Goal: Information Seeking & Learning: Learn about a topic

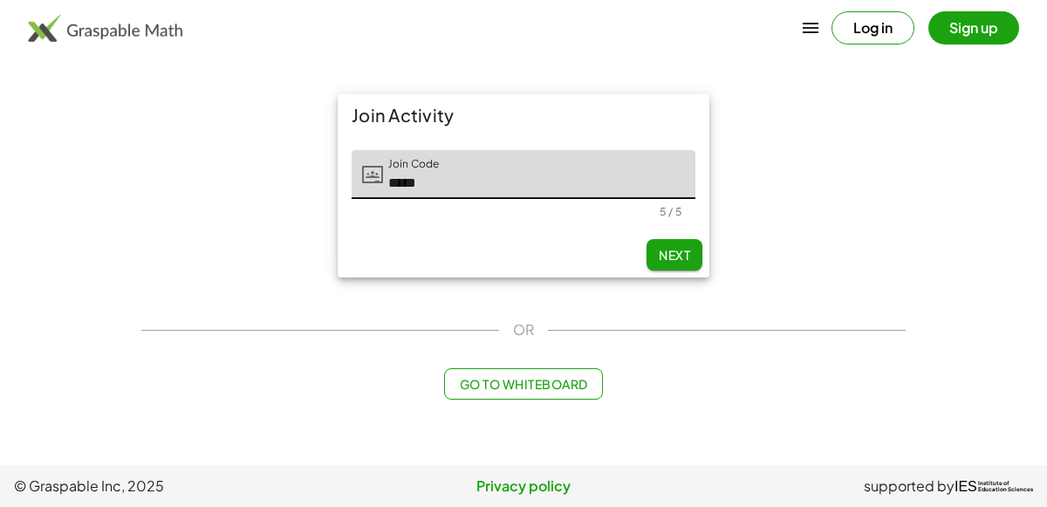
click at [665, 240] on button "Next" at bounding box center [675, 254] width 56 height 31
type input "*****"
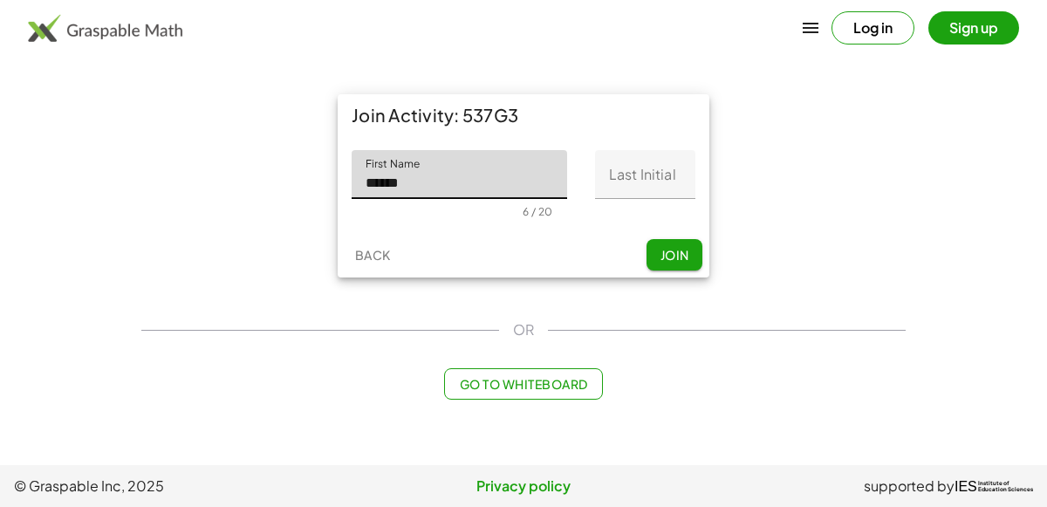
type input "******"
click at [602, 180] on input "Last Initial" at bounding box center [645, 174] width 100 height 49
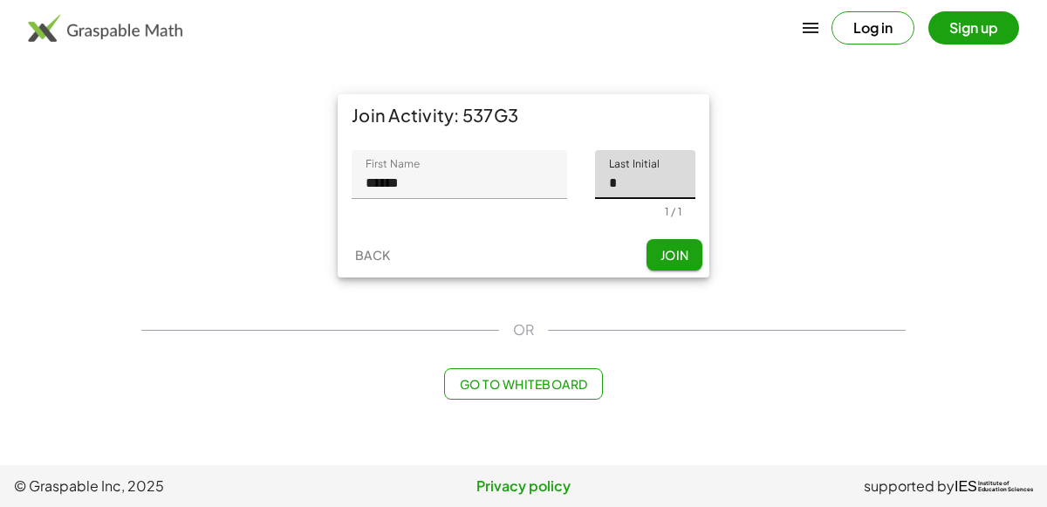
type input "*"
click at [917, 231] on main "Join Activity: 537G3 First Name First Name ****** 6 / 20 Last Initial Last Init…" at bounding box center [523, 232] width 1047 height 465
click at [667, 242] on button "Join" at bounding box center [675, 254] width 56 height 31
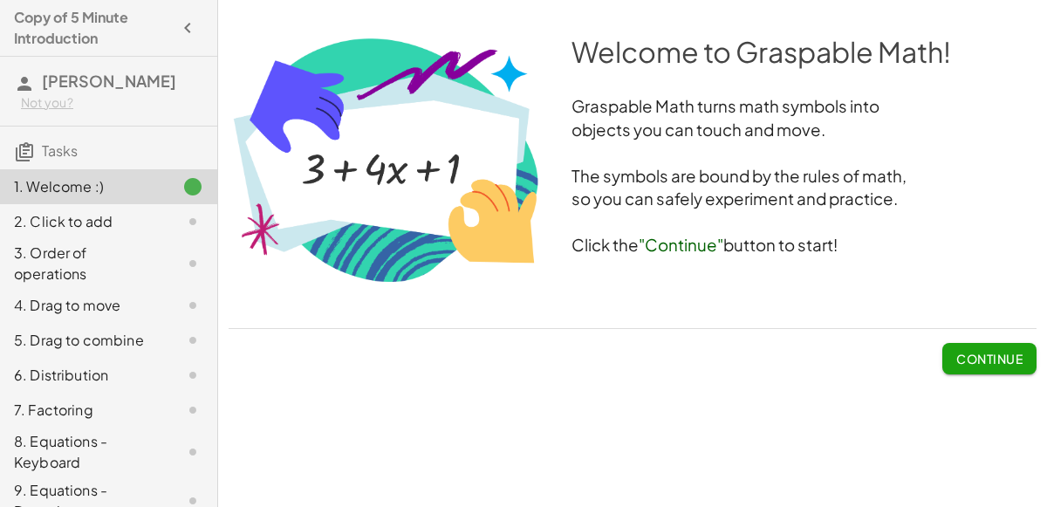
click at [981, 354] on span "Continue" at bounding box center [990, 359] width 66 height 16
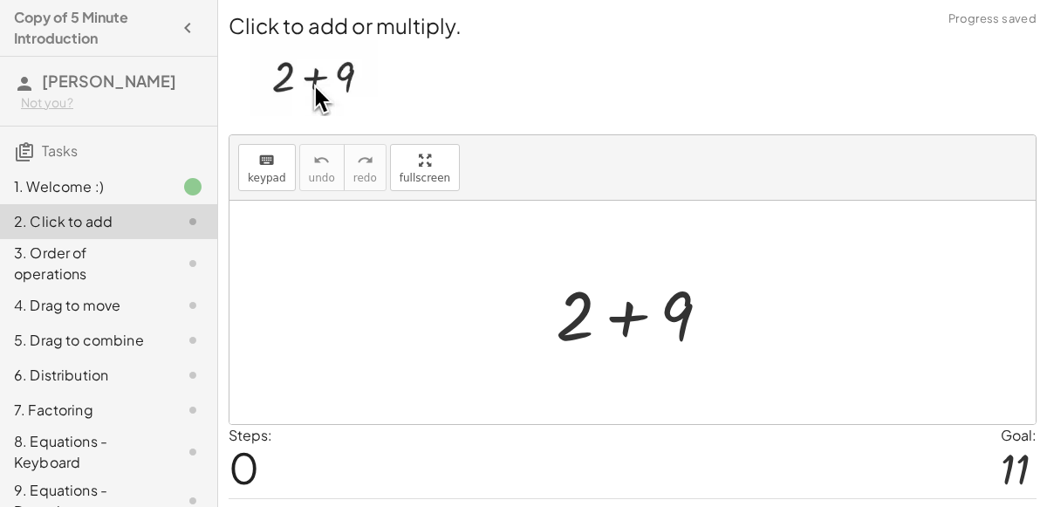
click at [630, 304] on div at bounding box center [640, 313] width 186 height 90
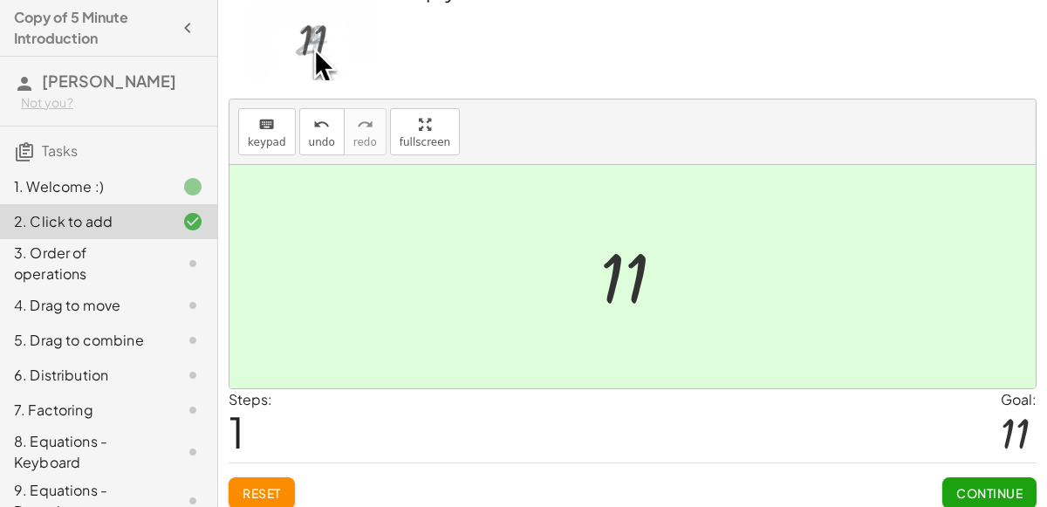
scroll to position [33, 0]
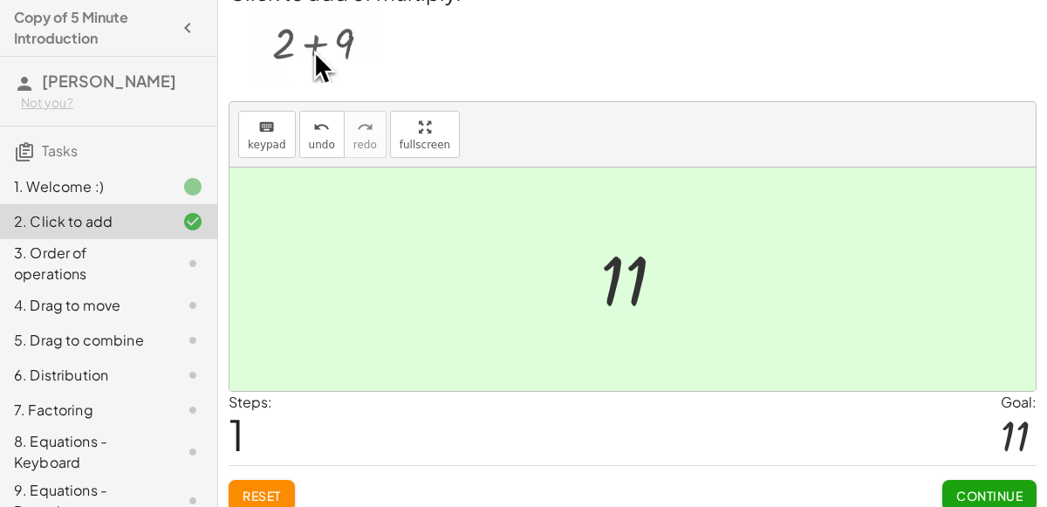
click at [976, 482] on button "Continue" at bounding box center [990, 495] width 94 height 31
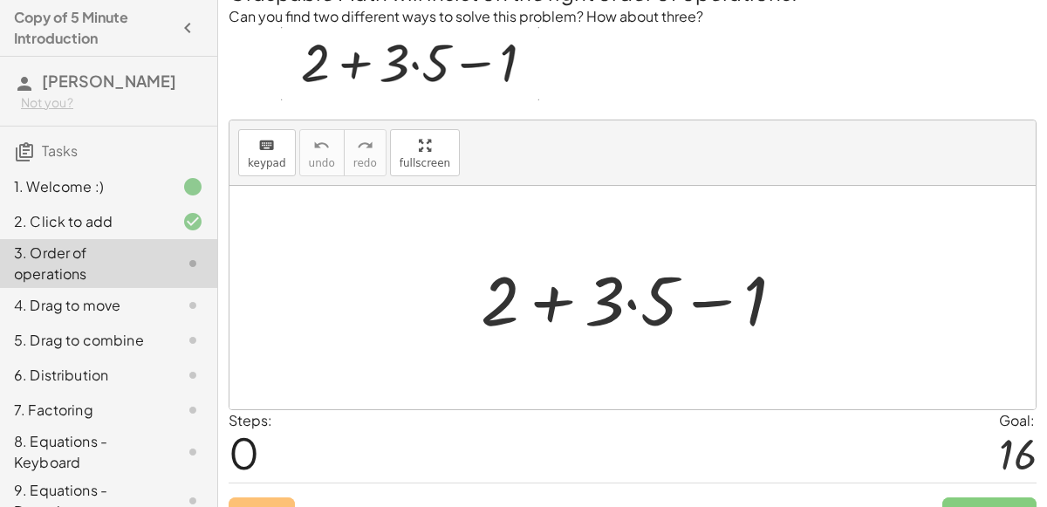
scroll to position [62, 0]
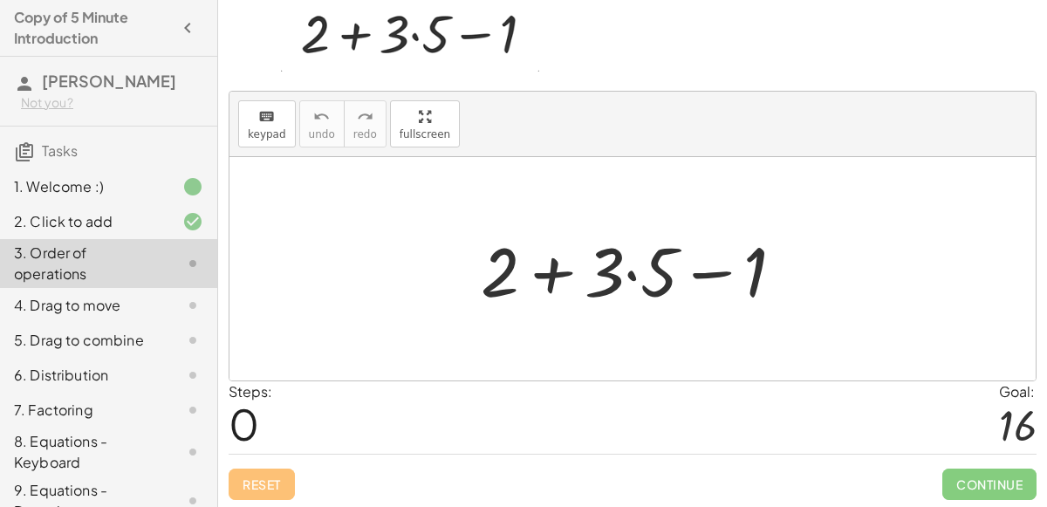
click at [663, 227] on div at bounding box center [639, 269] width 335 height 90
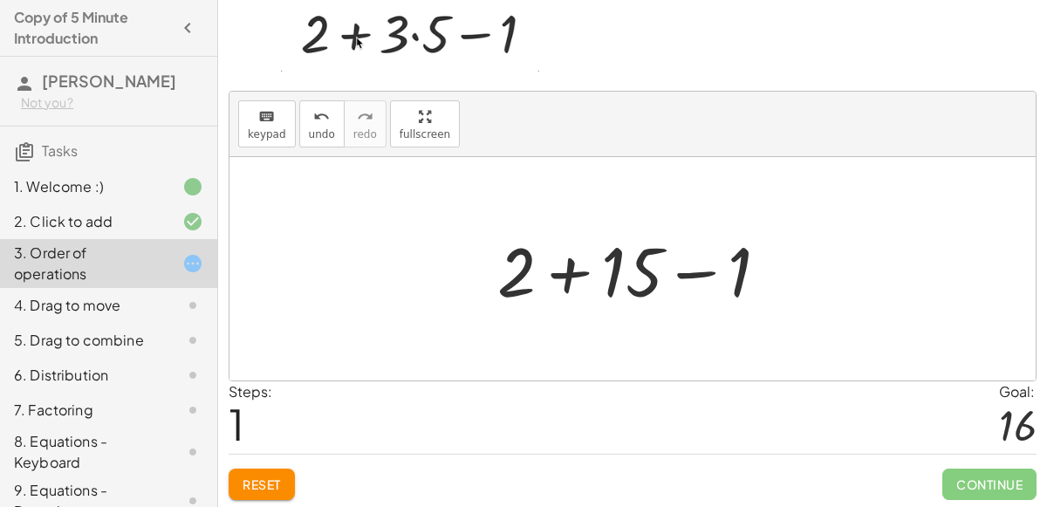
click at [545, 267] on div at bounding box center [640, 269] width 303 height 90
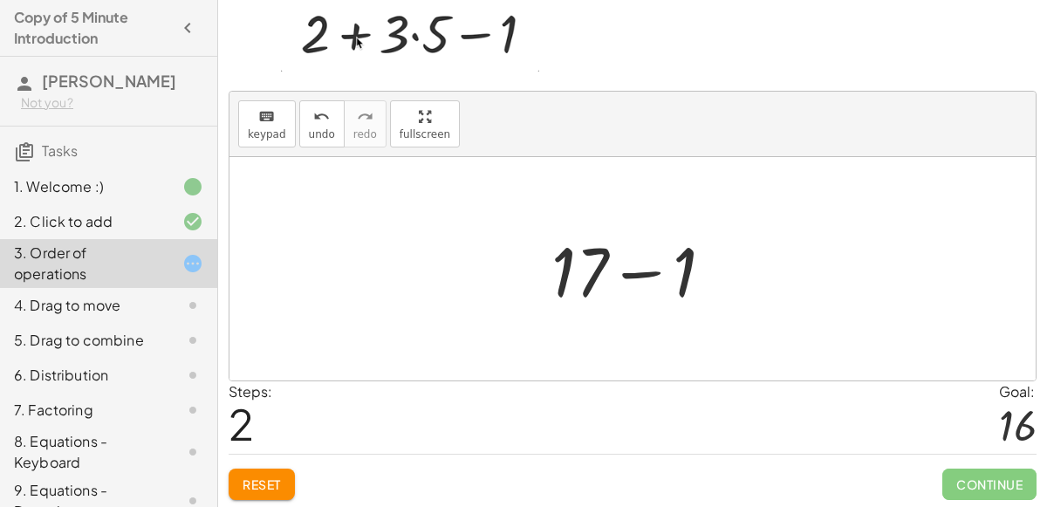
click at [652, 271] on div at bounding box center [640, 269] width 194 height 90
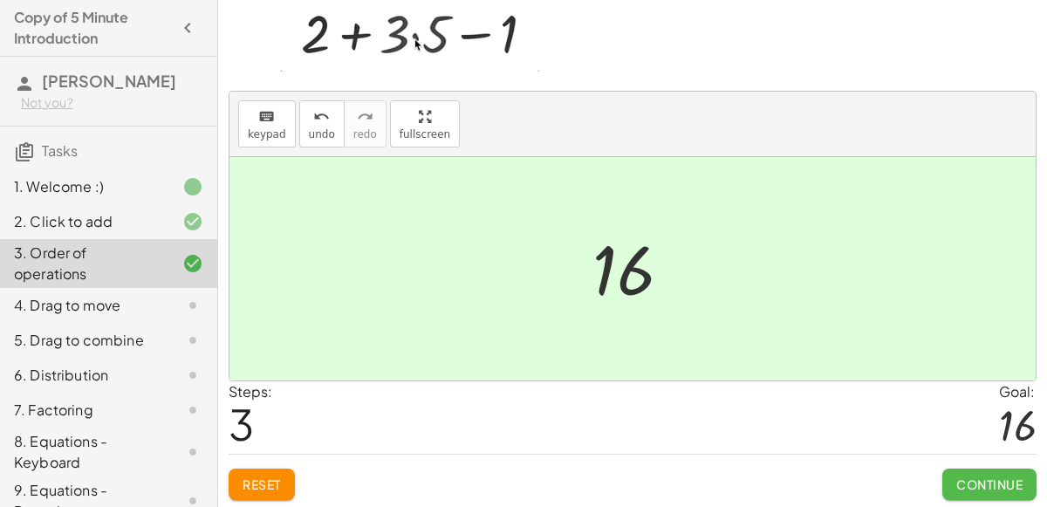
click at [999, 478] on span "Continue" at bounding box center [990, 485] width 66 height 16
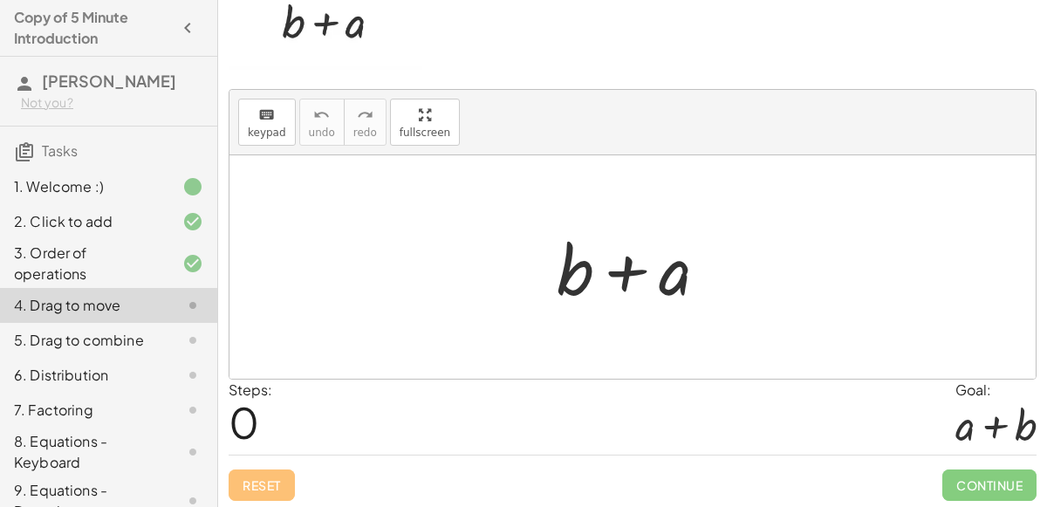
scroll to position [0, 0]
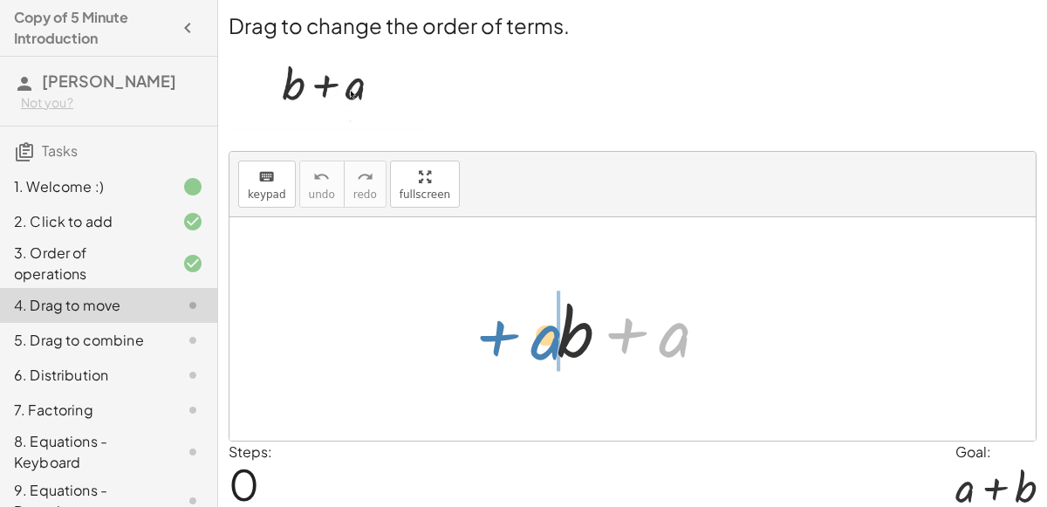
drag, startPoint x: 674, startPoint y: 332, endPoint x: 540, endPoint y: 331, distance: 133.6
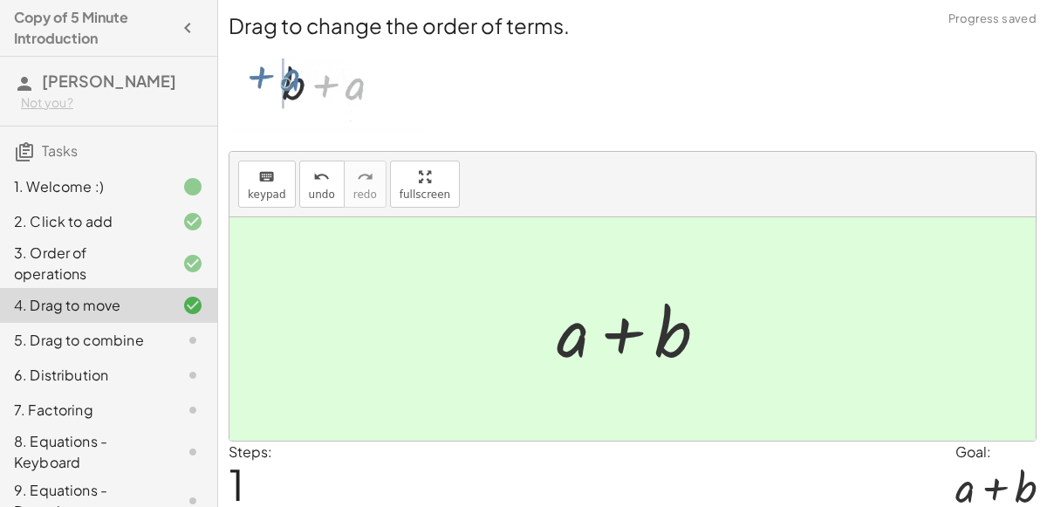
scroll to position [63, 0]
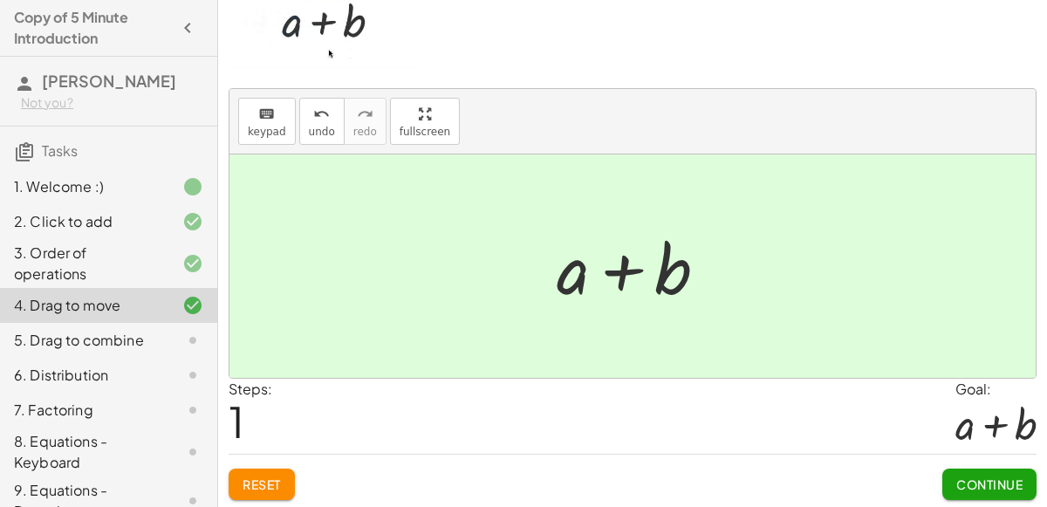
click at [973, 479] on span "Continue" at bounding box center [990, 485] width 66 height 16
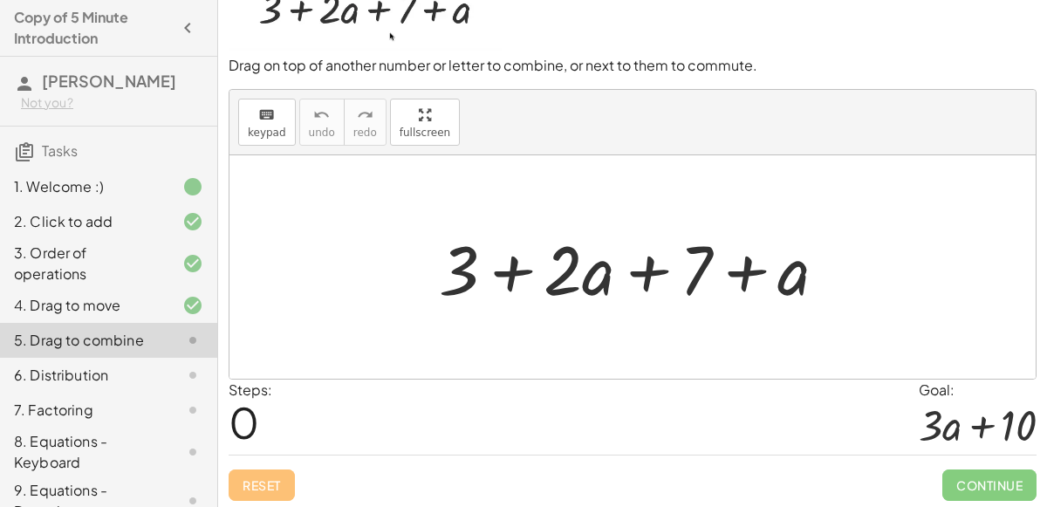
scroll to position [65, 0]
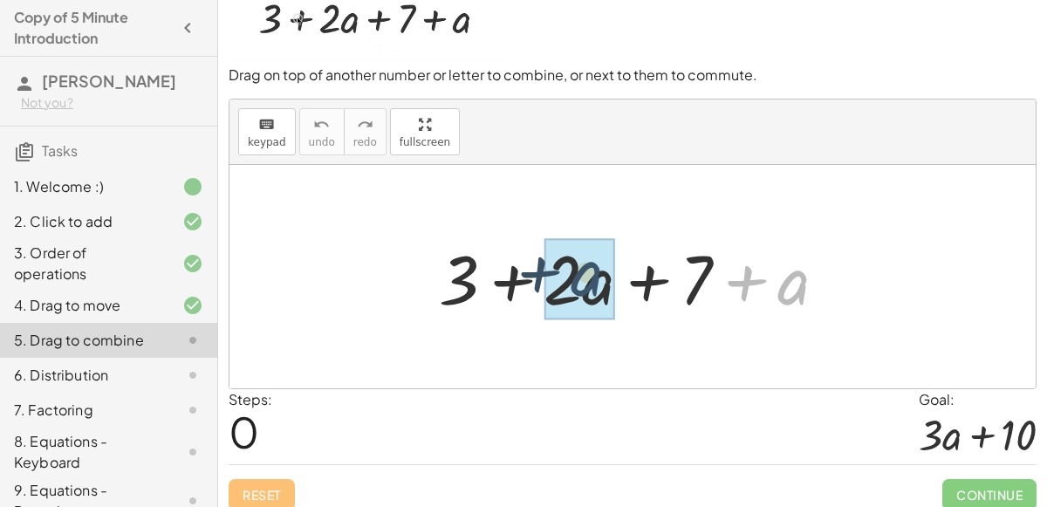
drag, startPoint x: 784, startPoint y: 285, endPoint x: 569, endPoint y: 279, distance: 214.8
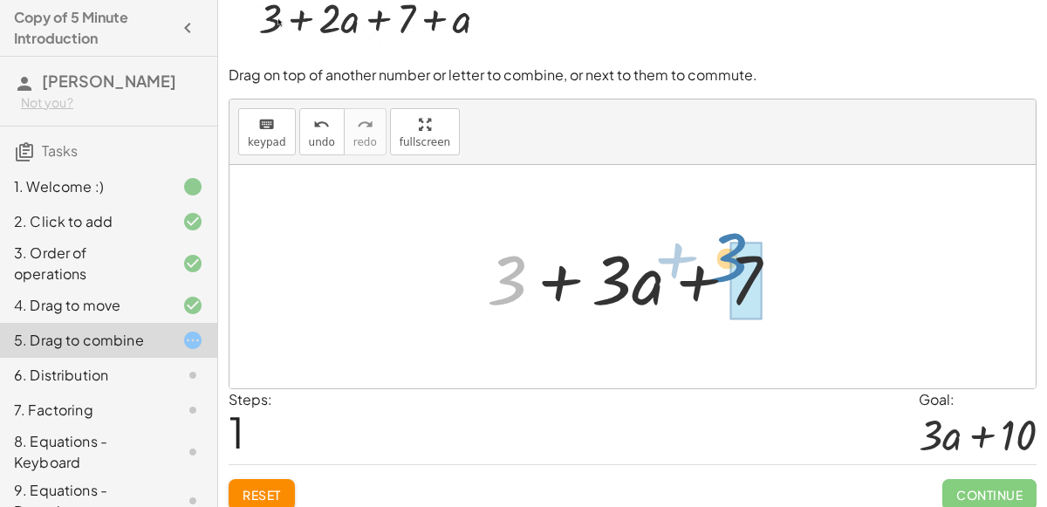
drag, startPoint x: 513, startPoint y: 281, endPoint x: 759, endPoint y: 271, distance: 246.4
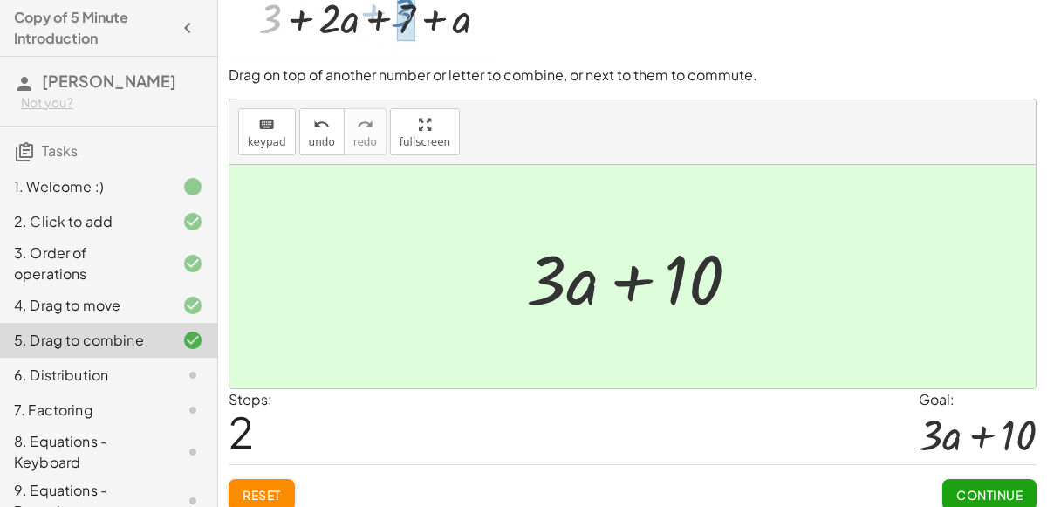
click at [974, 487] on span "Continue" at bounding box center [990, 495] width 66 height 16
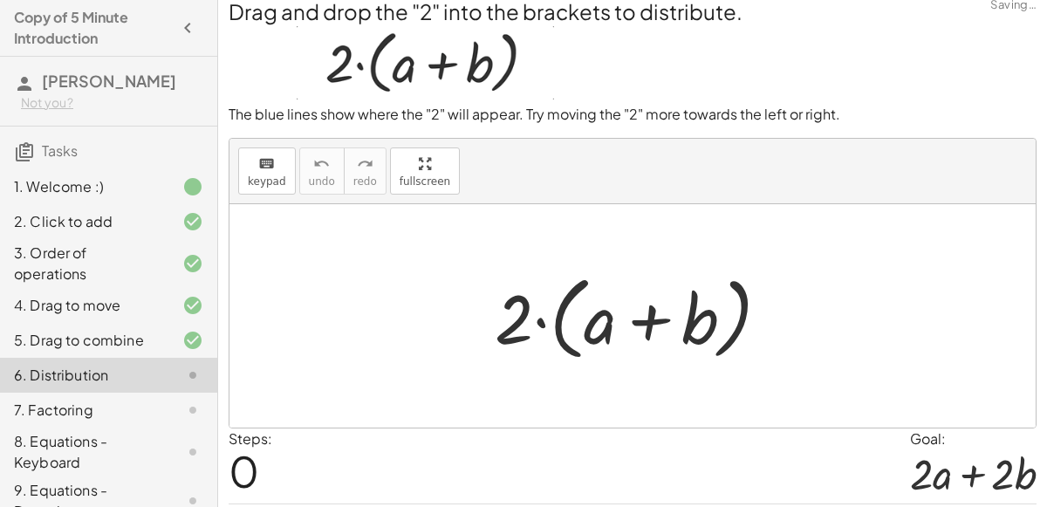
scroll to position [16, 0]
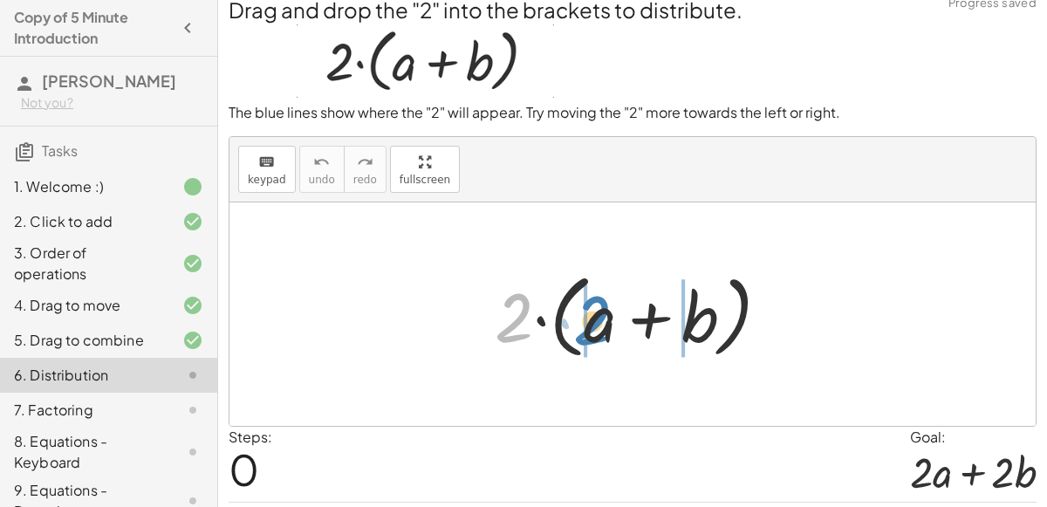
drag, startPoint x: 522, startPoint y: 316, endPoint x: 600, endPoint y: 319, distance: 77.7
click at [600, 319] on div at bounding box center [639, 314] width 306 height 100
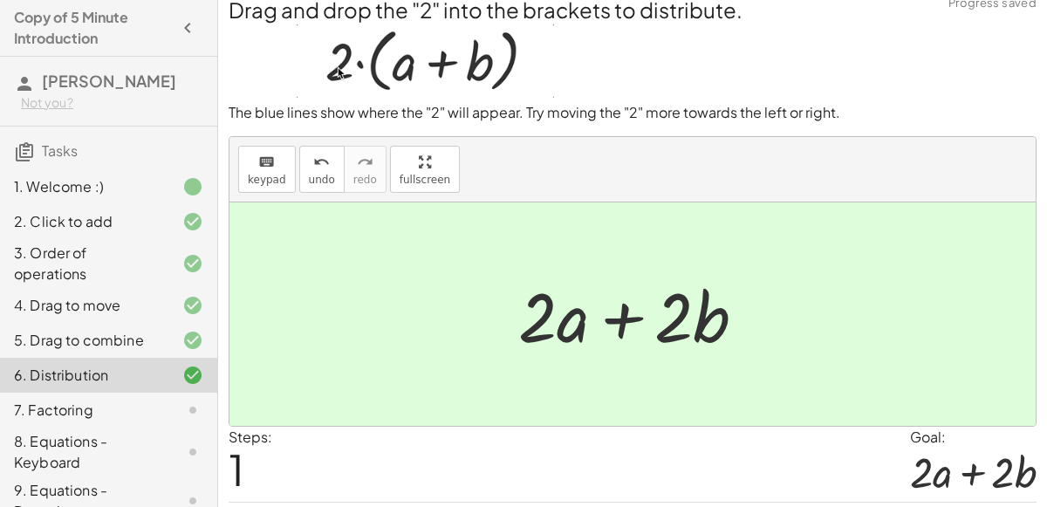
scroll to position [64, 0]
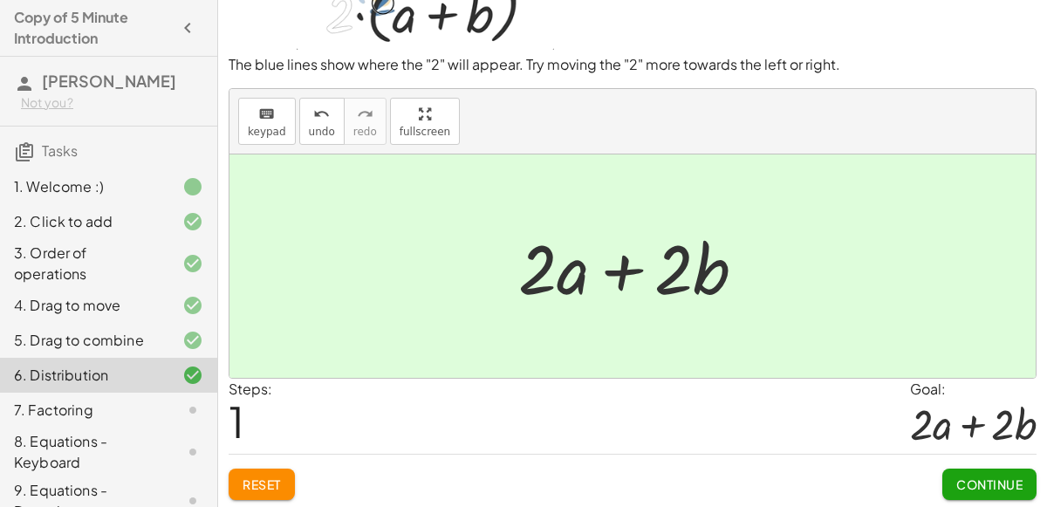
click at [966, 469] on button "Continue" at bounding box center [990, 484] width 94 height 31
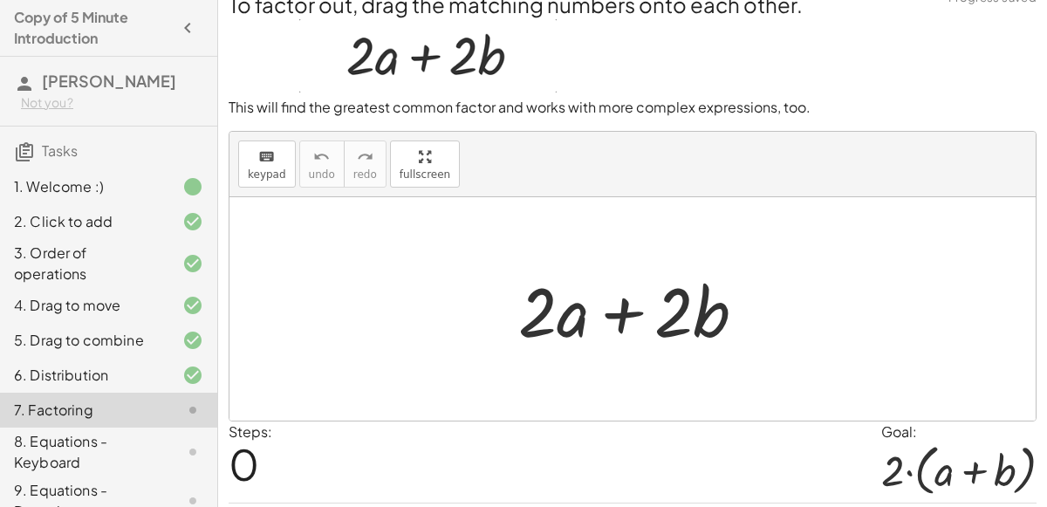
scroll to position [0, 0]
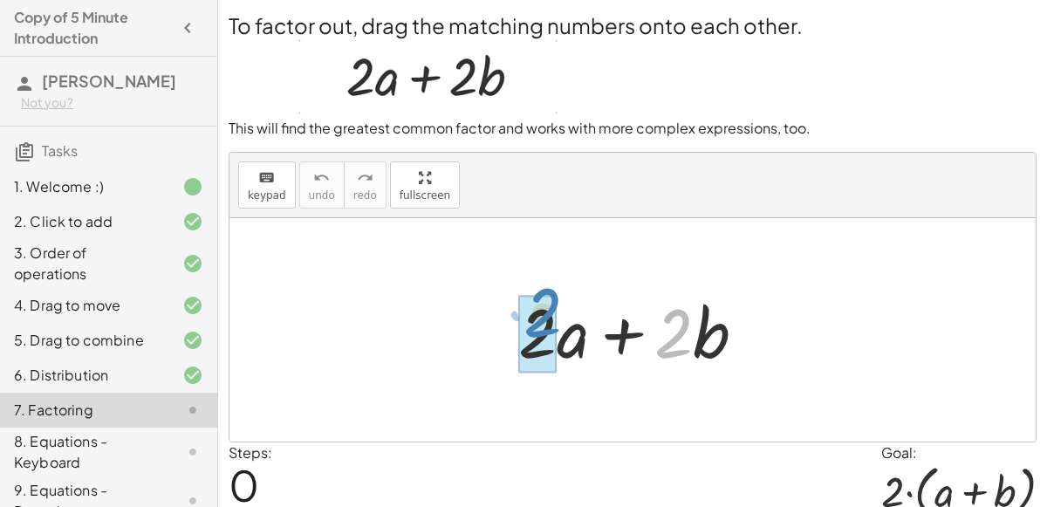
drag, startPoint x: 686, startPoint y: 327, endPoint x: 551, endPoint y: 305, distance: 137.2
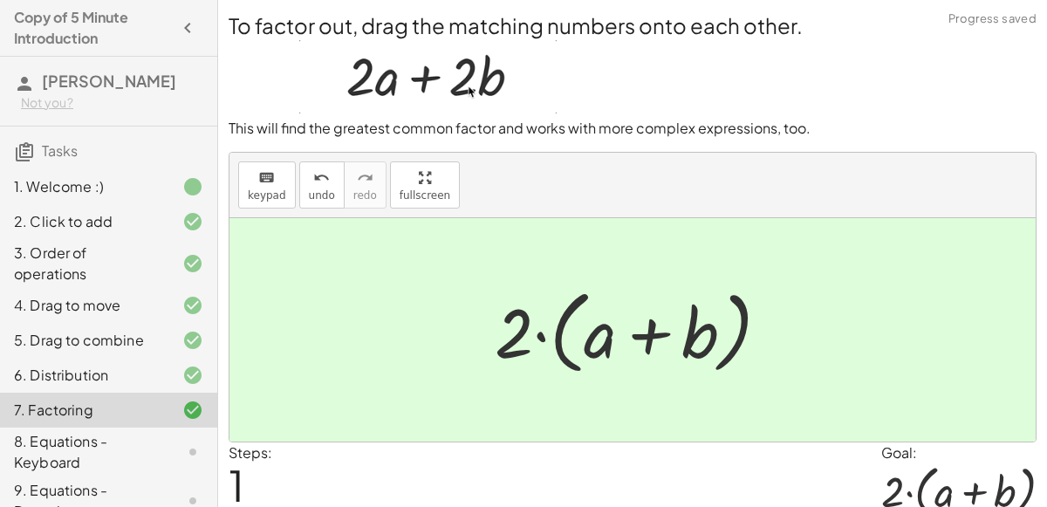
scroll to position [71, 0]
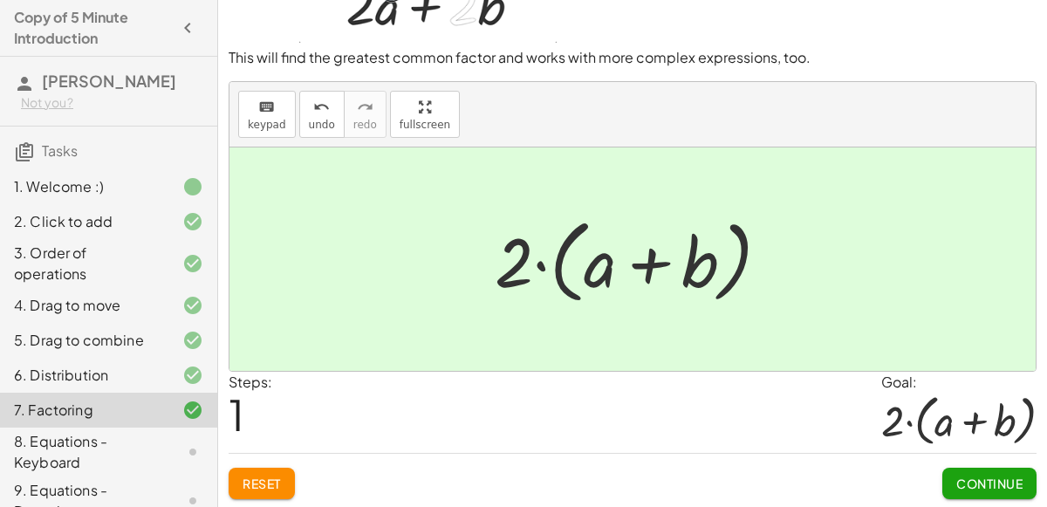
click at [1020, 490] on button "Continue" at bounding box center [990, 483] width 94 height 31
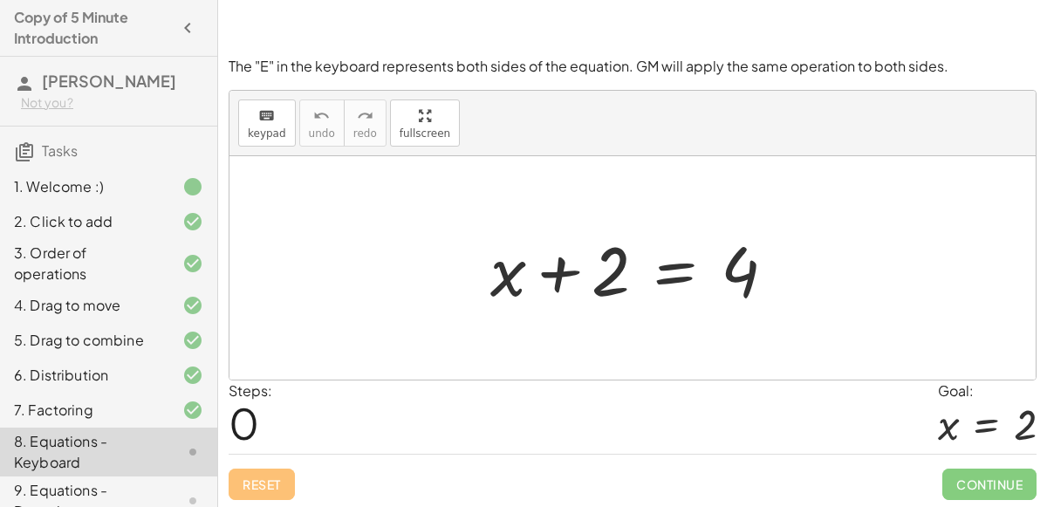
scroll to position [149, 0]
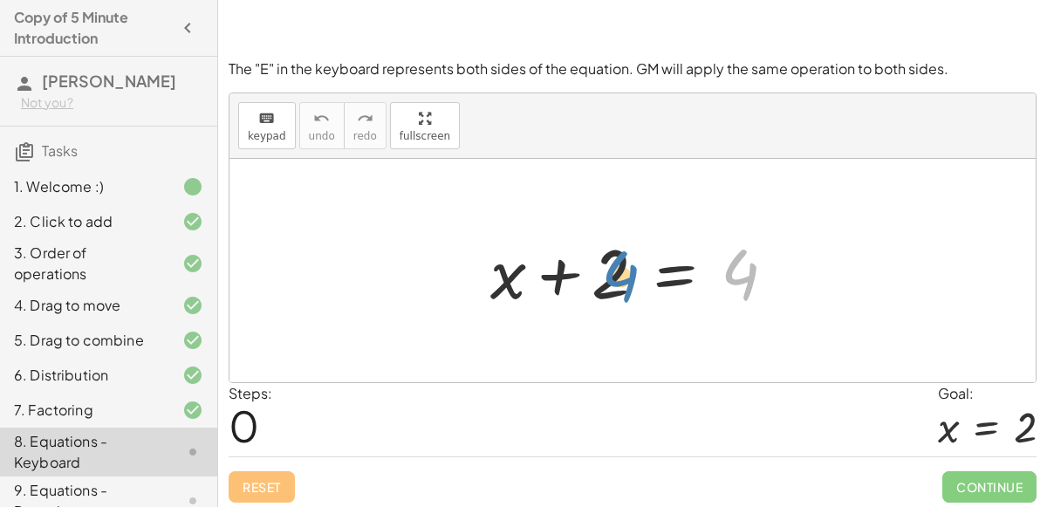
drag, startPoint x: 735, startPoint y: 278, endPoint x: 610, endPoint y: 282, distance: 124.9
click at [610, 282] on div at bounding box center [640, 271] width 317 height 90
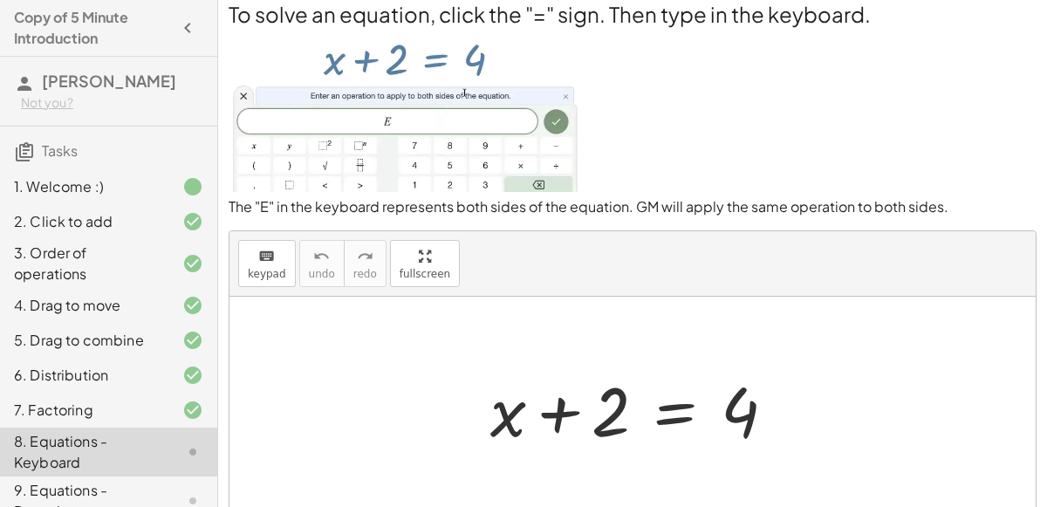
scroll to position [0, 0]
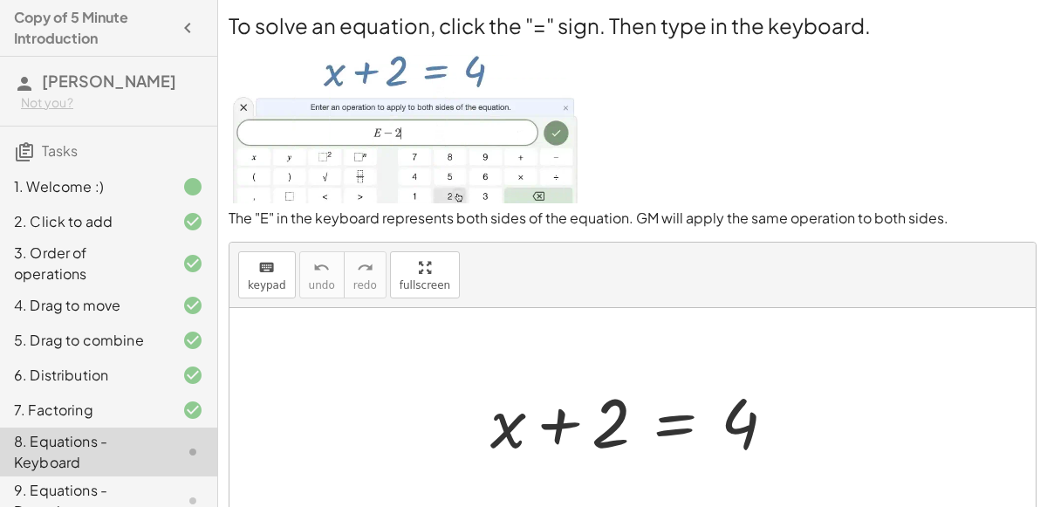
click at [671, 412] on div at bounding box center [640, 420] width 317 height 90
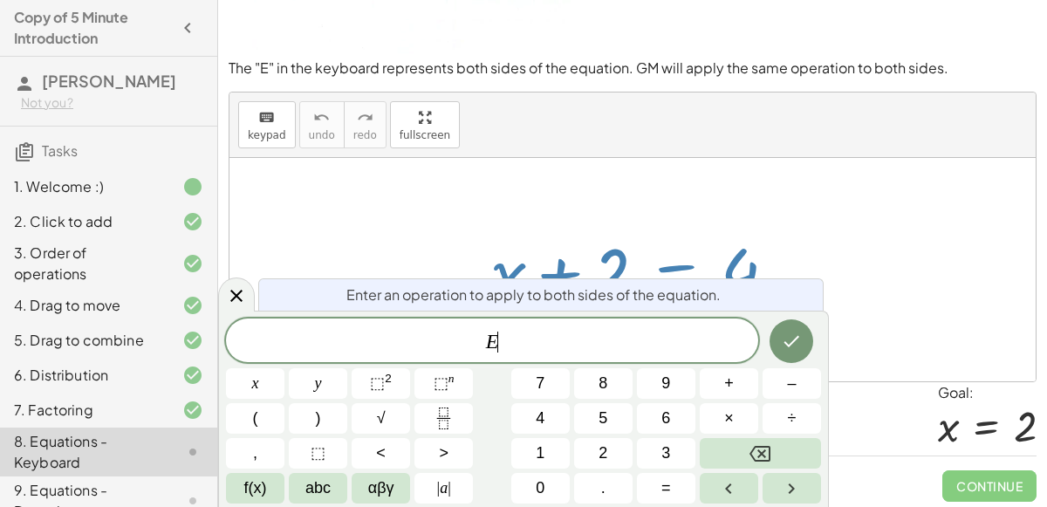
scroll to position [152, 0]
click at [234, 299] on icon at bounding box center [236, 295] width 21 height 21
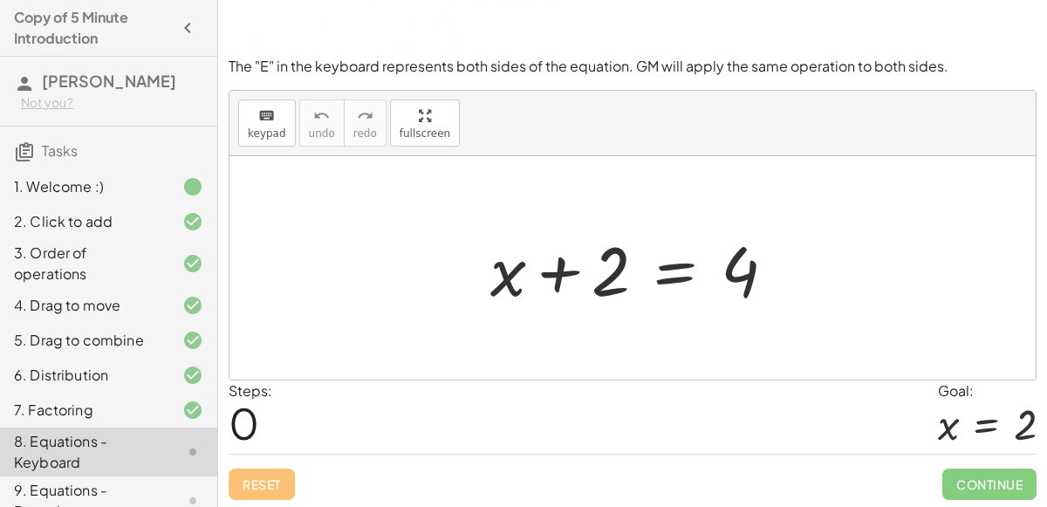
click at [560, 303] on div at bounding box center [640, 268] width 317 height 90
click at [601, 286] on div at bounding box center [640, 268] width 317 height 90
click at [576, 285] on div at bounding box center [640, 268] width 317 height 90
click at [723, 301] on div at bounding box center [640, 268] width 317 height 90
click at [735, 284] on div at bounding box center [640, 268] width 317 height 90
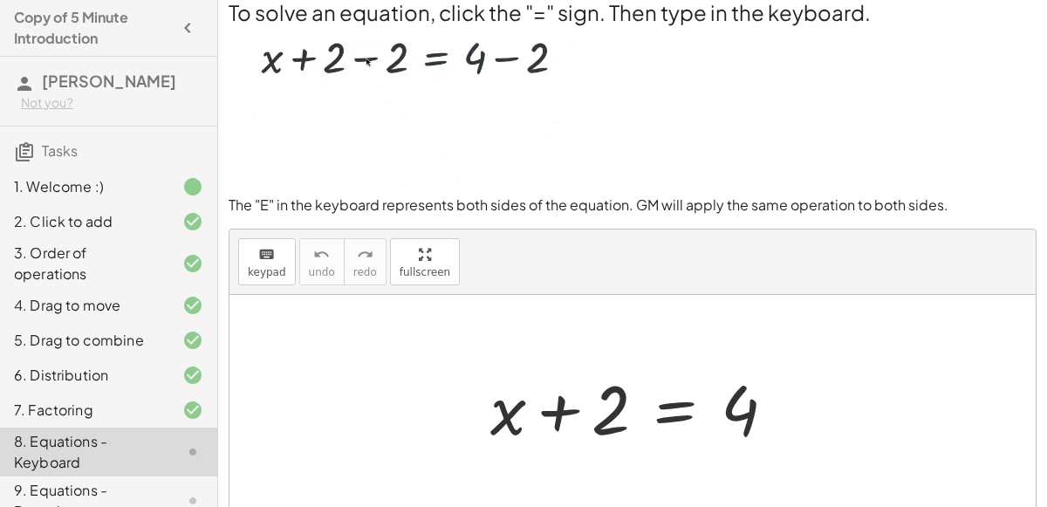
scroll to position [0, 0]
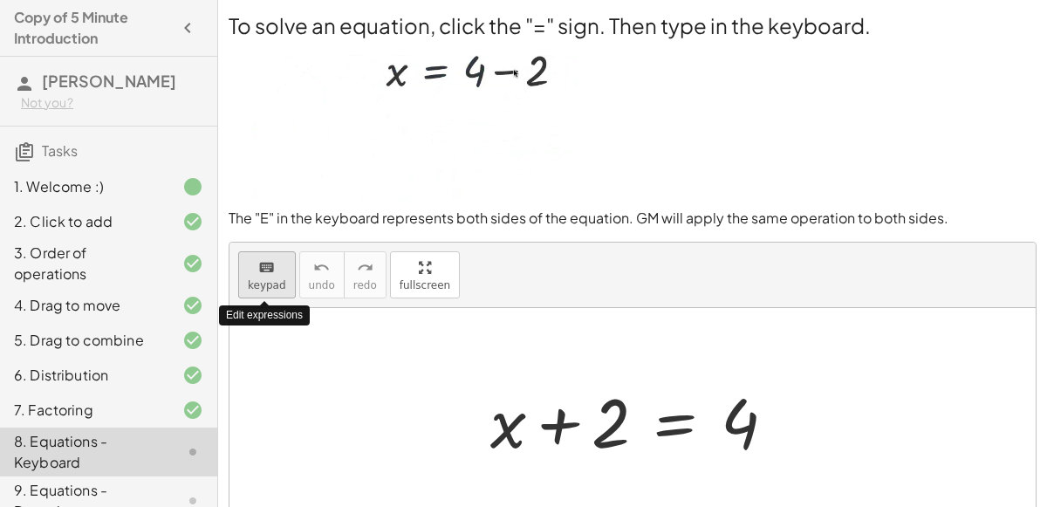
click at [264, 257] on icon "keyboard" at bounding box center [266, 267] width 17 height 21
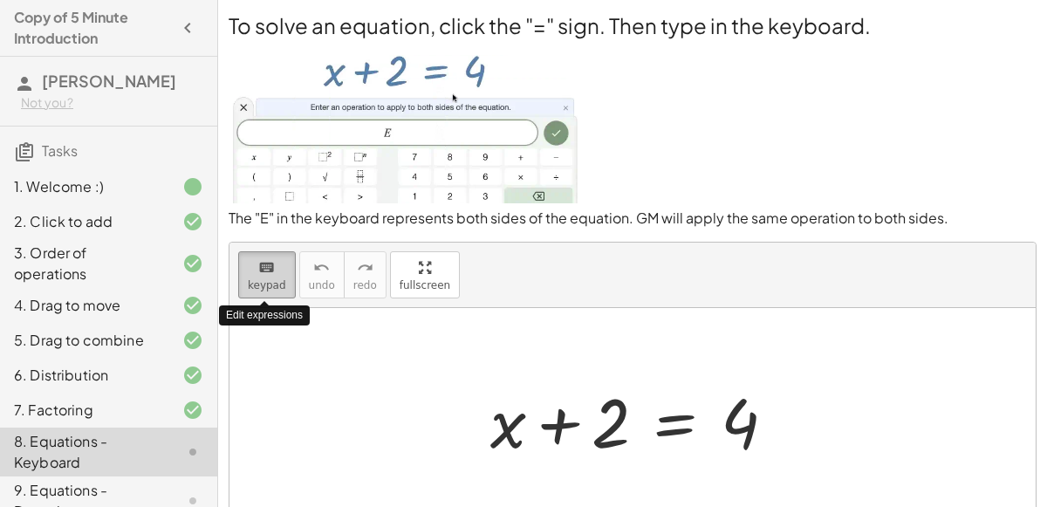
click at [261, 279] on span "keypad" at bounding box center [267, 285] width 38 height 12
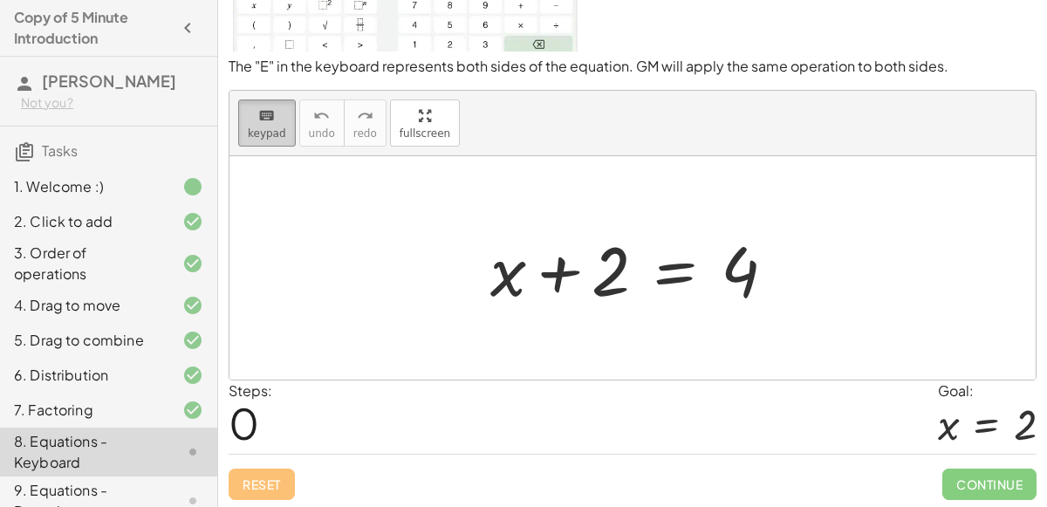
click at [264, 124] on button "keyboard keypad" at bounding box center [267, 123] width 58 height 47
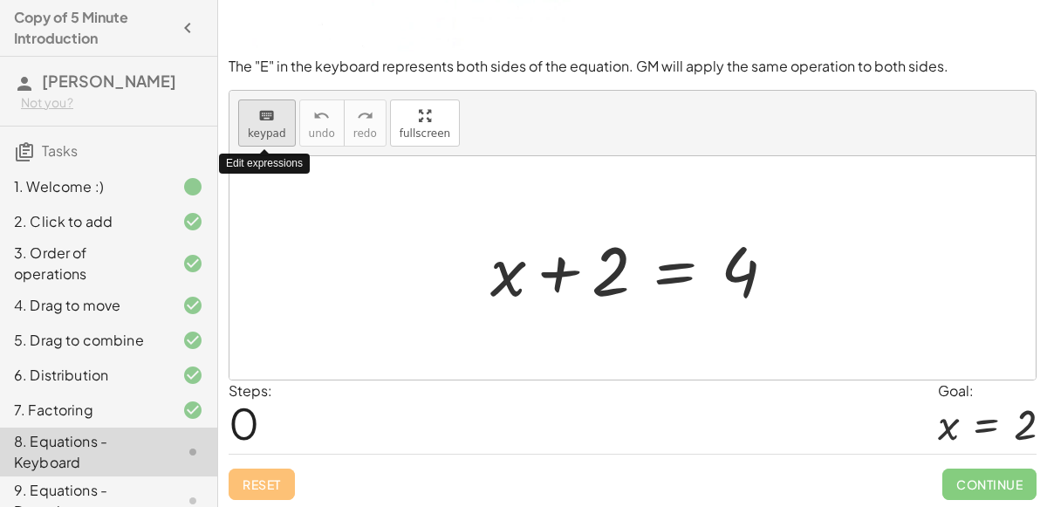
click at [264, 124] on button "keyboard keypad" at bounding box center [267, 123] width 58 height 47
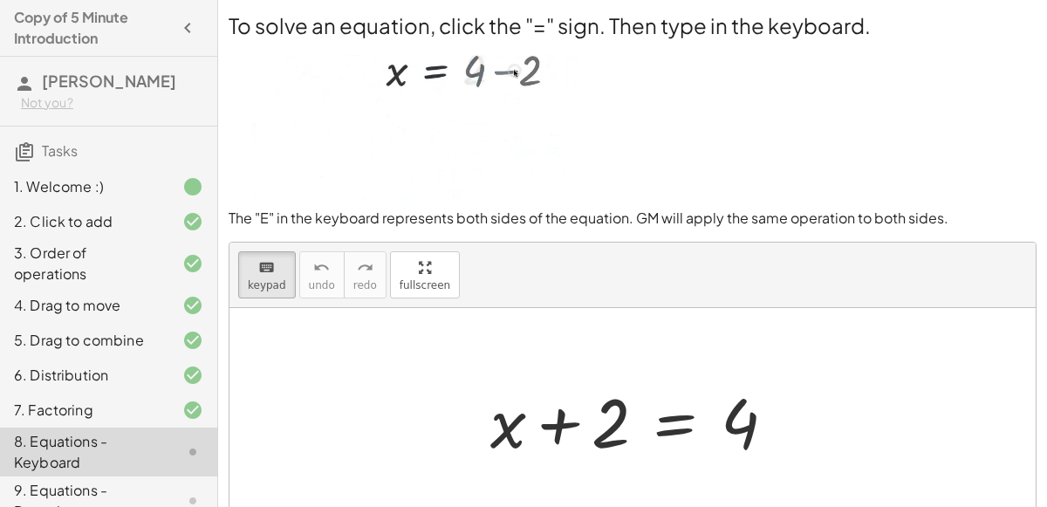
click at [495, 118] on img at bounding box center [405, 121] width 352 height 163
click at [433, 146] on img at bounding box center [405, 121] width 352 height 163
click at [273, 273] on div "keyboard" at bounding box center [267, 267] width 38 height 21
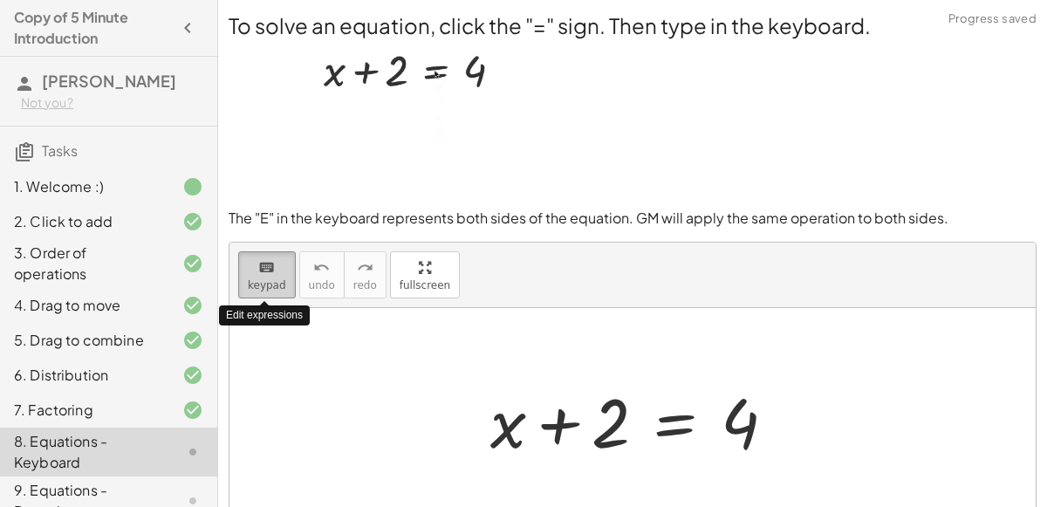
click at [261, 273] on icon "keyboard" at bounding box center [266, 267] width 17 height 21
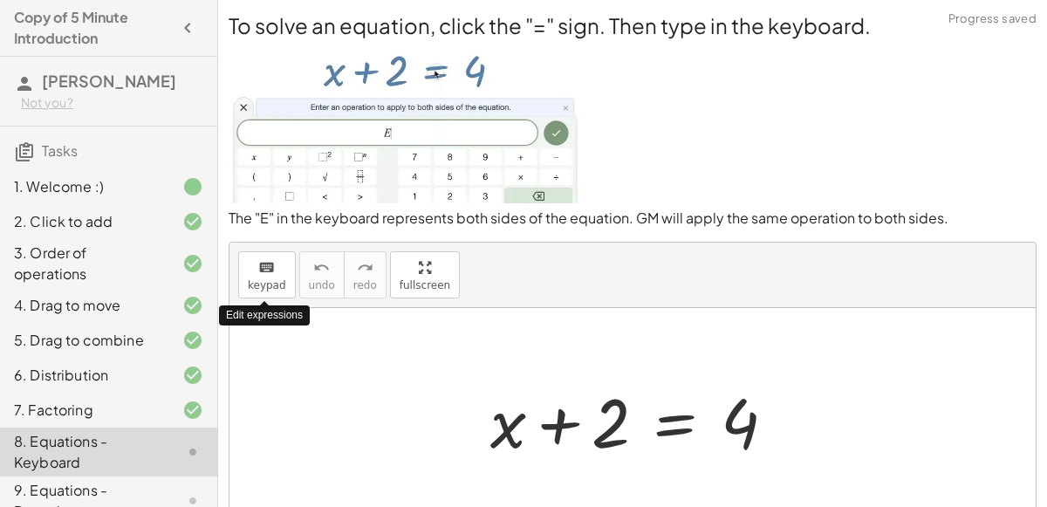
click at [257, 250] on div "keyboard keypad undo undo redo redo fullscreen Edit expressions" at bounding box center [633, 275] width 807 height 65
click at [592, 452] on div at bounding box center [640, 420] width 317 height 90
click at [601, 426] on div at bounding box center [640, 420] width 317 height 90
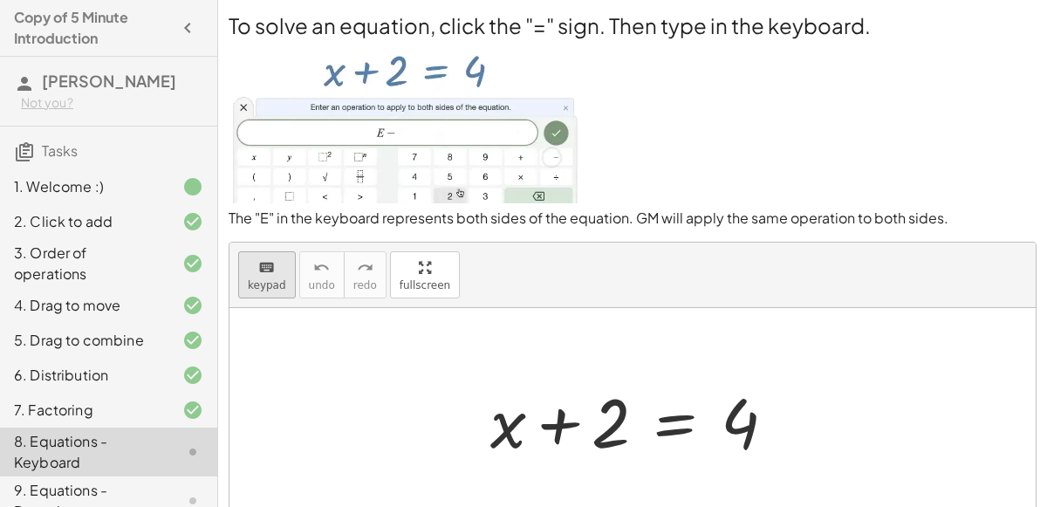
click at [257, 279] on span "keypad" at bounding box center [267, 285] width 38 height 12
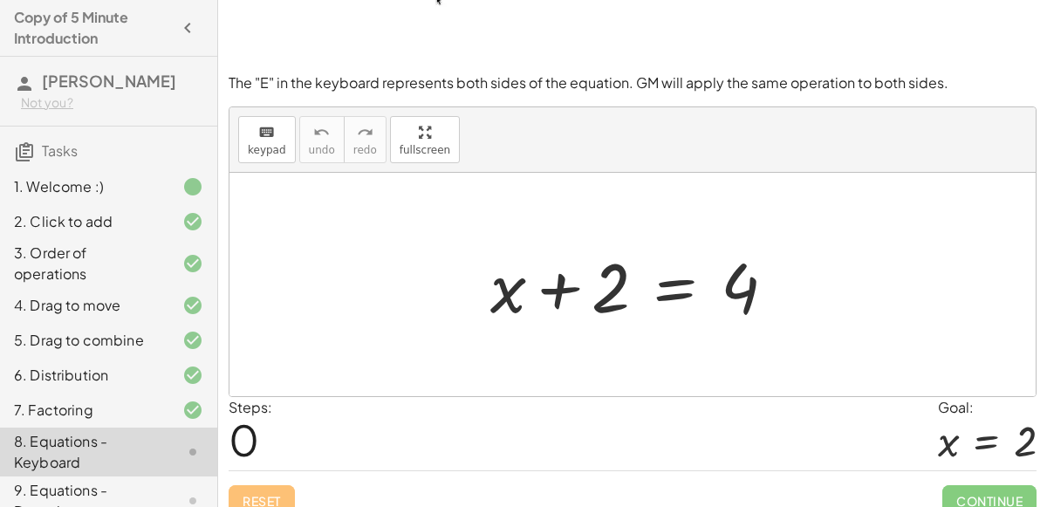
scroll to position [152, 0]
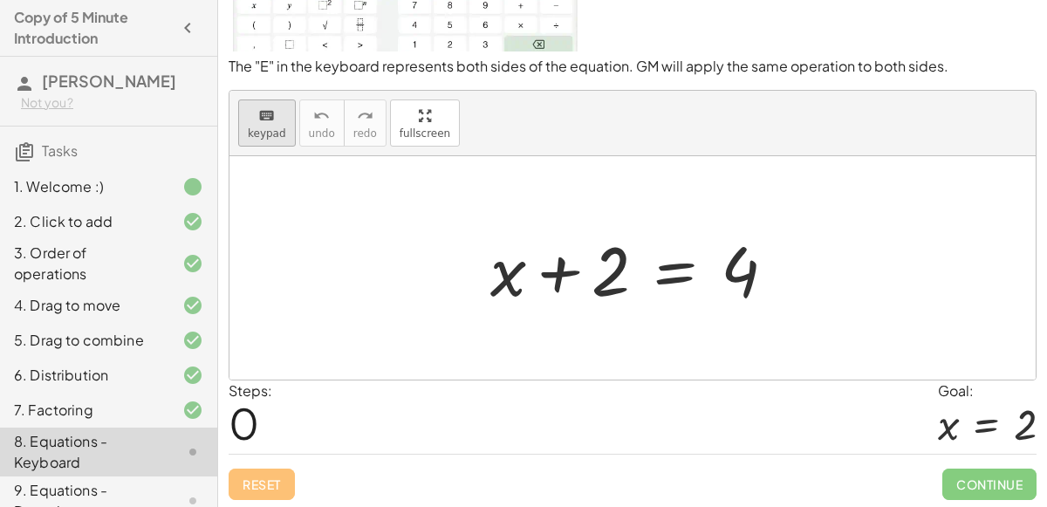
click at [257, 134] on span "keypad" at bounding box center [267, 133] width 38 height 12
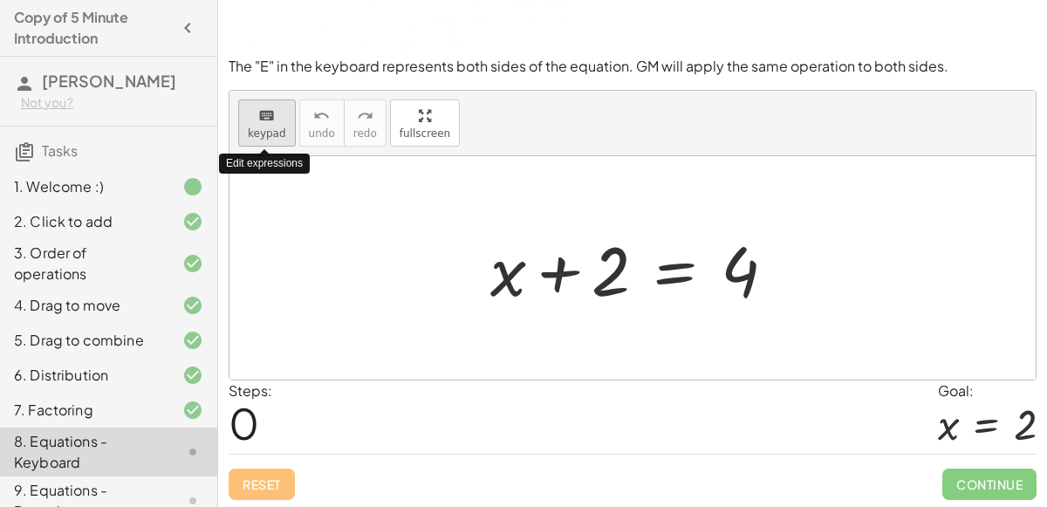
click at [257, 134] on span "keypad" at bounding box center [267, 133] width 38 height 12
click at [259, 139] on button "keyboard keypad" at bounding box center [267, 123] width 58 height 47
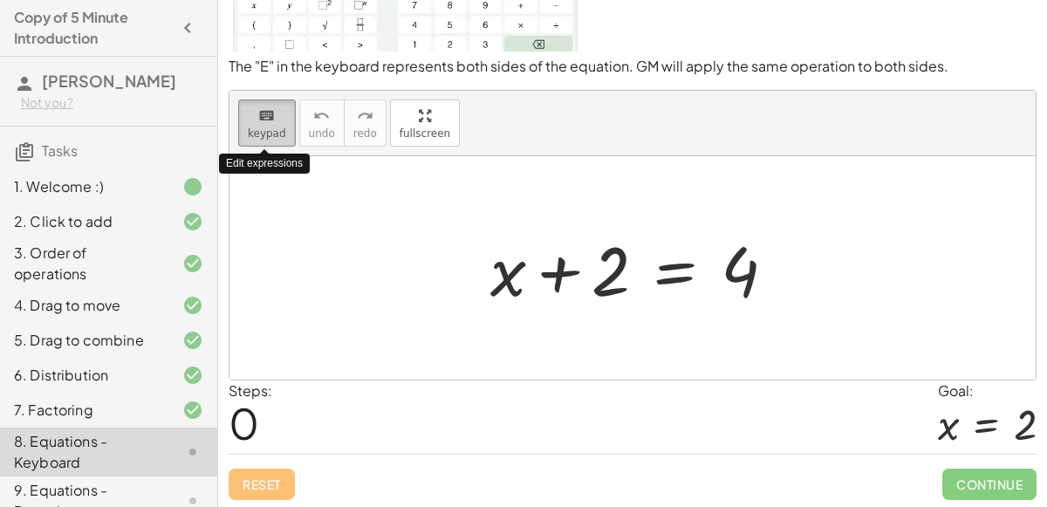
click at [259, 139] on button "keyboard keypad" at bounding box center [267, 123] width 58 height 47
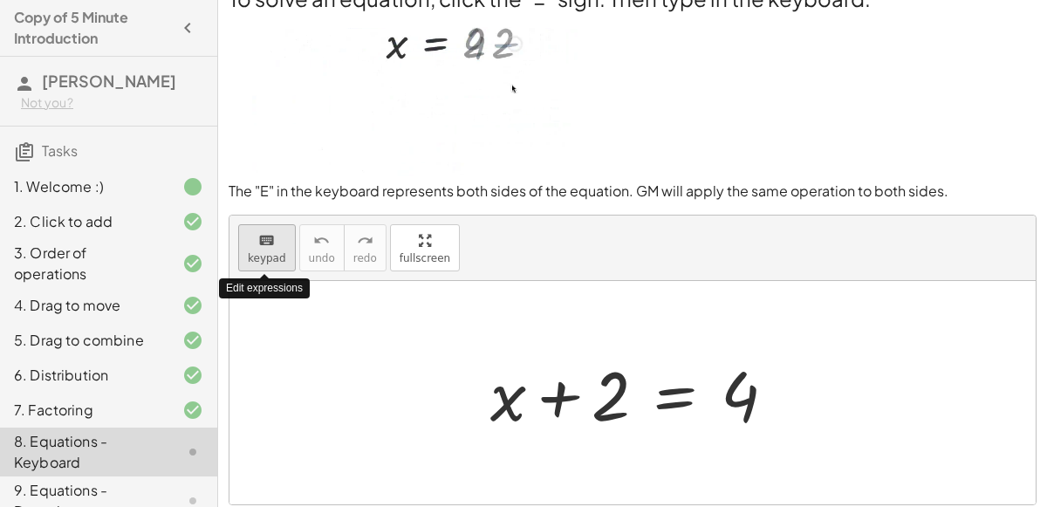
scroll to position [27, 0]
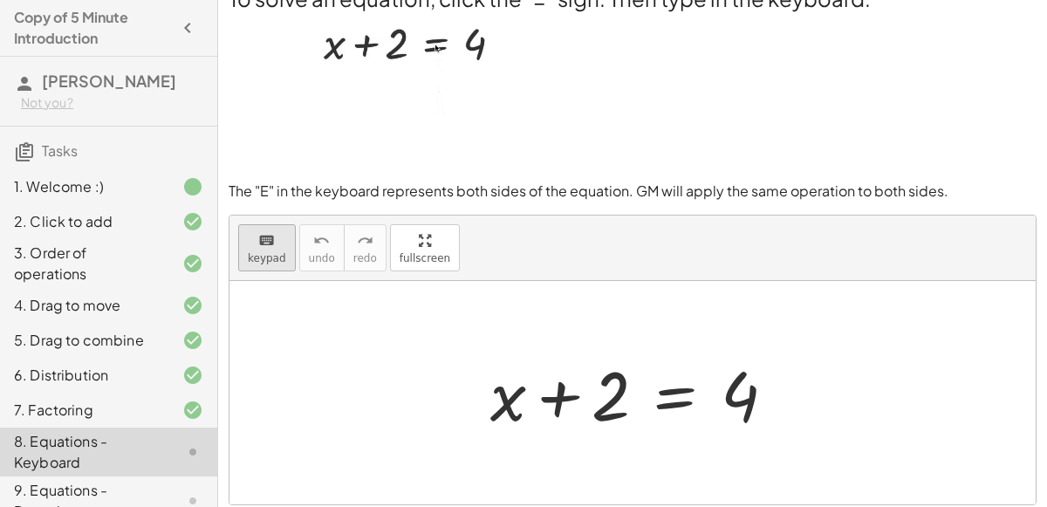
click at [271, 238] on icon "keyboard" at bounding box center [266, 240] width 17 height 21
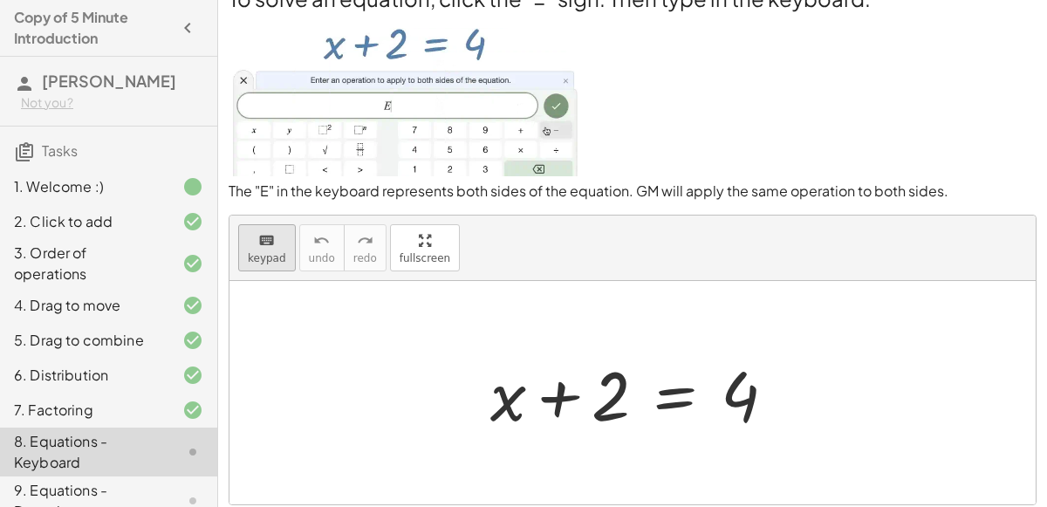
click at [271, 238] on icon "keyboard" at bounding box center [266, 240] width 17 height 21
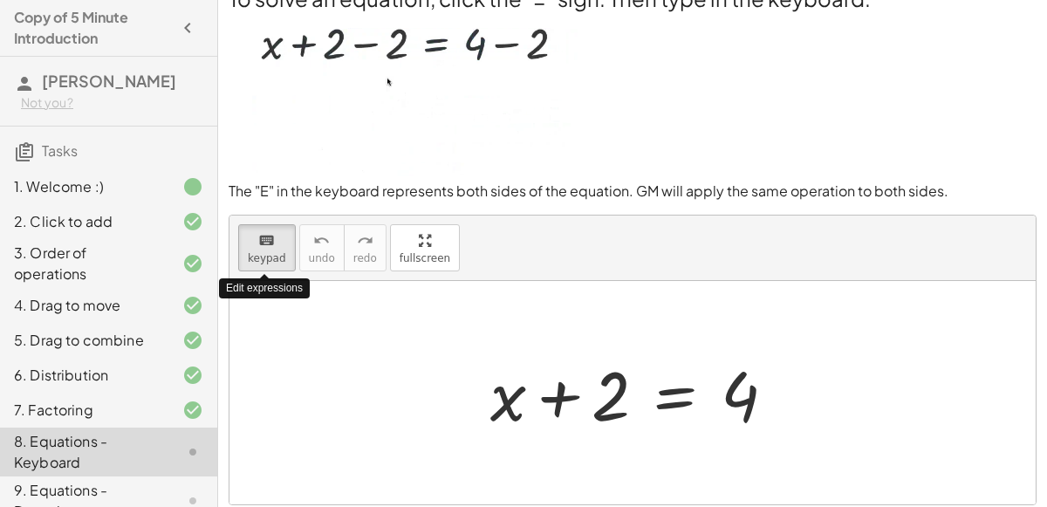
click at [347, 187] on p "The "E" in the keyboard represents both sides of the equation. GM will apply th…" at bounding box center [633, 192] width 808 height 20
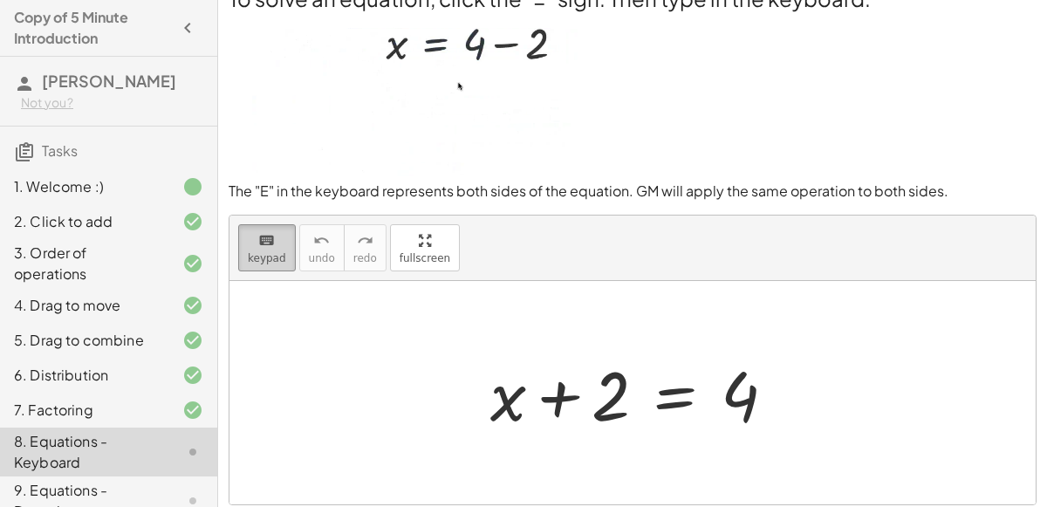
click at [278, 241] on div "keyboard" at bounding box center [267, 240] width 38 height 21
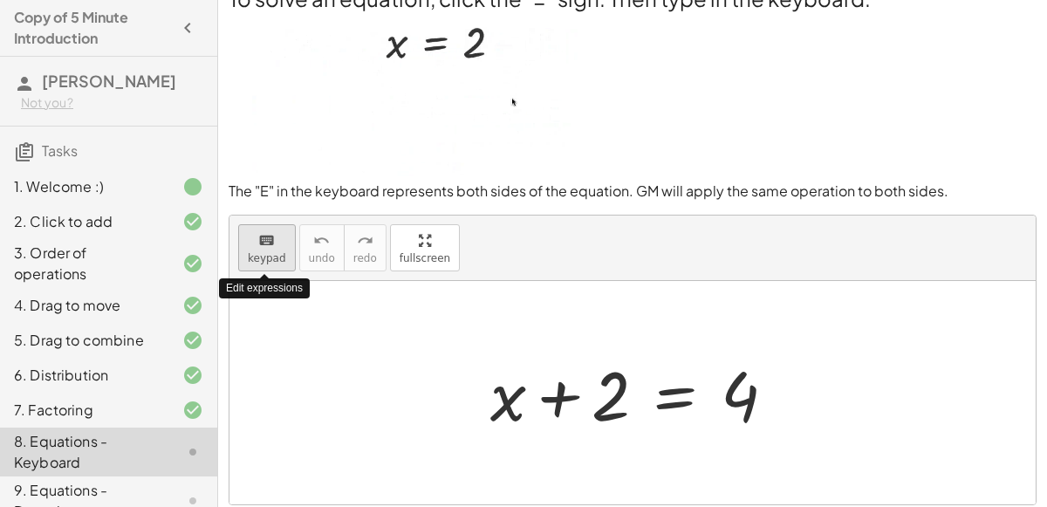
click at [278, 241] on div "keyboard" at bounding box center [267, 240] width 38 height 21
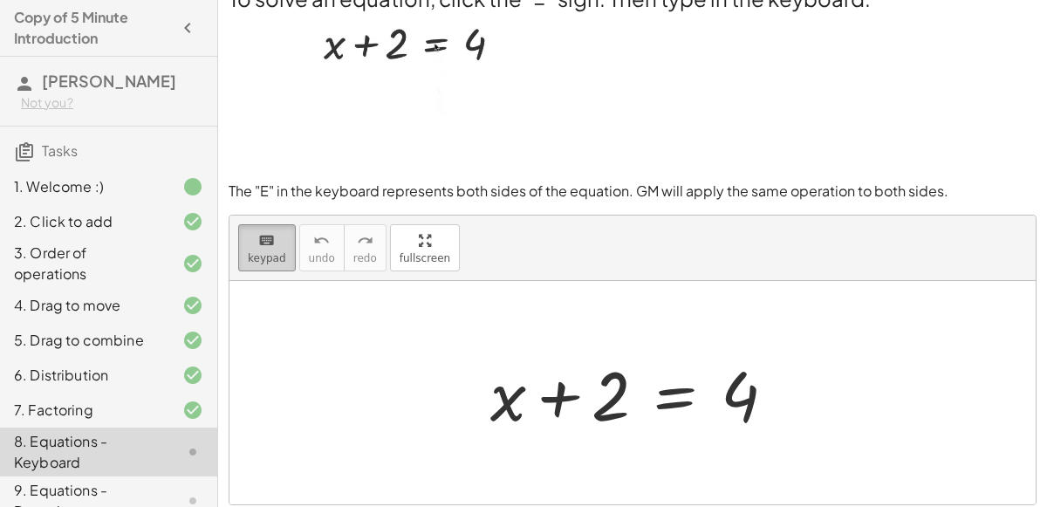
click at [250, 237] on div "keyboard" at bounding box center [267, 240] width 38 height 21
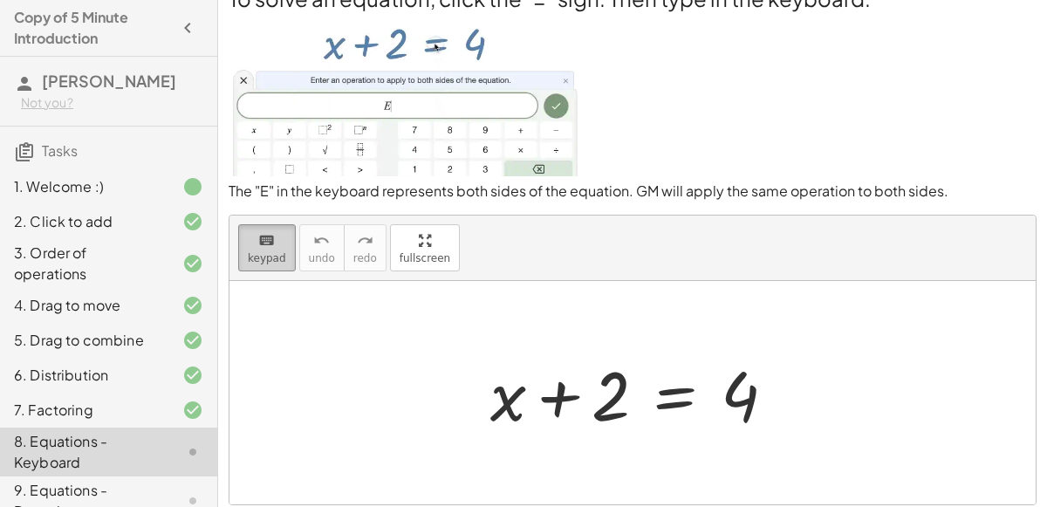
click at [250, 237] on div "keyboard" at bounding box center [267, 240] width 38 height 21
click at [674, 394] on div at bounding box center [640, 393] width 317 height 90
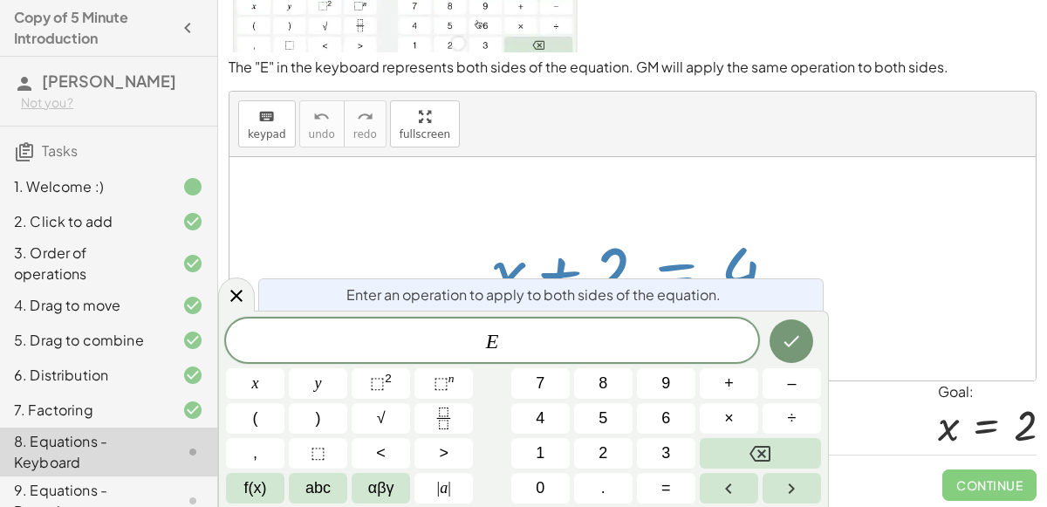
scroll to position [152, 0]
click at [676, 489] on button "=" at bounding box center [666, 488] width 58 height 31
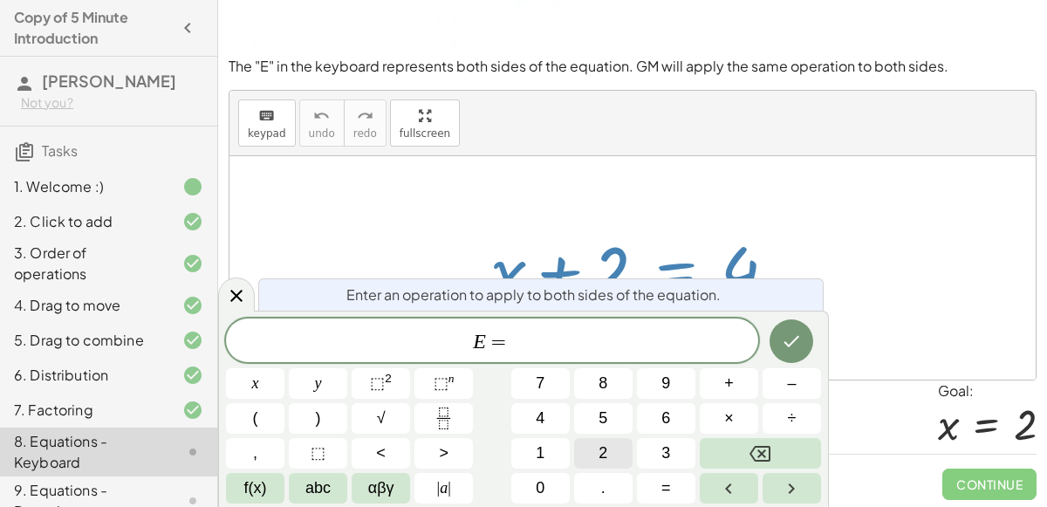
click at [621, 450] on button "2" at bounding box center [603, 453] width 58 height 31
click at [511, 340] on span "2" at bounding box center [511, 342] width 10 height 21
click at [784, 390] on button "–" at bounding box center [792, 383] width 58 height 31
click at [789, 347] on icon "Done" at bounding box center [791, 341] width 21 height 21
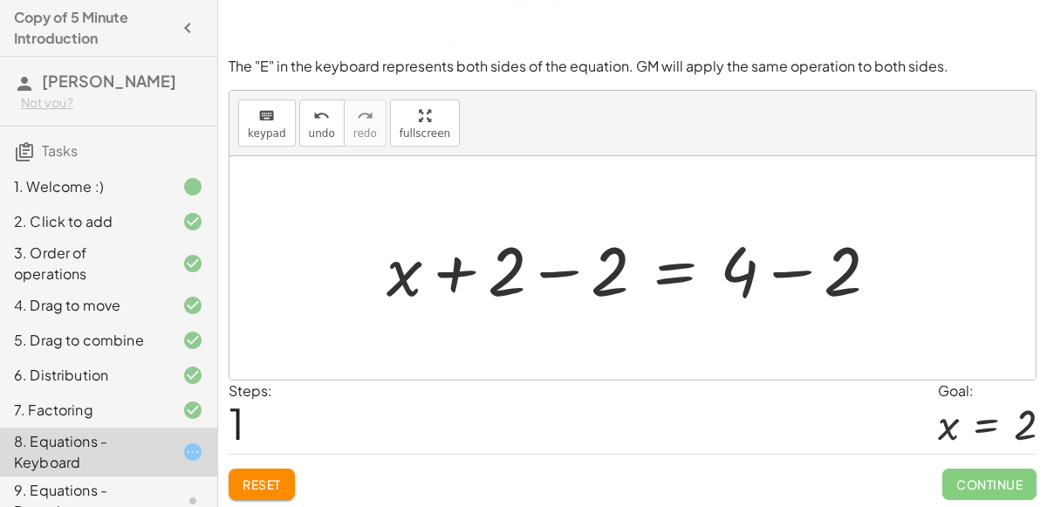
click at [736, 257] on div at bounding box center [640, 268] width 524 height 90
drag, startPoint x: 853, startPoint y: 277, endPoint x: 597, endPoint y: 257, distance: 256.5
click at [597, 257] on div at bounding box center [640, 268] width 524 height 90
drag, startPoint x: 746, startPoint y: 271, endPoint x: 837, endPoint y: 267, distance: 90.8
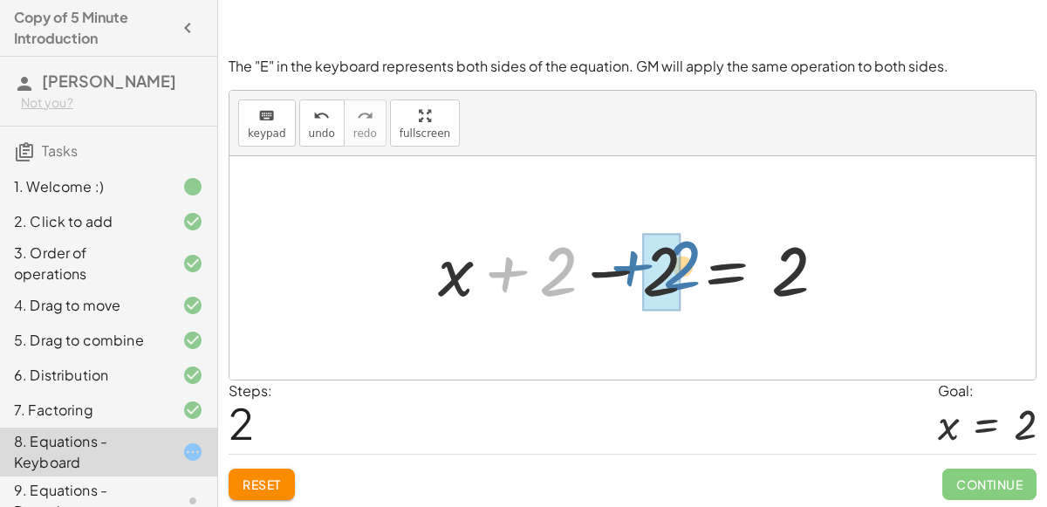
drag, startPoint x: 560, startPoint y: 280, endPoint x: 672, endPoint y: 268, distance: 112.4
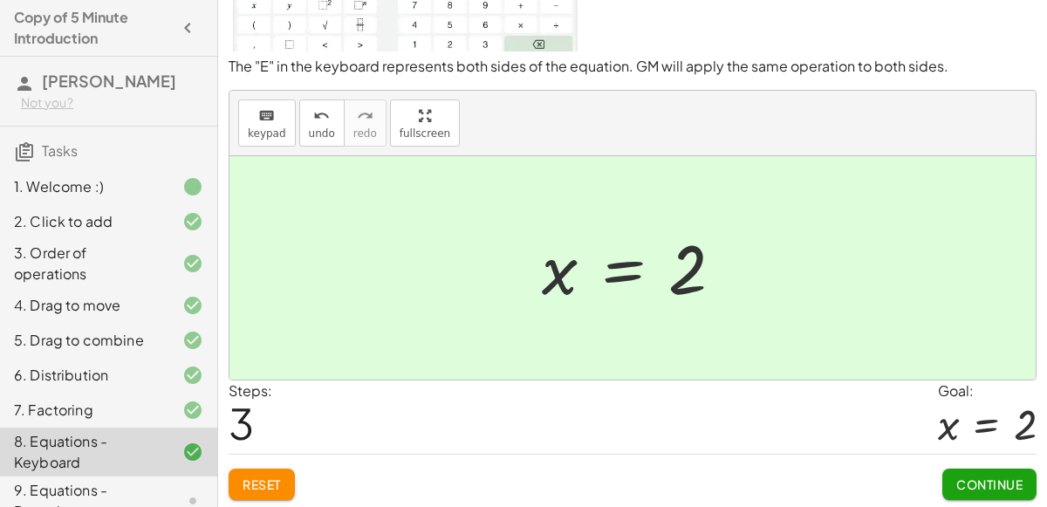
click at [1006, 480] on span "Continue" at bounding box center [990, 485] width 66 height 16
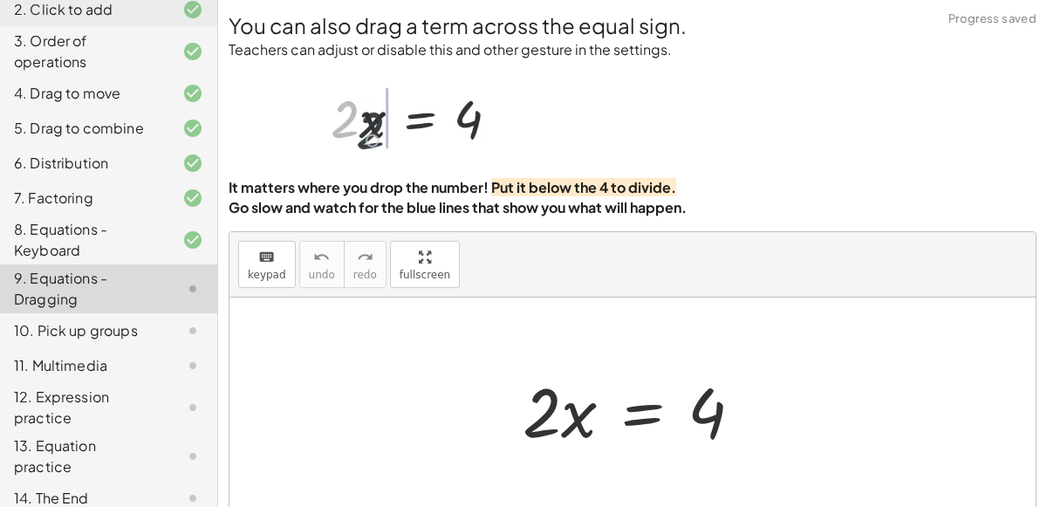
scroll to position [0, 0]
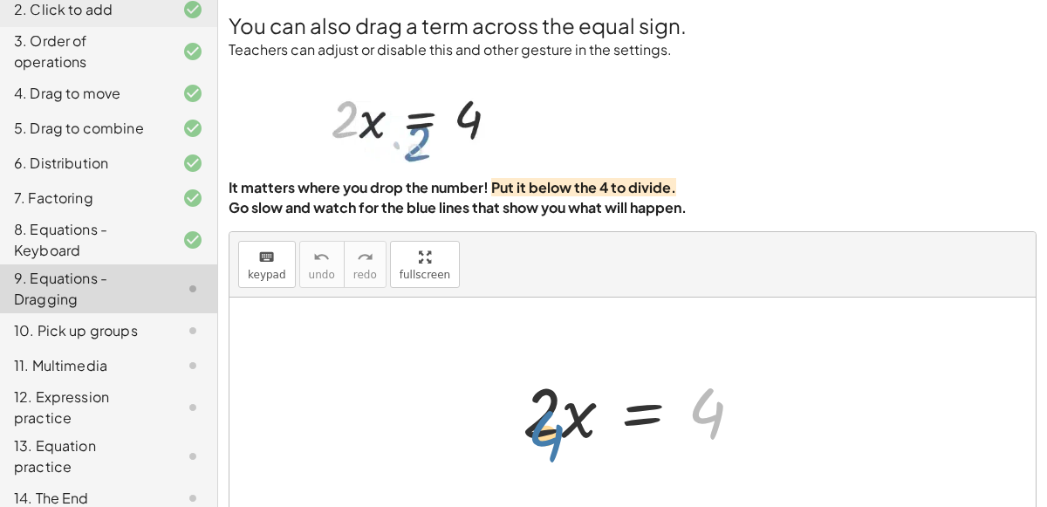
drag, startPoint x: 712, startPoint y: 393, endPoint x: 542, endPoint y: 415, distance: 171.7
click at [542, 415] on div at bounding box center [639, 410] width 251 height 90
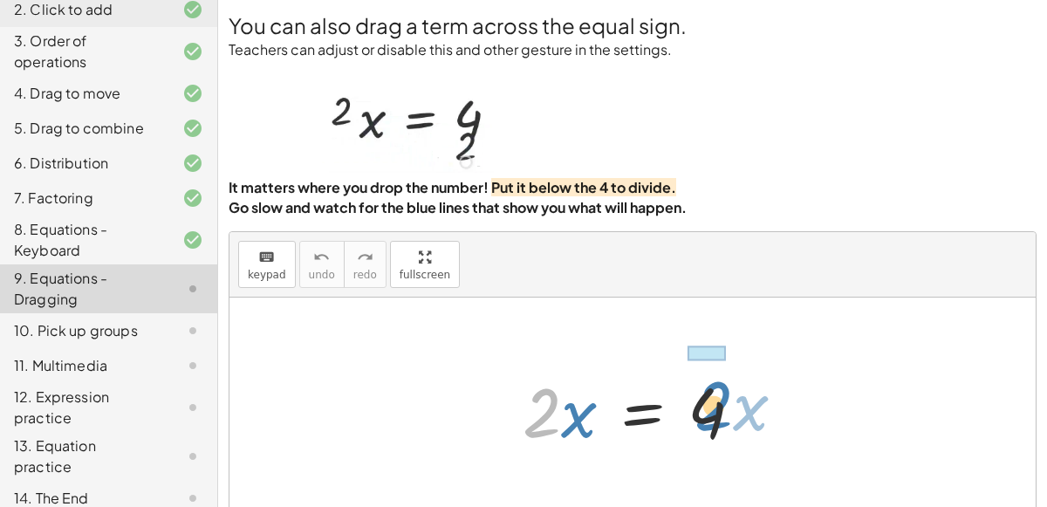
drag, startPoint x: 539, startPoint y: 405, endPoint x: 710, endPoint y: 396, distance: 171.3
click at [710, 396] on div at bounding box center [639, 410] width 251 height 90
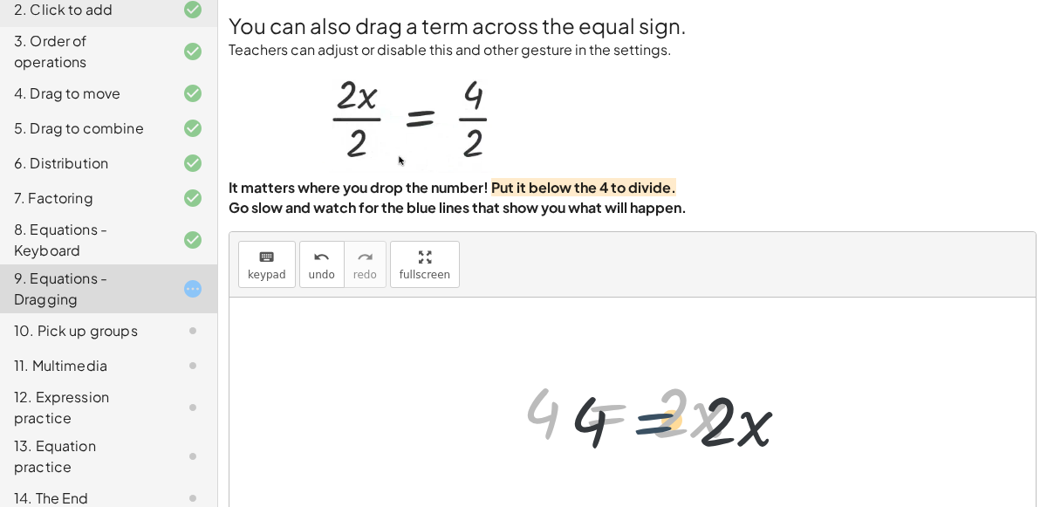
drag, startPoint x: 621, startPoint y: 416, endPoint x: 668, endPoint y: 419, distance: 47.2
click at [668, 419] on div at bounding box center [639, 410] width 251 height 90
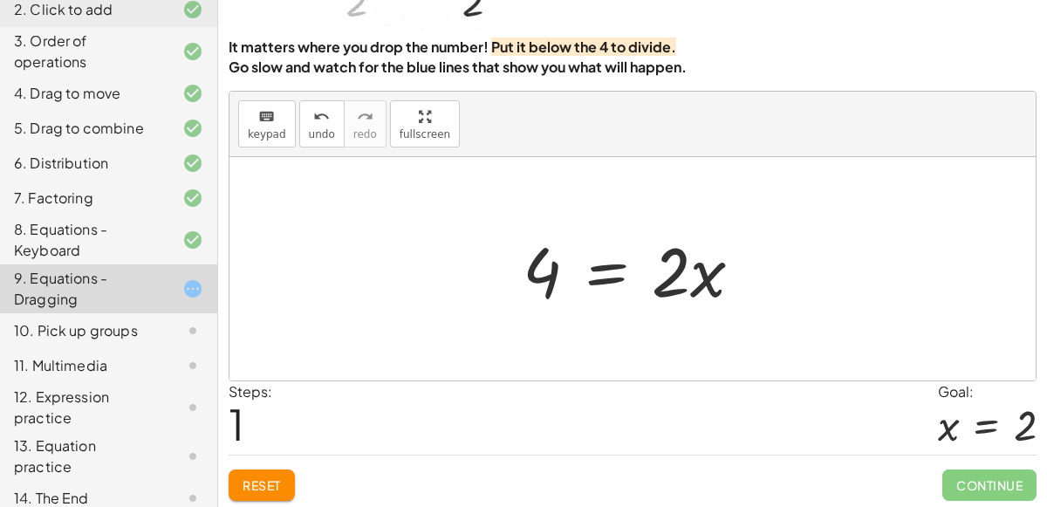
scroll to position [141, 0]
drag, startPoint x: 712, startPoint y: 272, endPoint x: 737, endPoint y: 289, distance: 29.5
click at [737, 289] on div at bounding box center [639, 268] width 251 height 90
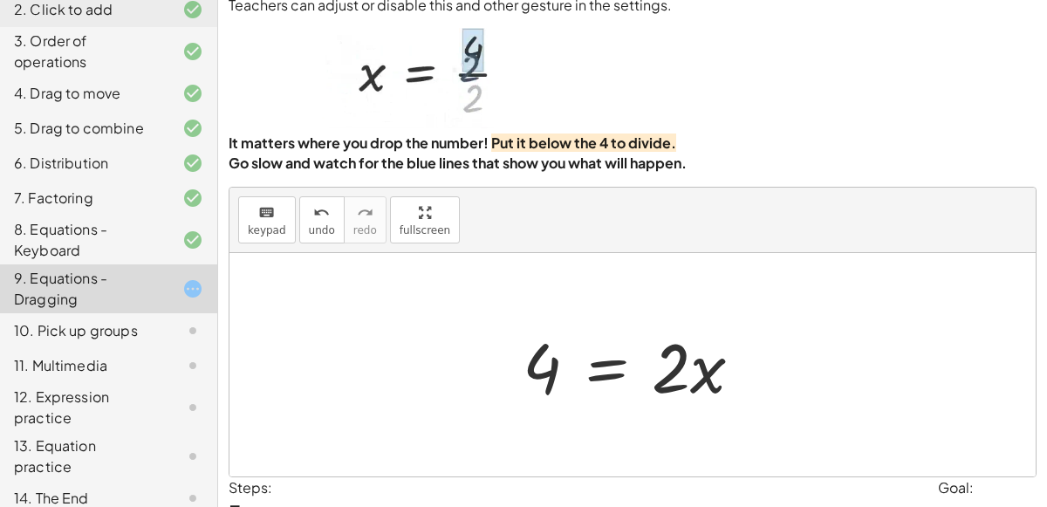
scroll to position [0, 0]
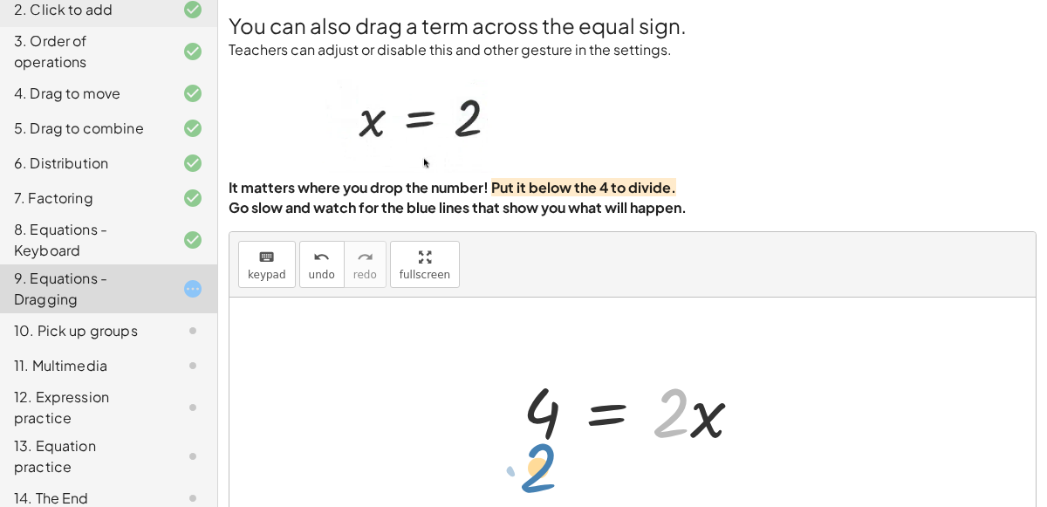
drag, startPoint x: 664, startPoint y: 400, endPoint x: 532, endPoint y: 449, distance: 141.4
click at [532, 449] on div at bounding box center [639, 410] width 251 height 90
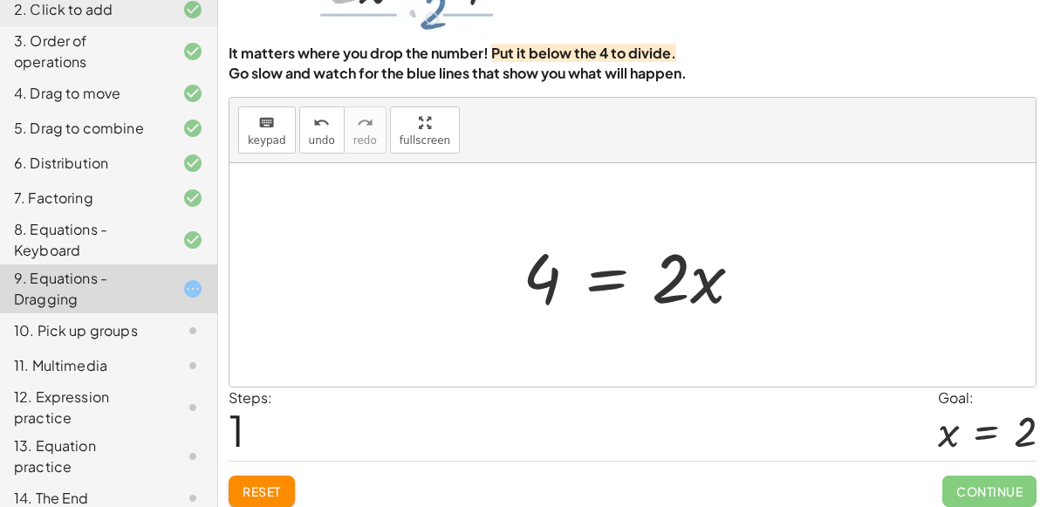
scroll to position [141, 0]
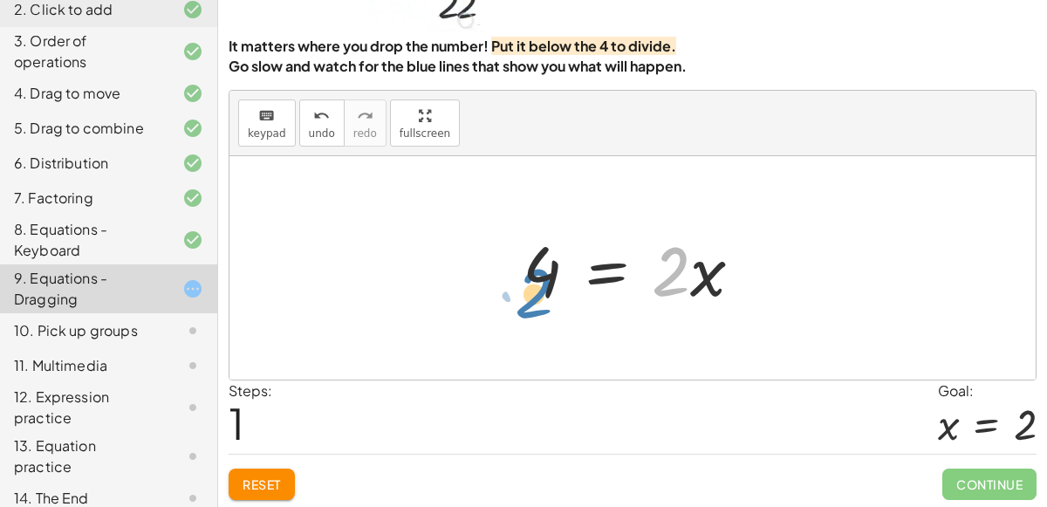
drag, startPoint x: 666, startPoint y: 278, endPoint x: 528, endPoint y: 297, distance: 139.1
click at [528, 297] on div at bounding box center [639, 268] width 251 height 90
drag, startPoint x: 669, startPoint y: 268, endPoint x: 530, endPoint y: 328, distance: 151.3
drag, startPoint x: 668, startPoint y: 273, endPoint x: 531, endPoint y: 286, distance: 137.7
click at [531, 286] on div at bounding box center [639, 268] width 251 height 90
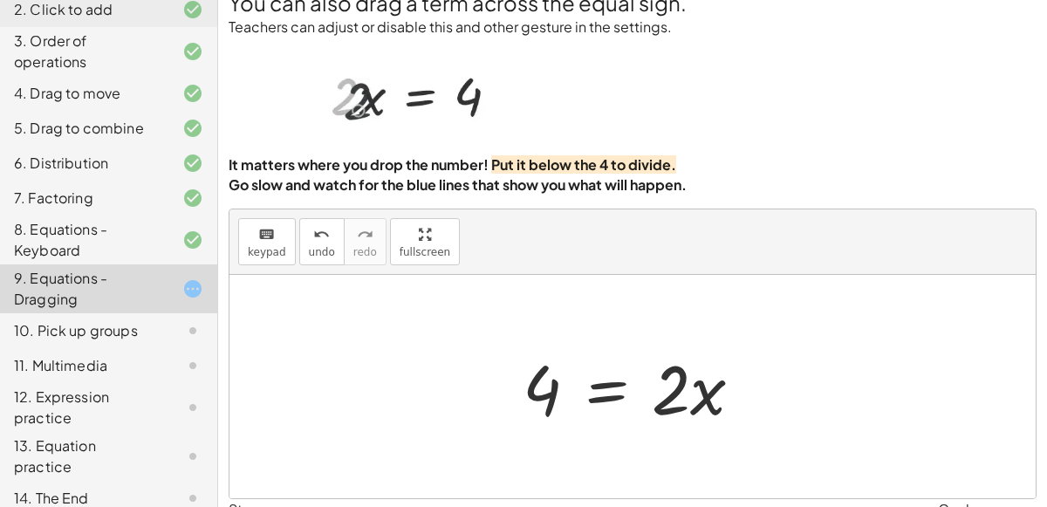
scroll to position [24, 0]
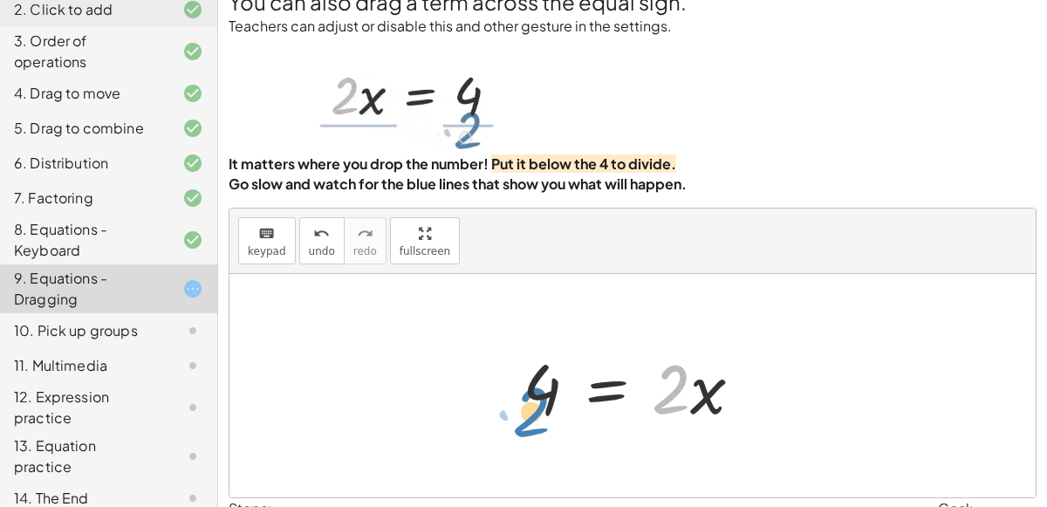
drag, startPoint x: 666, startPoint y: 395, endPoint x: 525, endPoint y: 416, distance: 142.2
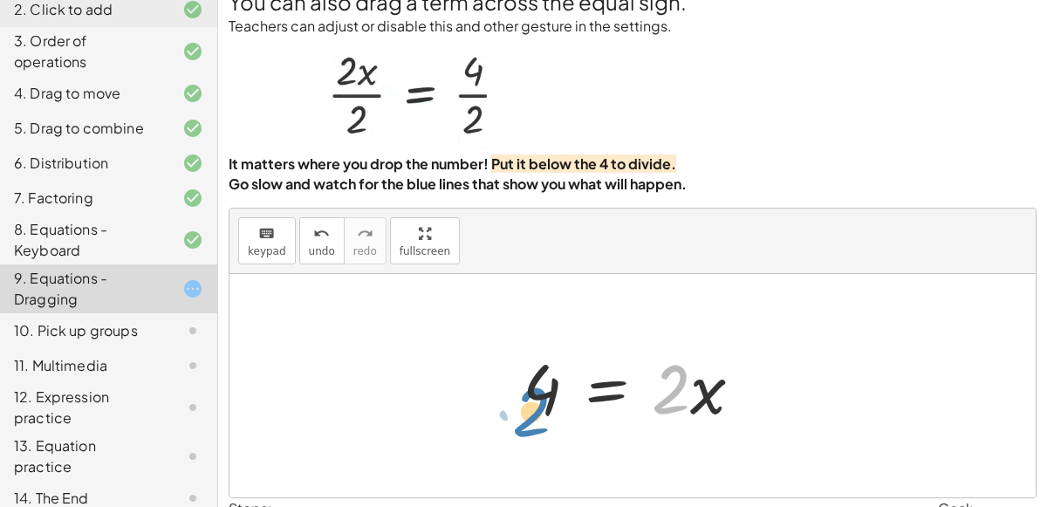
click at [525, 416] on div at bounding box center [639, 386] width 251 height 90
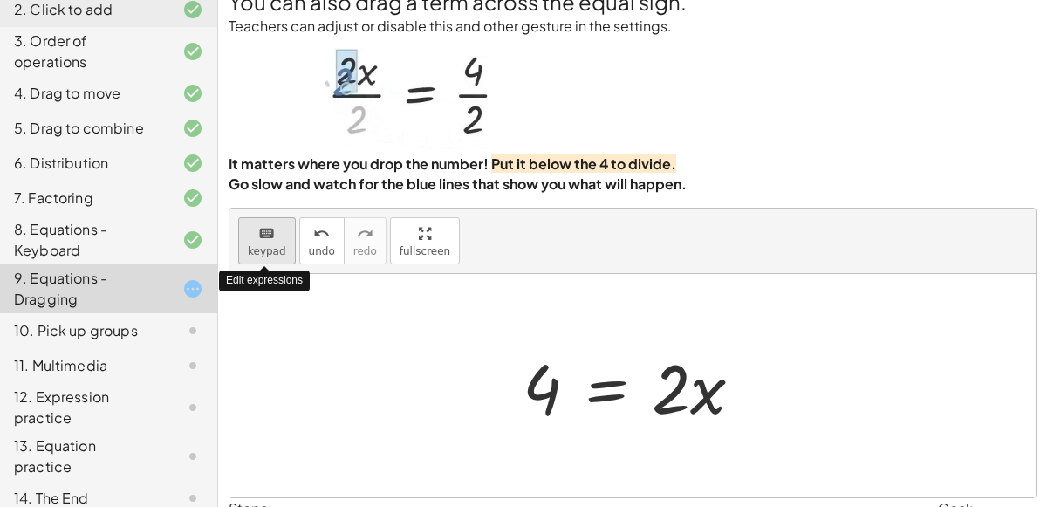
click at [251, 240] on div "keyboard" at bounding box center [267, 233] width 38 height 21
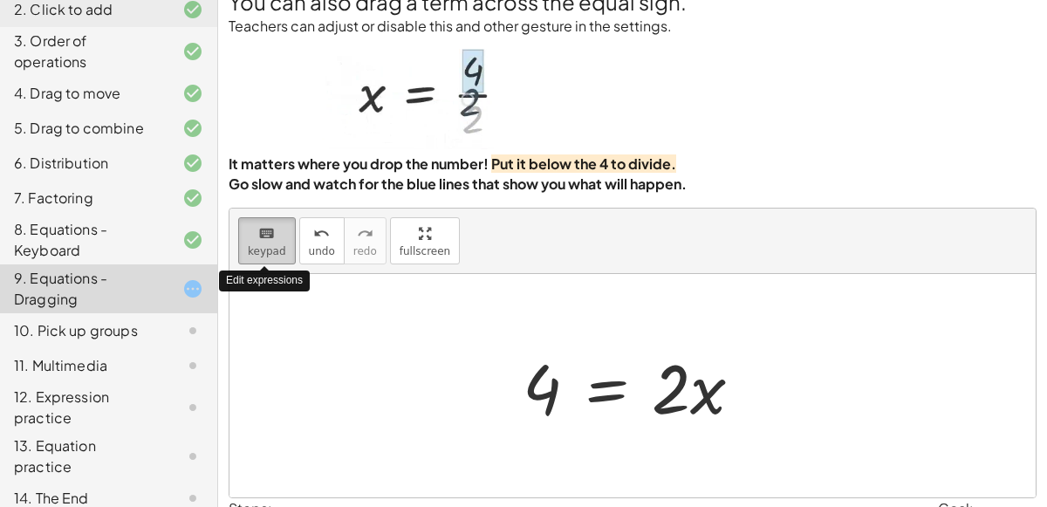
click at [266, 237] on icon "keyboard" at bounding box center [266, 233] width 17 height 21
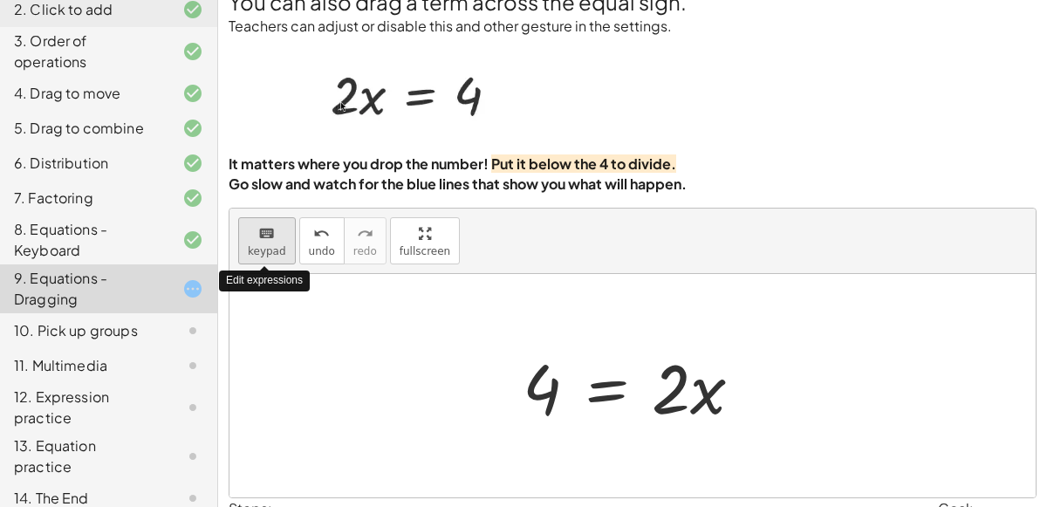
click at [266, 237] on icon "keyboard" at bounding box center [266, 233] width 17 height 21
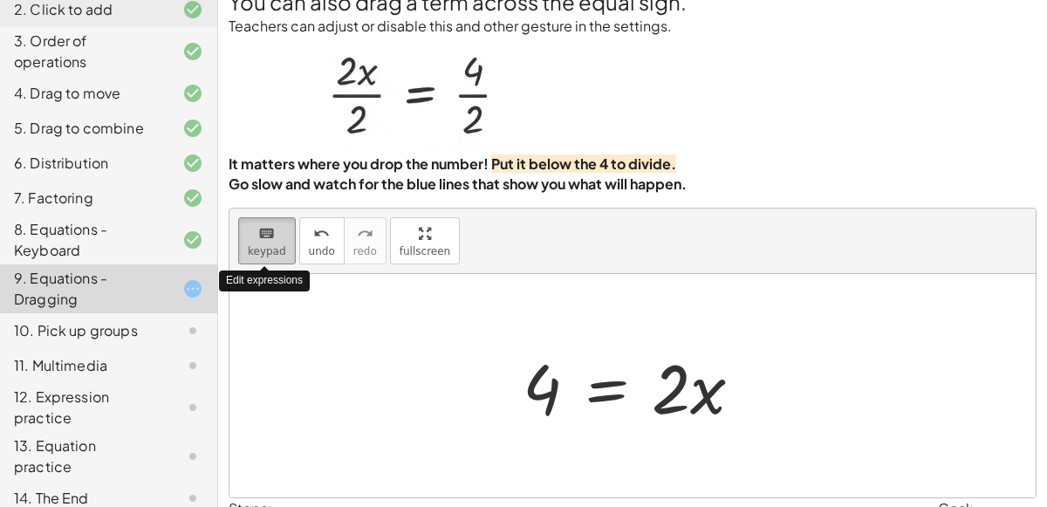
click at [266, 237] on icon "keyboard" at bounding box center [266, 233] width 17 height 21
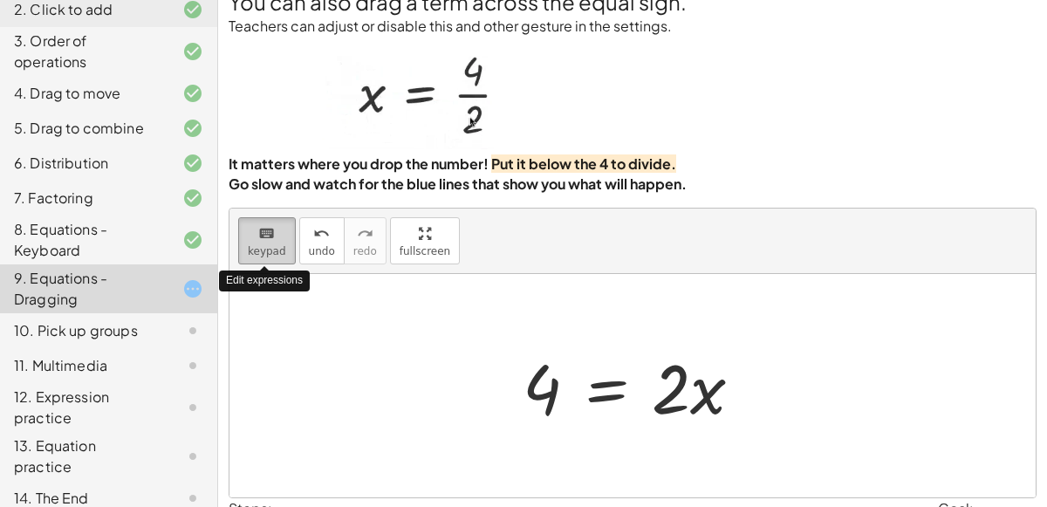
click at [266, 237] on icon "keyboard" at bounding box center [266, 233] width 17 height 21
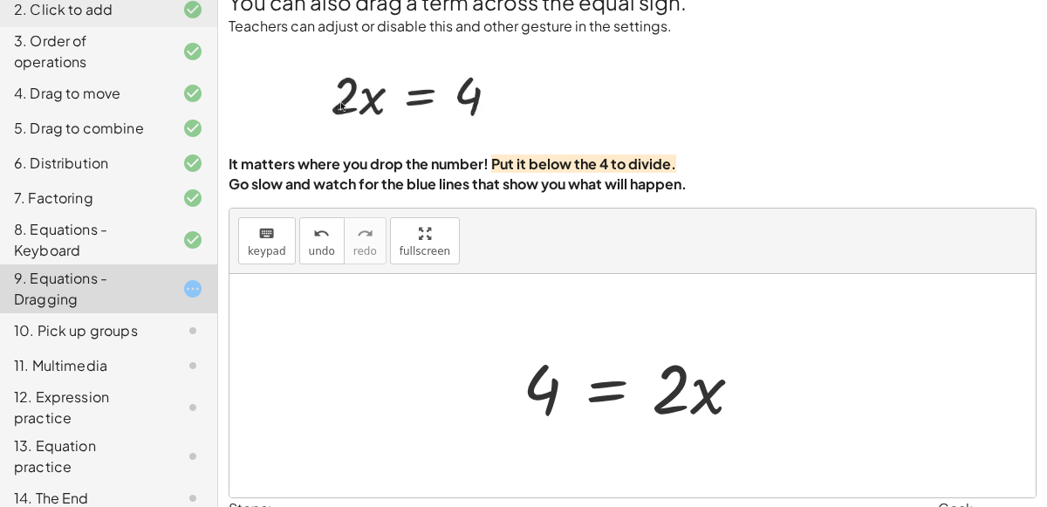
click at [450, 301] on div at bounding box center [633, 385] width 807 height 223
click at [275, 241] on div "keyboard" at bounding box center [267, 233] width 38 height 21
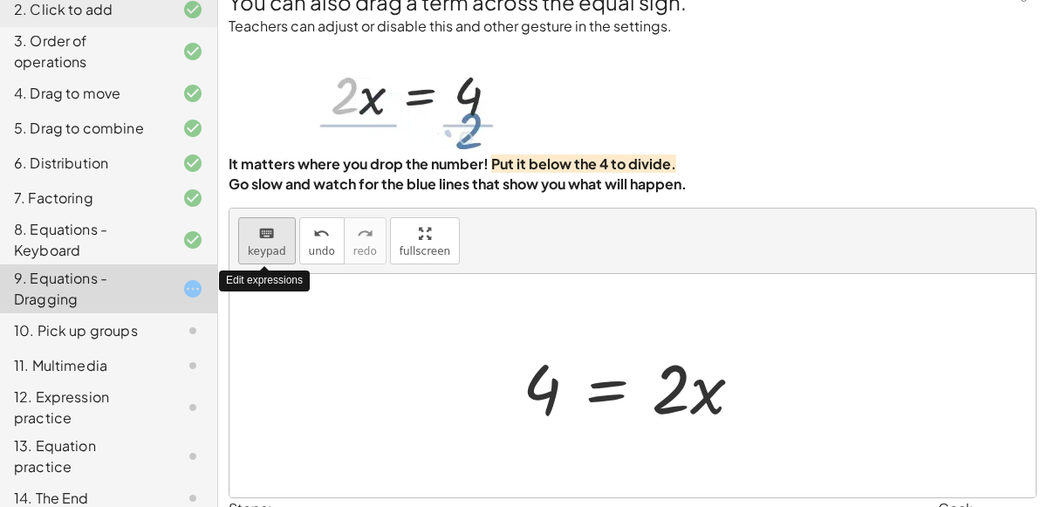
click at [275, 241] on div "keyboard" at bounding box center [267, 233] width 38 height 21
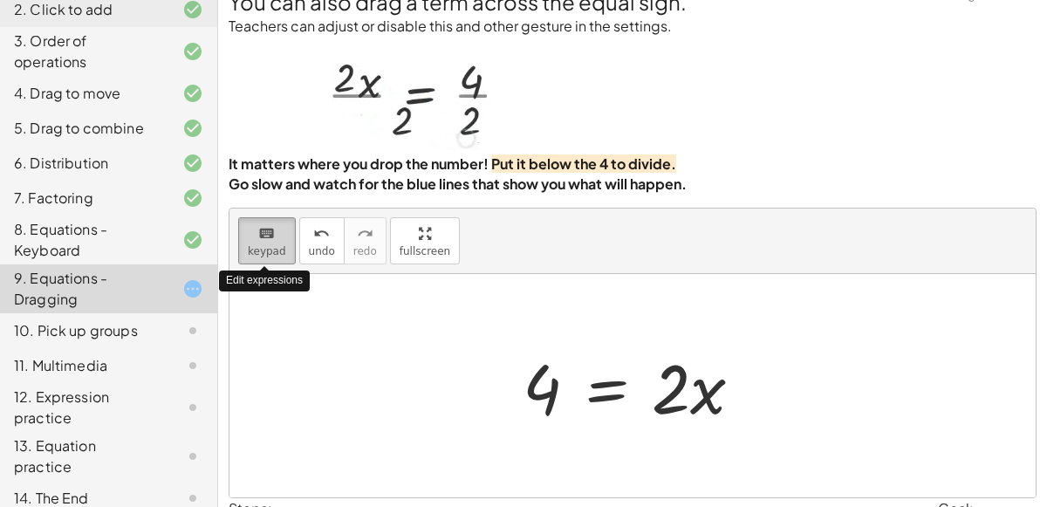
click at [275, 241] on div "keyboard" at bounding box center [267, 233] width 38 height 21
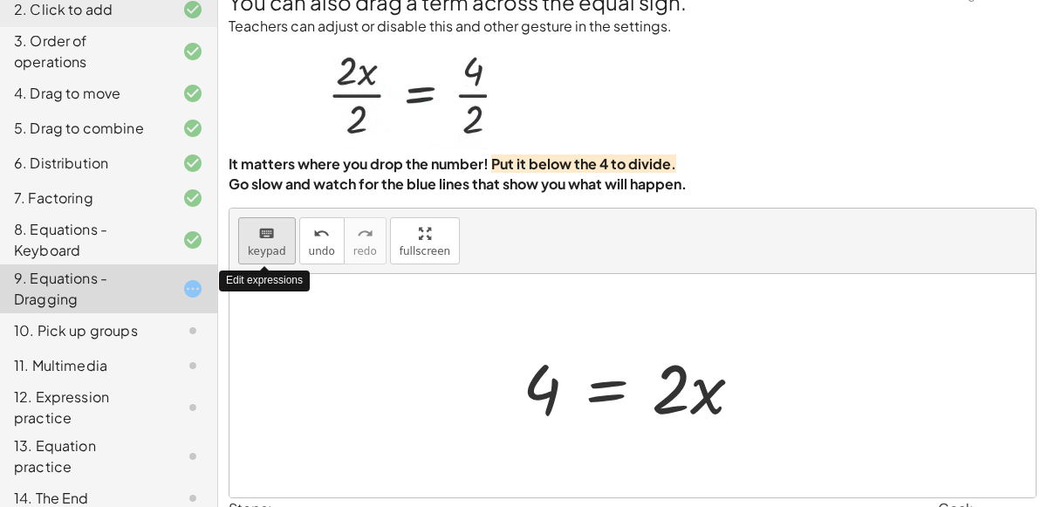
click at [275, 241] on div "keyboard" at bounding box center [267, 233] width 38 height 21
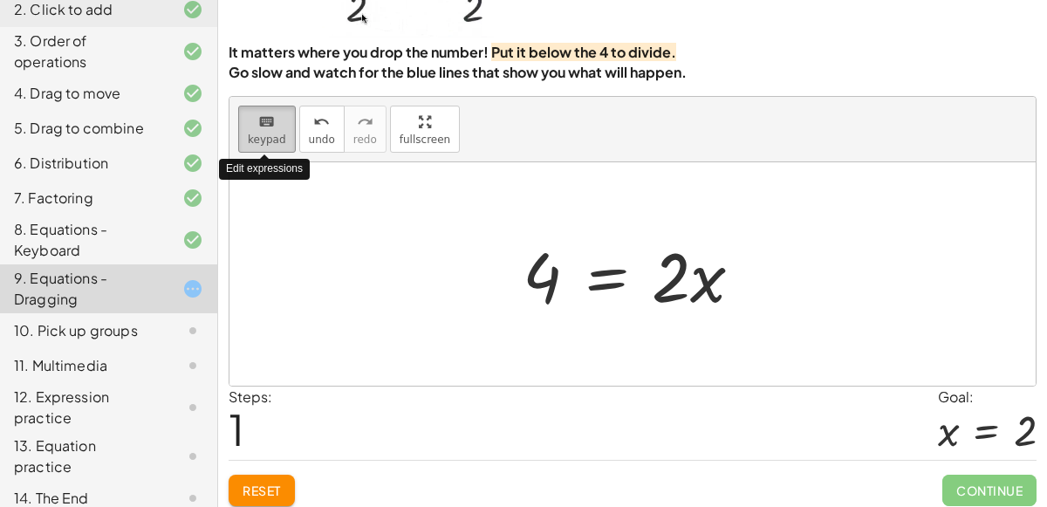
scroll to position [129, 0]
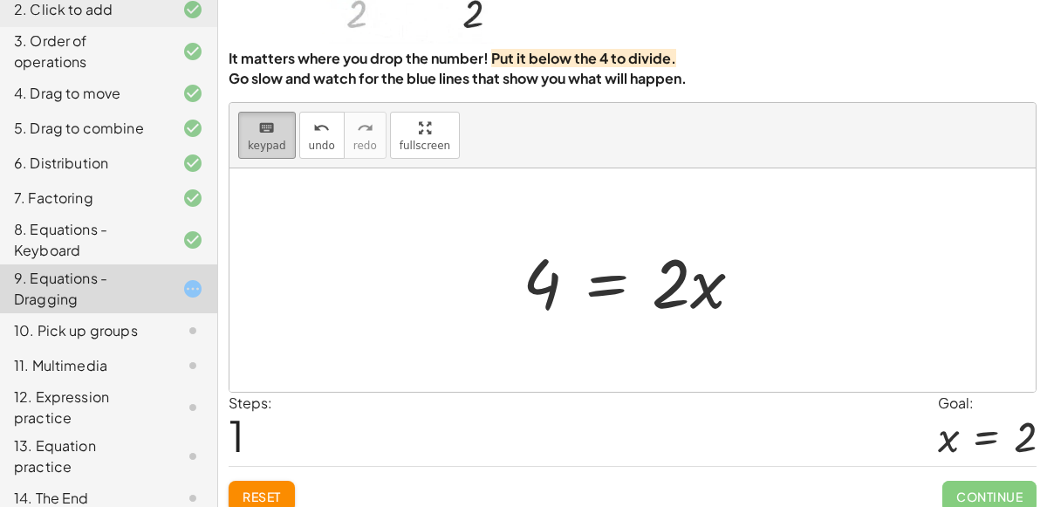
click at [251, 140] on span "keypad" at bounding box center [267, 146] width 38 height 12
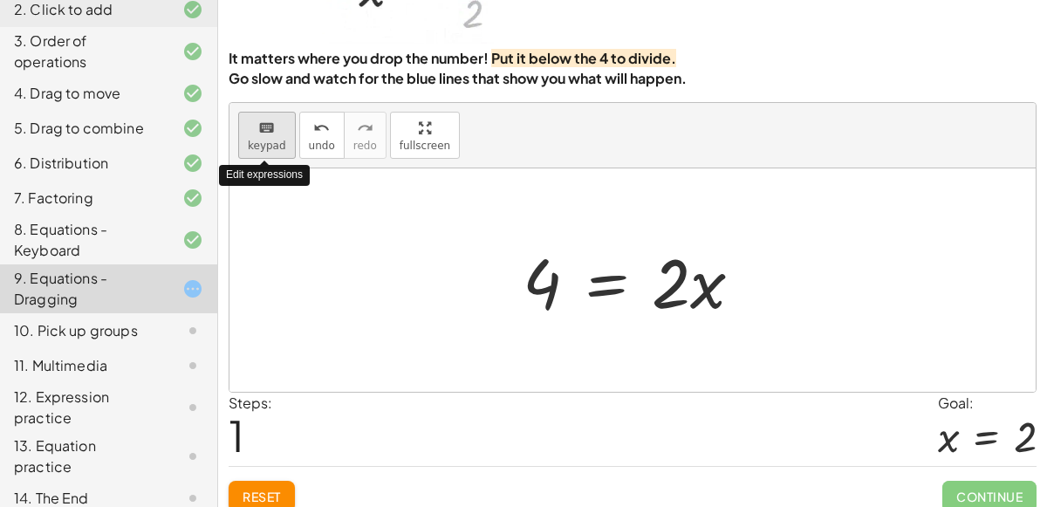
click at [251, 140] on span "keypad" at bounding box center [267, 146] width 38 height 12
click at [256, 148] on span "keypad" at bounding box center [267, 146] width 38 height 12
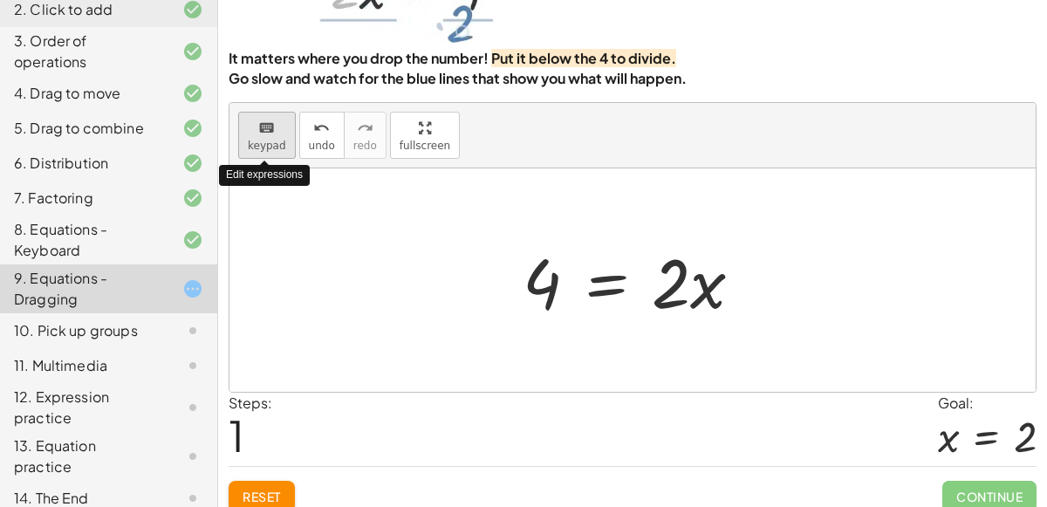
click at [256, 148] on span "keypad" at bounding box center [267, 146] width 38 height 12
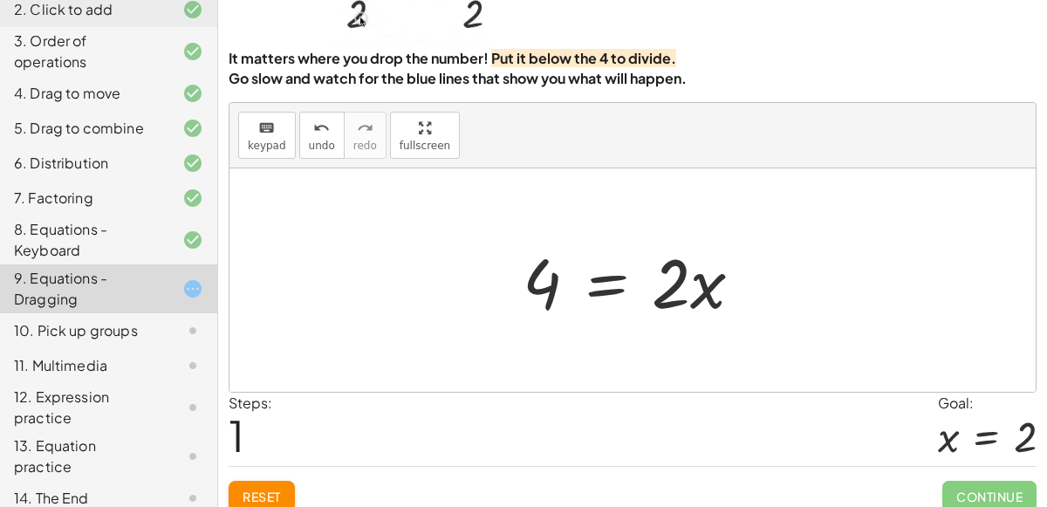
click at [610, 276] on div at bounding box center [639, 281] width 251 height 90
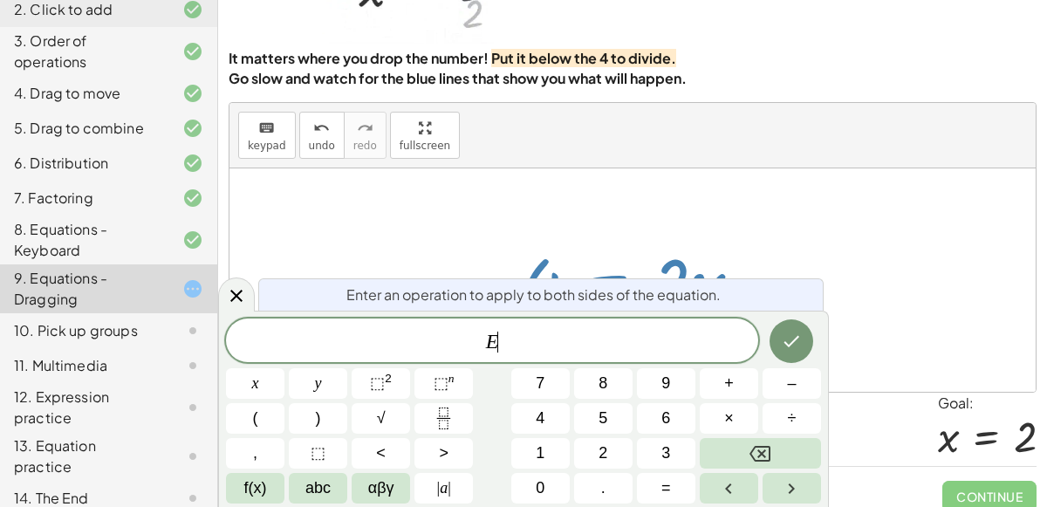
click at [610, 276] on div at bounding box center [639, 281] width 251 height 90
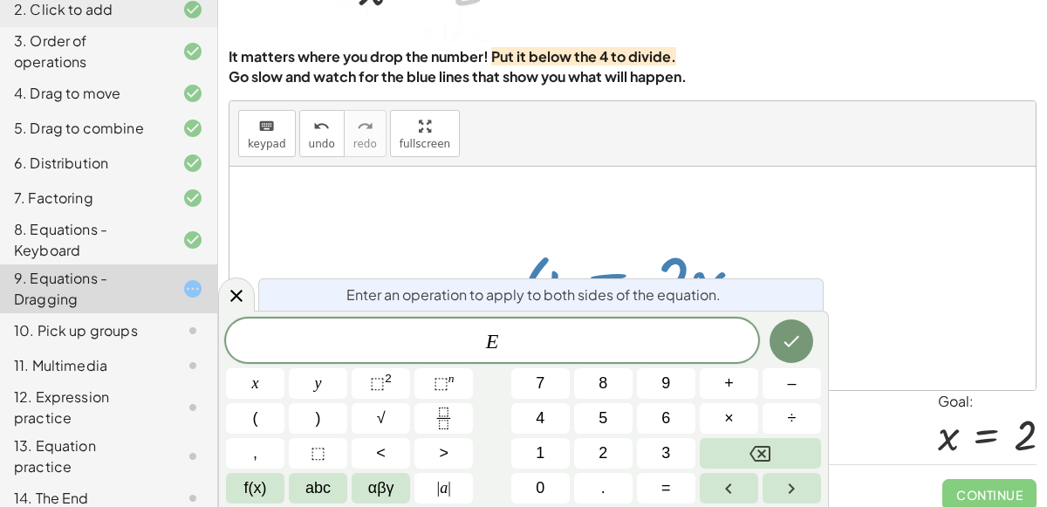
scroll to position [131, 0]
click at [607, 451] on span "2" at bounding box center [603, 454] width 9 height 24
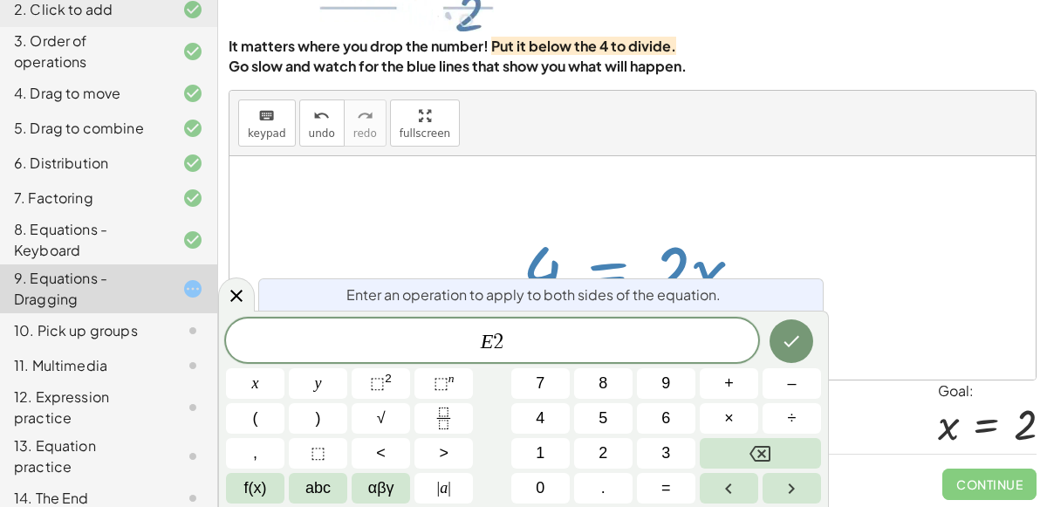
click at [497, 337] on span "2" at bounding box center [498, 342] width 10 height 21
click at [718, 384] on button "+" at bounding box center [729, 383] width 58 height 31
click at [797, 343] on icon "Done" at bounding box center [791, 341] width 21 height 21
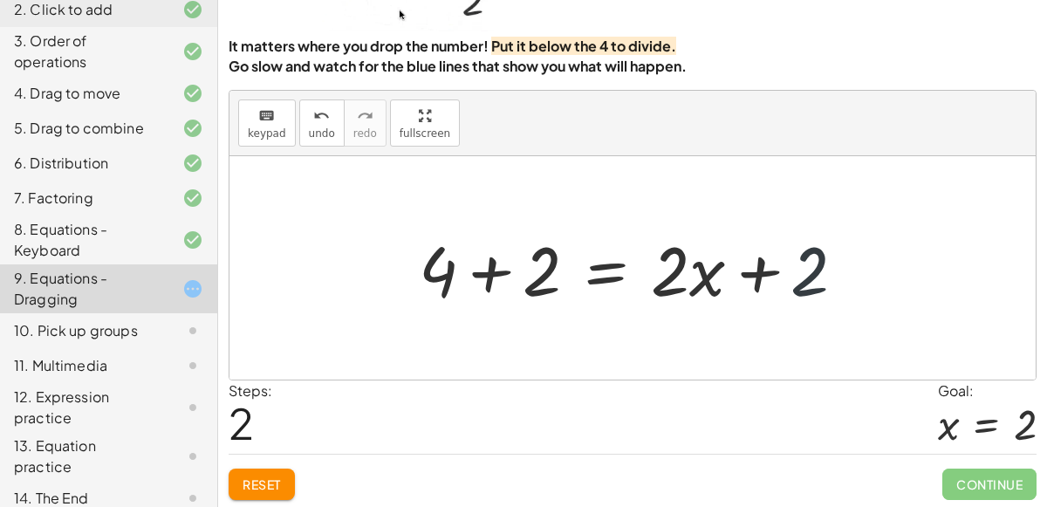
click at [809, 270] on div at bounding box center [639, 268] width 458 height 90
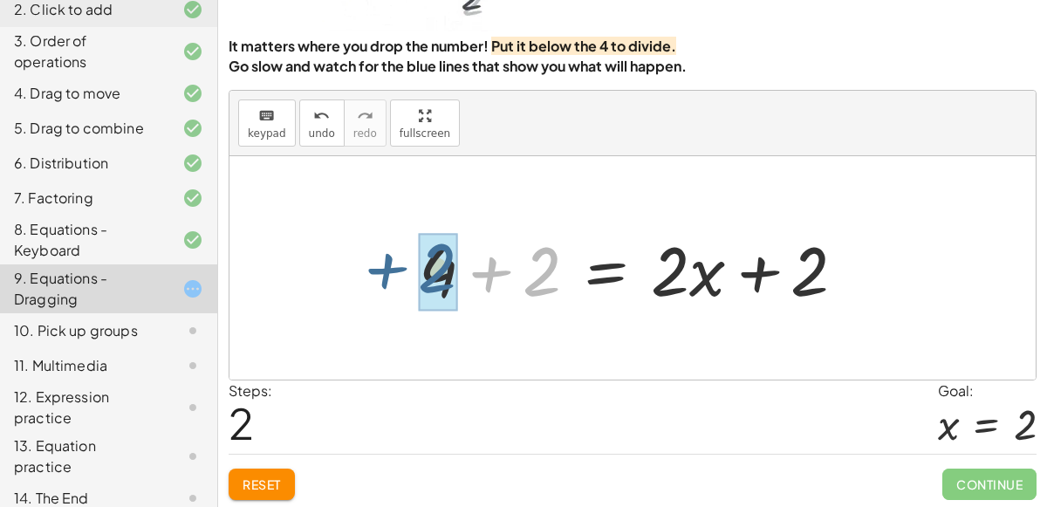
drag, startPoint x: 542, startPoint y: 271, endPoint x: 436, endPoint y: 266, distance: 106.6
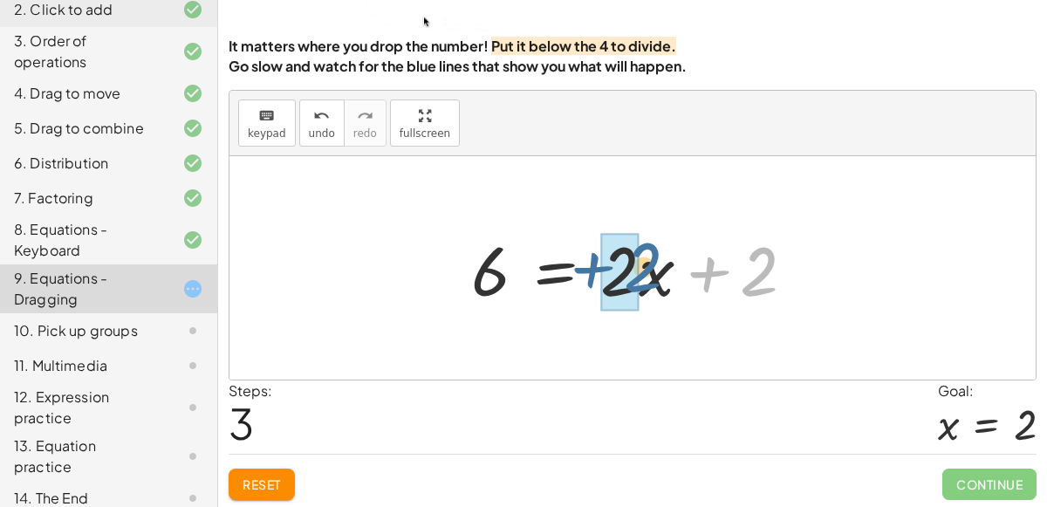
drag, startPoint x: 754, startPoint y: 274, endPoint x: 637, endPoint y: 270, distance: 117.0
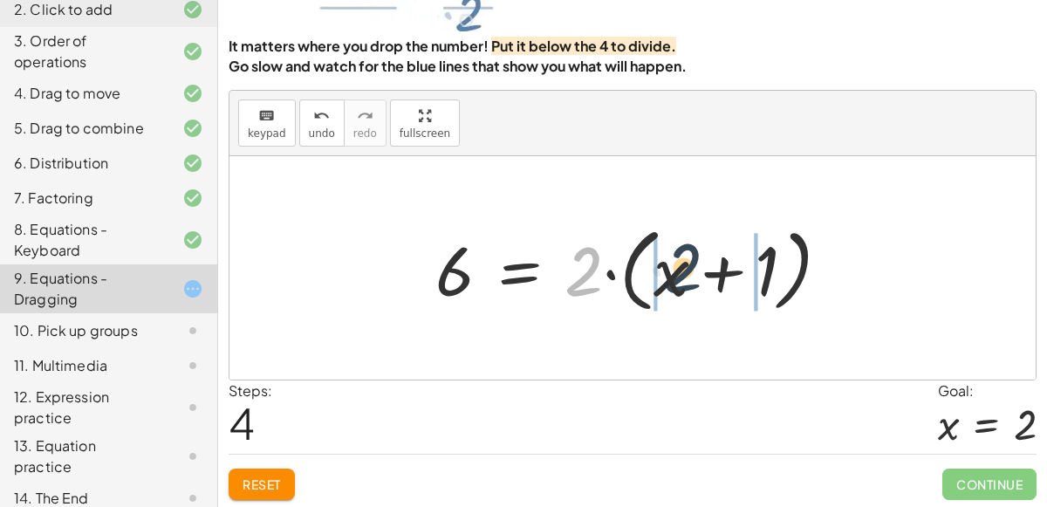
drag, startPoint x: 585, startPoint y: 285, endPoint x: 694, endPoint y: 278, distance: 109.3
click at [694, 278] on div at bounding box center [640, 268] width 427 height 100
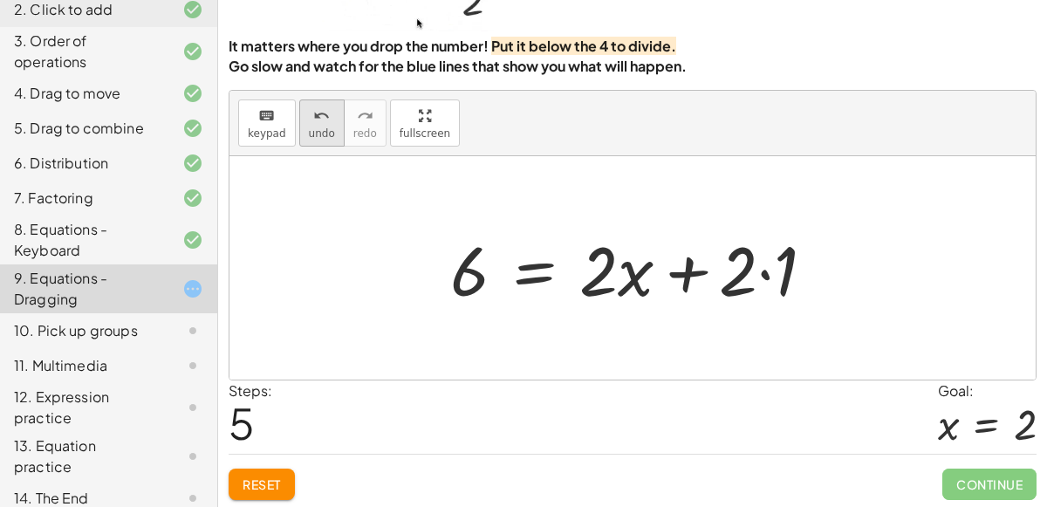
click at [329, 121] on button "undo undo" at bounding box center [321, 123] width 45 height 47
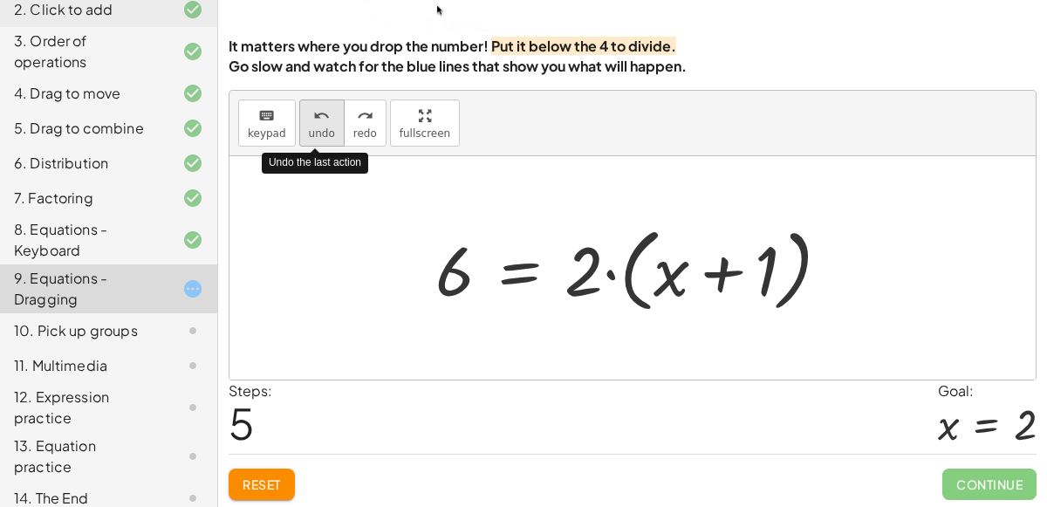
click at [329, 121] on button "undo undo" at bounding box center [321, 123] width 45 height 47
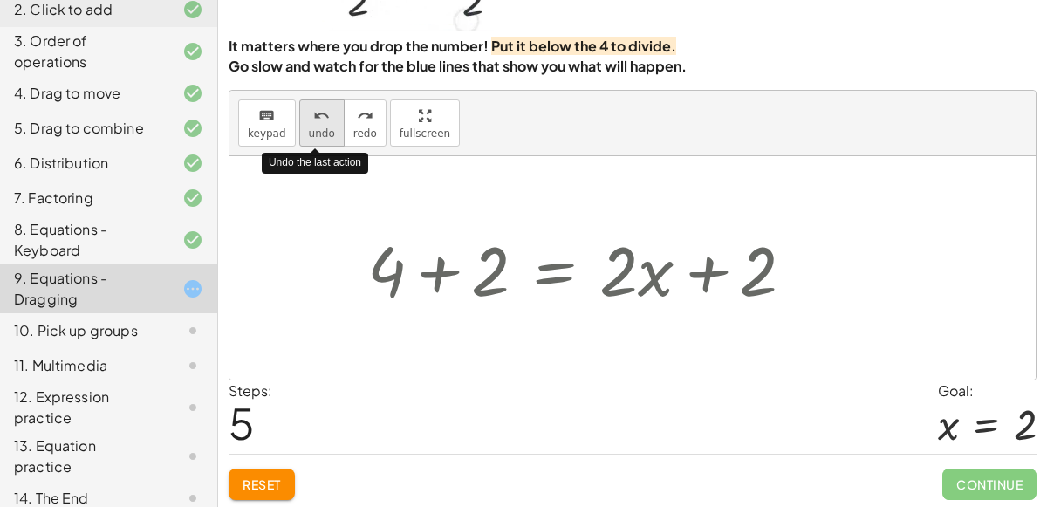
click at [329, 121] on button "undo undo" at bounding box center [321, 123] width 45 height 47
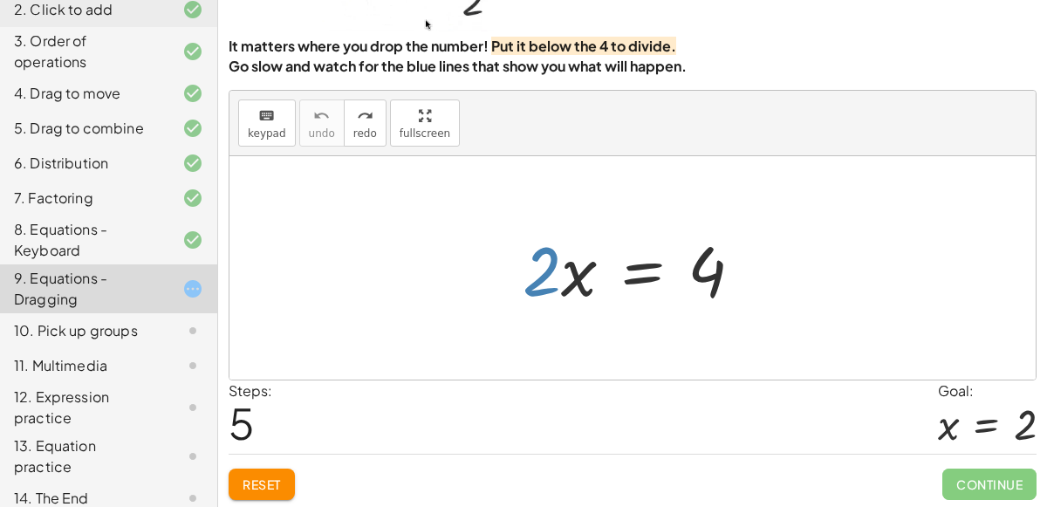
click at [632, 268] on div at bounding box center [639, 268] width 251 height 90
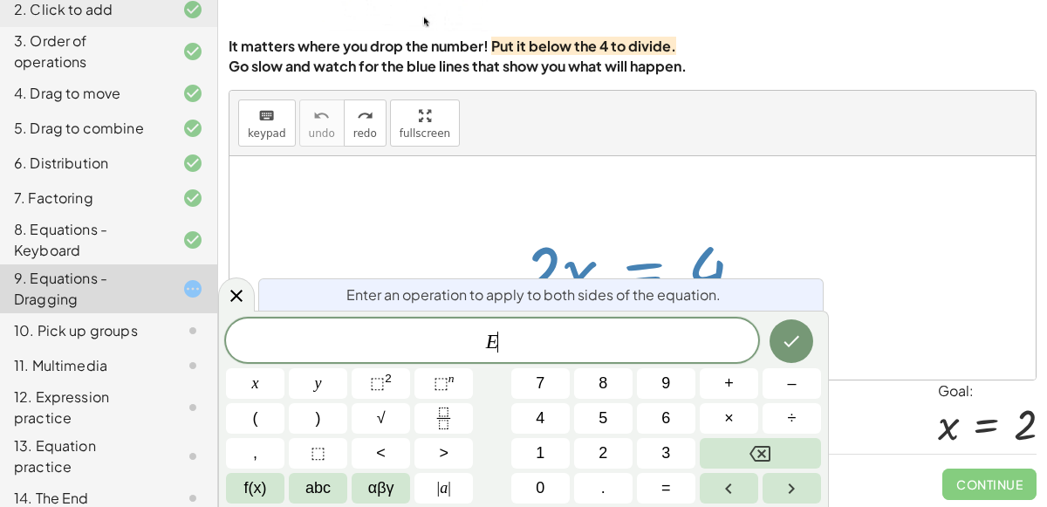
click at [632, 268] on div at bounding box center [639, 268] width 251 height 90
click at [780, 382] on button "–" at bounding box center [792, 383] width 58 height 31
click at [614, 455] on button "2" at bounding box center [603, 453] width 58 height 31
click at [782, 357] on button "Done" at bounding box center [792, 341] width 44 height 44
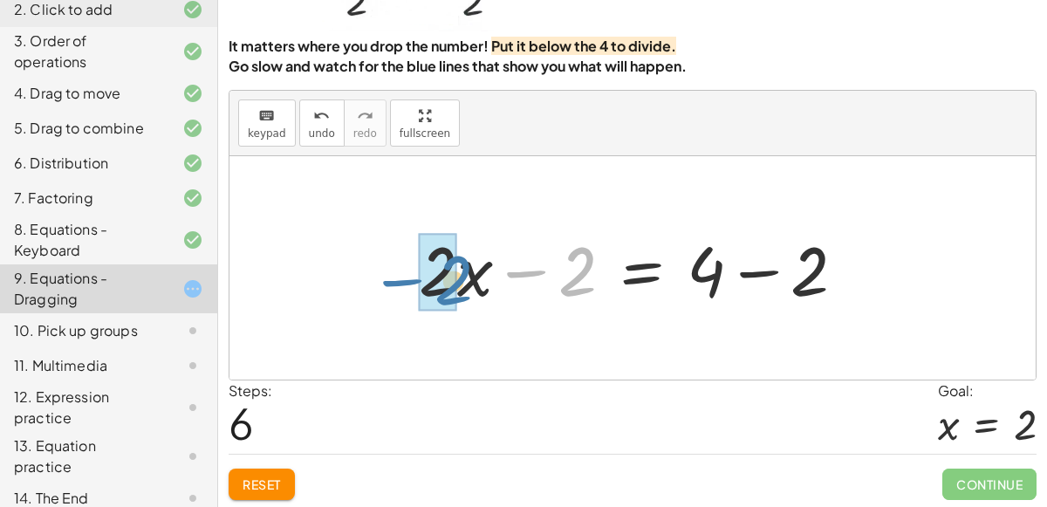
drag, startPoint x: 574, startPoint y: 278, endPoint x: 447, endPoint y: 285, distance: 127.7
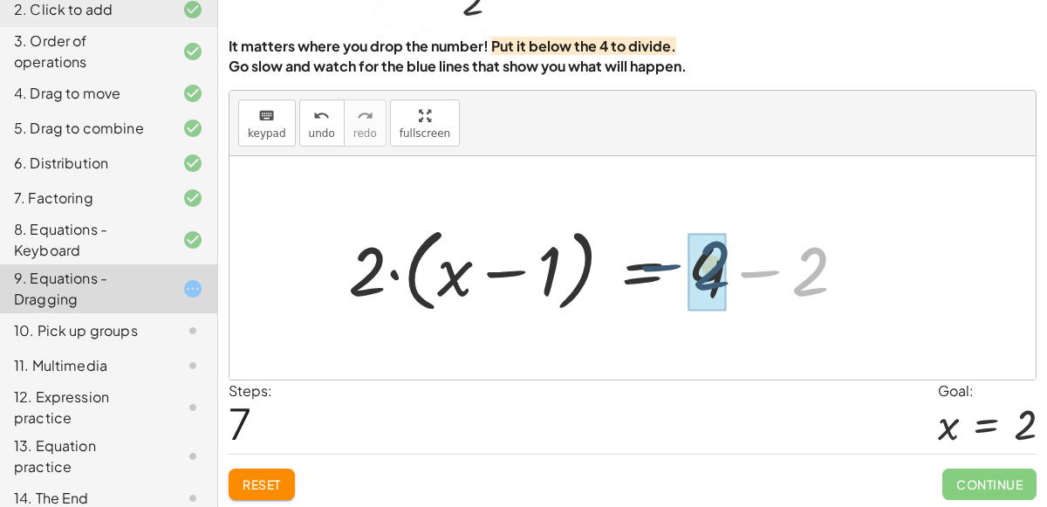
drag, startPoint x: 807, startPoint y: 291, endPoint x: 711, endPoint y: 284, distance: 96.3
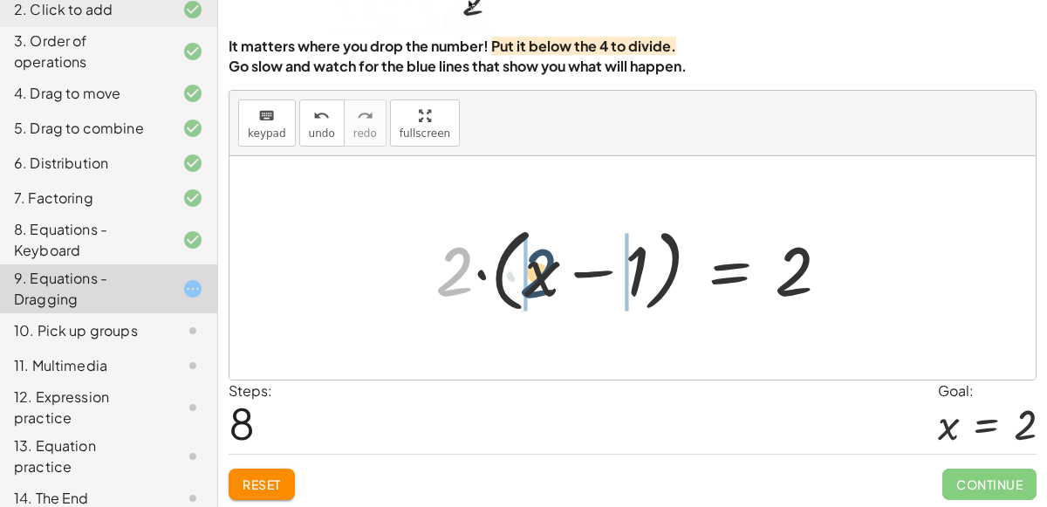
drag, startPoint x: 448, startPoint y: 268, endPoint x: 533, endPoint y: 270, distance: 85.6
click at [533, 270] on div at bounding box center [640, 268] width 426 height 100
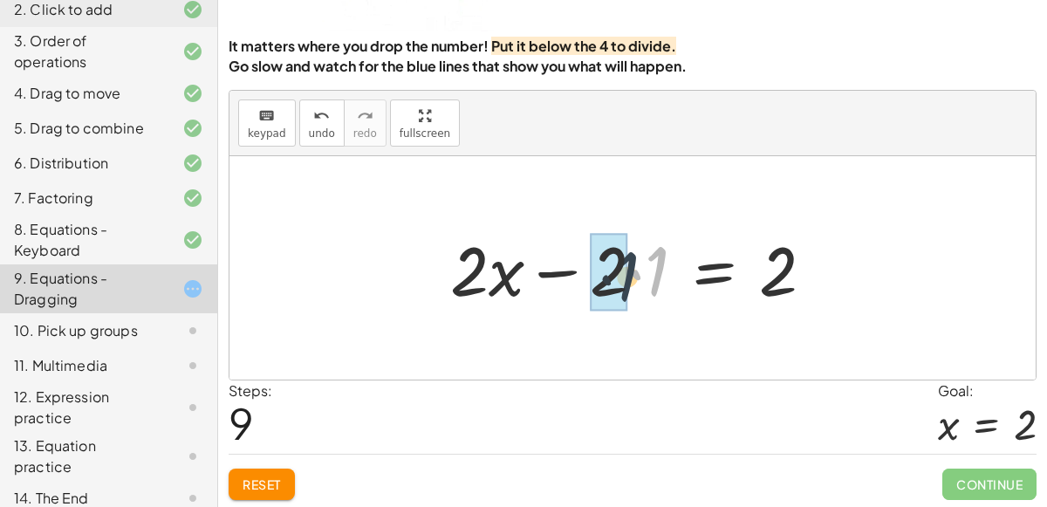
drag, startPoint x: 657, startPoint y: 271, endPoint x: 627, endPoint y: 276, distance: 31.0
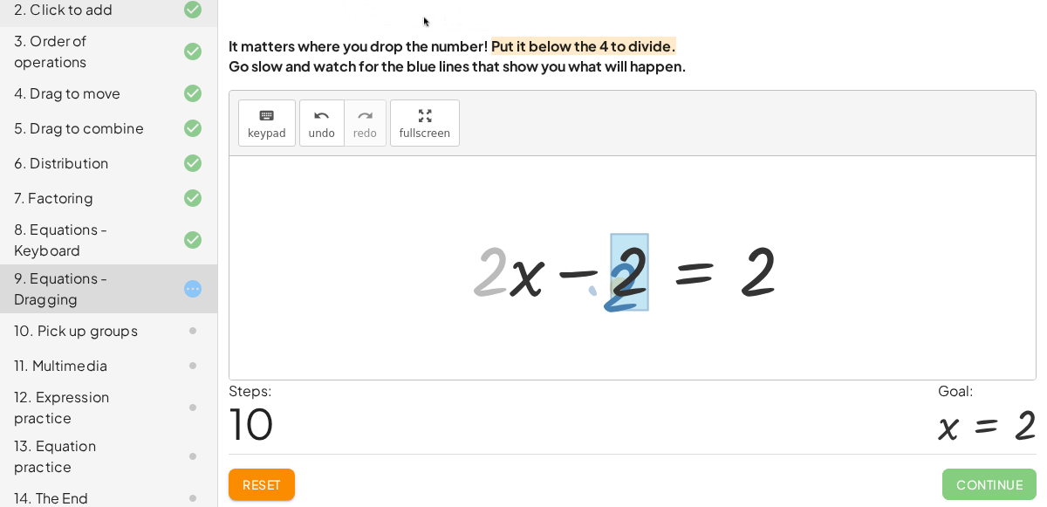
drag, startPoint x: 493, startPoint y: 271, endPoint x: 638, endPoint y: 279, distance: 145.2
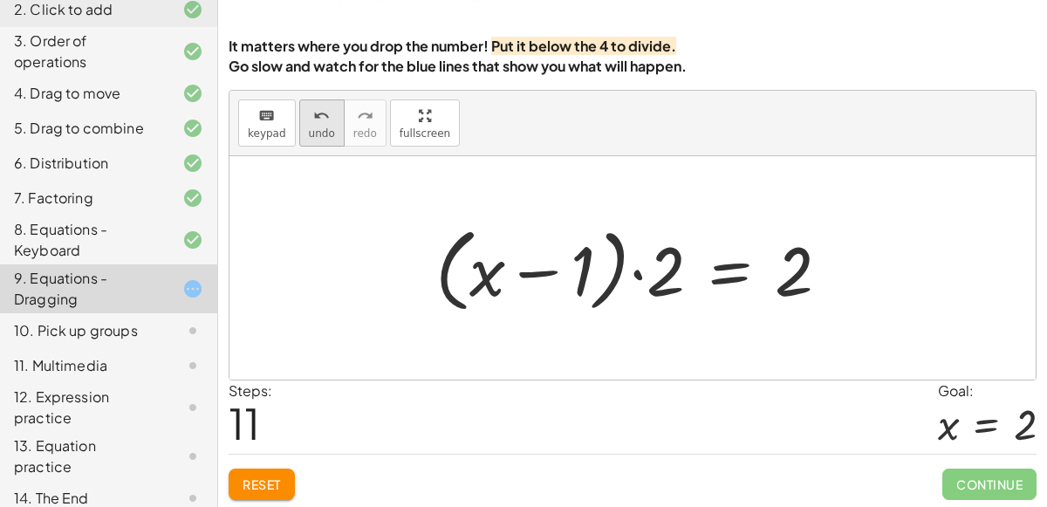
click at [309, 127] on span "undo" at bounding box center [322, 133] width 26 height 12
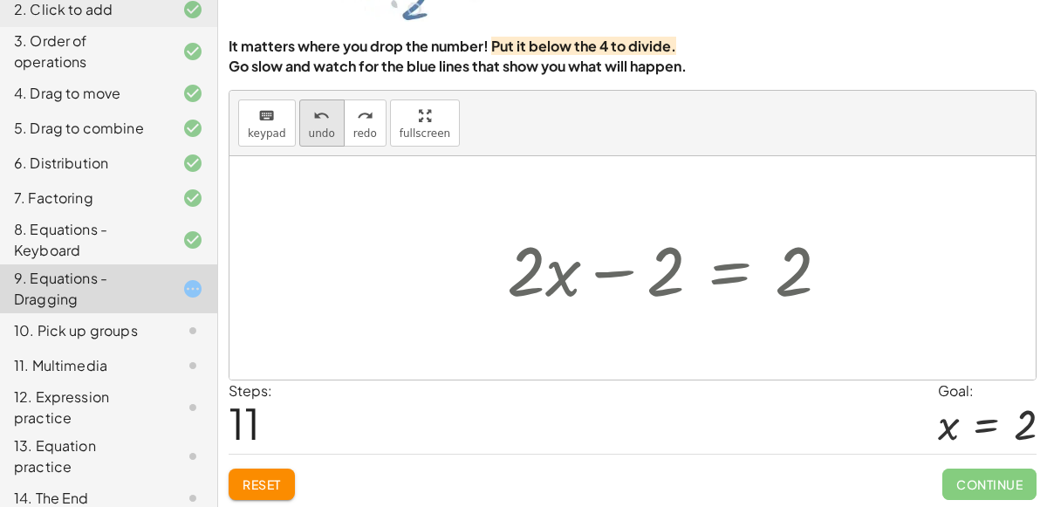
click at [309, 127] on span "undo" at bounding box center [322, 133] width 26 height 12
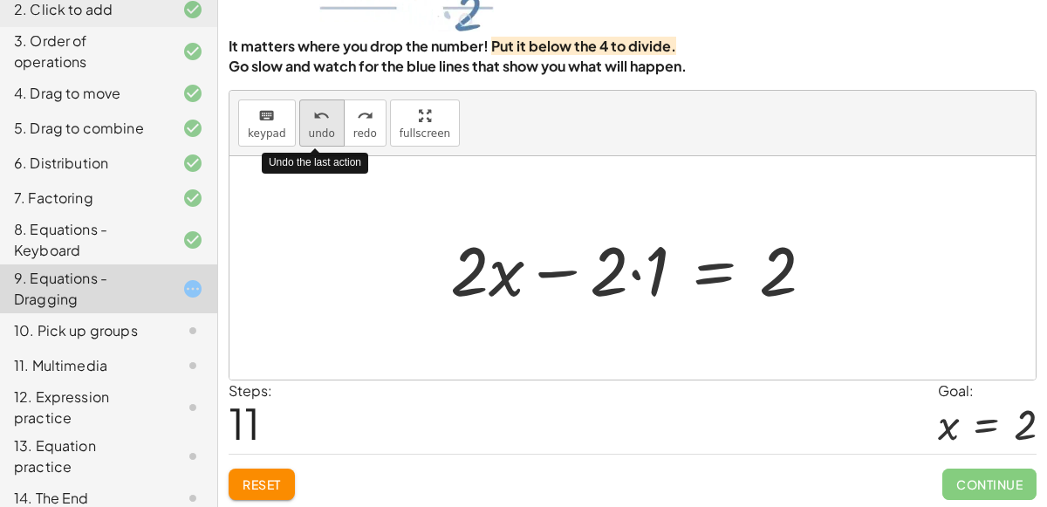
click at [309, 127] on span "undo" at bounding box center [322, 133] width 26 height 12
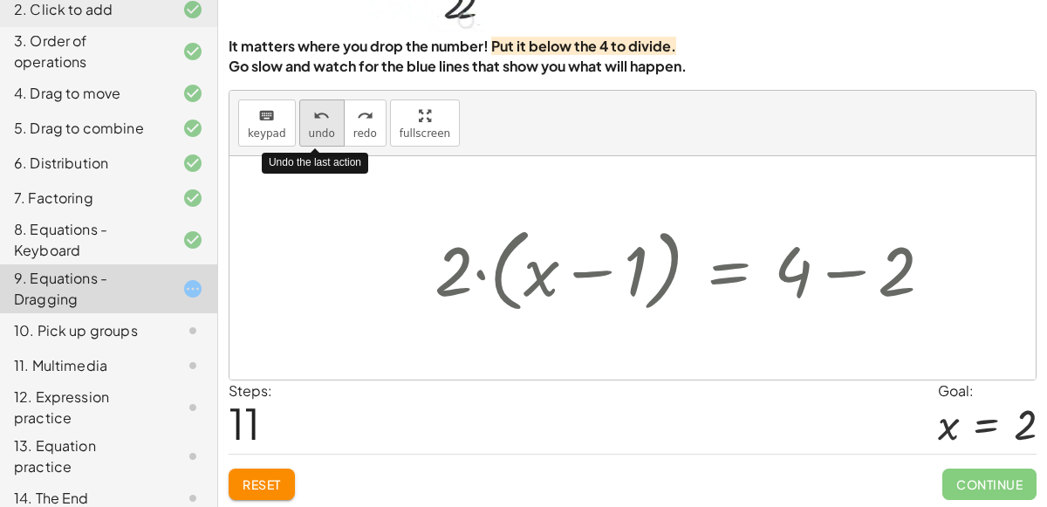
click at [309, 127] on span "undo" at bounding box center [322, 133] width 26 height 12
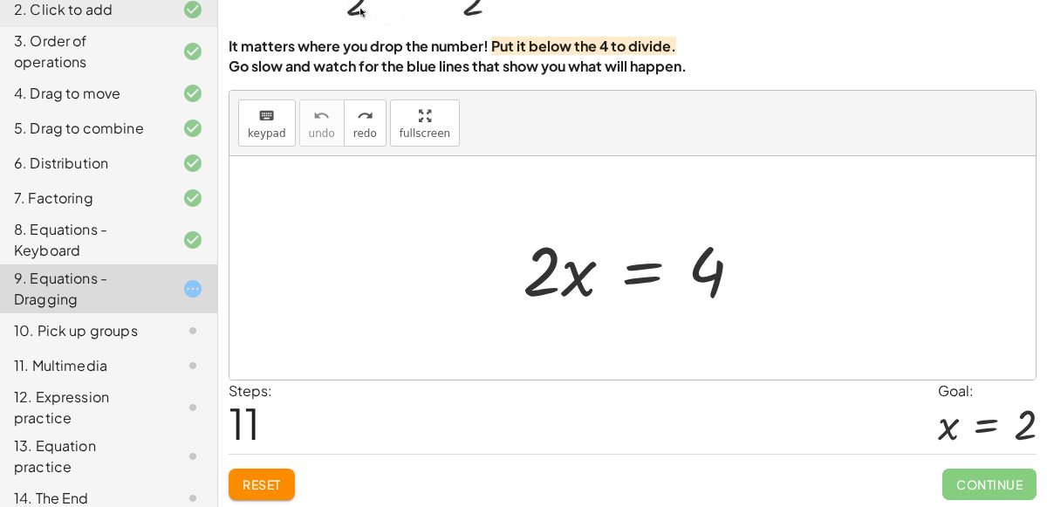
click at [642, 263] on div at bounding box center [639, 268] width 251 height 90
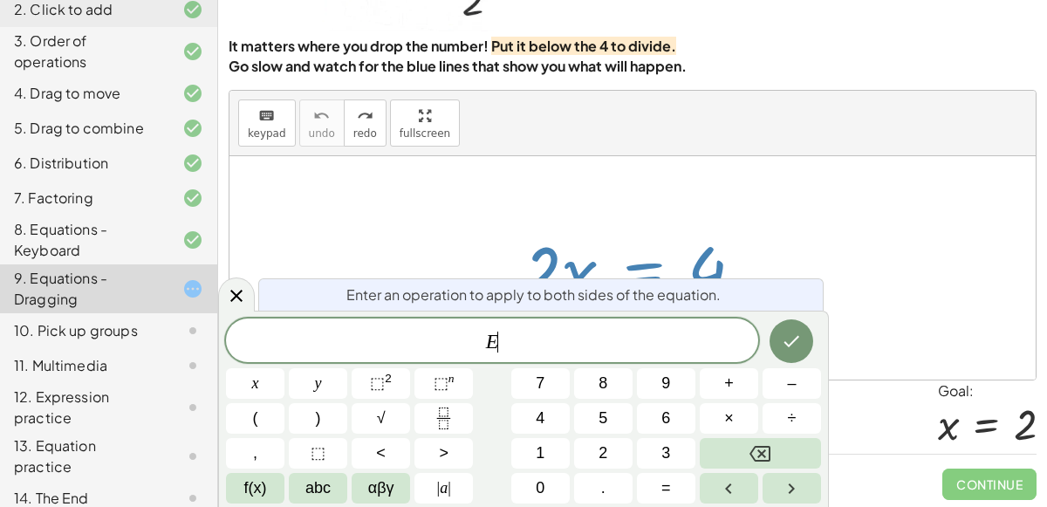
click at [642, 263] on div at bounding box center [639, 268] width 251 height 90
click at [786, 383] on button "–" at bounding box center [792, 383] width 58 height 31
click at [608, 439] on button "2" at bounding box center [603, 453] width 58 height 31
click at [728, 443] on button "Backspace" at bounding box center [760, 453] width 121 height 31
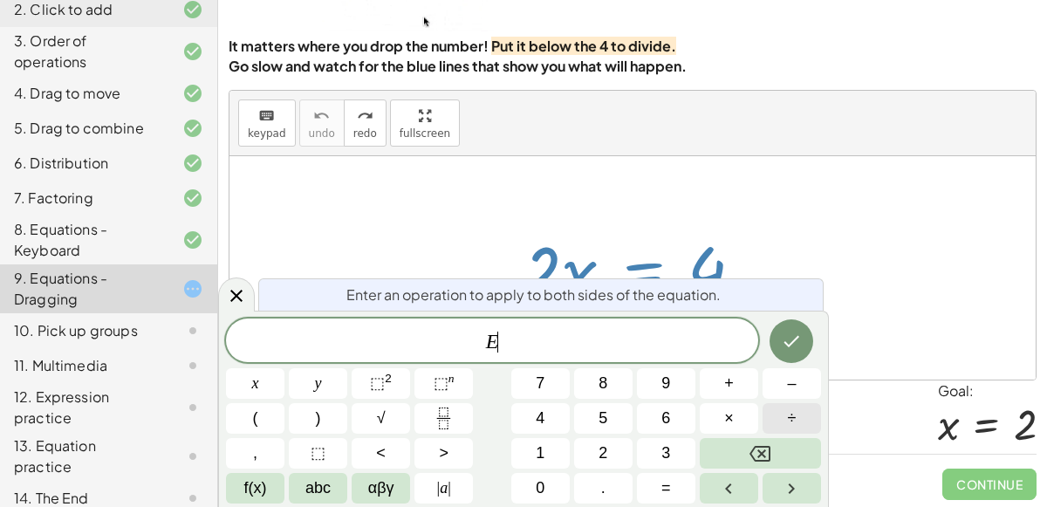
click at [780, 408] on button "÷" at bounding box center [792, 418] width 58 height 31
click at [608, 441] on button "2" at bounding box center [603, 453] width 58 height 31
click at [795, 346] on icon "Done" at bounding box center [791, 341] width 21 height 21
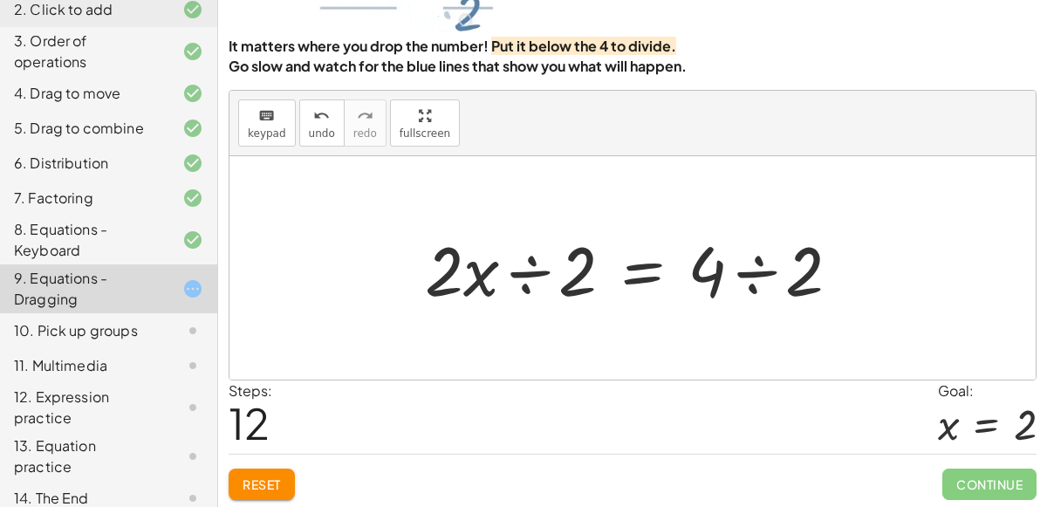
click at [563, 285] on div at bounding box center [639, 268] width 447 height 90
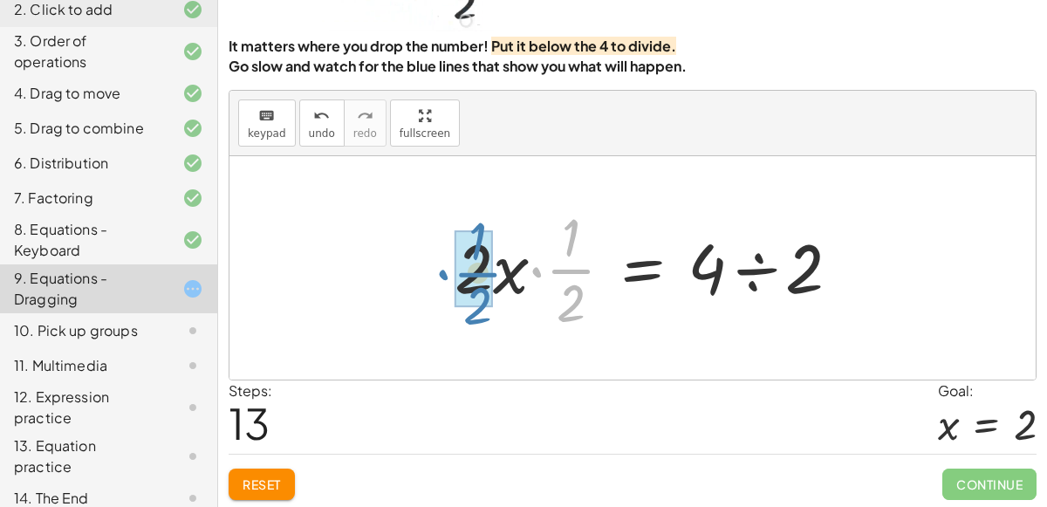
drag, startPoint x: 563, startPoint y: 285, endPoint x: 470, endPoint y: 288, distance: 92.6
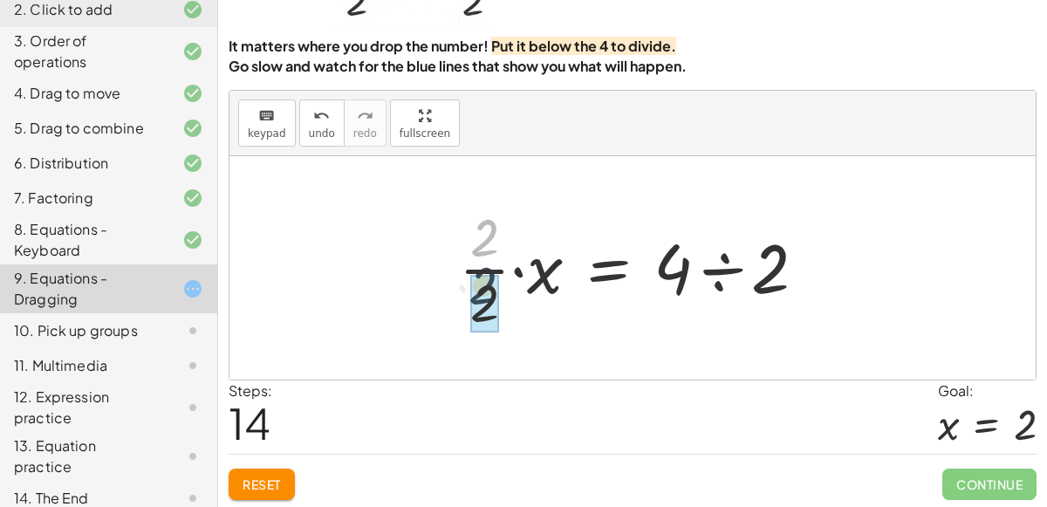
drag, startPoint x: 480, startPoint y: 239, endPoint x: 477, endPoint y: 288, distance: 49.0
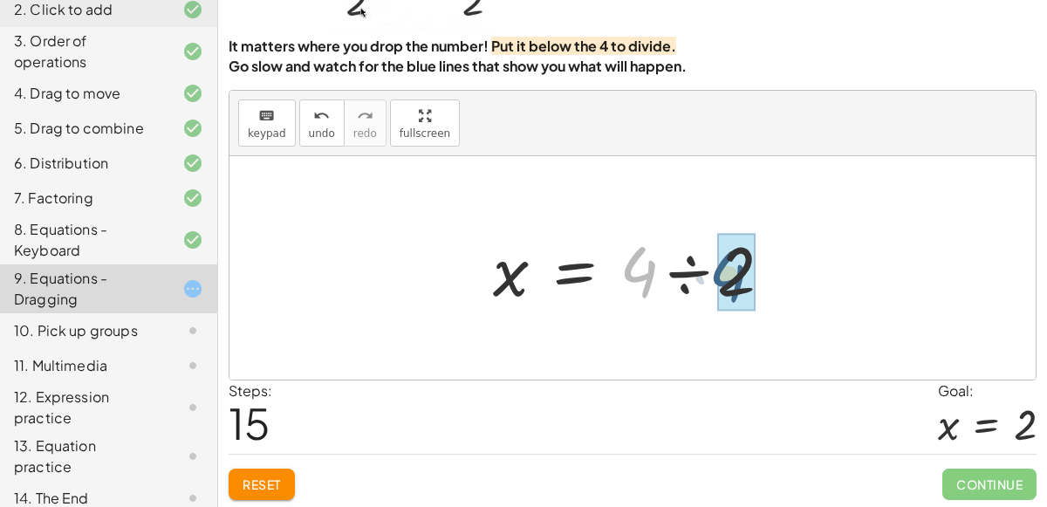
drag, startPoint x: 636, startPoint y: 278, endPoint x: 735, endPoint y: 279, distance: 98.6
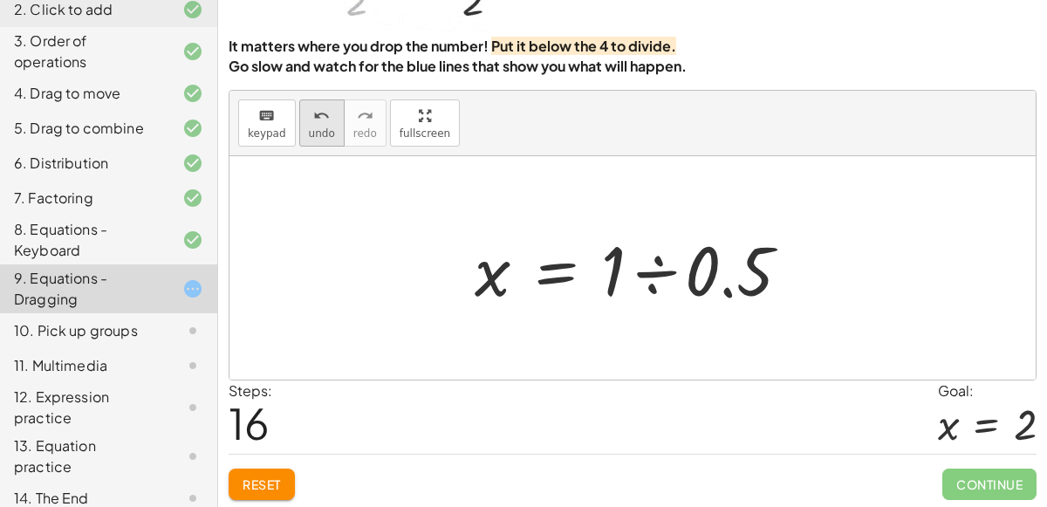
click at [313, 116] on icon "undo" at bounding box center [321, 116] width 17 height 21
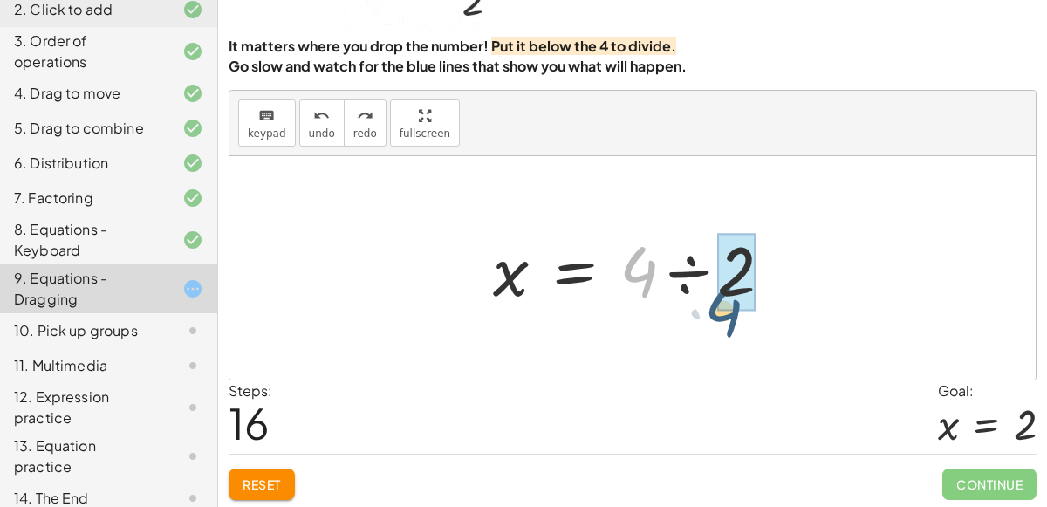
drag, startPoint x: 638, startPoint y: 266, endPoint x: 736, endPoint y: 306, distance: 105.4
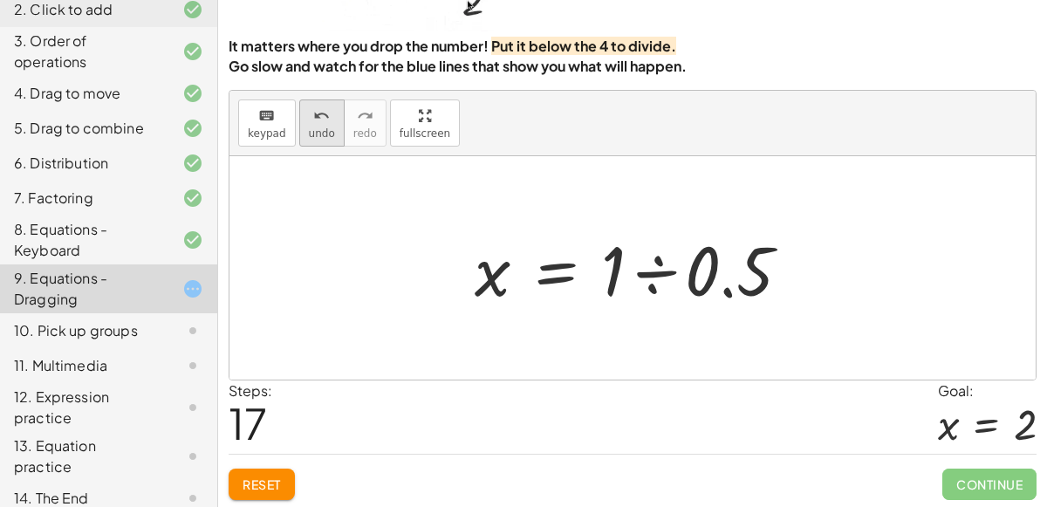
click at [312, 130] on span "undo" at bounding box center [322, 133] width 26 height 12
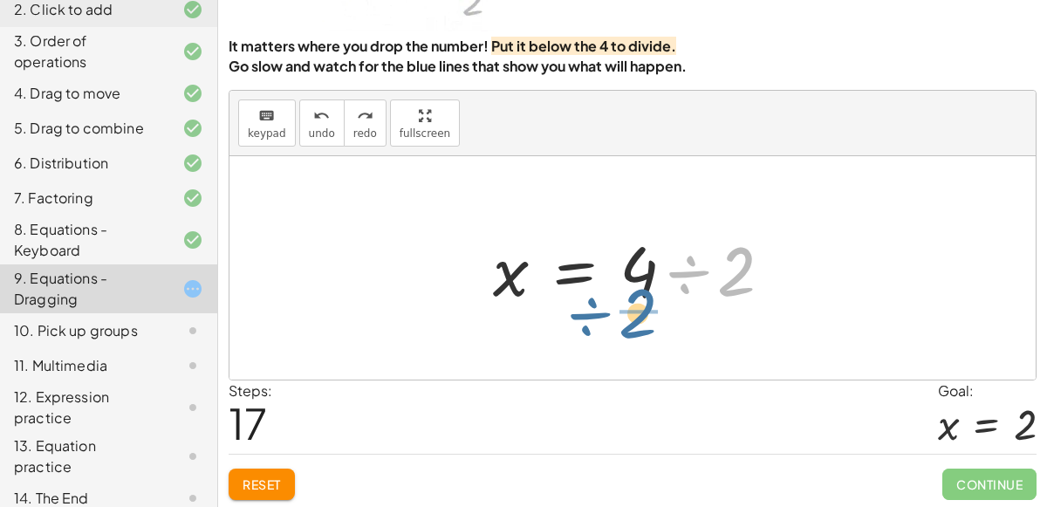
drag, startPoint x: 729, startPoint y: 285, endPoint x: 630, endPoint y: 325, distance: 106.5
click at [630, 325] on div "· 2 · x = 4 · 2 · x ÷ 2 = · 4 ÷ 2 · 2 · x · · 1 · 2 = · 4 ÷ 2 · · 2 · 1 · 2 · x…" at bounding box center [633, 267] width 807 height 223
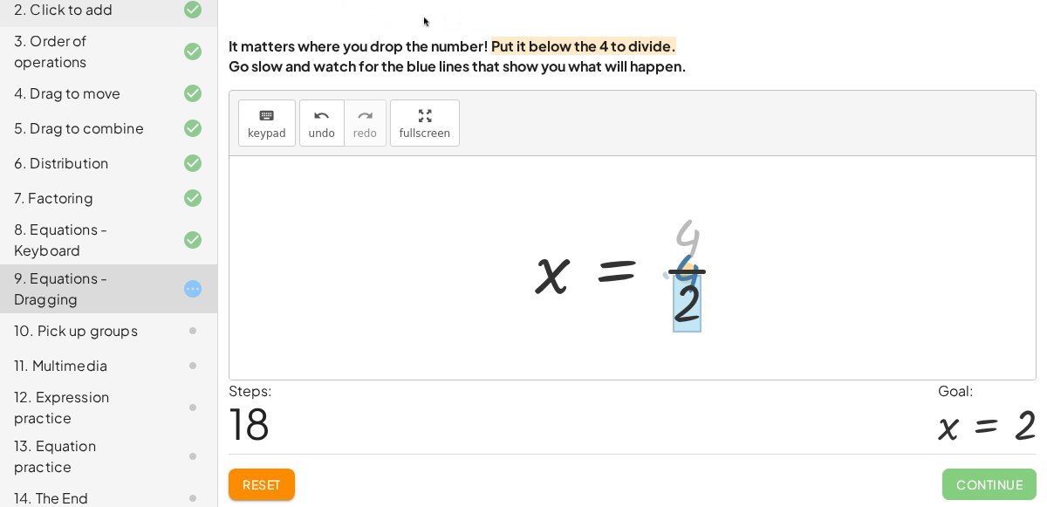
drag, startPoint x: 689, startPoint y: 230, endPoint x: 688, endPoint y: 262, distance: 32.3
click at [688, 262] on div at bounding box center [639, 268] width 226 height 134
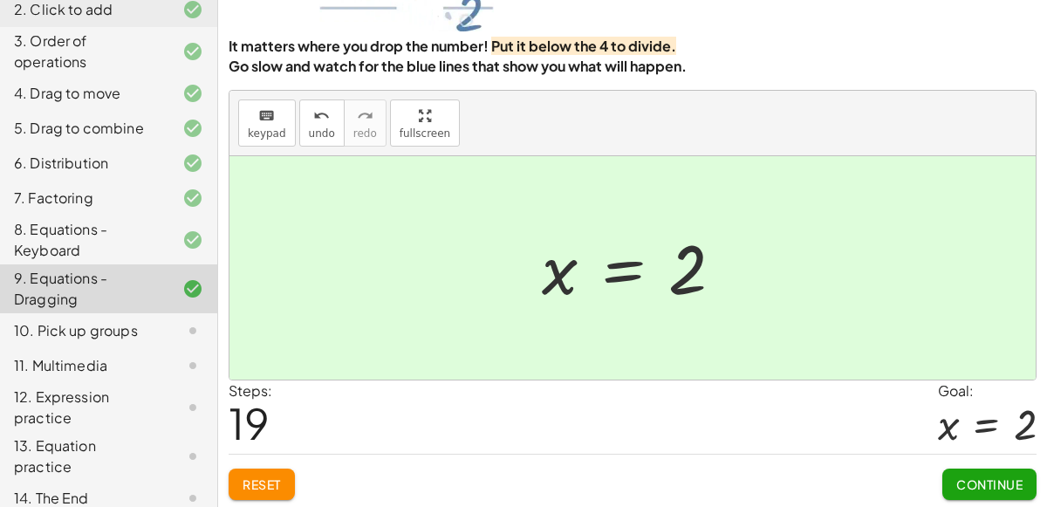
click at [995, 471] on button "Continue" at bounding box center [990, 484] width 94 height 31
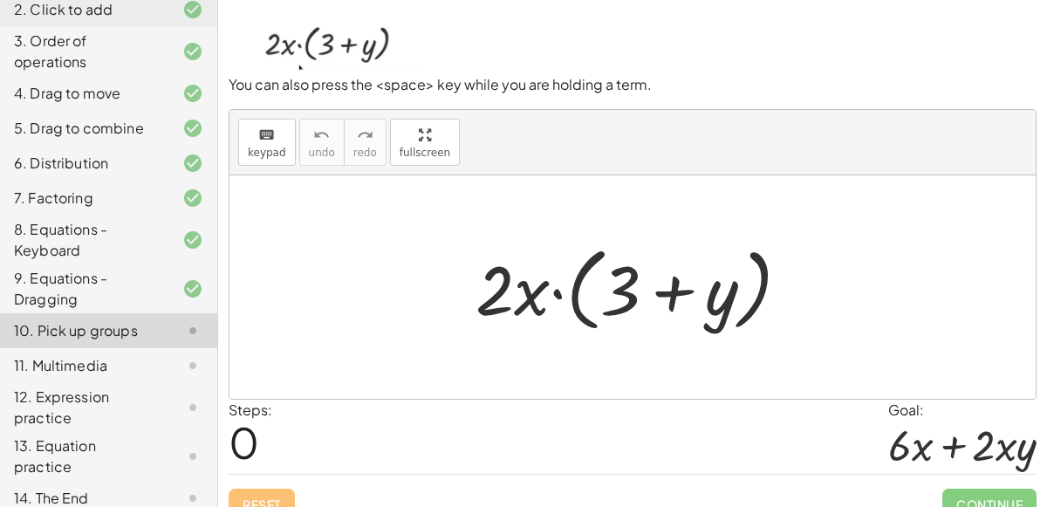
scroll to position [140, 0]
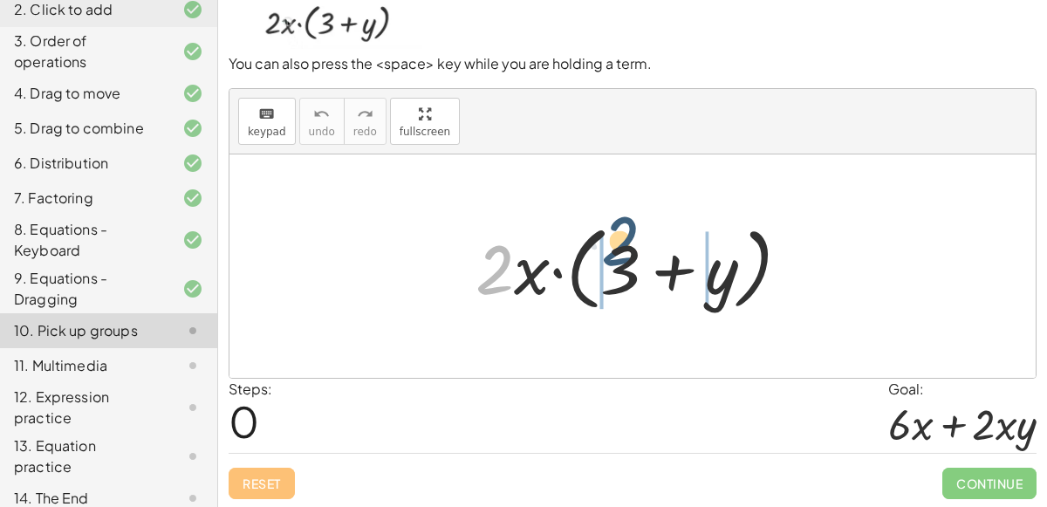
drag, startPoint x: 503, startPoint y: 276, endPoint x: 636, endPoint y: 259, distance: 134.6
click at [636, 259] on div at bounding box center [640, 266] width 346 height 100
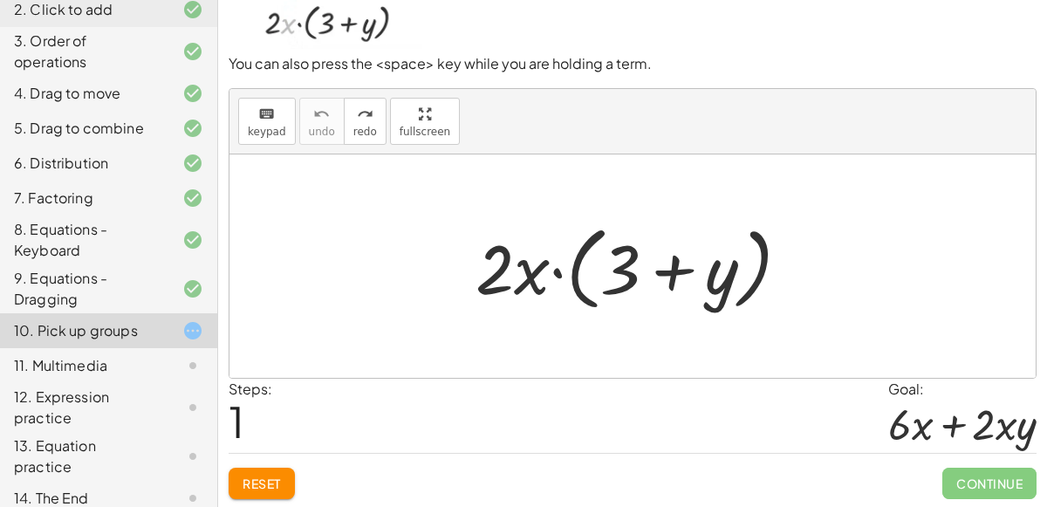
scroll to position [0, 0]
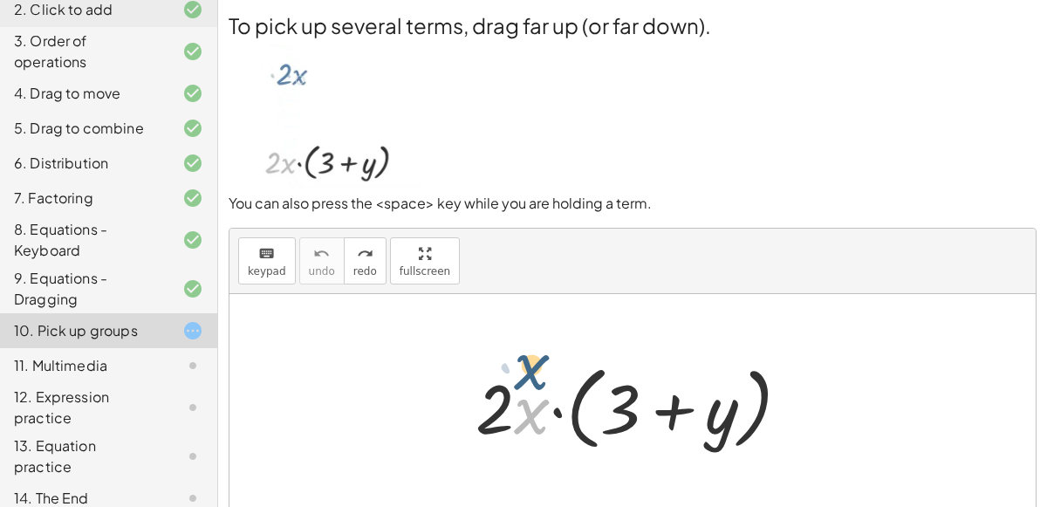
drag, startPoint x: 516, startPoint y: 419, endPoint x: 517, endPoint y: 377, distance: 41.9
click at [517, 377] on div at bounding box center [640, 406] width 346 height 100
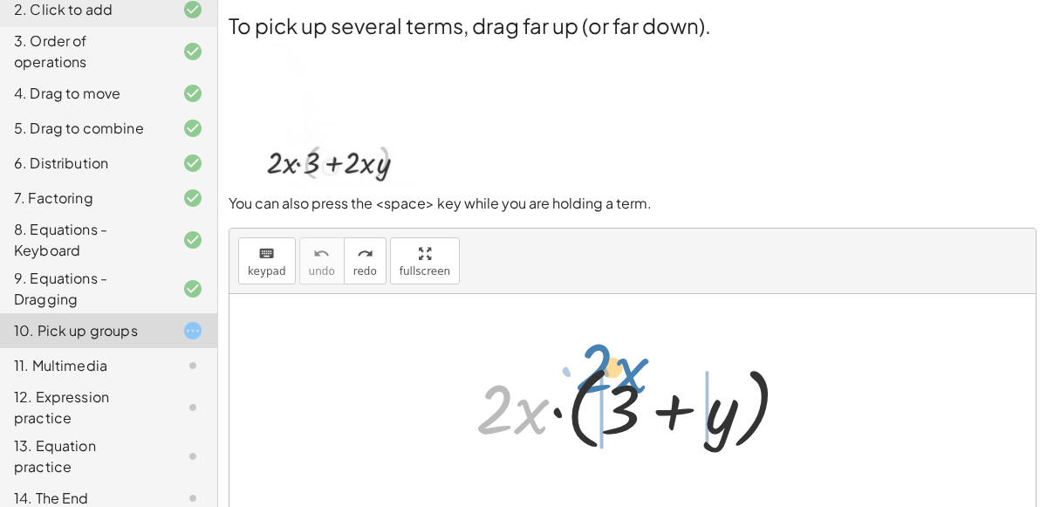
drag, startPoint x: 508, startPoint y: 413, endPoint x: 608, endPoint y: 372, distance: 107.6
click at [608, 372] on div at bounding box center [640, 406] width 346 height 100
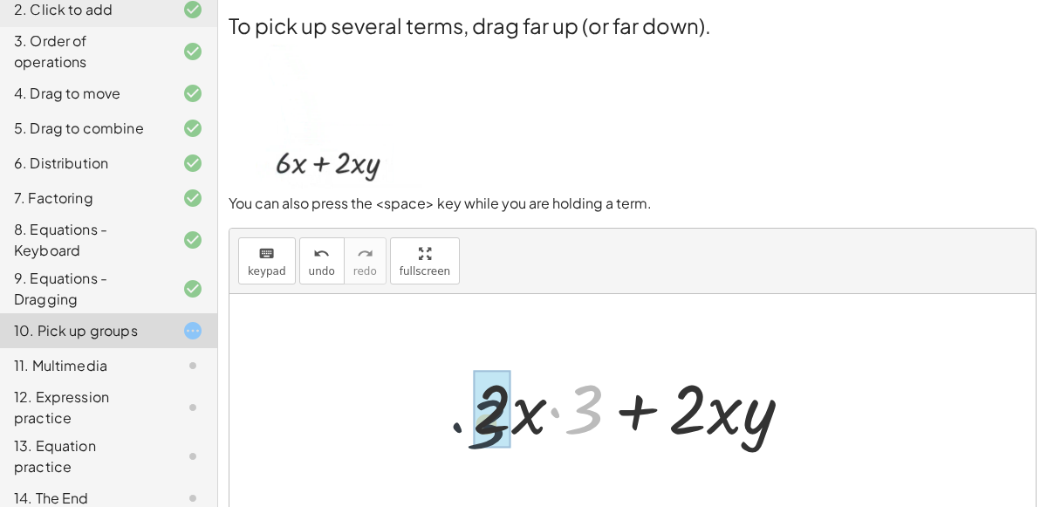
drag, startPoint x: 596, startPoint y: 413, endPoint x: 492, endPoint y: 422, distance: 104.2
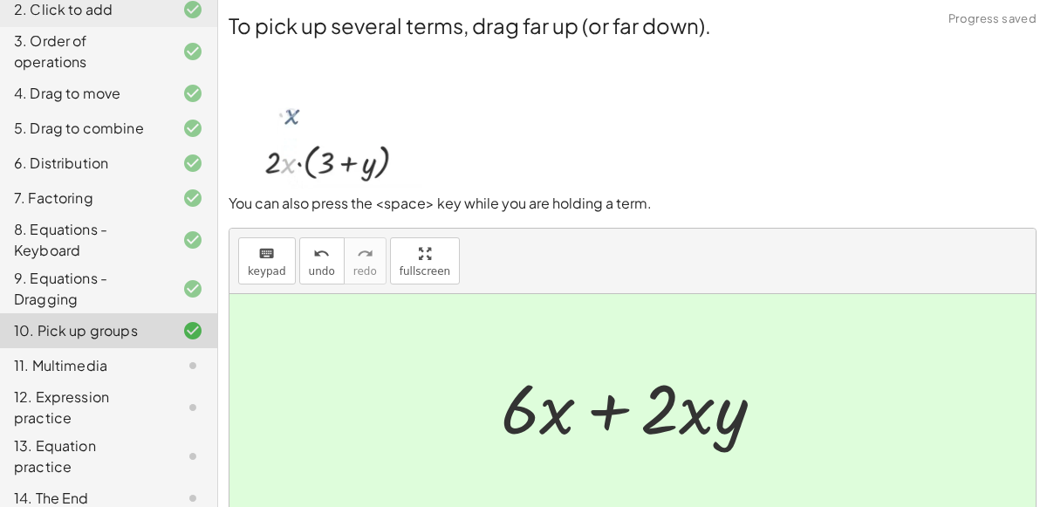
scroll to position [140, 0]
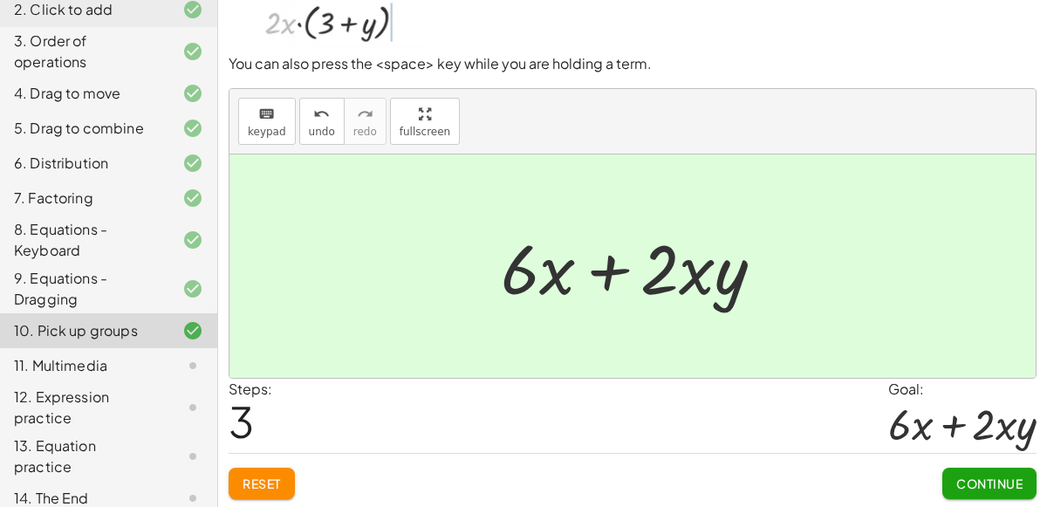
click at [955, 468] on button "Continue" at bounding box center [990, 483] width 94 height 31
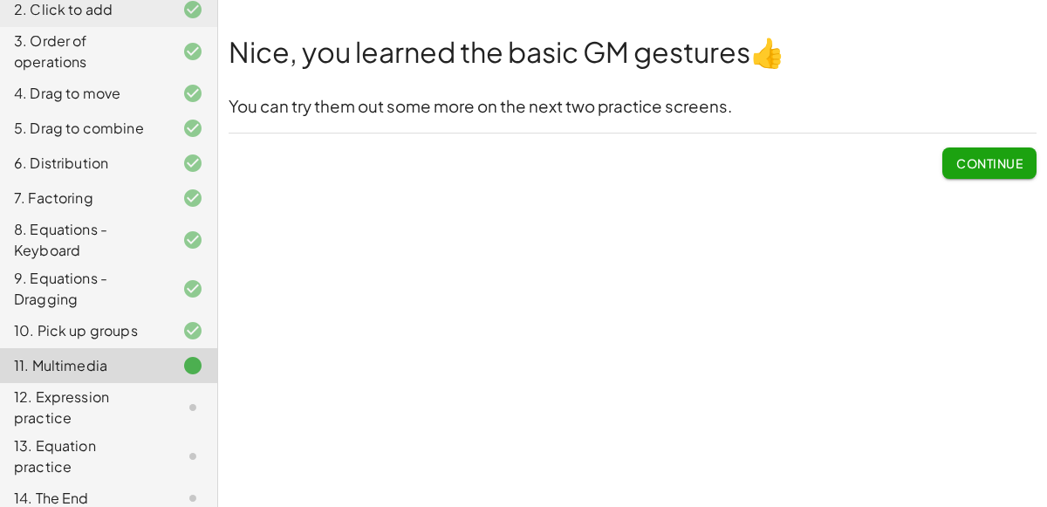
click at [978, 163] on span "Continue" at bounding box center [990, 163] width 66 height 16
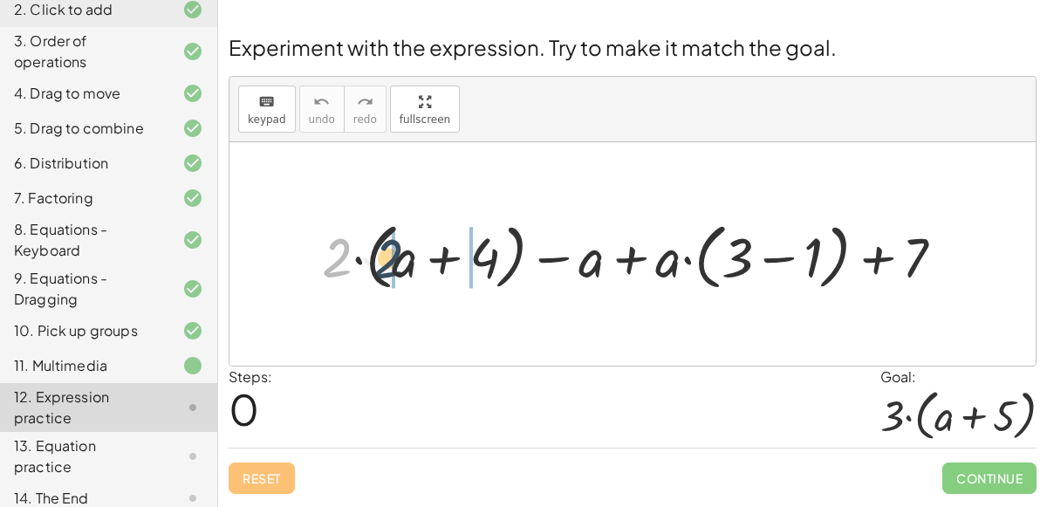
drag, startPoint x: 339, startPoint y: 248, endPoint x: 398, endPoint y: 258, distance: 60.3
click at [398, 258] on div at bounding box center [640, 254] width 654 height 81
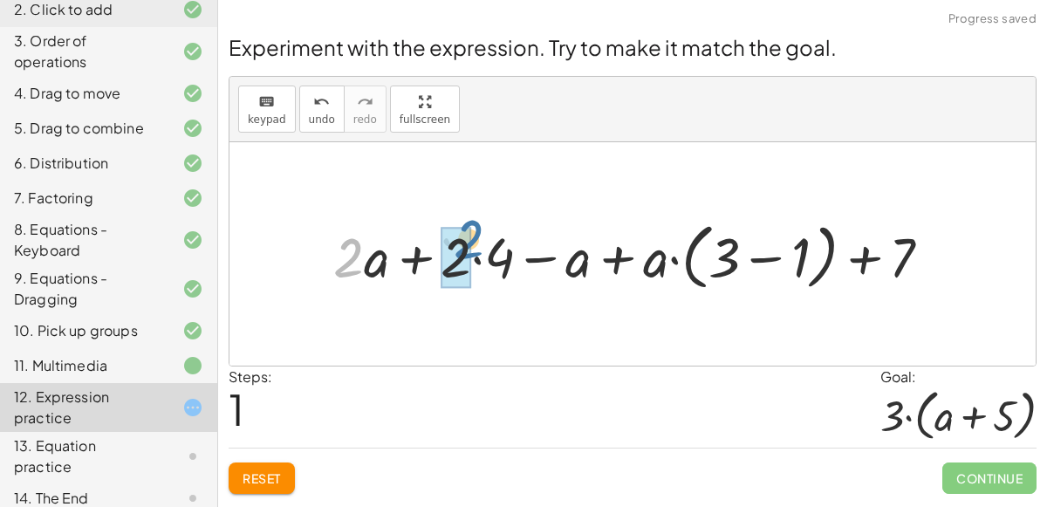
drag, startPoint x: 355, startPoint y: 251, endPoint x: 478, endPoint y: 237, distance: 123.8
click at [478, 237] on div at bounding box center [639, 254] width 629 height 81
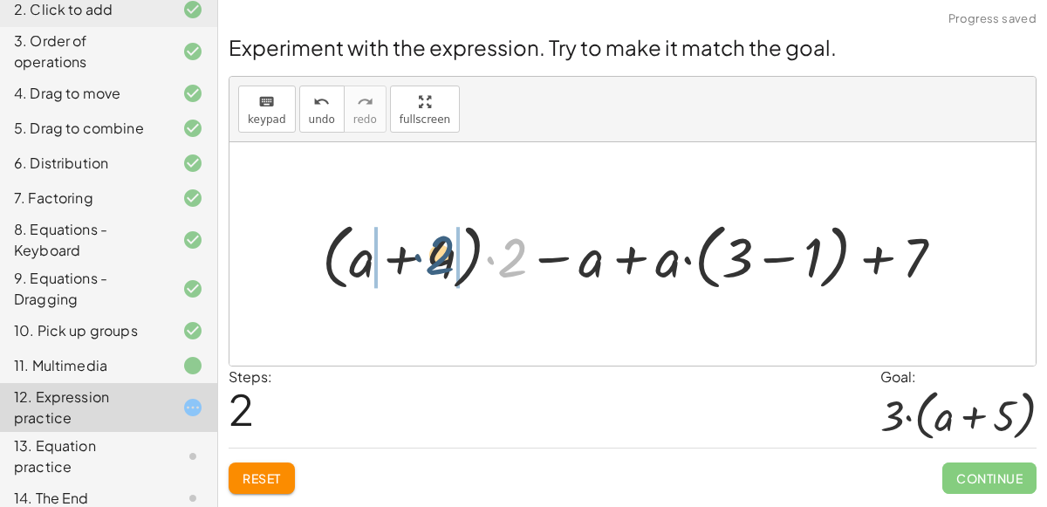
drag, startPoint x: 509, startPoint y: 266, endPoint x: 438, endPoint y: 267, distance: 70.7
click at [438, 267] on div at bounding box center [640, 254] width 654 height 81
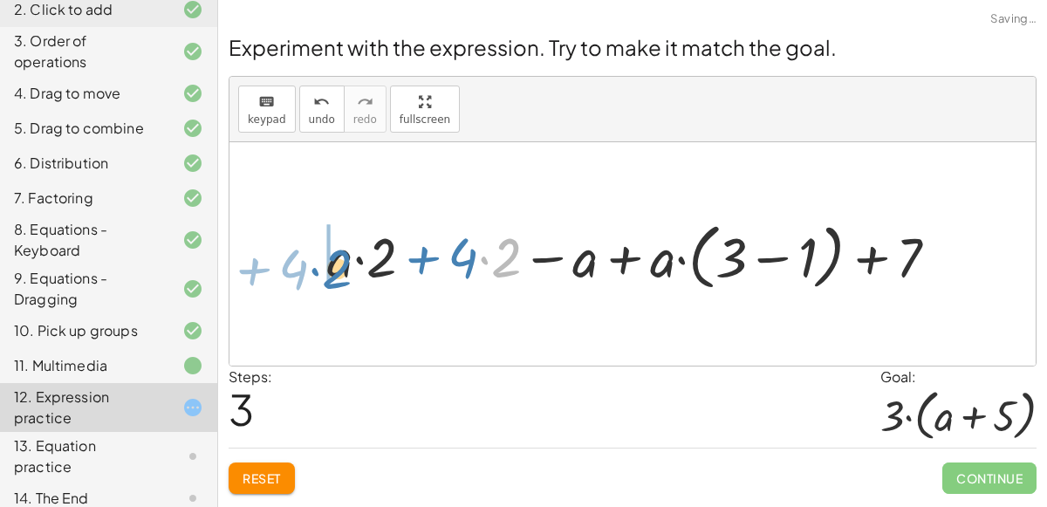
drag, startPoint x: 505, startPoint y: 268, endPoint x: 336, endPoint y: 274, distance: 169.4
click at [336, 274] on div at bounding box center [640, 254] width 642 height 81
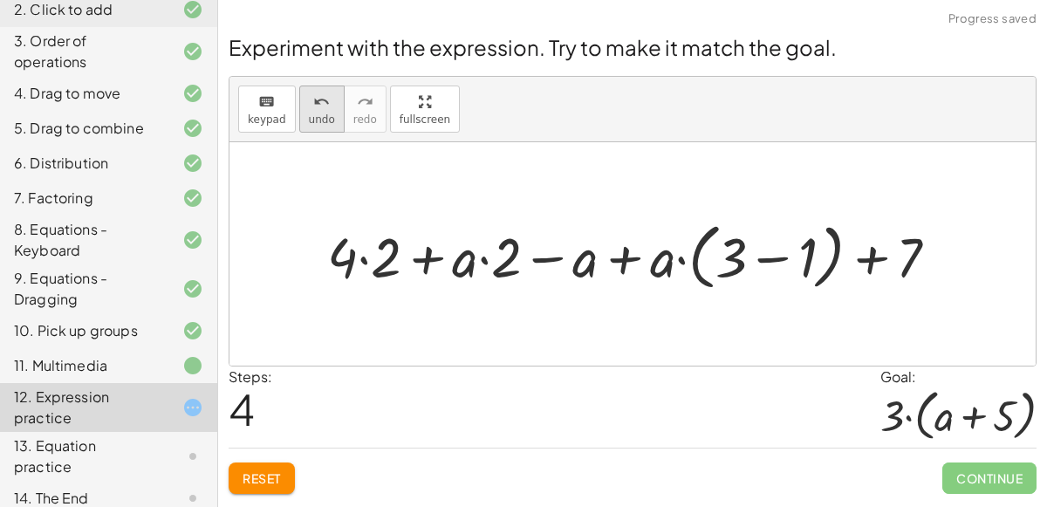
click at [317, 104] on icon "undo" at bounding box center [321, 102] width 17 height 21
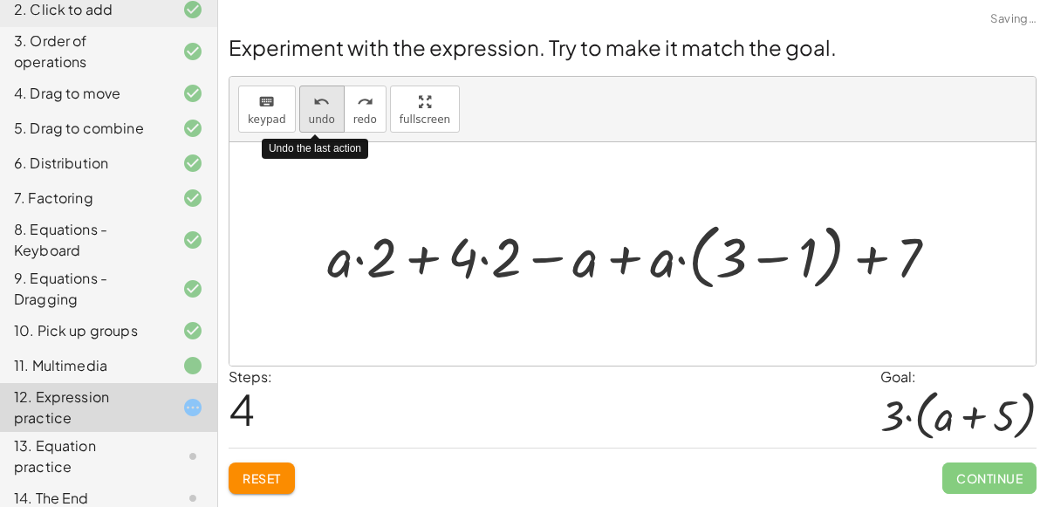
click at [317, 104] on icon "undo" at bounding box center [321, 102] width 17 height 21
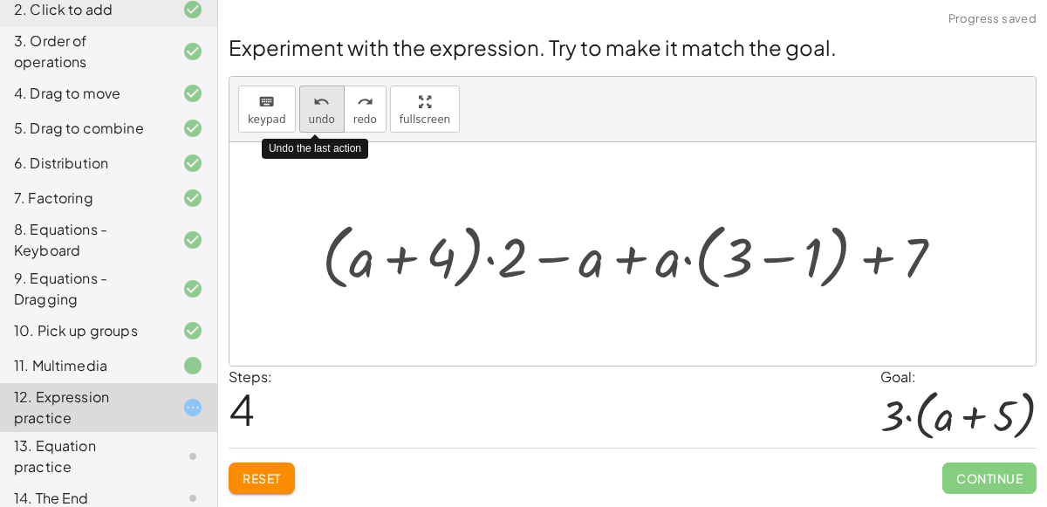
click at [317, 104] on icon "undo" at bounding box center [321, 102] width 17 height 21
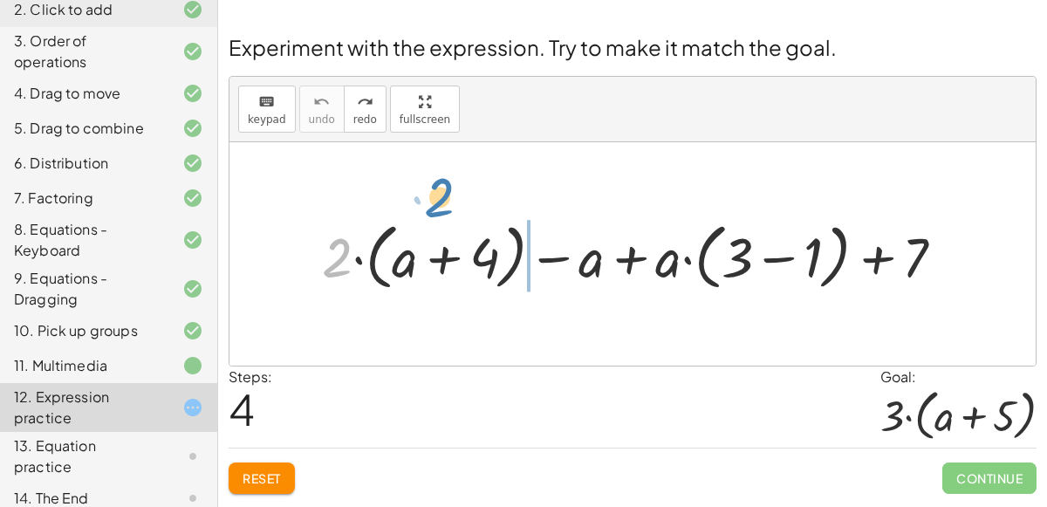
drag, startPoint x: 334, startPoint y: 258, endPoint x: 452, endPoint y: 189, distance: 137.0
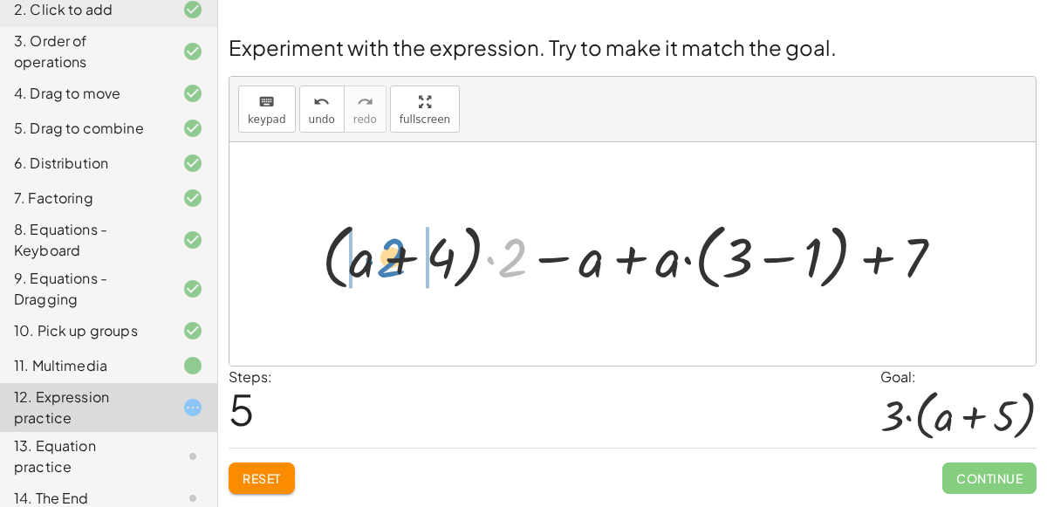
drag, startPoint x: 503, startPoint y: 248, endPoint x: 380, endPoint y: 248, distance: 123.1
click at [380, 248] on div at bounding box center [640, 254] width 654 height 81
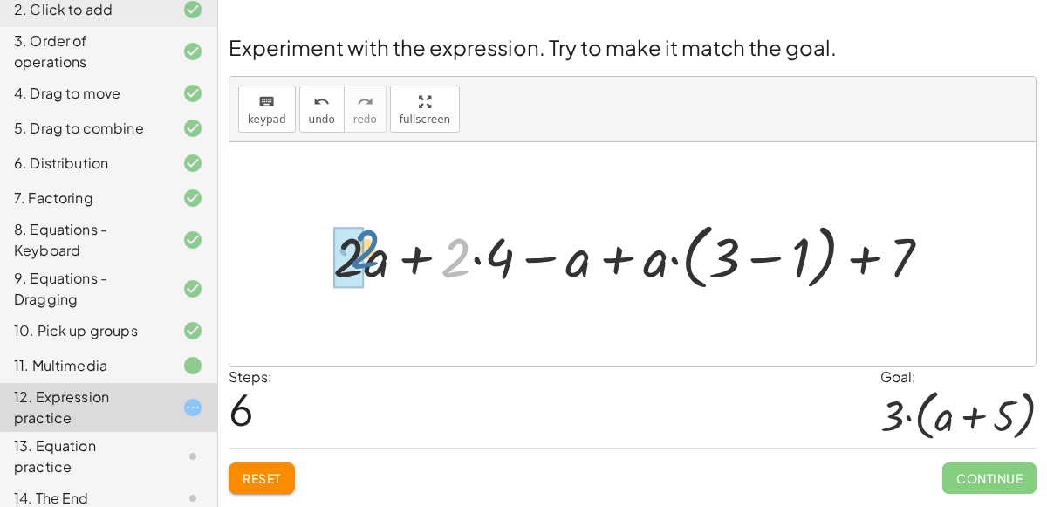
drag, startPoint x: 448, startPoint y: 259, endPoint x: 354, endPoint y: 252, distance: 93.7
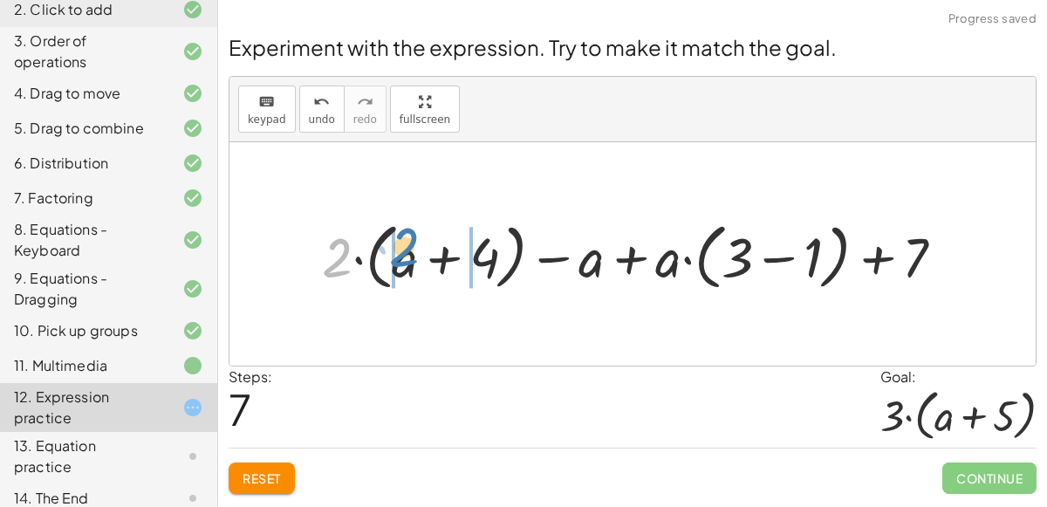
drag, startPoint x: 341, startPoint y: 261, endPoint x: 408, endPoint y: 251, distance: 67.9
click at [408, 251] on div at bounding box center [640, 254] width 654 height 81
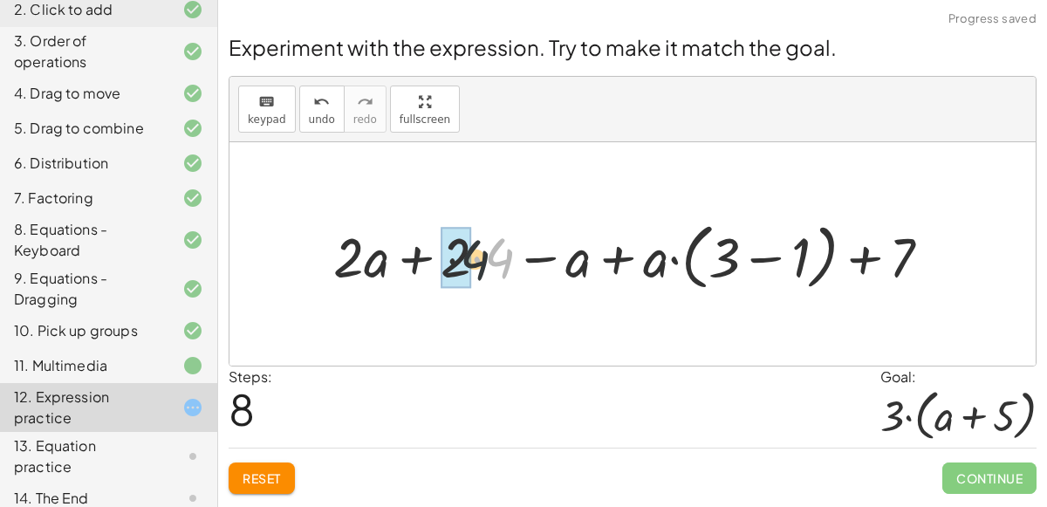
drag, startPoint x: 504, startPoint y: 263, endPoint x: 470, endPoint y: 263, distance: 34.0
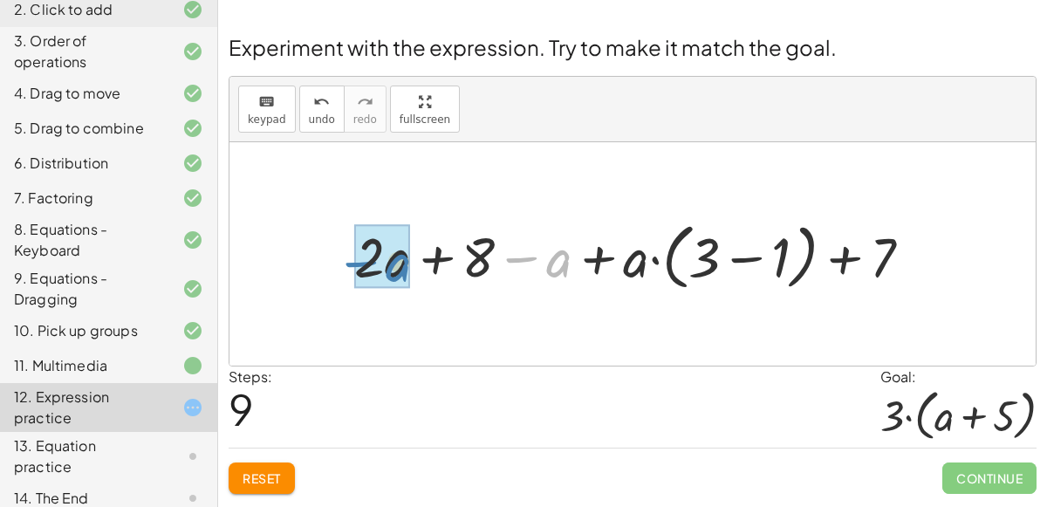
drag, startPoint x: 552, startPoint y: 267, endPoint x: 391, endPoint y: 270, distance: 160.6
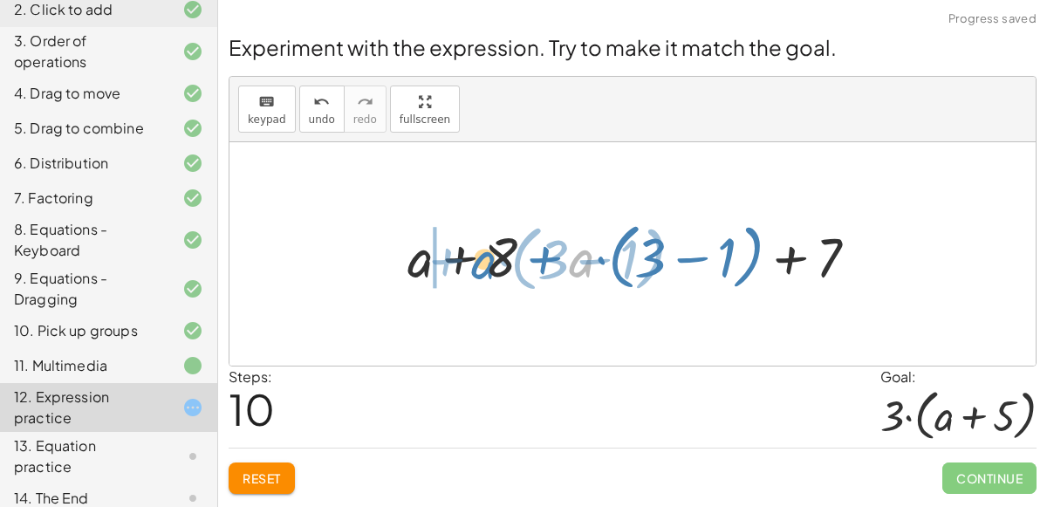
drag, startPoint x: 587, startPoint y: 267, endPoint x: 503, endPoint y: 270, distance: 83.8
click at [503, 270] on div at bounding box center [640, 254] width 482 height 81
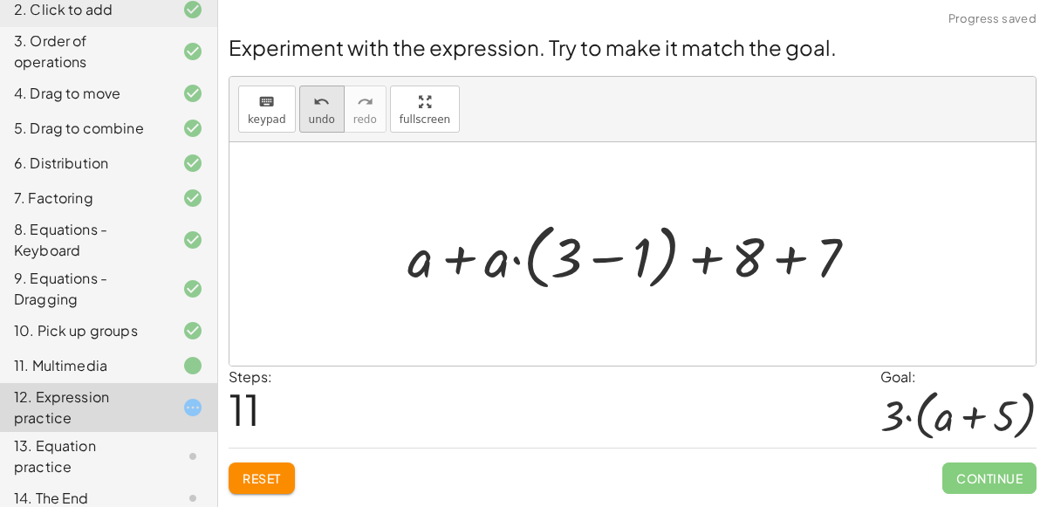
click at [322, 126] on button "undo undo" at bounding box center [321, 109] width 45 height 47
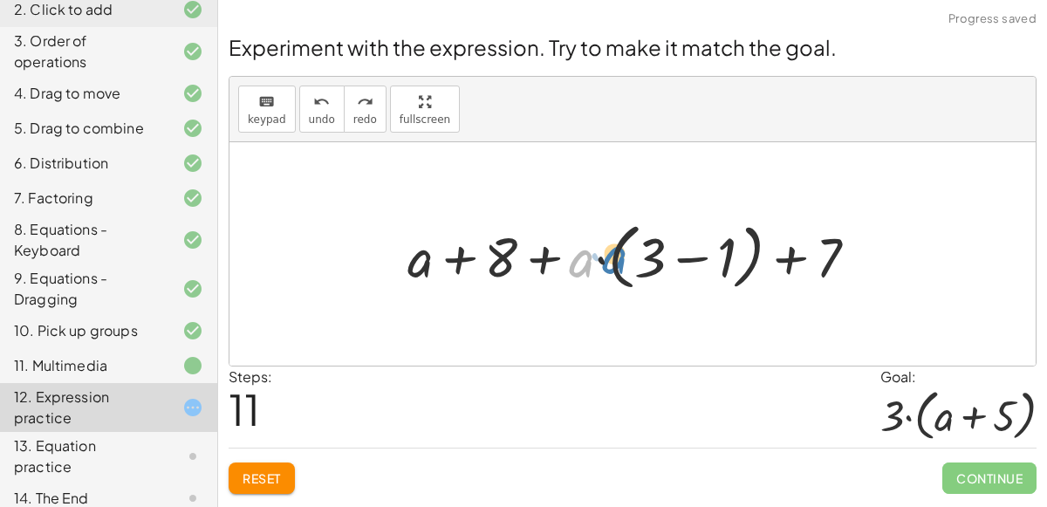
drag, startPoint x: 577, startPoint y: 264, endPoint x: 627, endPoint y: 260, distance: 49.9
click at [627, 260] on div at bounding box center [640, 254] width 482 height 81
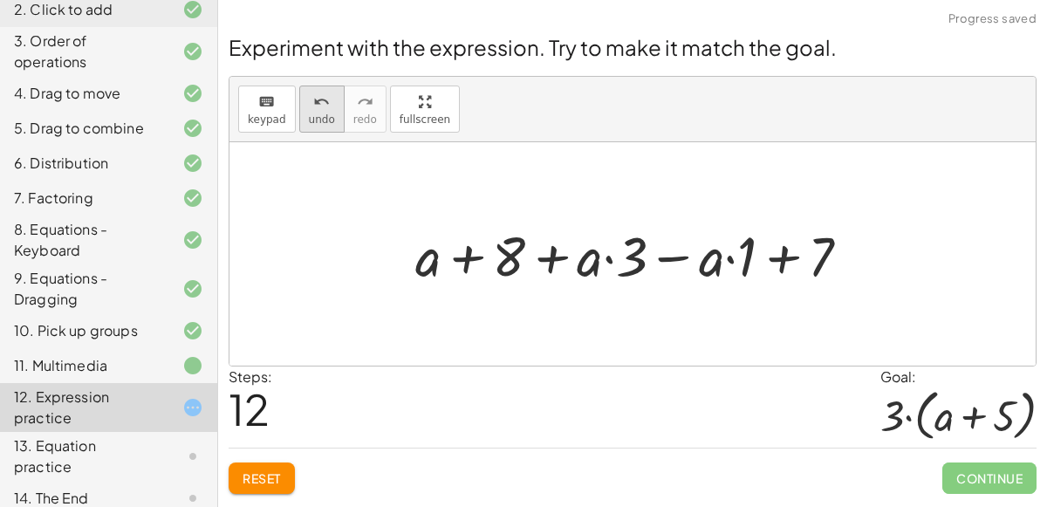
click at [319, 99] on icon "undo" at bounding box center [321, 102] width 17 height 21
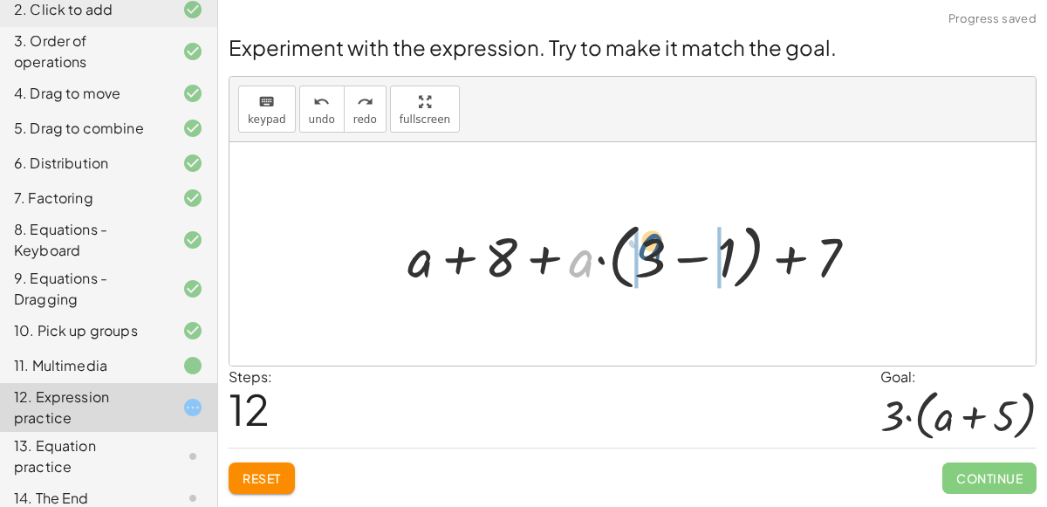
drag, startPoint x: 578, startPoint y: 265, endPoint x: 649, endPoint y: 251, distance: 72.9
click at [649, 251] on div at bounding box center [640, 254] width 482 height 81
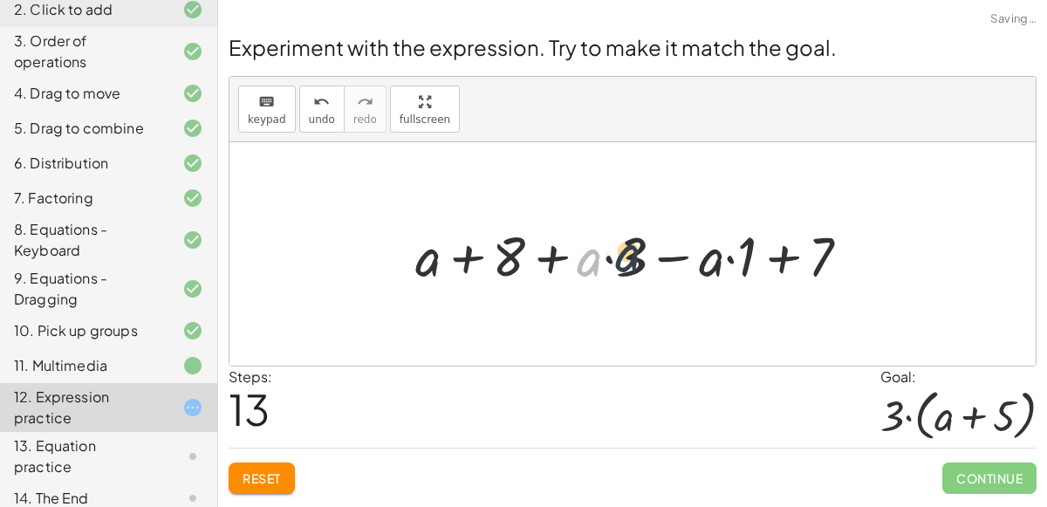
drag, startPoint x: 587, startPoint y: 260, endPoint x: 627, endPoint y: 257, distance: 40.2
click at [627, 257] on div at bounding box center [640, 253] width 466 height 72
drag, startPoint x: 647, startPoint y: 255, endPoint x: 618, endPoint y: 256, distance: 28.8
click at [618, 256] on div at bounding box center [640, 253] width 466 height 72
drag, startPoint x: 634, startPoint y: 264, endPoint x: 589, endPoint y: 261, distance: 44.7
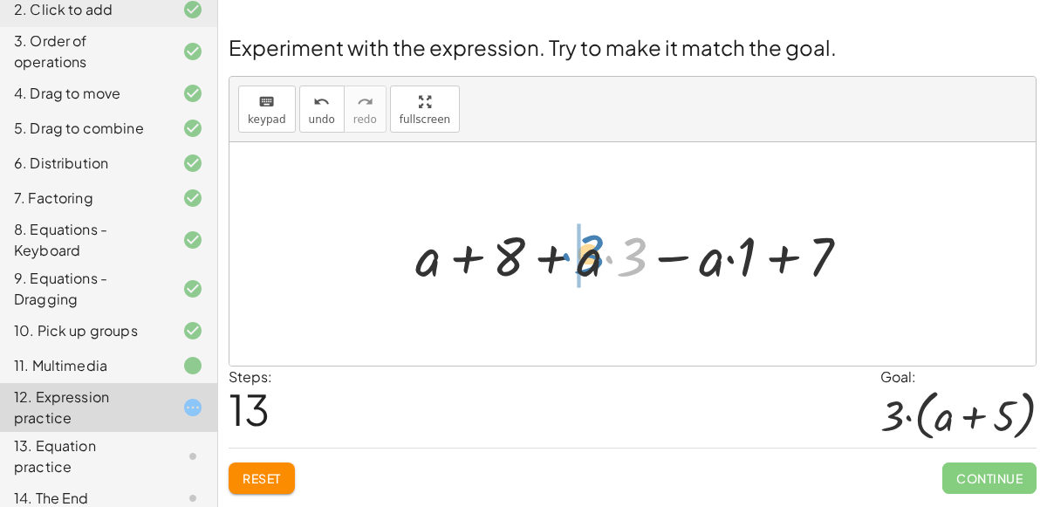
click at [589, 261] on div at bounding box center [640, 253] width 466 height 72
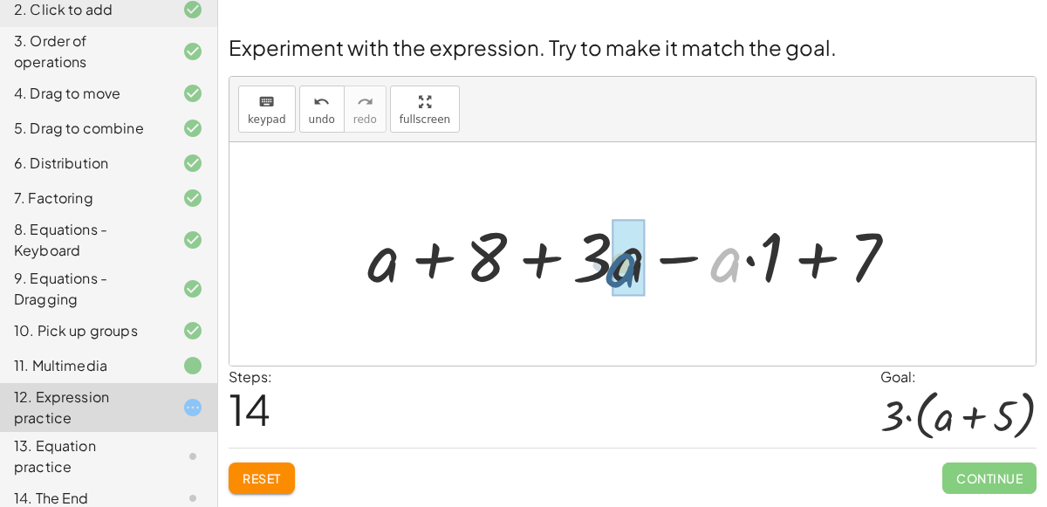
drag, startPoint x: 722, startPoint y: 259, endPoint x: 609, endPoint y: 262, distance: 112.6
click at [609, 262] on div at bounding box center [640, 254] width 562 height 90
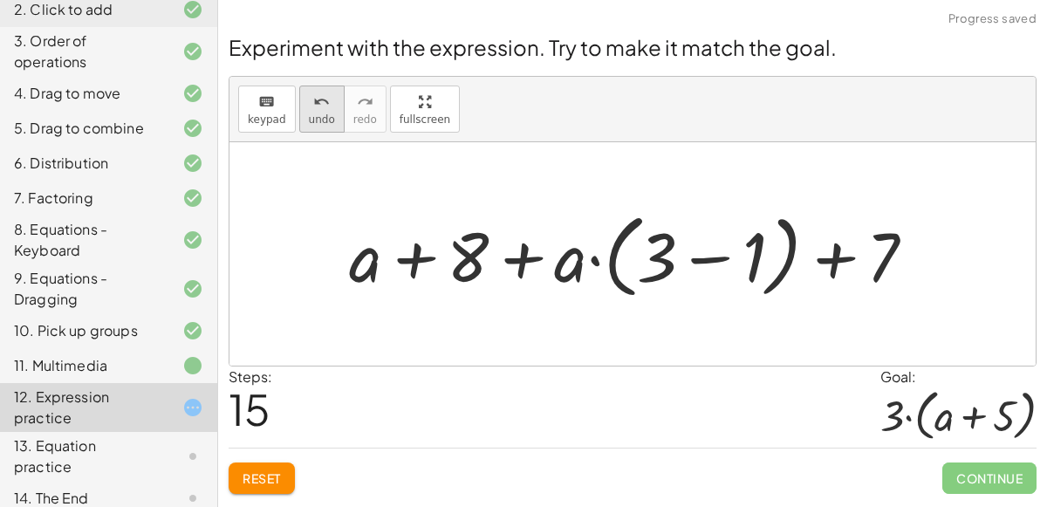
click at [312, 115] on span "undo" at bounding box center [322, 119] width 26 height 12
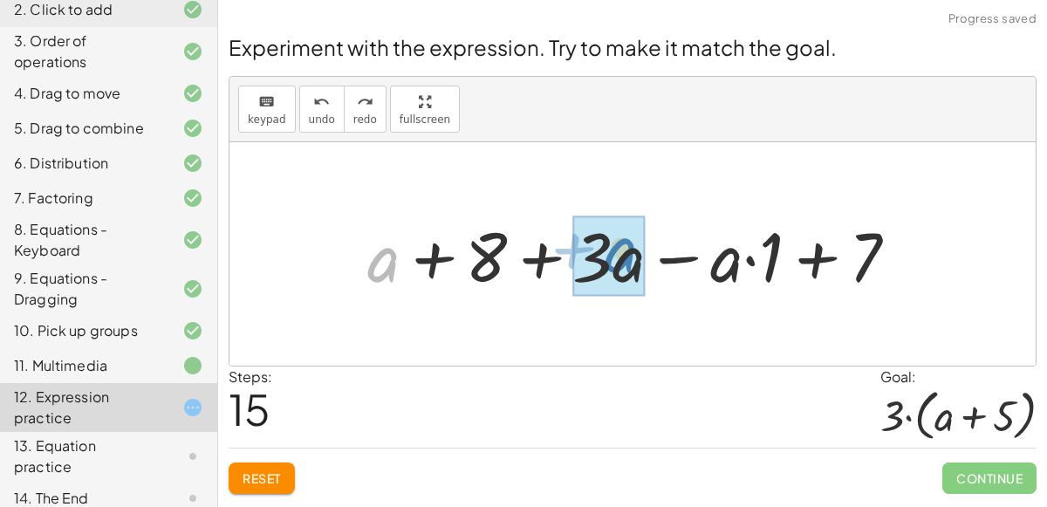
drag, startPoint x: 381, startPoint y: 264, endPoint x: 618, endPoint y: 251, distance: 237.7
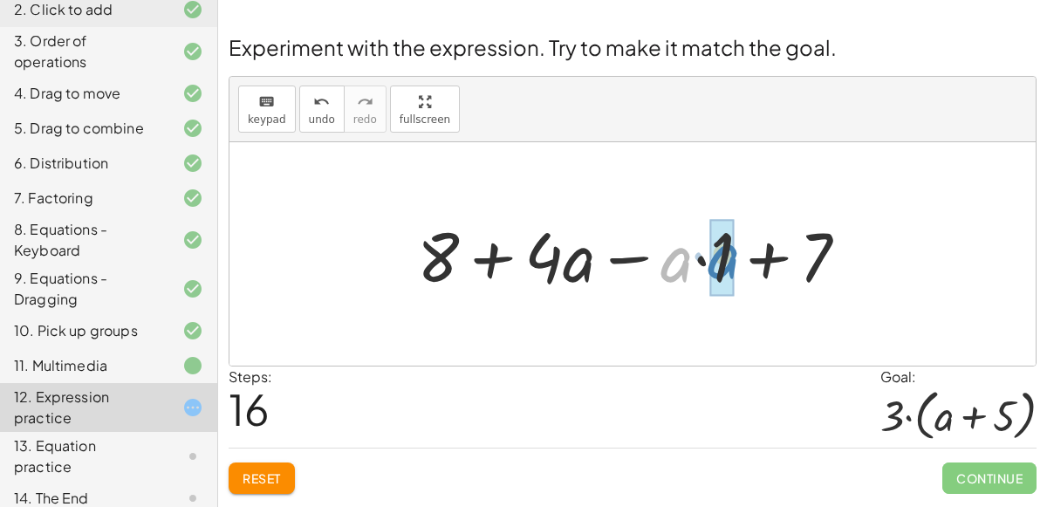
drag, startPoint x: 681, startPoint y: 257, endPoint x: 727, endPoint y: 252, distance: 46.6
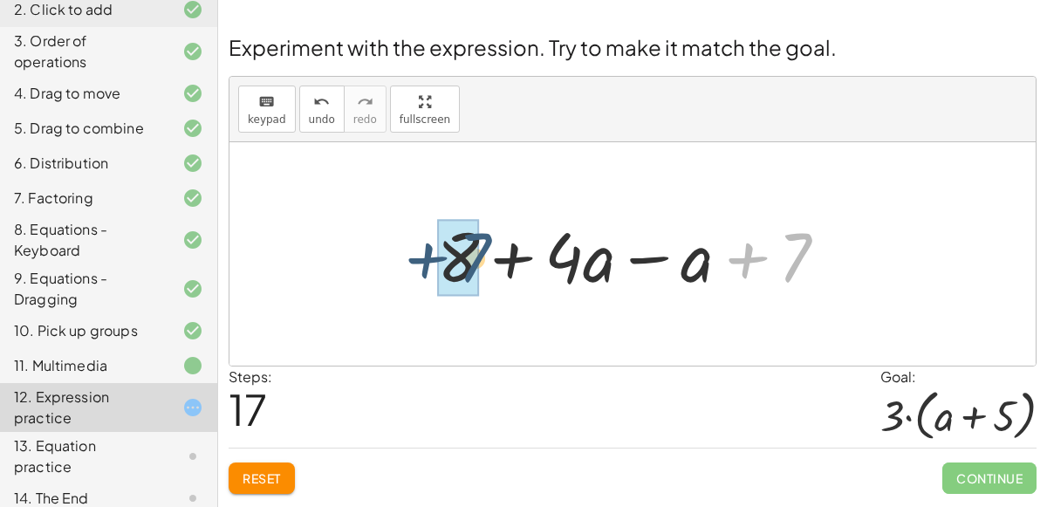
drag, startPoint x: 787, startPoint y: 264, endPoint x: 466, endPoint y: 267, distance: 321.2
click at [466, 267] on div at bounding box center [640, 254] width 422 height 90
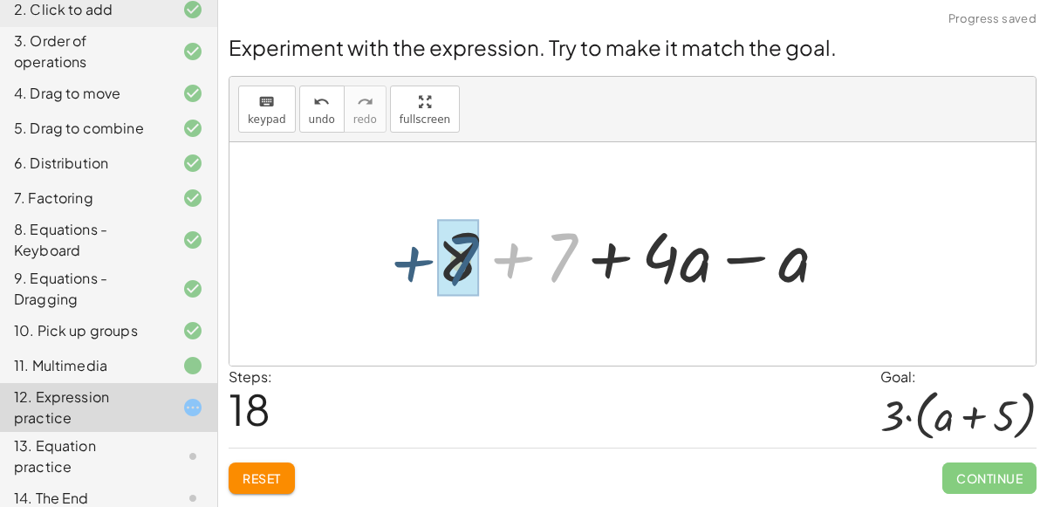
drag, startPoint x: 553, startPoint y: 265, endPoint x: 449, endPoint y: 266, distance: 104.7
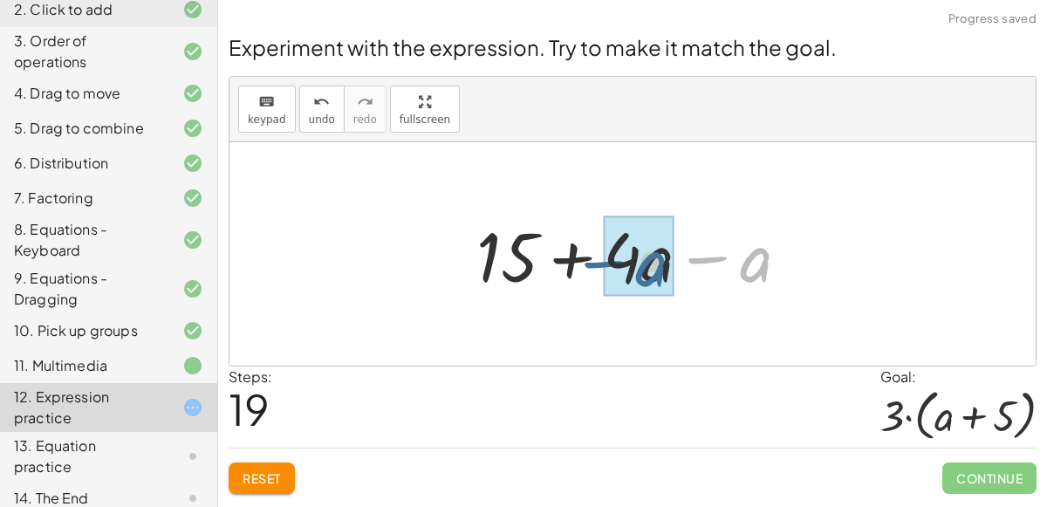
drag, startPoint x: 752, startPoint y: 271, endPoint x: 647, endPoint y: 272, distance: 105.6
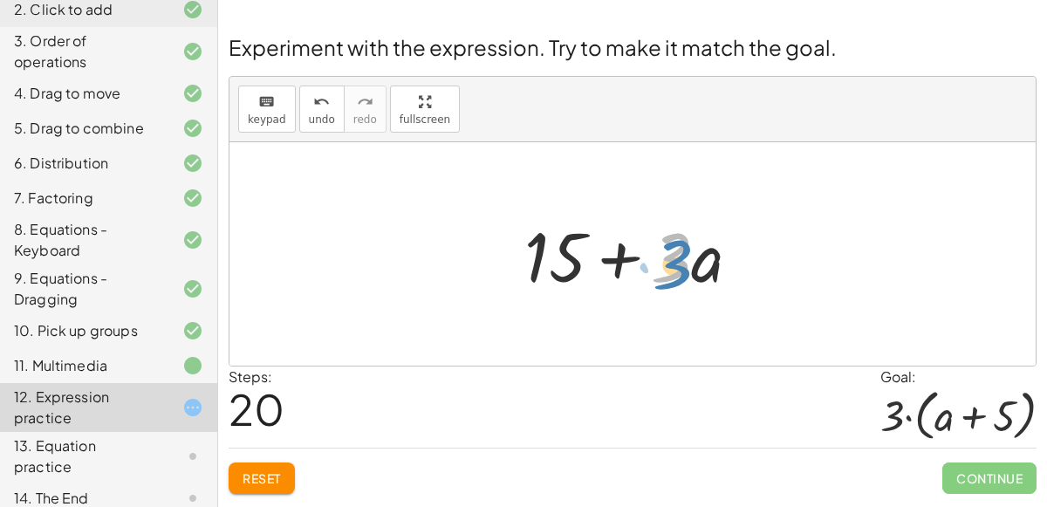
click at [676, 264] on div at bounding box center [640, 254] width 248 height 90
click at [557, 269] on div at bounding box center [640, 254] width 248 height 90
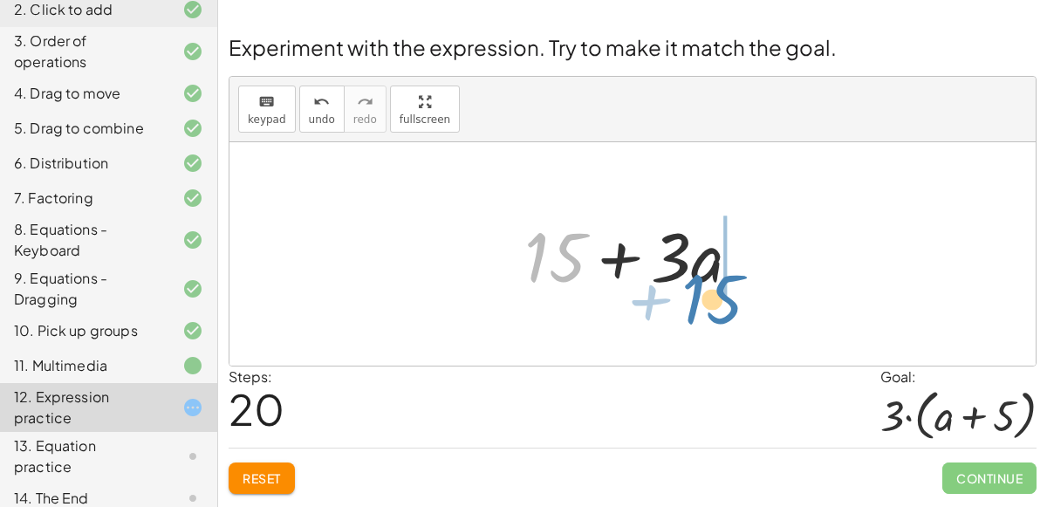
drag, startPoint x: 541, startPoint y: 240, endPoint x: 693, endPoint y: 278, distance: 156.4
click at [693, 278] on div at bounding box center [640, 254] width 248 height 90
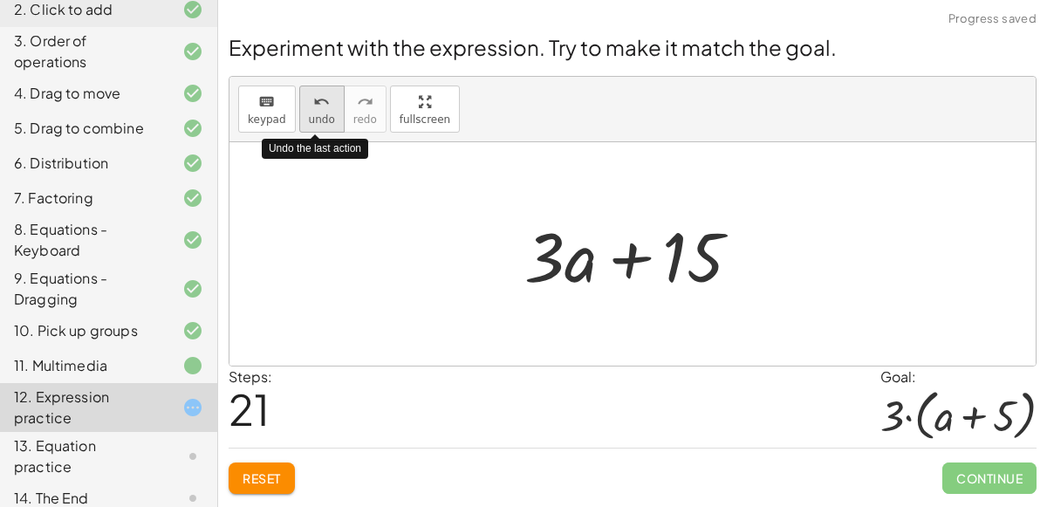
click at [320, 120] on span "undo" at bounding box center [322, 119] width 26 height 12
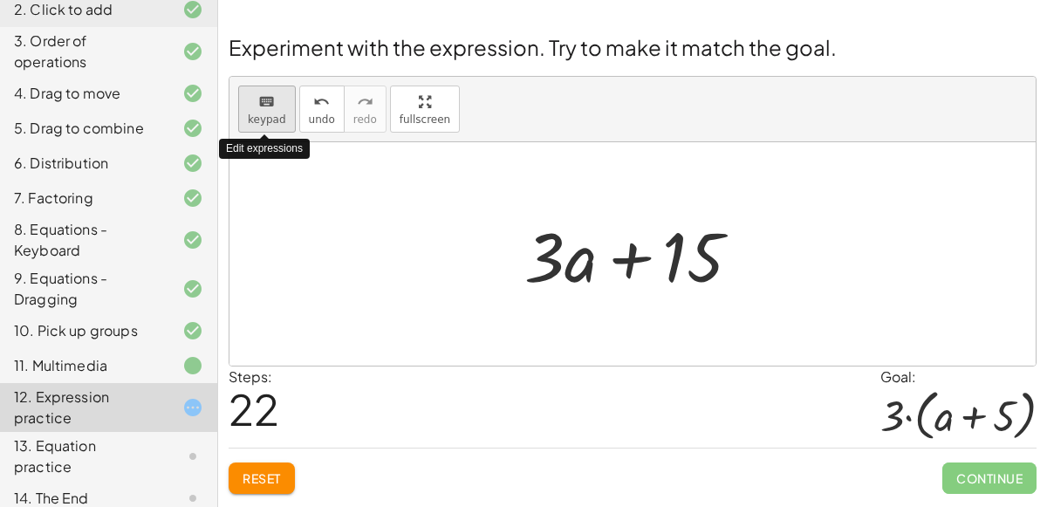
click at [266, 120] on span "keypad" at bounding box center [267, 119] width 38 height 12
click at [258, 105] on icon "keyboard" at bounding box center [266, 102] width 17 height 21
click at [260, 112] on button "keyboard keypad" at bounding box center [267, 109] width 58 height 47
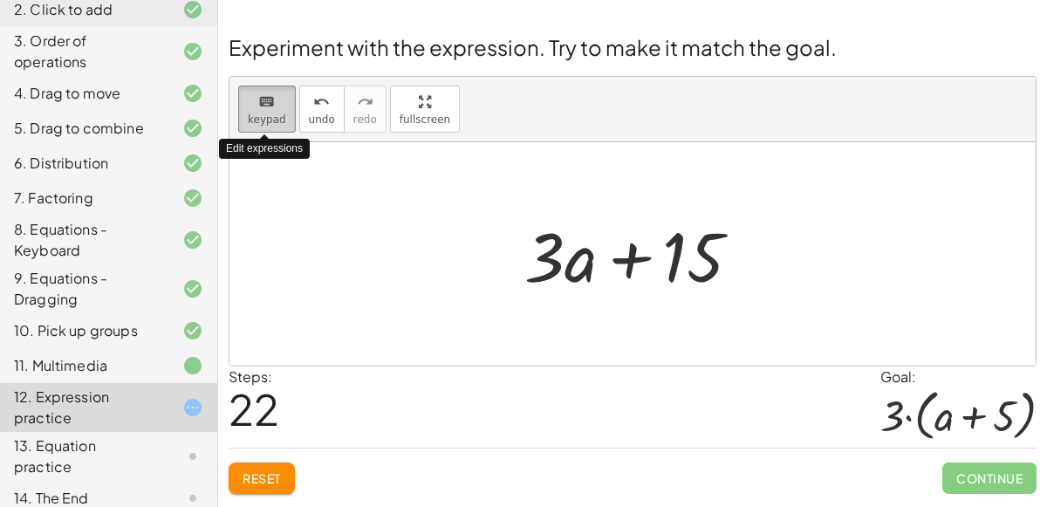
click at [266, 95] on icon "keyboard" at bounding box center [266, 102] width 17 height 21
click at [678, 277] on div at bounding box center [640, 254] width 248 height 90
click at [241, 108] on button "keyboard keypad" at bounding box center [267, 109] width 58 height 47
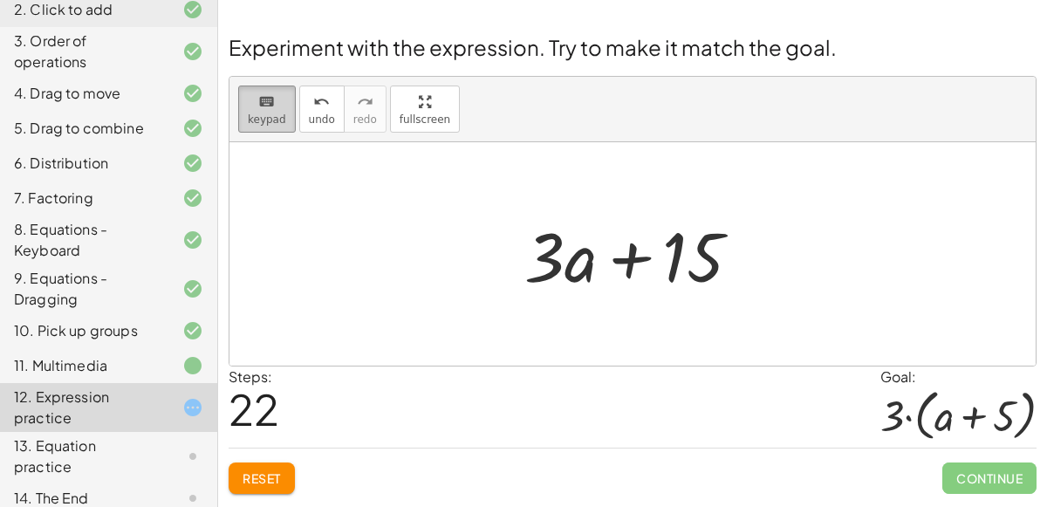
click at [241, 108] on button "keyboard keypad" at bounding box center [267, 109] width 58 height 47
click at [258, 100] on icon "keyboard" at bounding box center [266, 102] width 17 height 21
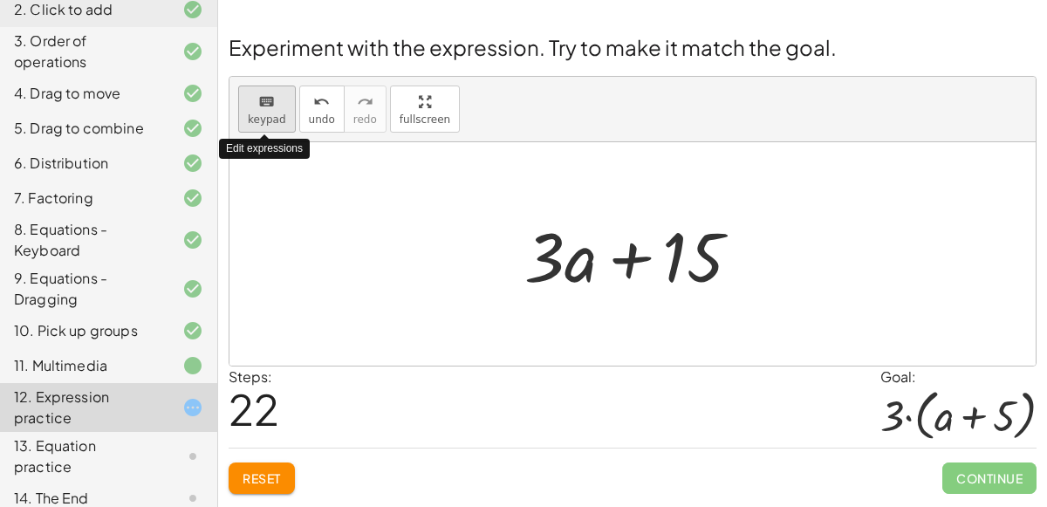
click at [258, 100] on icon "keyboard" at bounding box center [266, 102] width 17 height 21
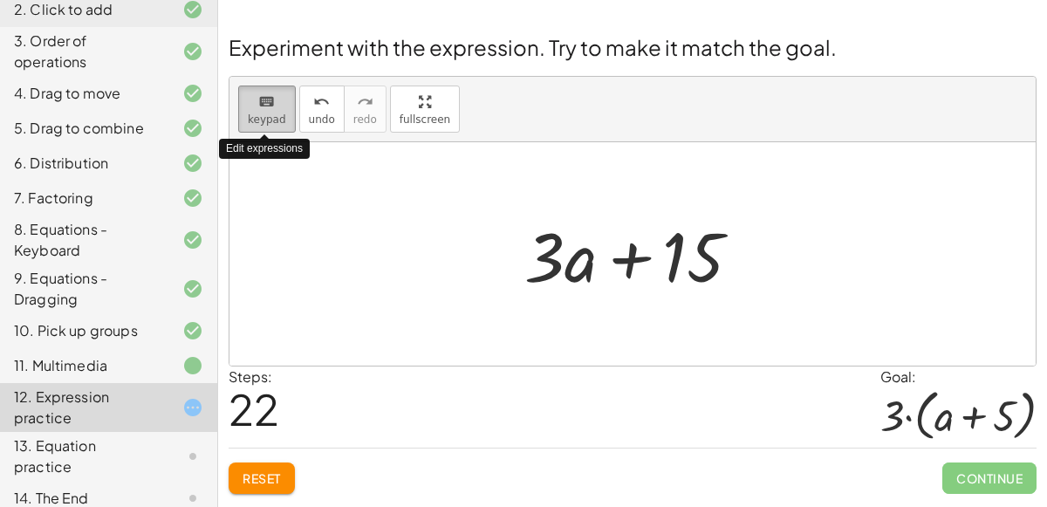
click at [258, 100] on icon "keyboard" at bounding box center [266, 102] width 17 height 21
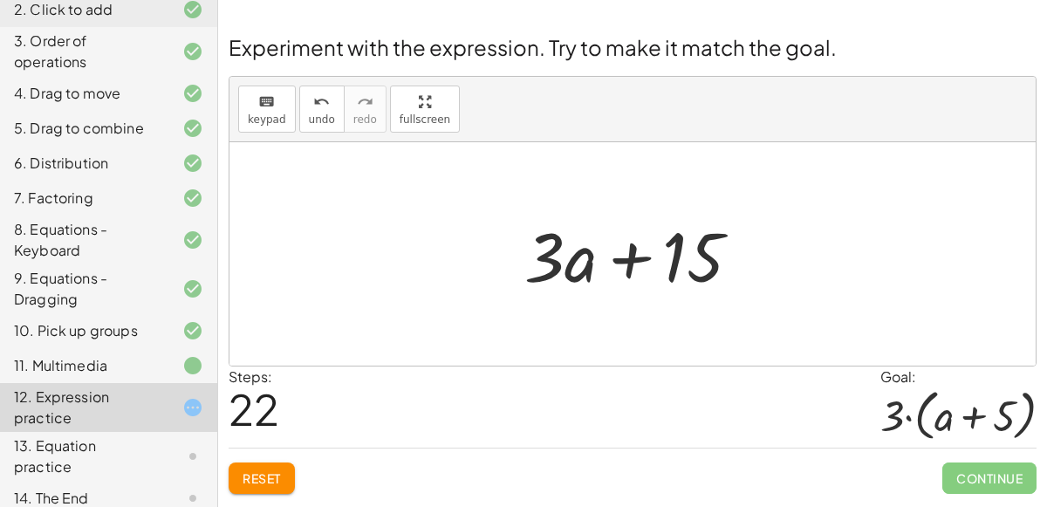
click at [688, 289] on div at bounding box center [640, 254] width 248 height 90
click at [685, 278] on div at bounding box center [640, 254] width 248 height 90
click at [679, 263] on div at bounding box center [640, 254] width 248 height 90
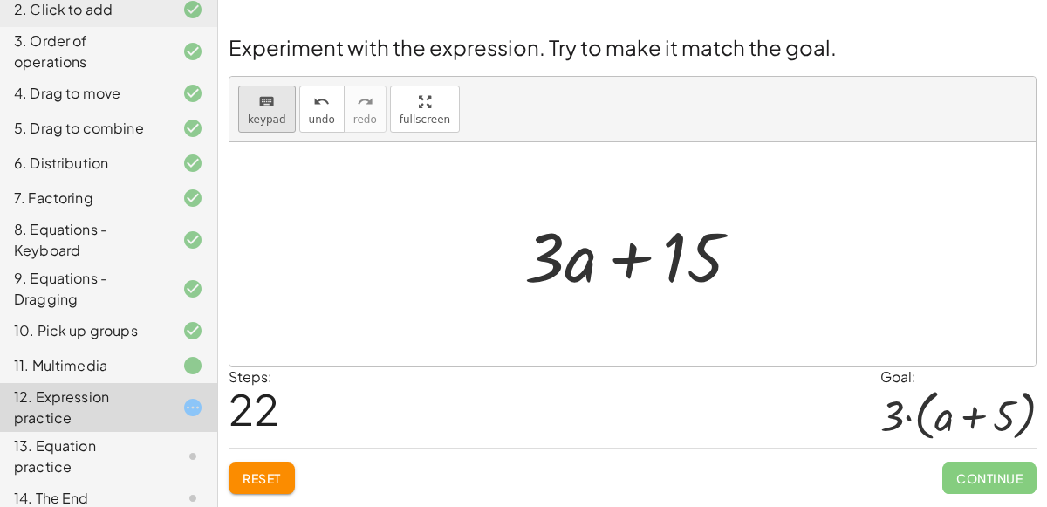
click at [275, 107] on div "keyboard" at bounding box center [267, 101] width 38 height 21
click at [273, 107] on div "keyboard" at bounding box center [267, 101] width 38 height 21
click at [238, 93] on button "keyboard keypad" at bounding box center [267, 109] width 58 height 47
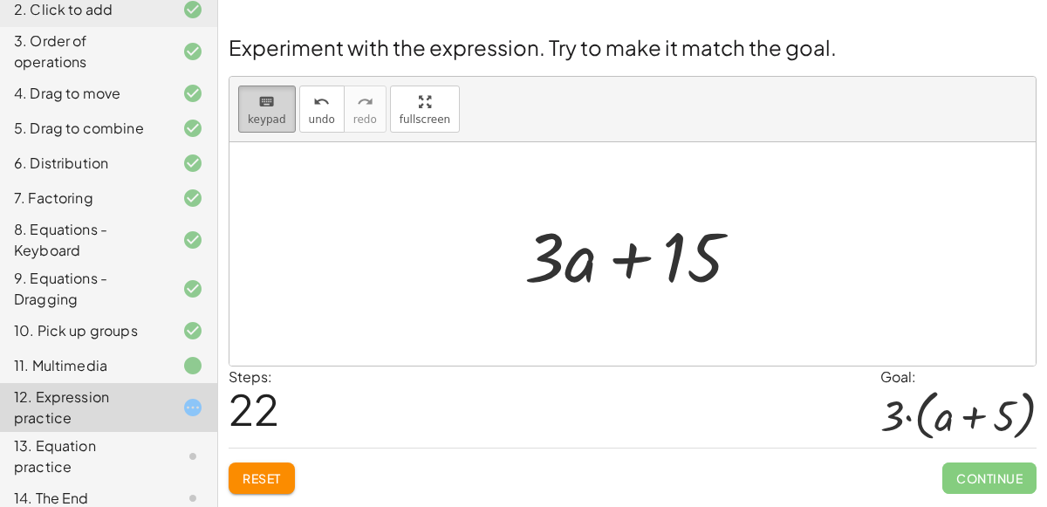
click at [238, 93] on button "keyboard keypad" at bounding box center [267, 109] width 58 height 47
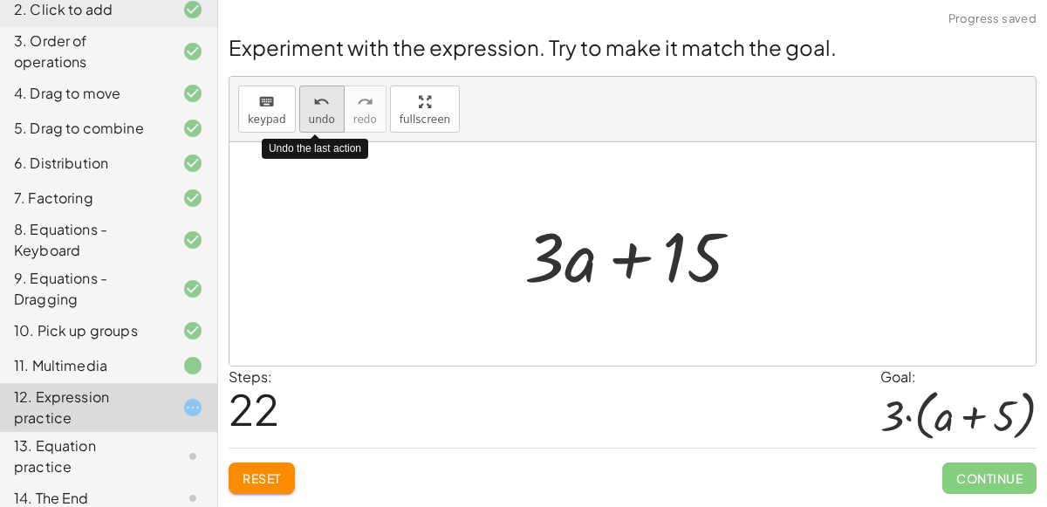
click at [312, 111] on button "undo undo" at bounding box center [321, 109] width 45 height 47
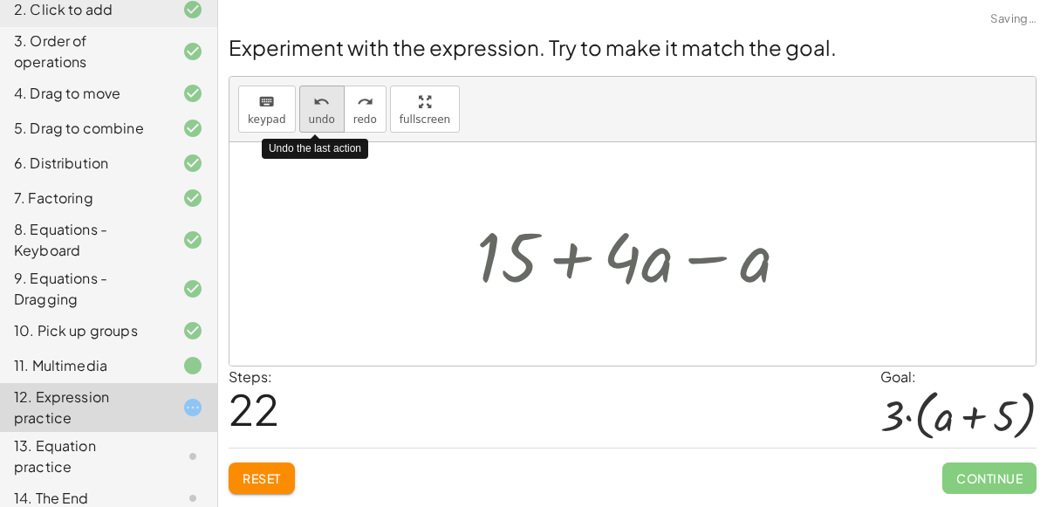
click at [312, 112] on button "undo undo" at bounding box center [321, 109] width 45 height 47
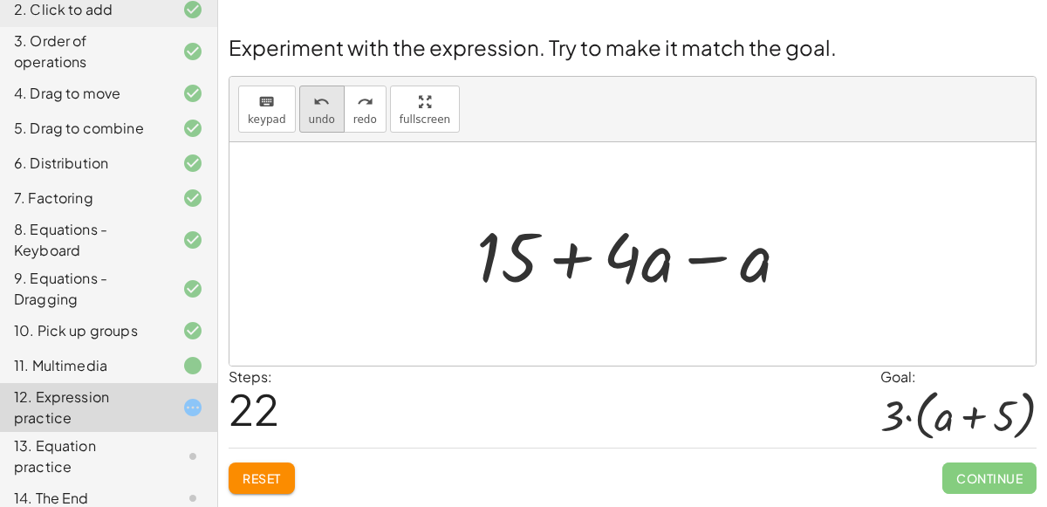
click at [313, 93] on icon "undo" at bounding box center [321, 102] width 17 height 21
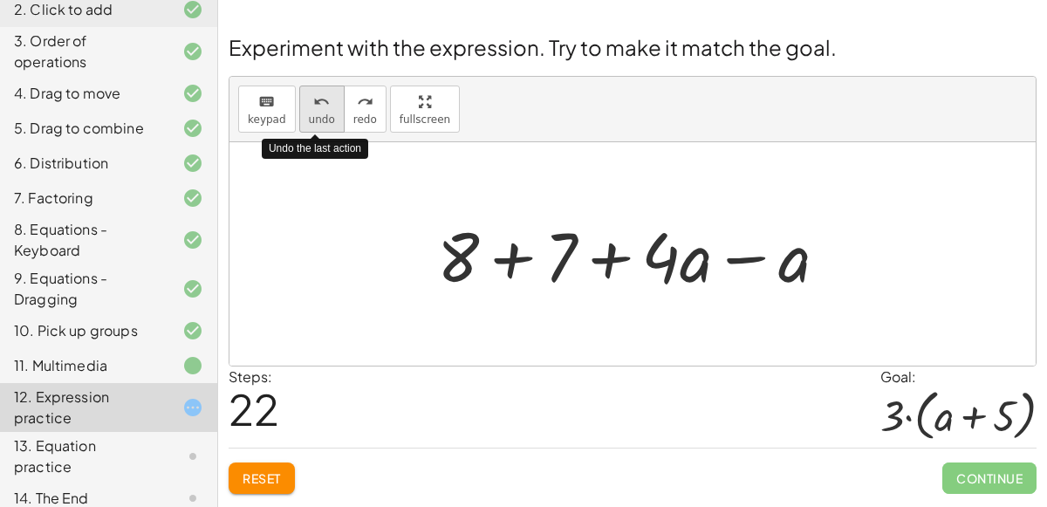
click at [318, 101] on icon "undo" at bounding box center [321, 102] width 17 height 21
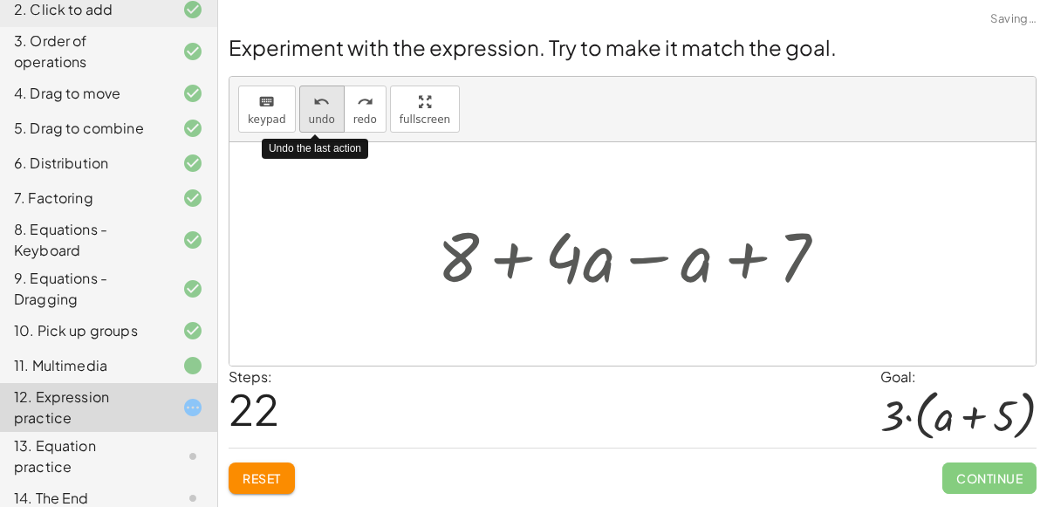
click at [318, 102] on icon "undo" at bounding box center [321, 102] width 17 height 21
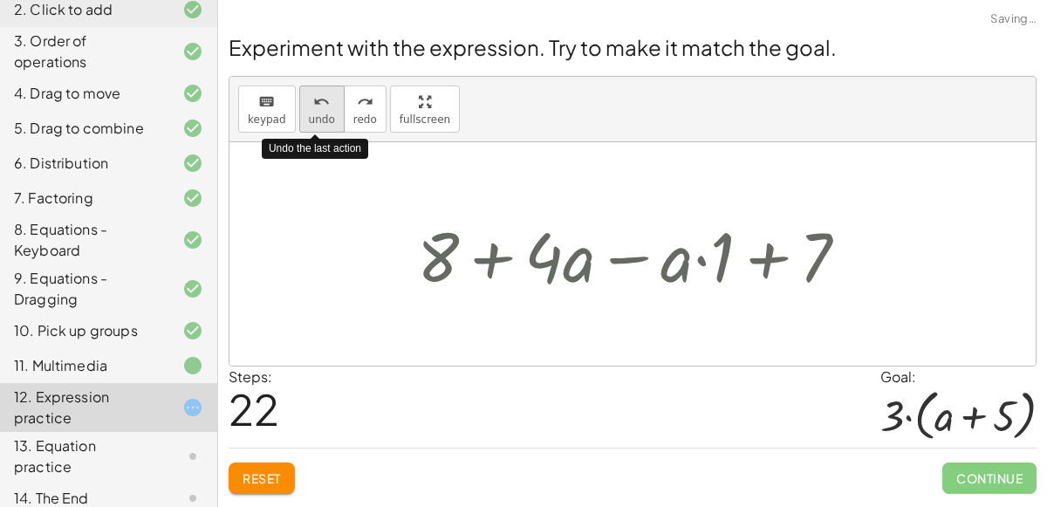
click at [318, 102] on icon "undo" at bounding box center [321, 102] width 17 height 21
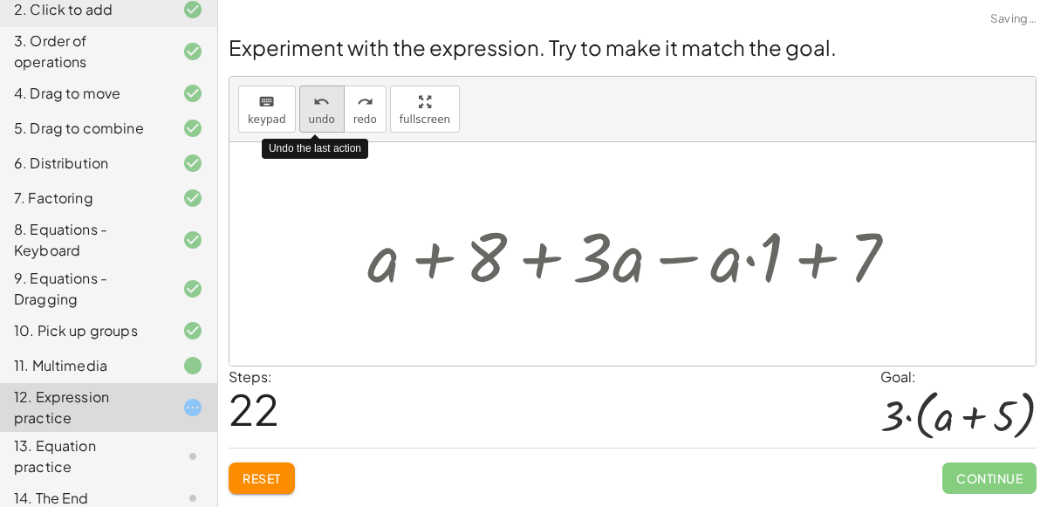
click at [318, 102] on icon "undo" at bounding box center [321, 102] width 17 height 21
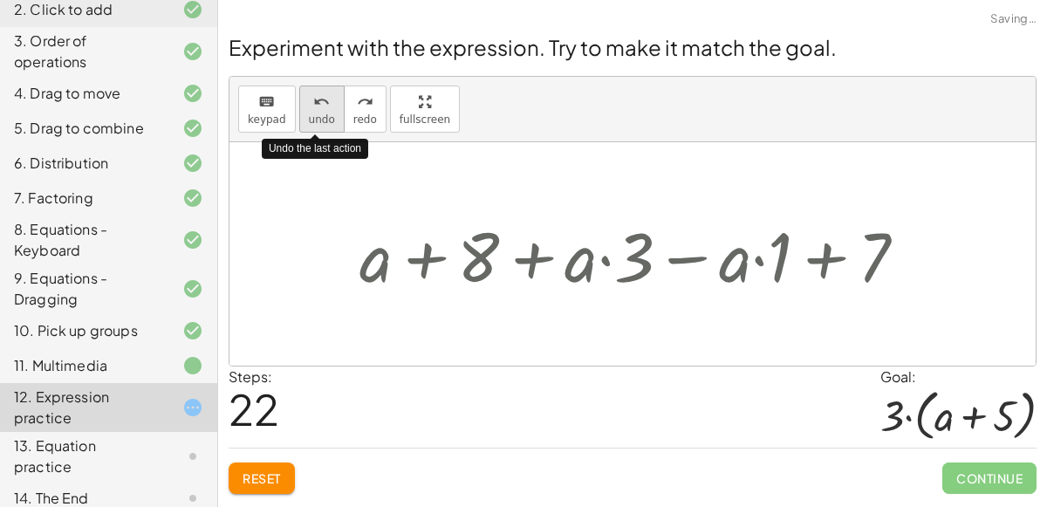
click at [318, 102] on icon "undo" at bounding box center [321, 102] width 17 height 21
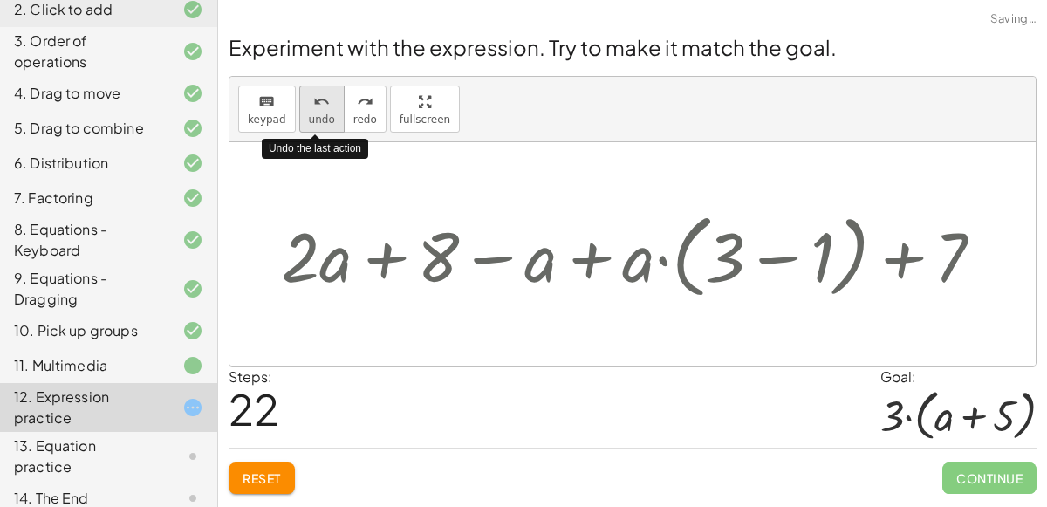
click at [318, 102] on icon "undo" at bounding box center [321, 102] width 17 height 21
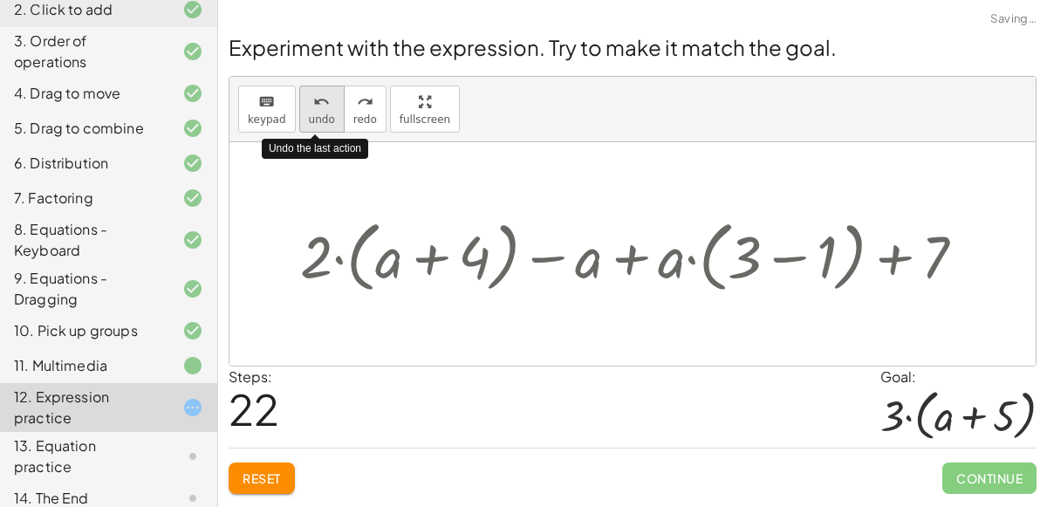
click at [318, 102] on icon "undo" at bounding box center [321, 102] width 17 height 21
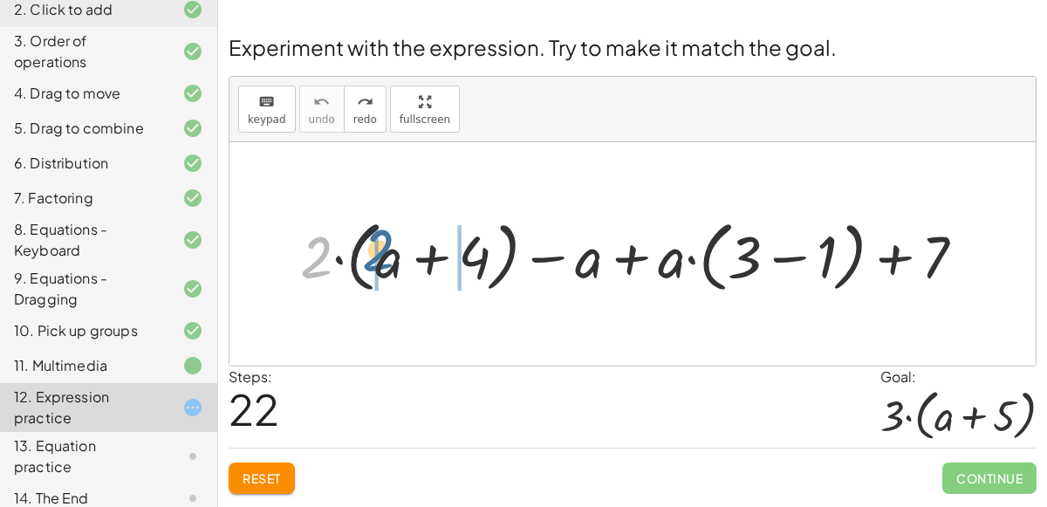
drag, startPoint x: 315, startPoint y: 264, endPoint x: 374, endPoint y: 251, distance: 59.9
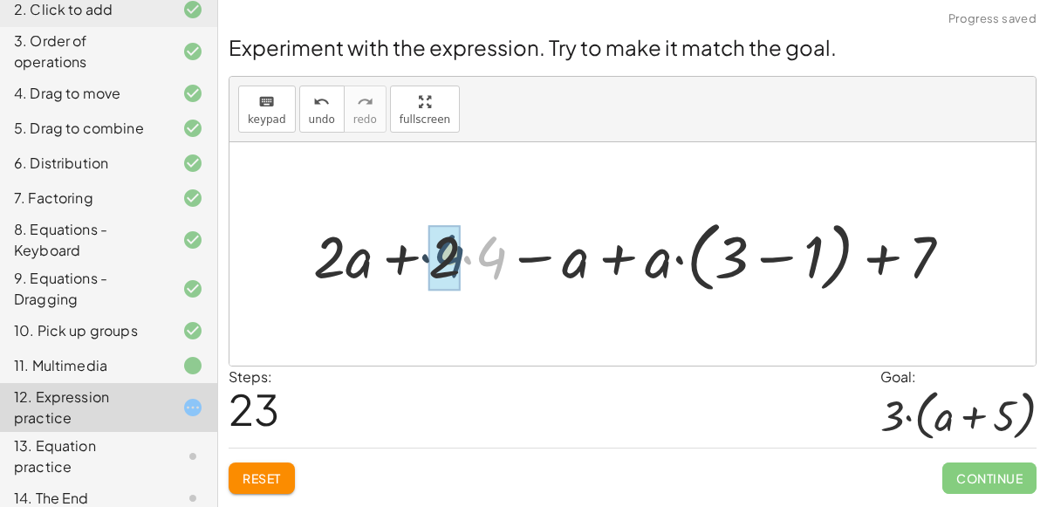
drag, startPoint x: 490, startPoint y: 264, endPoint x: 445, endPoint y: 259, distance: 44.8
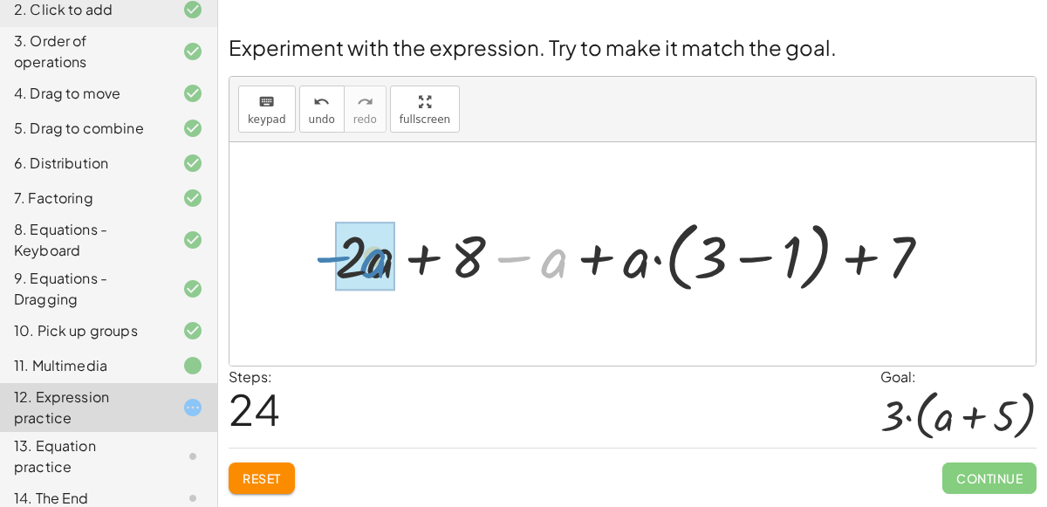
drag, startPoint x: 546, startPoint y: 258, endPoint x: 367, endPoint y: 256, distance: 179.8
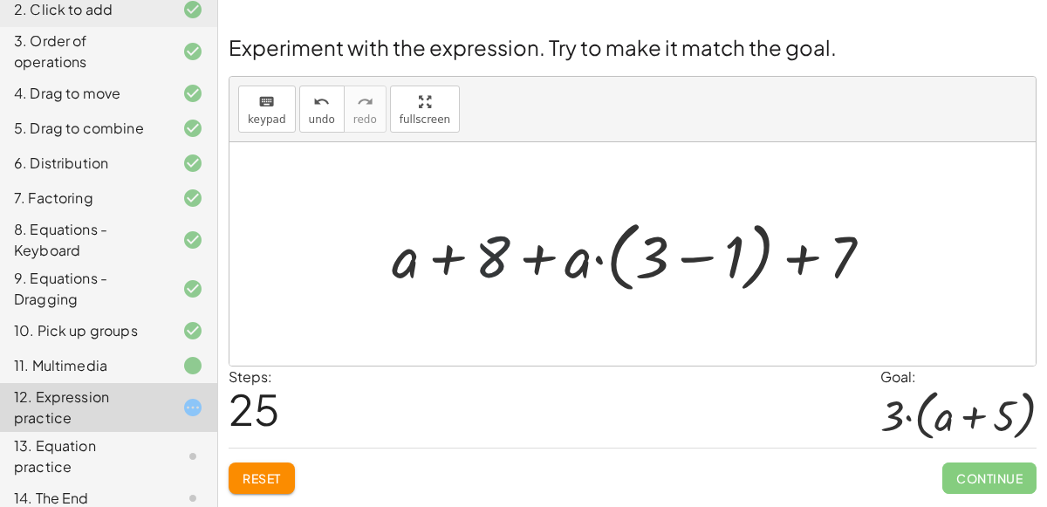
click at [494, 258] on div at bounding box center [639, 254] width 512 height 86
drag, startPoint x: 488, startPoint y: 257, endPoint x: 868, endPoint y: 258, distance: 379.7
click at [868, 258] on div at bounding box center [639, 254] width 512 height 86
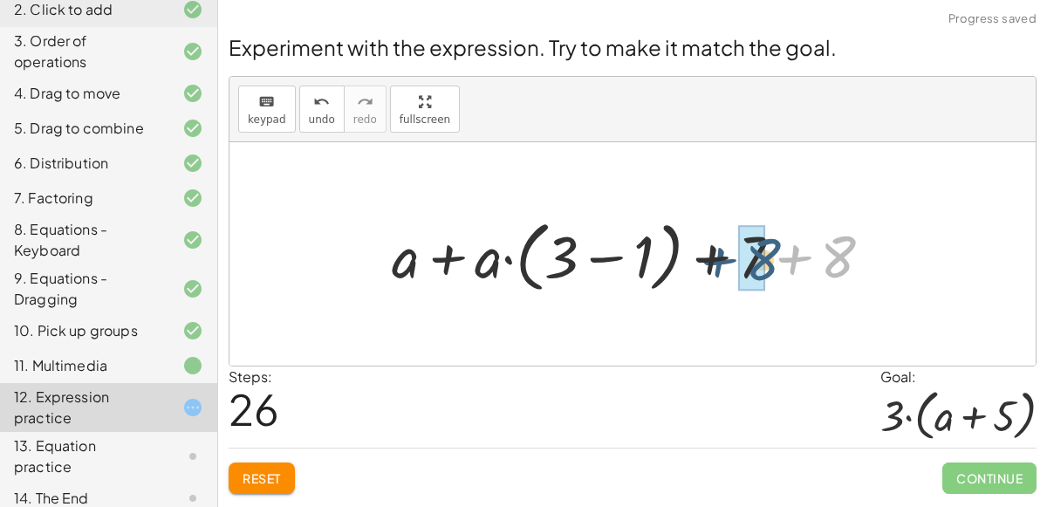
drag, startPoint x: 835, startPoint y: 258, endPoint x: 762, endPoint y: 256, distance: 73.4
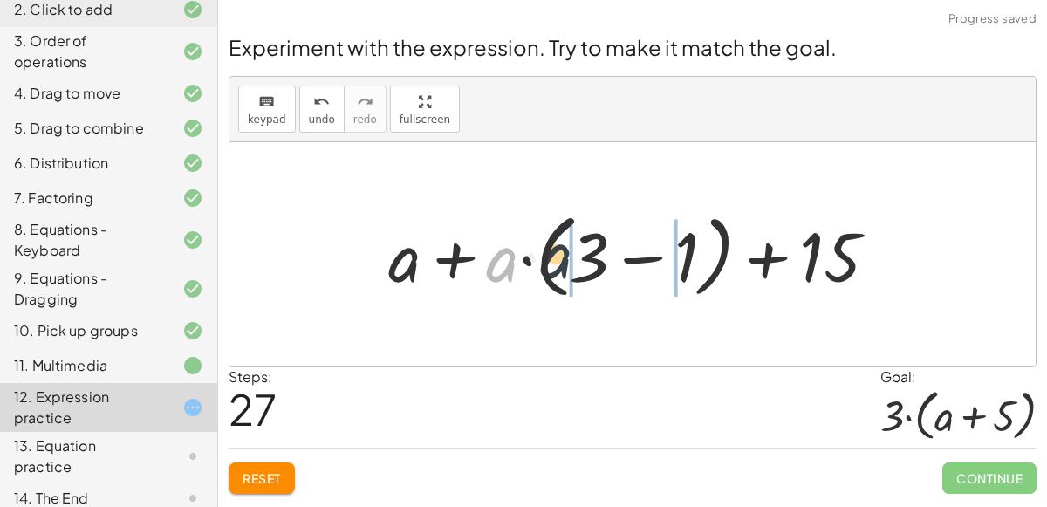
drag, startPoint x: 501, startPoint y: 268, endPoint x: 574, endPoint y: 267, distance: 73.3
click at [574, 267] on div at bounding box center [640, 254] width 520 height 100
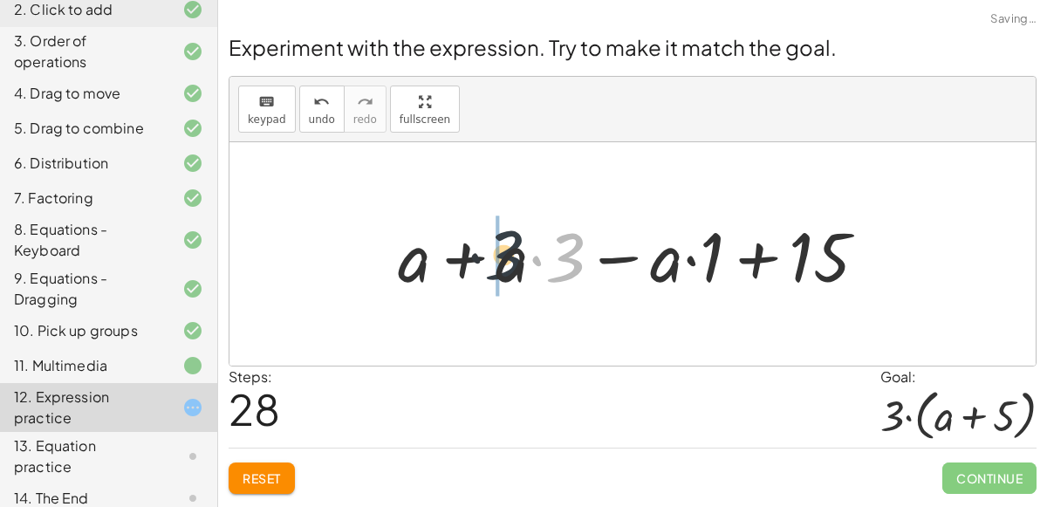
drag, startPoint x: 573, startPoint y: 268, endPoint x: 515, endPoint y: 264, distance: 58.6
click at [515, 264] on div at bounding box center [639, 254] width 501 height 90
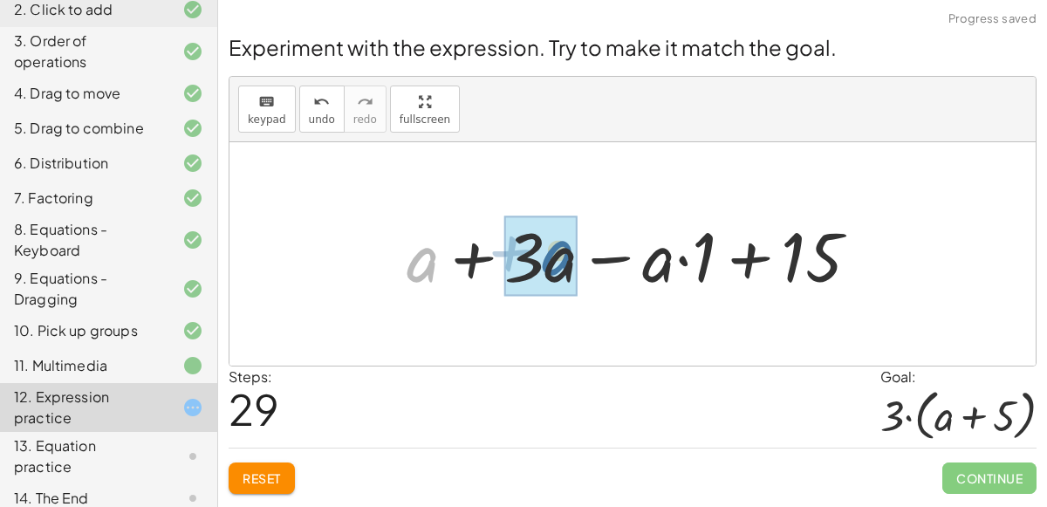
drag, startPoint x: 432, startPoint y: 263, endPoint x: 558, endPoint y: 255, distance: 125.9
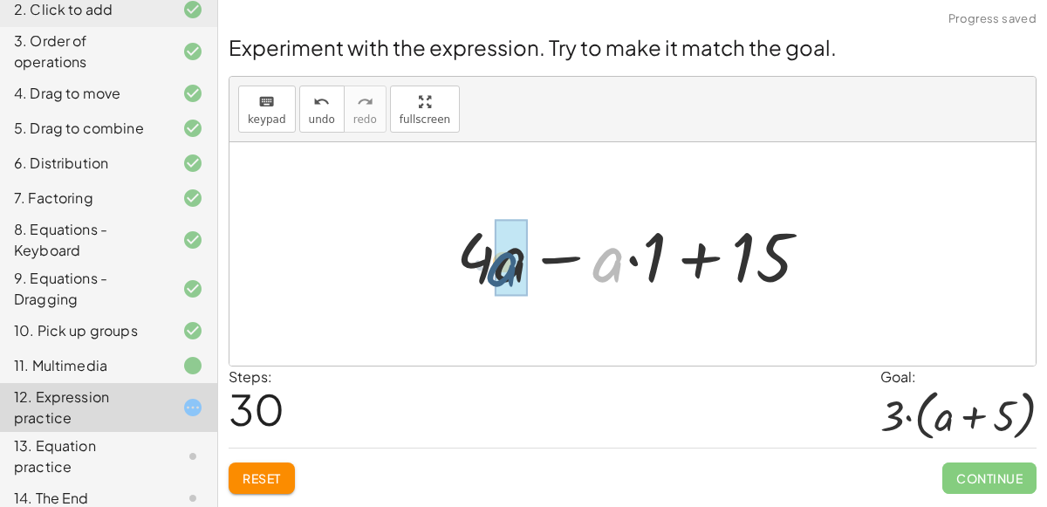
drag, startPoint x: 615, startPoint y: 272, endPoint x: 499, endPoint y: 271, distance: 116.1
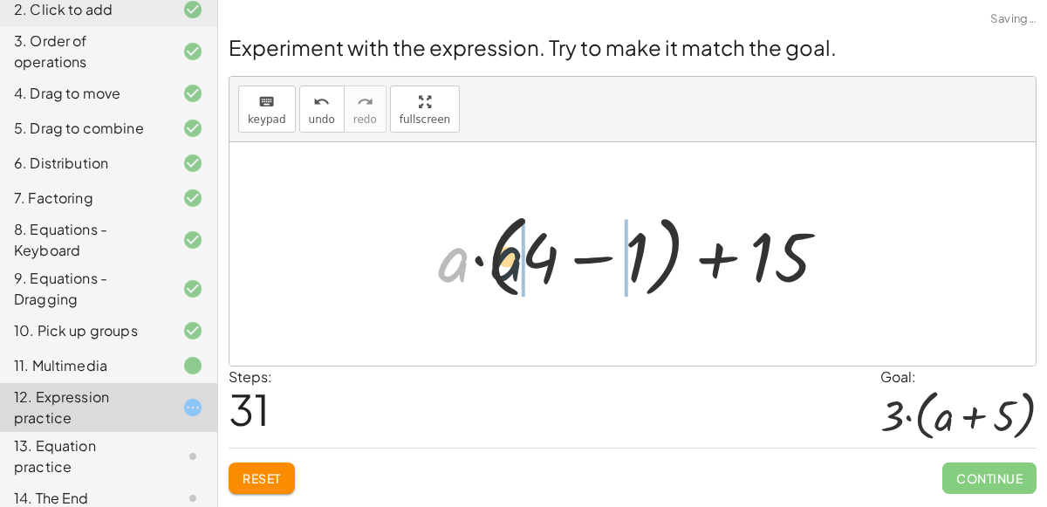
drag, startPoint x: 450, startPoint y: 265, endPoint x: 537, endPoint y: 262, distance: 86.5
click at [537, 262] on div at bounding box center [639, 254] width 421 height 100
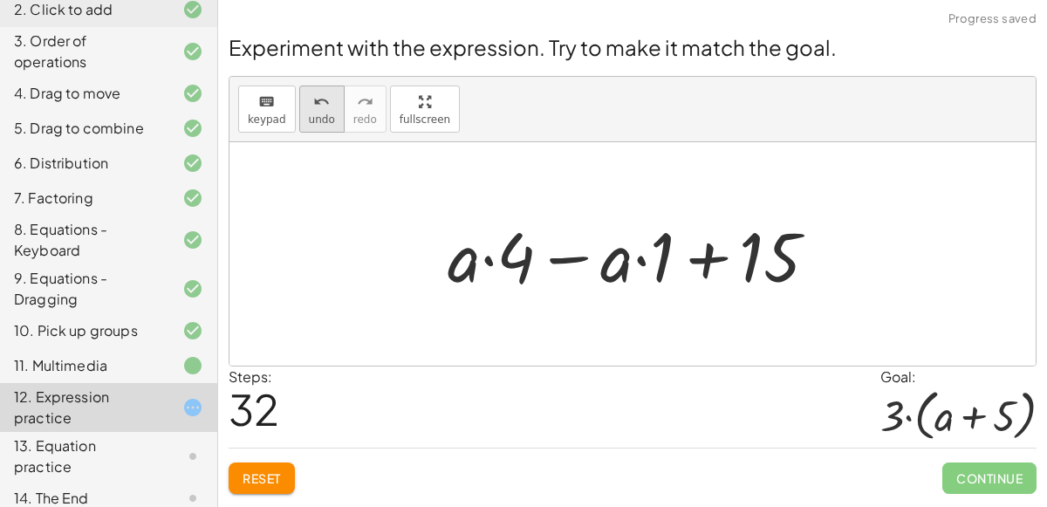
click at [318, 120] on span "undo" at bounding box center [322, 119] width 26 height 12
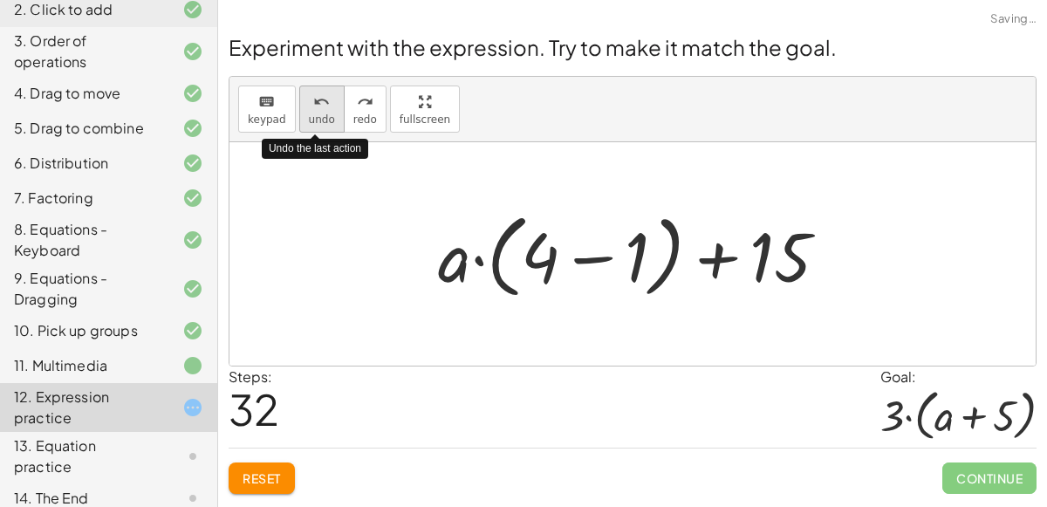
click at [318, 120] on span "undo" at bounding box center [322, 119] width 26 height 12
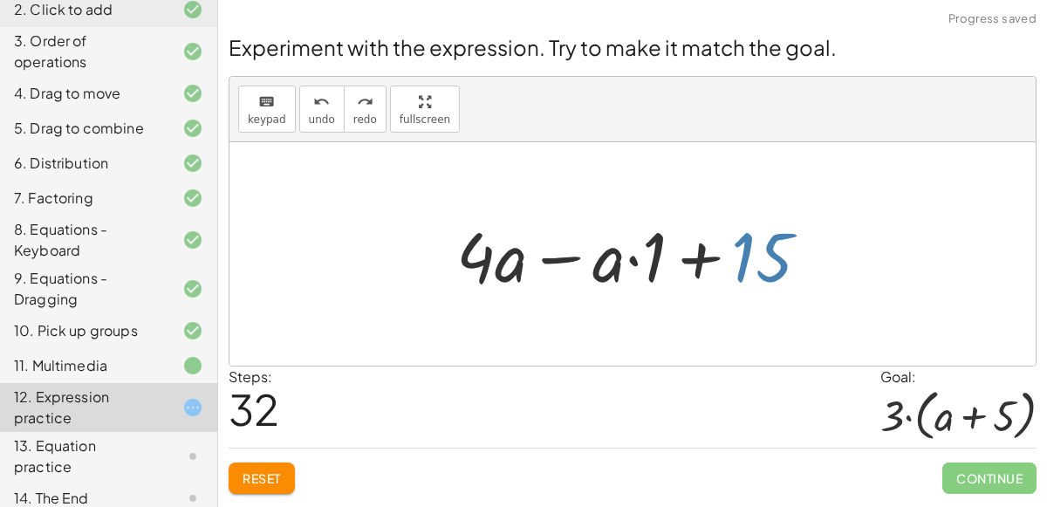
click at [755, 263] on div at bounding box center [640, 254] width 385 height 90
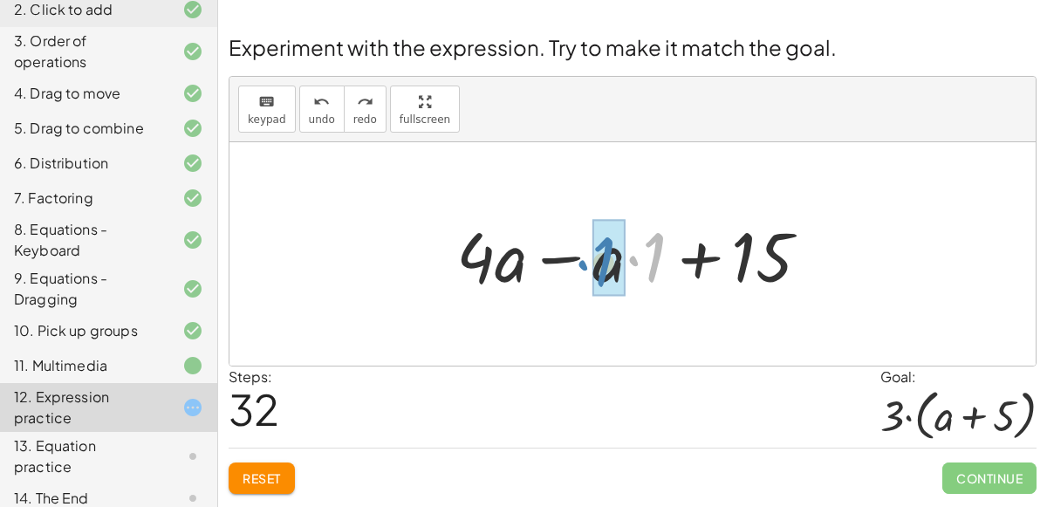
drag, startPoint x: 650, startPoint y: 262, endPoint x: 603, endPoint y: 264, distance: 47.2
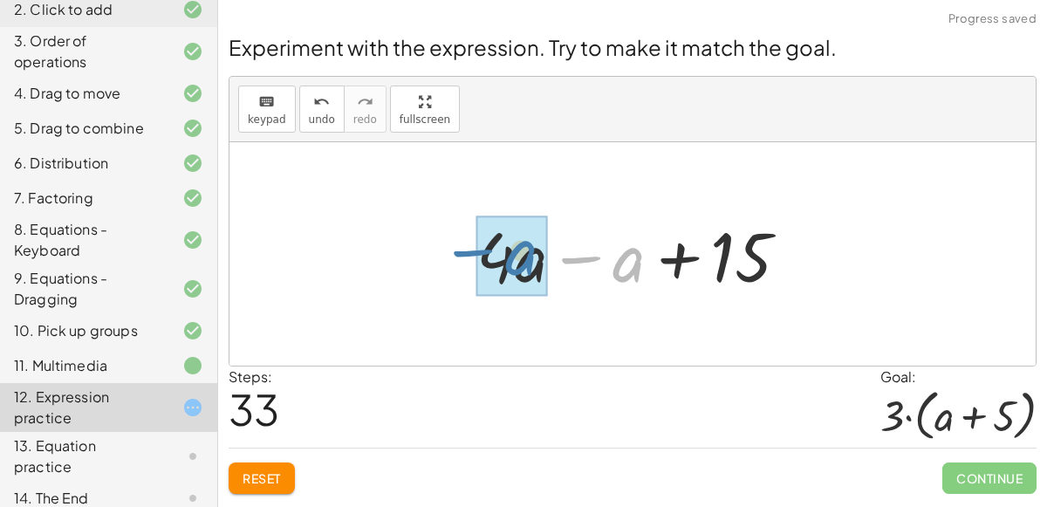
drag, startPoint x: 625, startPoint y: 256, endPoint x: 512, endPoint y: 248, distance: 112.9
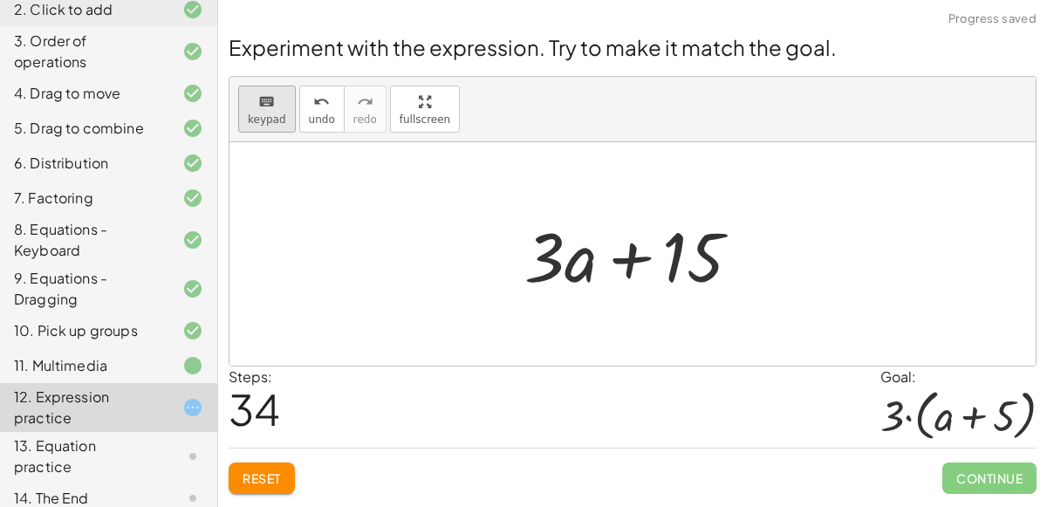
click at [258, 103] on icon "keyboard" at bounding box center [266, 102] width 17 height 21
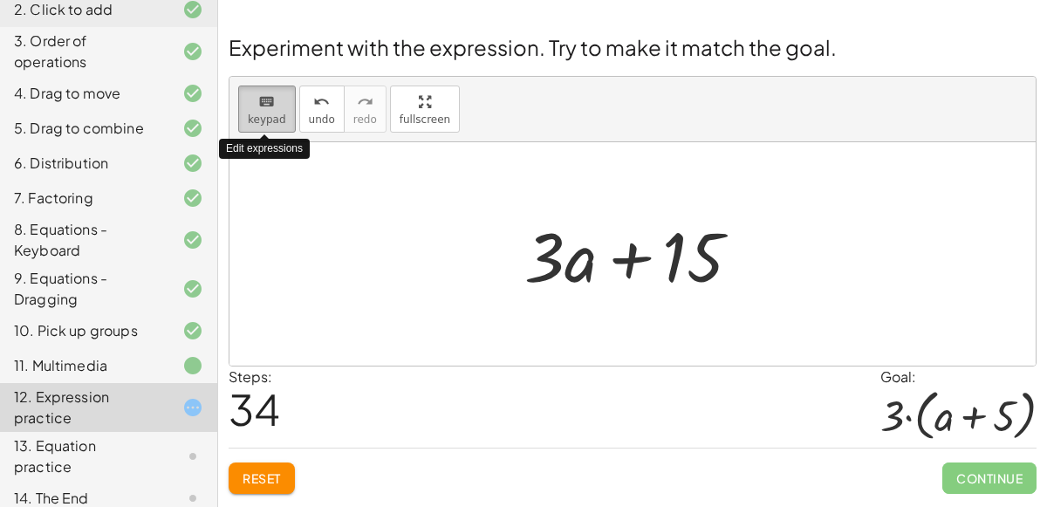
click at [258, 103] on icon "keyboard" at bounding box center [266, 102] width 17 height 21
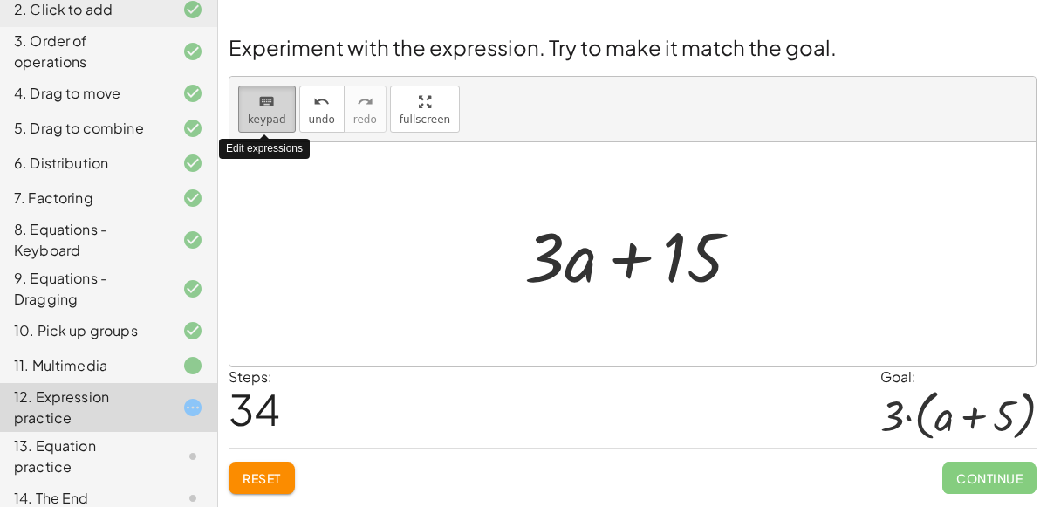
click at [258, 103] on icon "keyboard" at bounding box center [266, 102] width 17 height 21
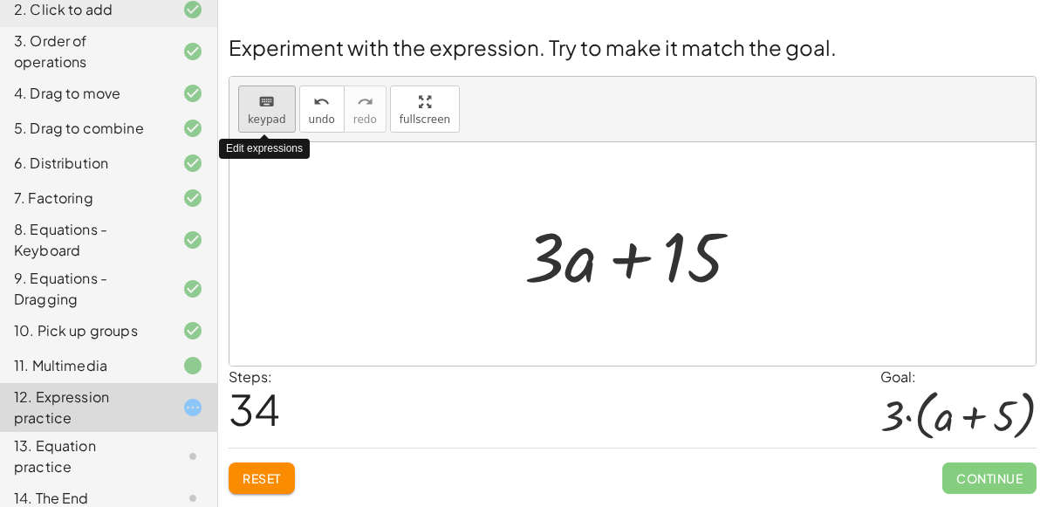
click at [258, 103] on icon "keyboard" at bounding box center [266, 102] width 17 height 21
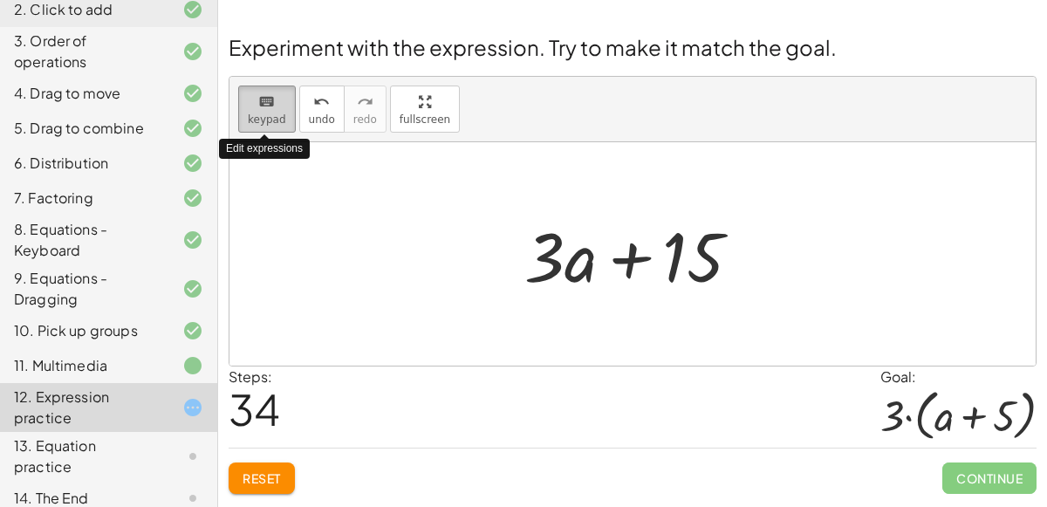
click at [258, 103] on icon "keyboard" at bounding box center [266, 102] width 17 height 21
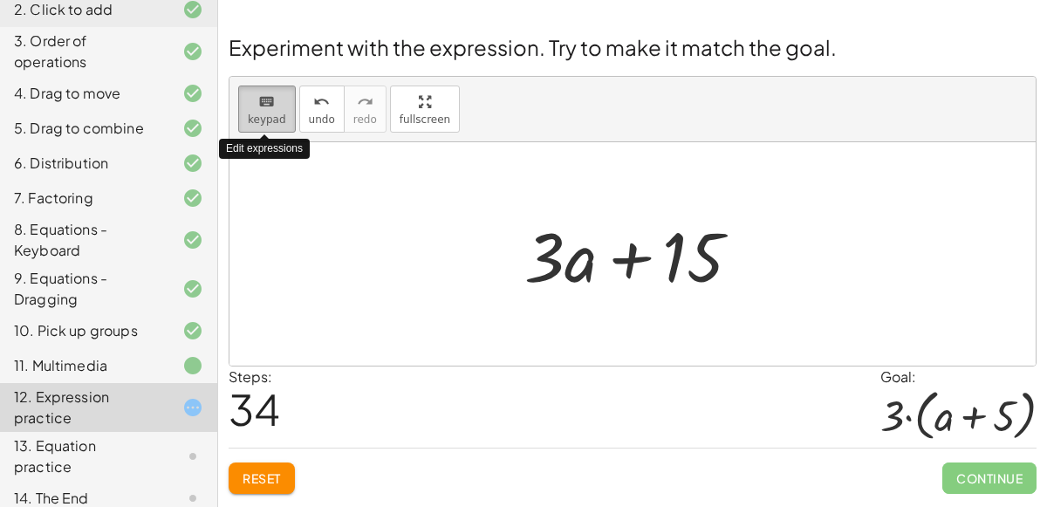
click at [258, 103] on icon "keyboard" at bounding box center [266, 102] width 17 height 21
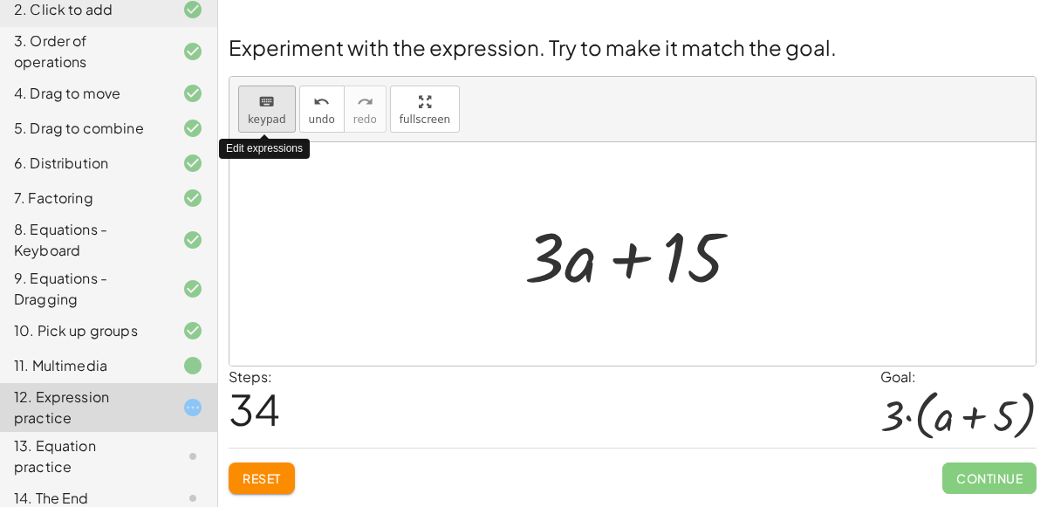
click at [258, 103] on icon "keyboard" at bounding box center [266, 102] width 17 height 21
click at [278, 93] on div "keyboard" at bounding box center [267, 101] width 38 height 21
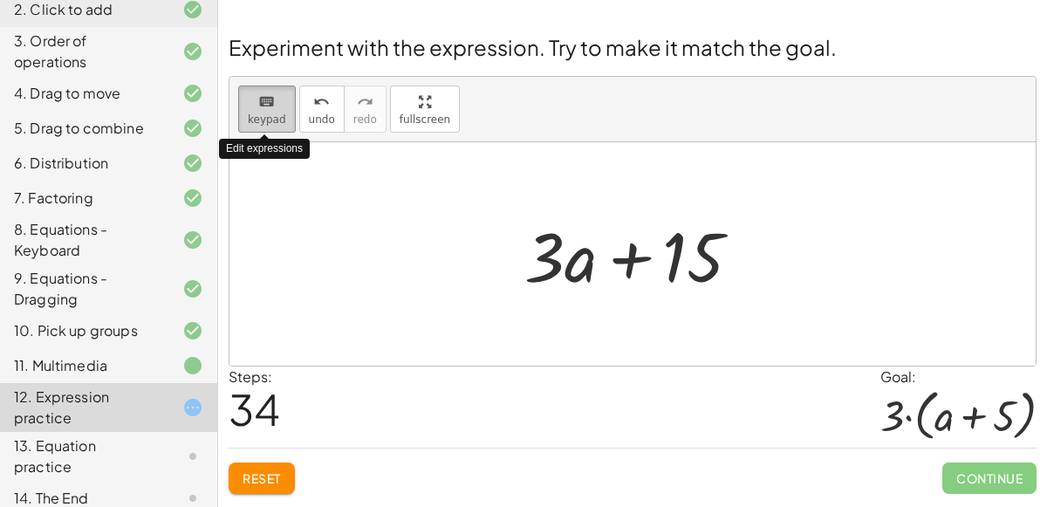
click at [278, 93] on div "keyboard" at bounding box center [267, 101] width 38 height 21
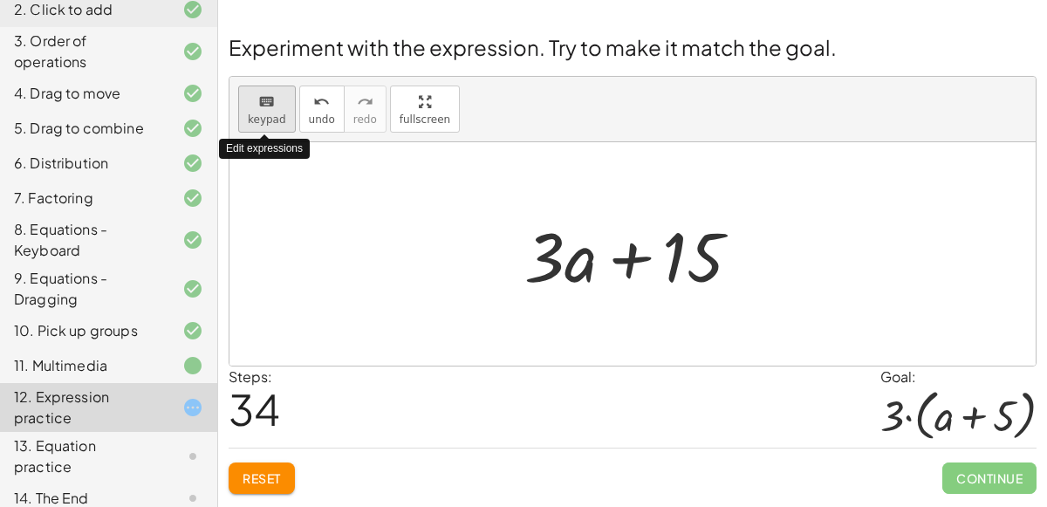
click at [278, 93] on div "keyboard" at bounding box center [267, 101] width 38 height 21
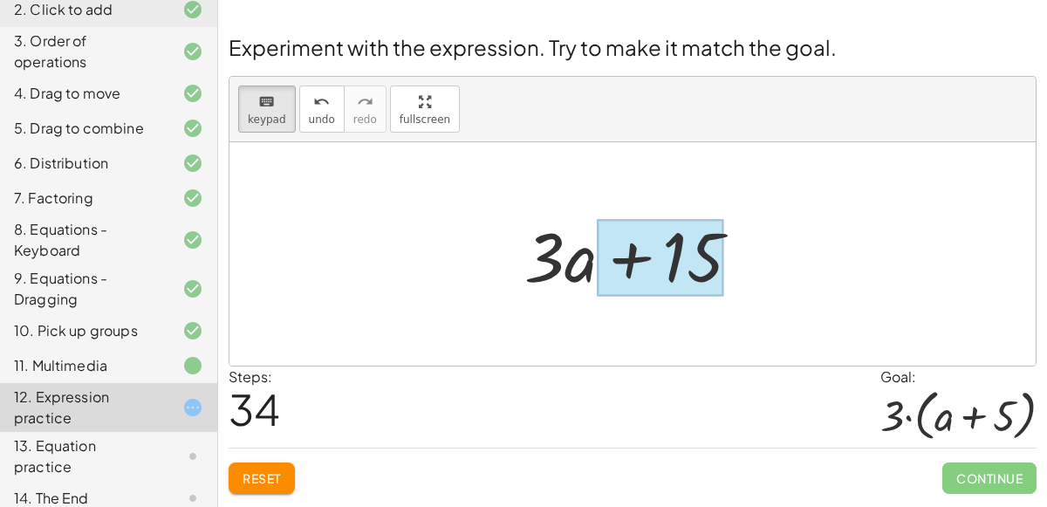
click at [661, 271] on div at bounding box center [660, 258] width 127 height 78
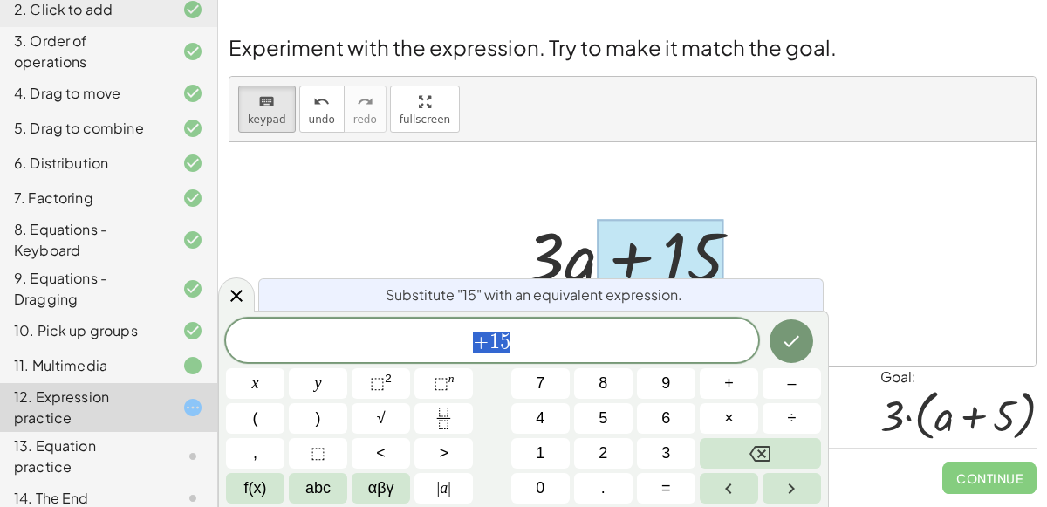
click at [561, 346] on span "+ 1 5" at bounding box center [492, 342] width 532 height 24
click at [264, 416] on button "(" at bounding box center [255, 418] width 58 height 31
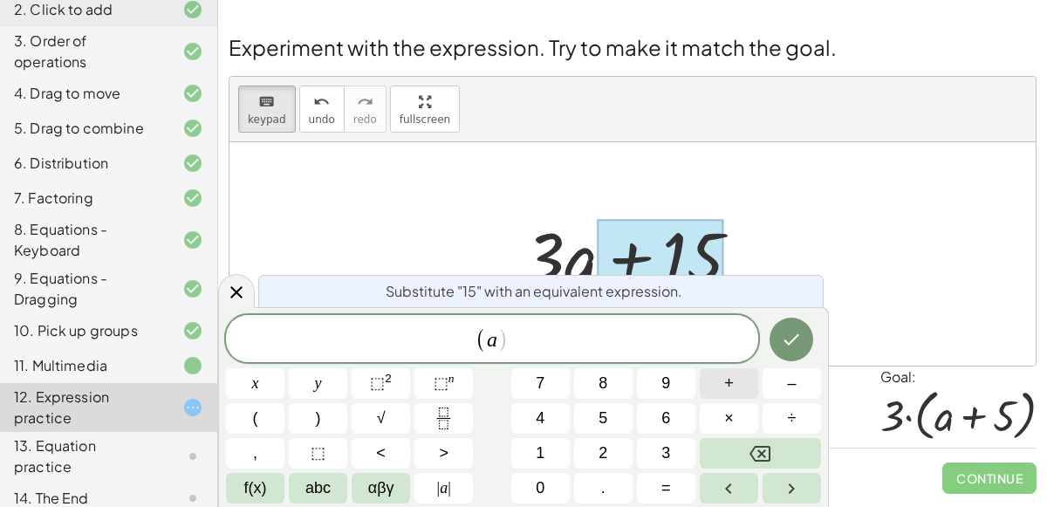
click at [723, 390] on button "+" at bounding box center [729, 383] width 58 height 31
click at [614, 413] on button "5" at bounding box center [603, 418] width 58 height 31
click at [321, 406] on button ")" at bounding box center [318, 418] width 58 height 31
click at [800, 337] on icon "Done" at bounding box center [791, 339] width 21 height 21
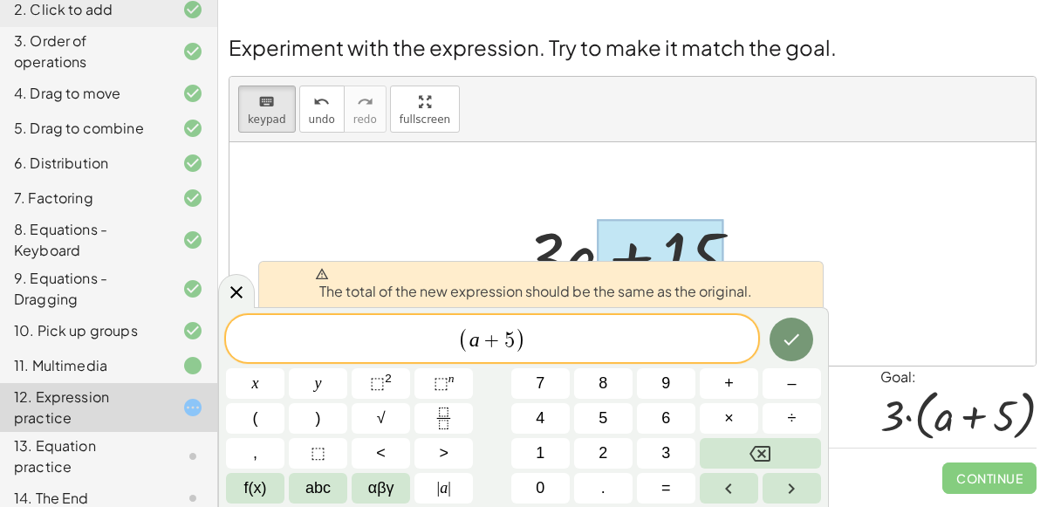
click at [486, 347] on span "+" at bounding box center [492, 340] width 25 height 21
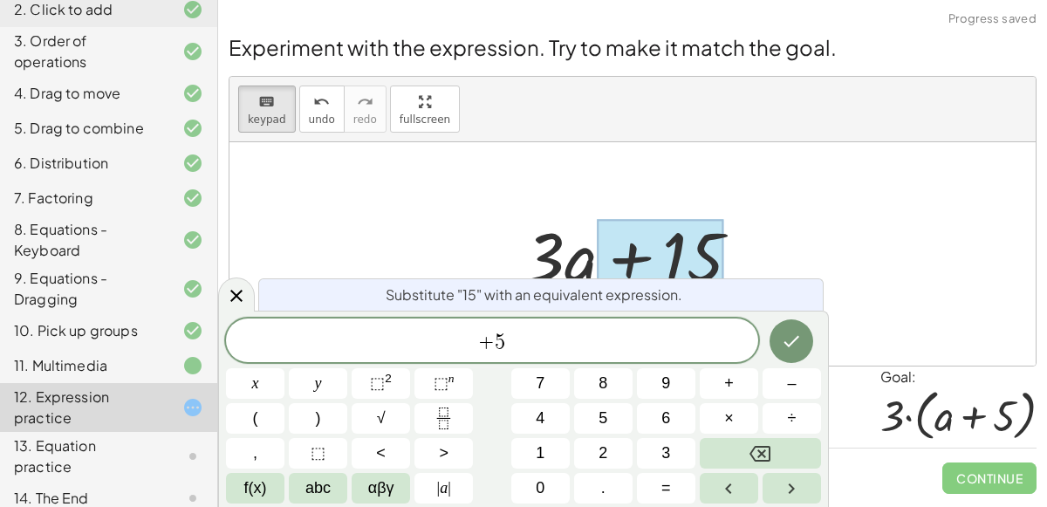
click at [524, 322] on div "​ + 5" at bounding box center [492, 341] width 532 height 44
click at [790, 345] on icon "Done" at bounding box center [793, 341] width 16 height 11
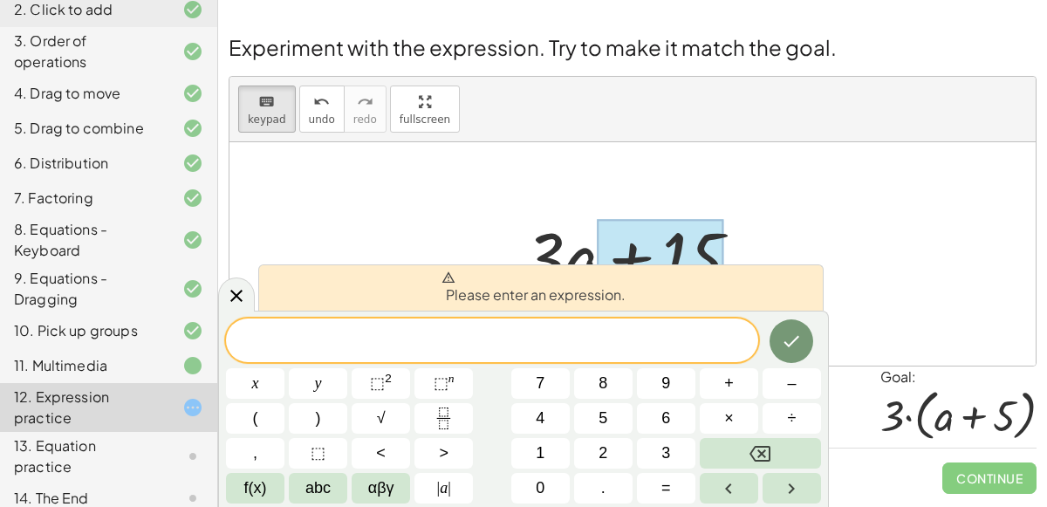
click at [891, 199] on div at bounding box center [633, 253] width 807 height 223
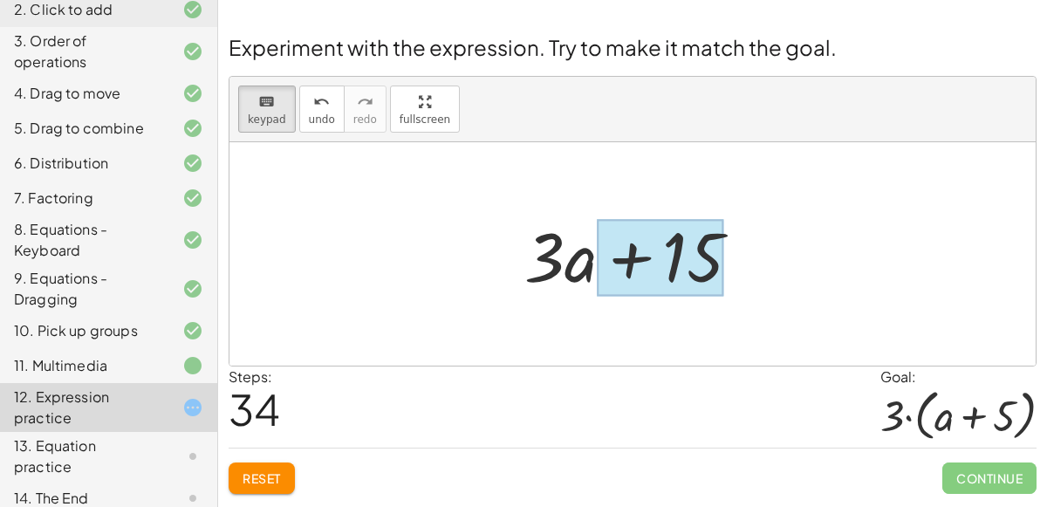
click at [659, 280] on div at bounding box center [660, 258] width 127 height 78
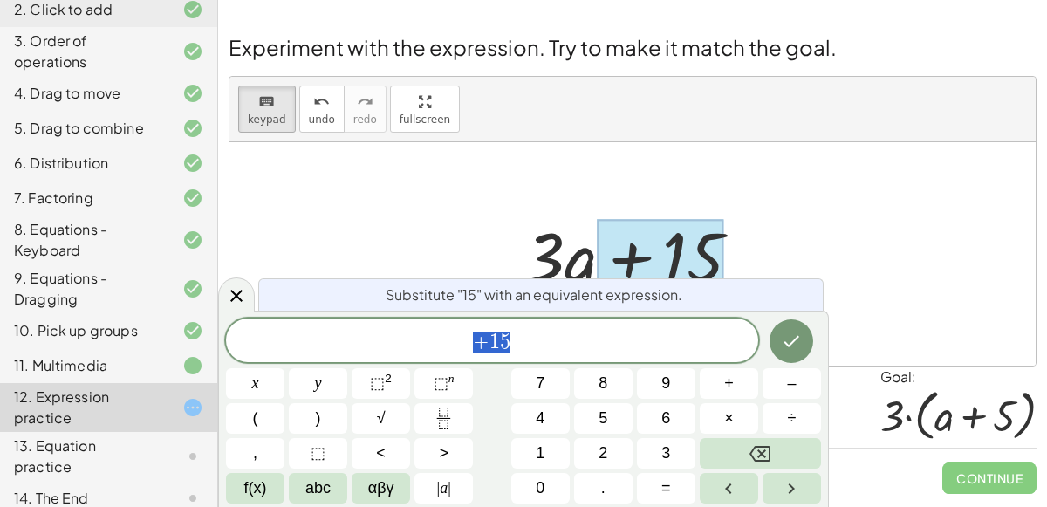
click at [861, 265] on div at bounding box center [633, 253] width 807 height 223
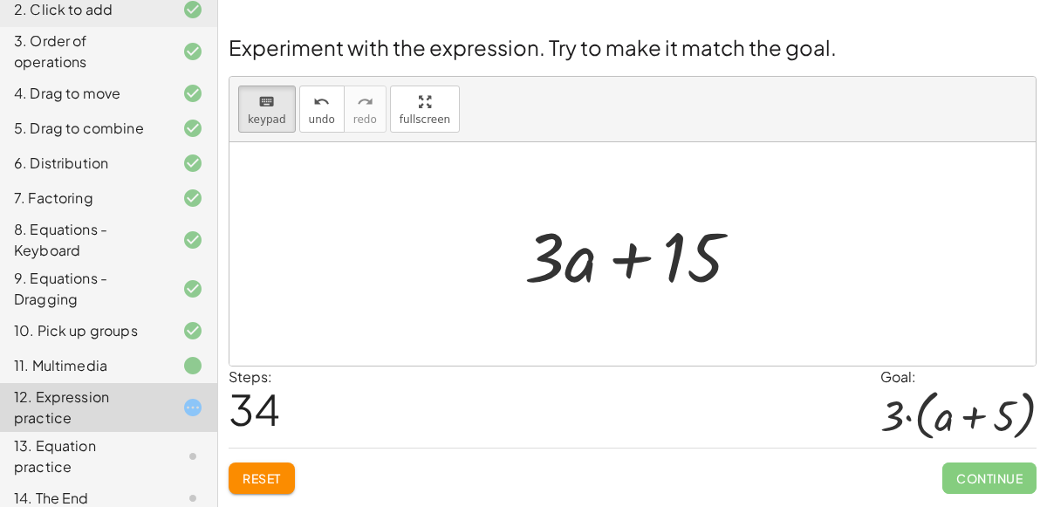
click at [954, 451] on div "Continue" at bounding box center [990, 471] width 94 height 45
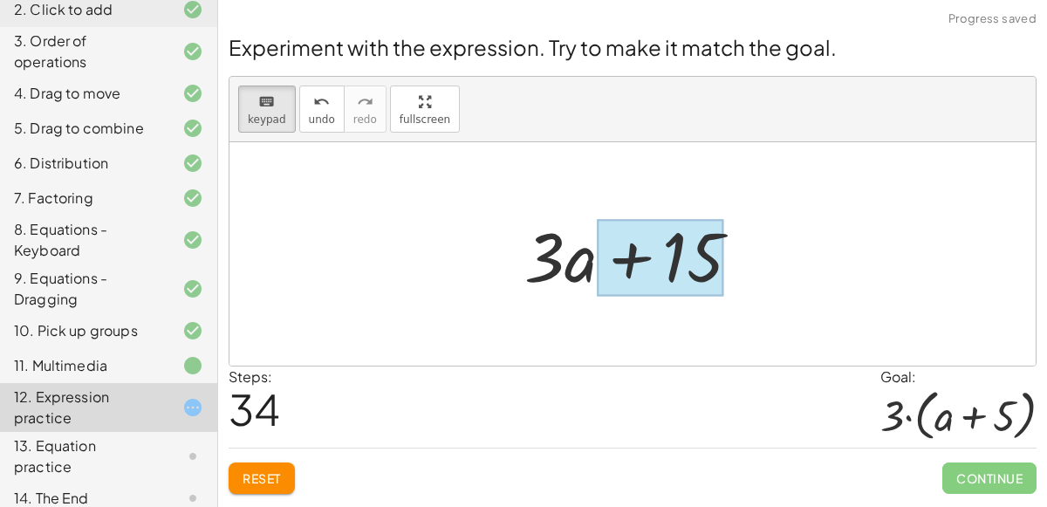
click at [694, 242] on div at bounding box center [660, 258] width 127 height 78
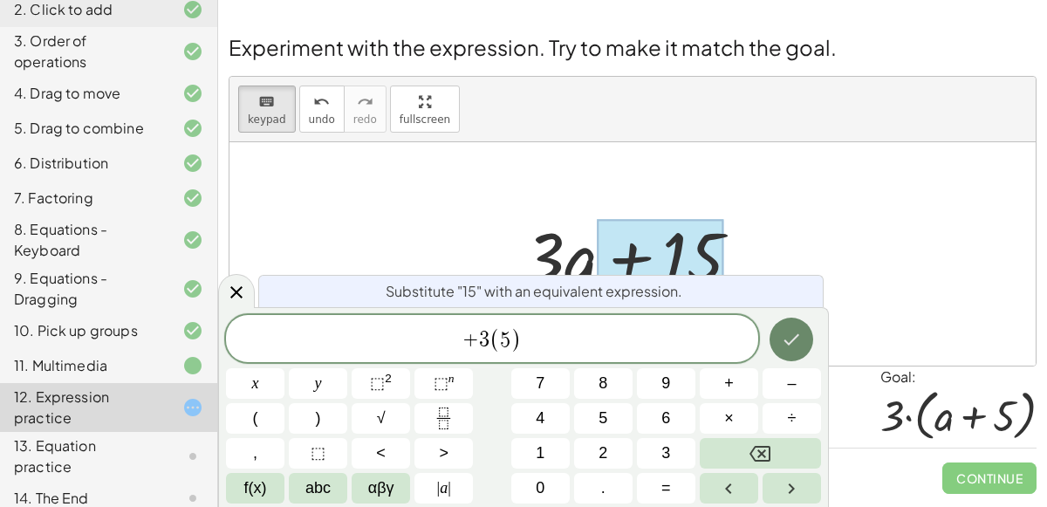
click at [797, 334] on icon "Done" at bounding box center [791, 339] width 21 height 21
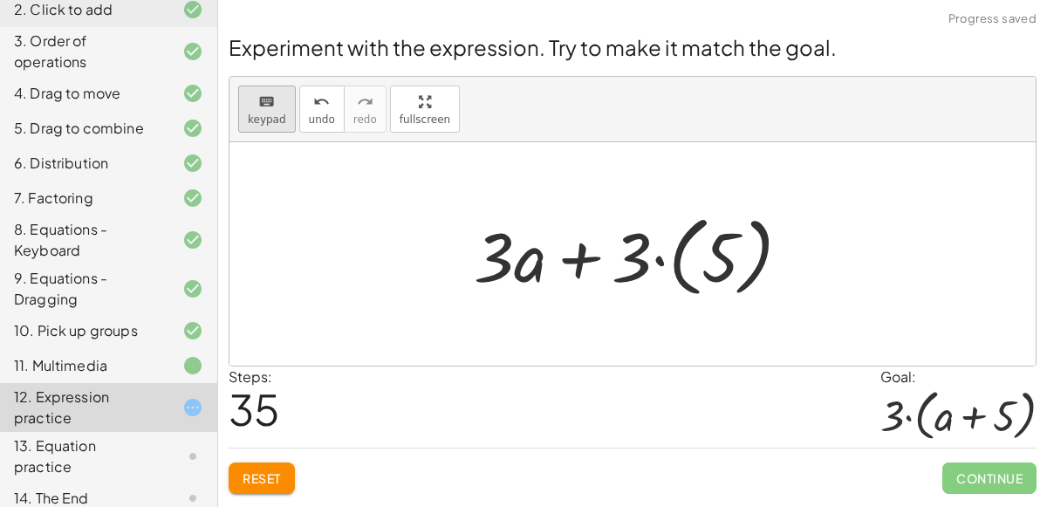
click at [251, 122] on span "keypad" at bounding box center [267, 119] width 38 height 12
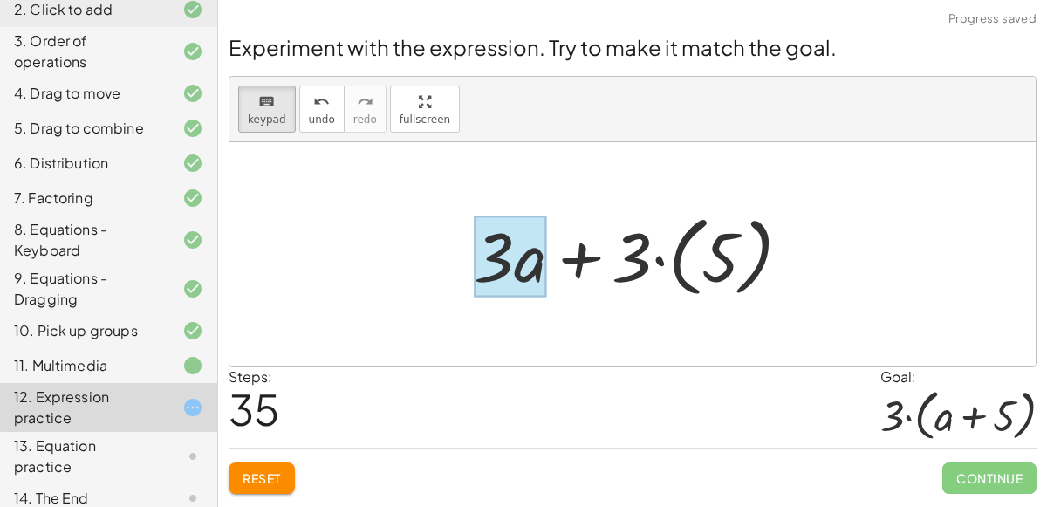
click at [518, 265] on div at bounding box center [510, 256] width 72 height 81
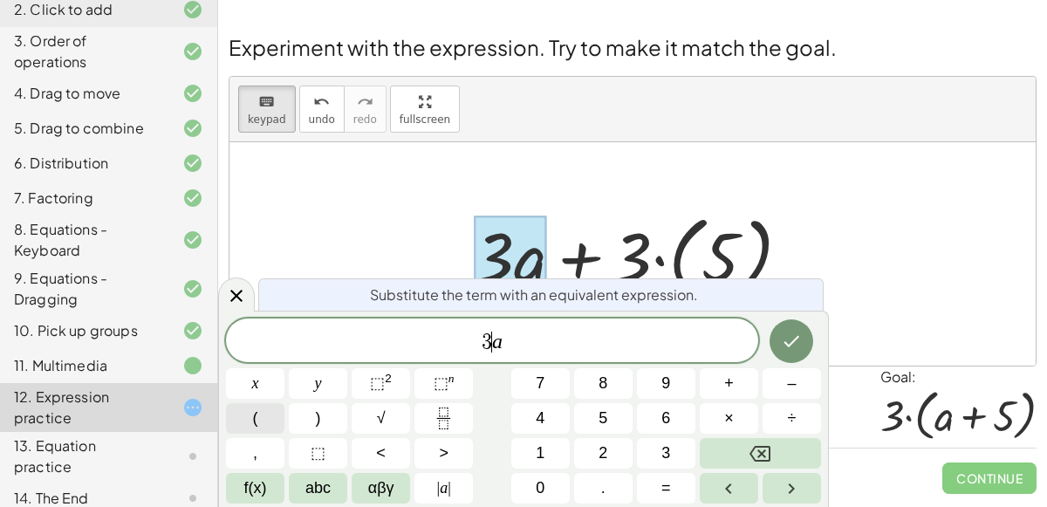
click at [271, 422] on button "(" at bounding box center [255, 418] width 58 height 31
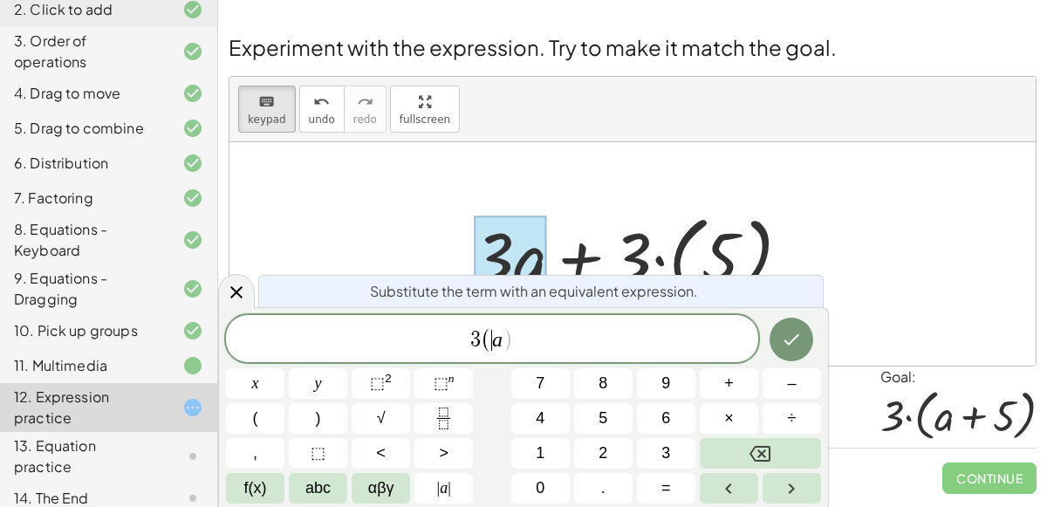
click at [513, 350] on span "3 ( ​ a )" at bounding box center [492, 340] width 532 height 29
click at [328, 422] on button ")" at bounding box center [318, 418] width 58 height 31
click at [788, 342] on icon "Done" at bounding box center [791, 339] width 21 height 21
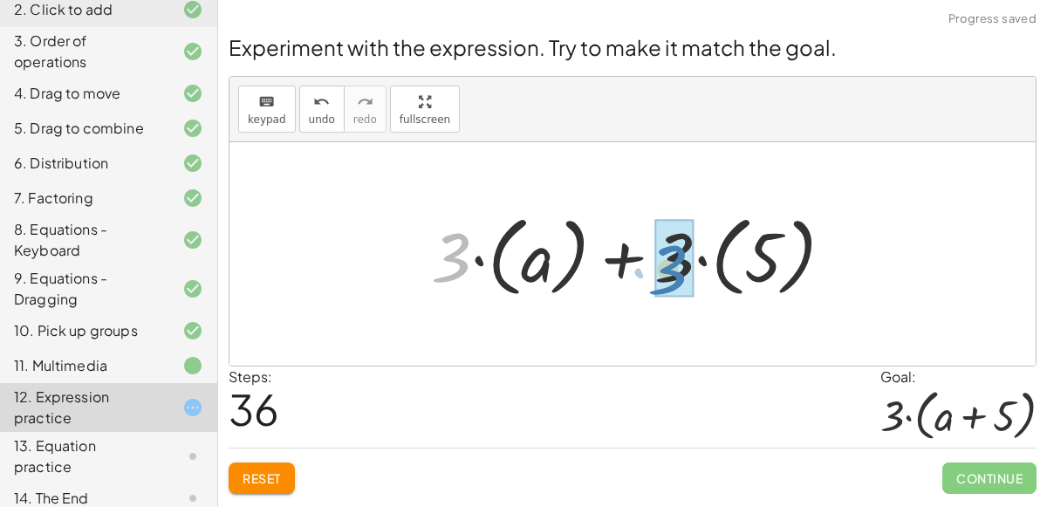
drag, startPoint x: 458, startPoint y: 268, endPoint x: 675, endPoint y: 279, distance: 216.8
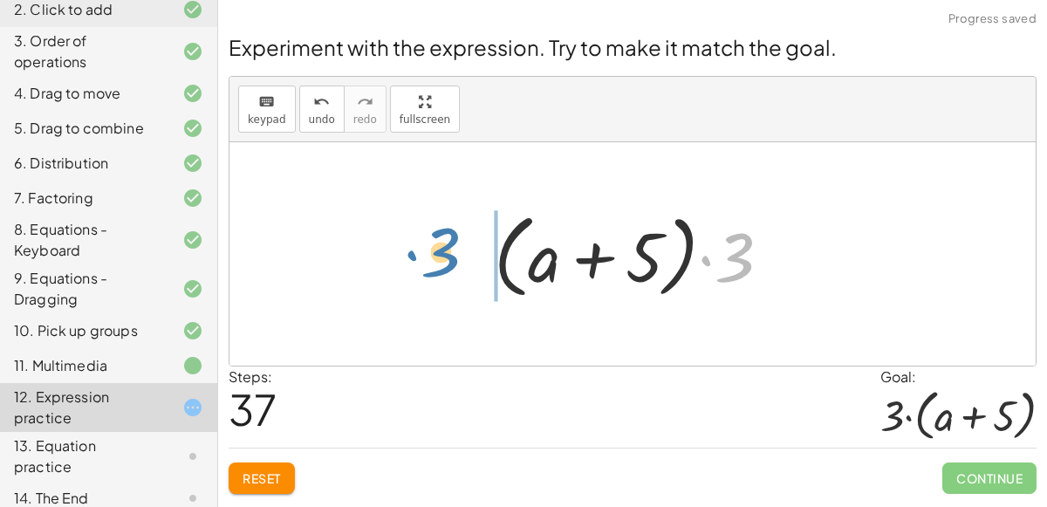
drag, startPoint x: 732, startPoint y: 263, endPoint x: 442, endPoint y: 257, distance: 290.7
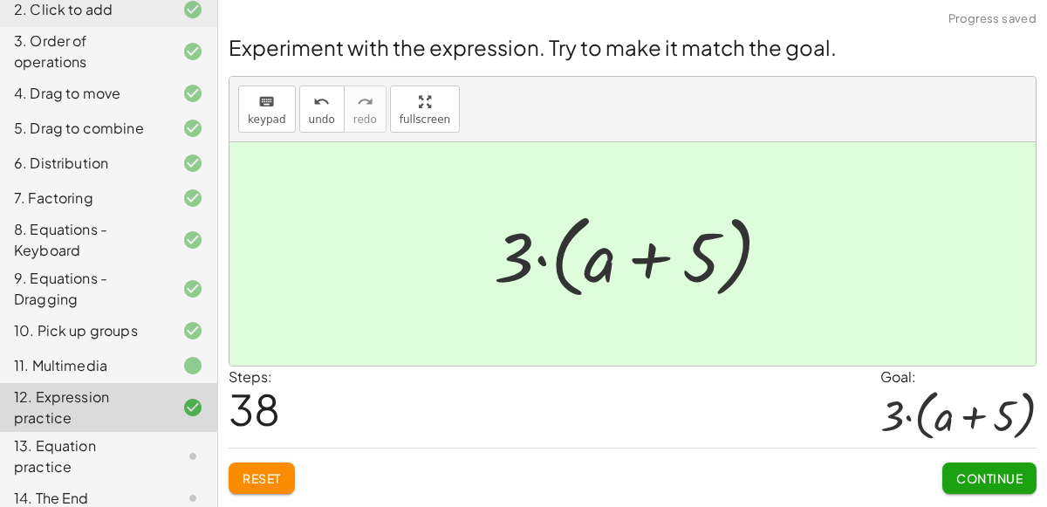
click at [0, 0] on div "Experiment with the expression. Try to make it match the goal. keyboard keypad …" at bounding box center [0, 0] width 0 height 0
click at [1000, 476] on span "Continue" at bounding box center [990, 478] width 66 height 16
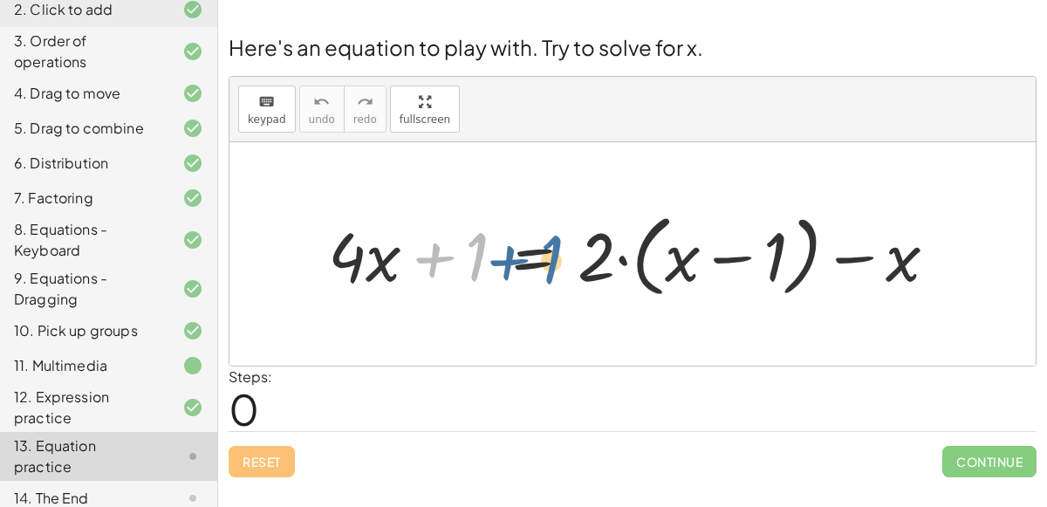
drag, startPoint x: 478, startPoint y: 252, endPoint x: 470, endPoint y: 258, distance: 10.0
click at [470, 258] on div at bounding box center [639, 254] width 641 height 99
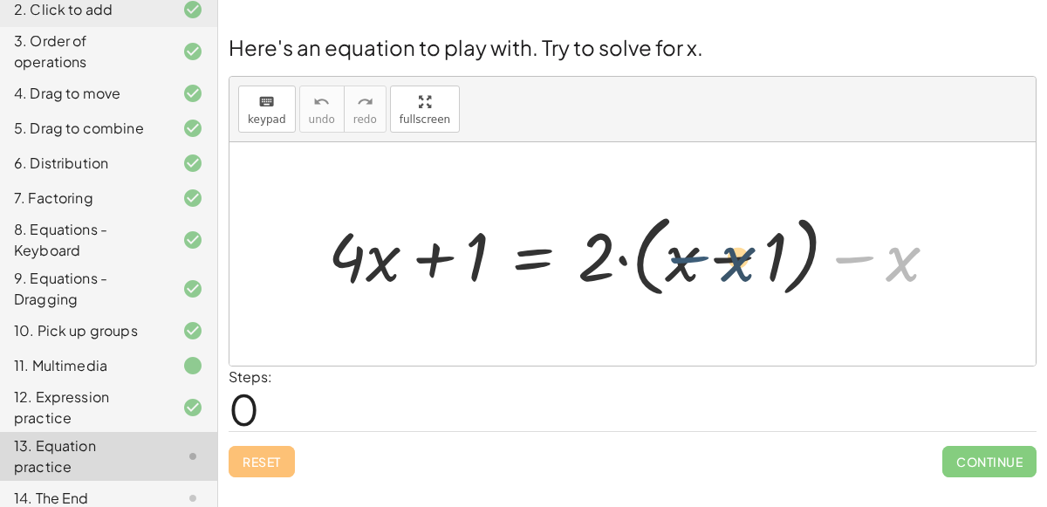
drag, startPoint x: 882, startPoint y: 257, endPoint x: 717, endPoint y: 257, distance: 165.0
click at [717, 257] on div at bounding box center [639, 254] width 641 height 99
click at [768, 255] on div at bounding box center [639, 254] width 641 height 99
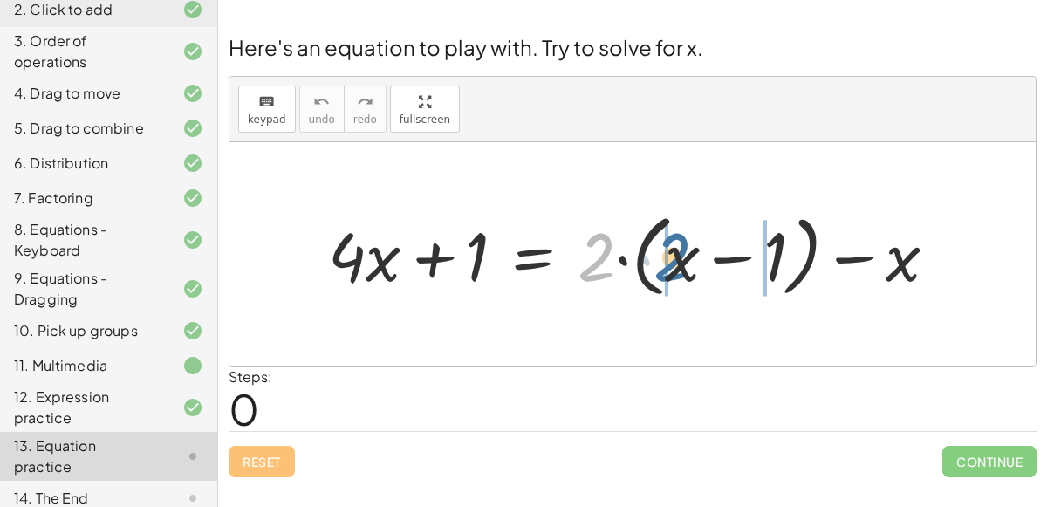
drag, startPoint x: 598, startPoint y: 262, endPoint x: 676, endPoint y: 262, distance: 77.7
click at [676, 262] on div at bounding box center [639, 254] width 641 height 99
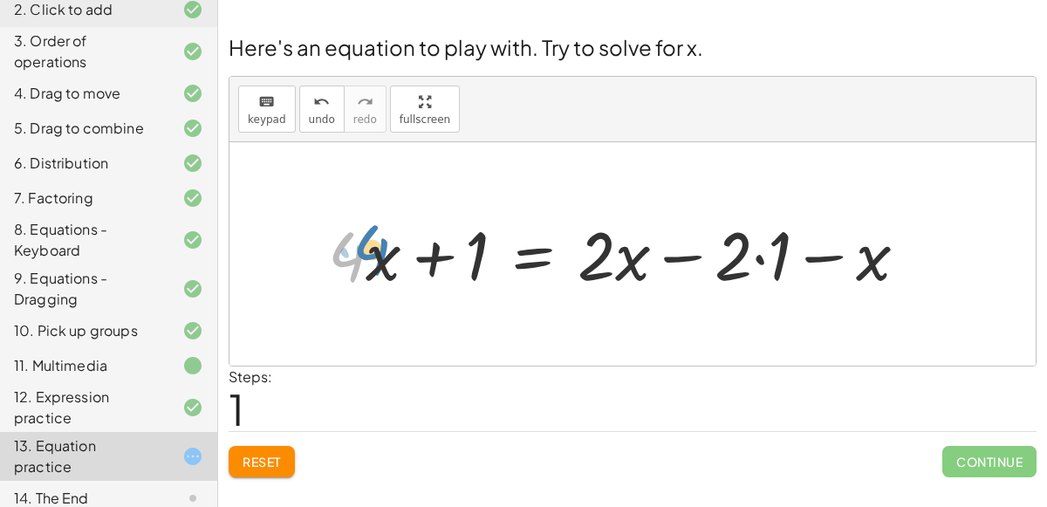
drag, startPoint x: 331, startPoint y: 270, endPoint x: 354, endPoint y: 266, distance: 23.0
click at [354, 266] on div at bounding box center [624, 253] width 611 height 88
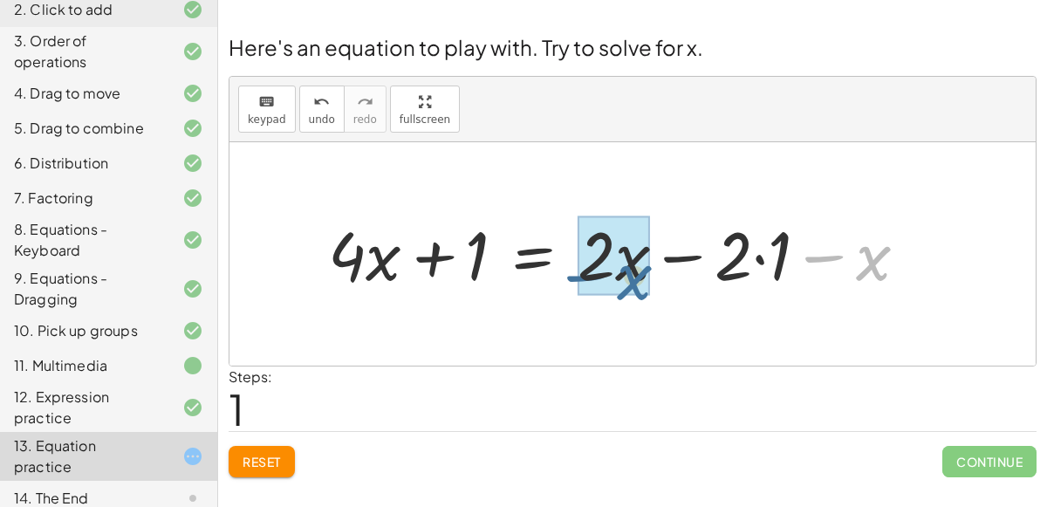
drag, startPoint x: 865, startPoint y: 261, endPoint x: 620, endPoint y: 271, distance: 245.5
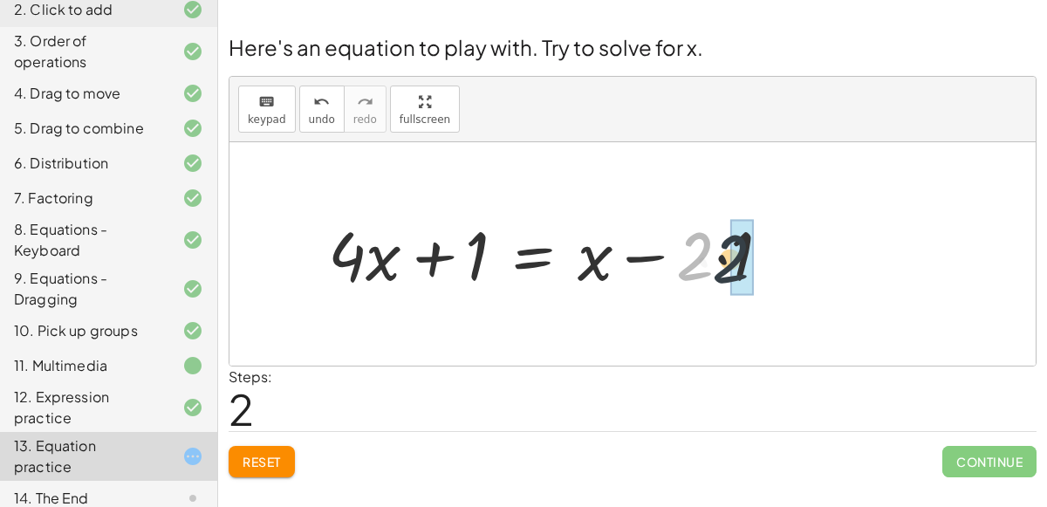
drag, startPoint x: 693, startPoint y: 262, endPoint x: 729, endPoint y: 264, distance: 35.8
click at [729, 264] on div at bounding box center [556, 253] width 474 height 88
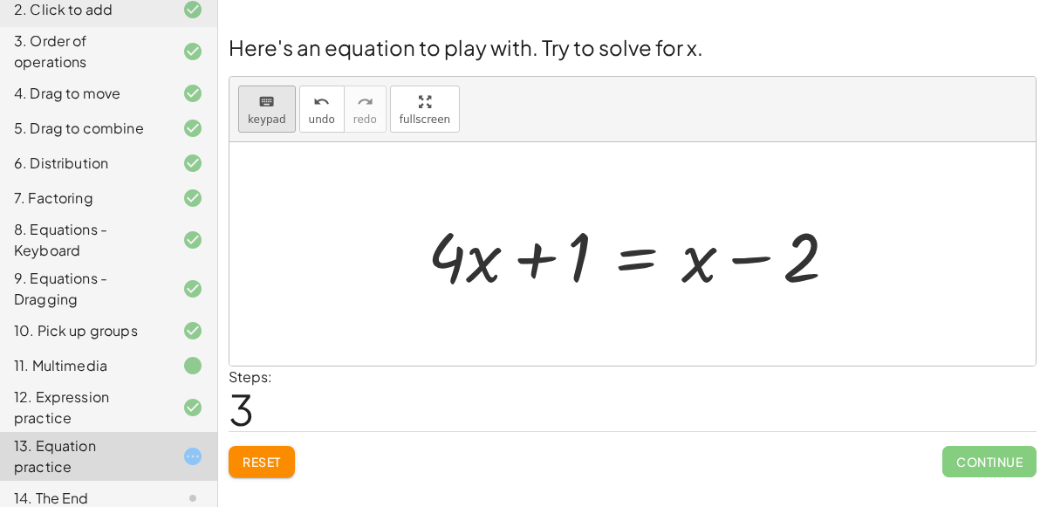
click at [265, 94] on icon "keyboard" at bounding box center [266, 102] width 17 height 21
click at [269, 100] on icon "keyboard" at bounding box center [266, 102] width 17 height 21
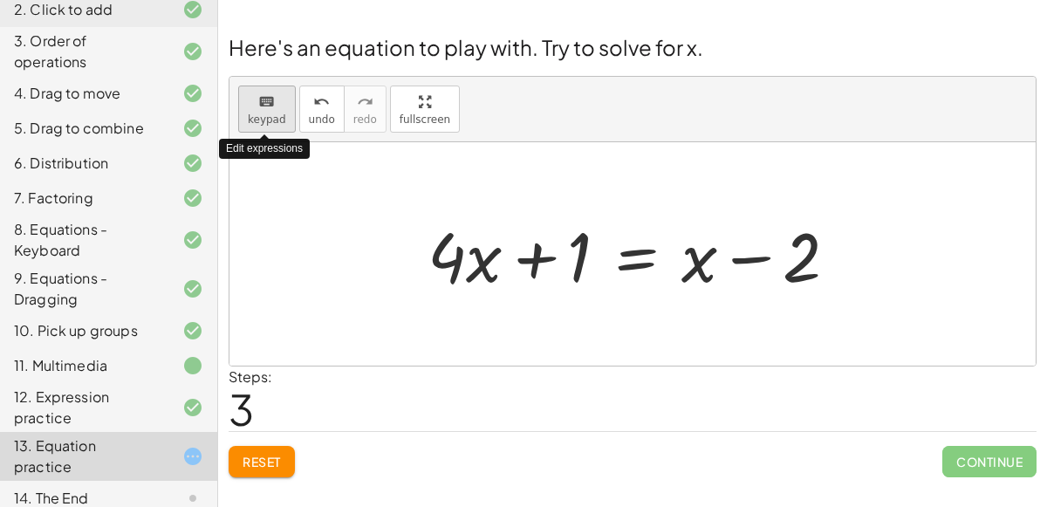
click at [269, 100] on icon "keyboard" at bounding box center [266, 102] width 17 height 21
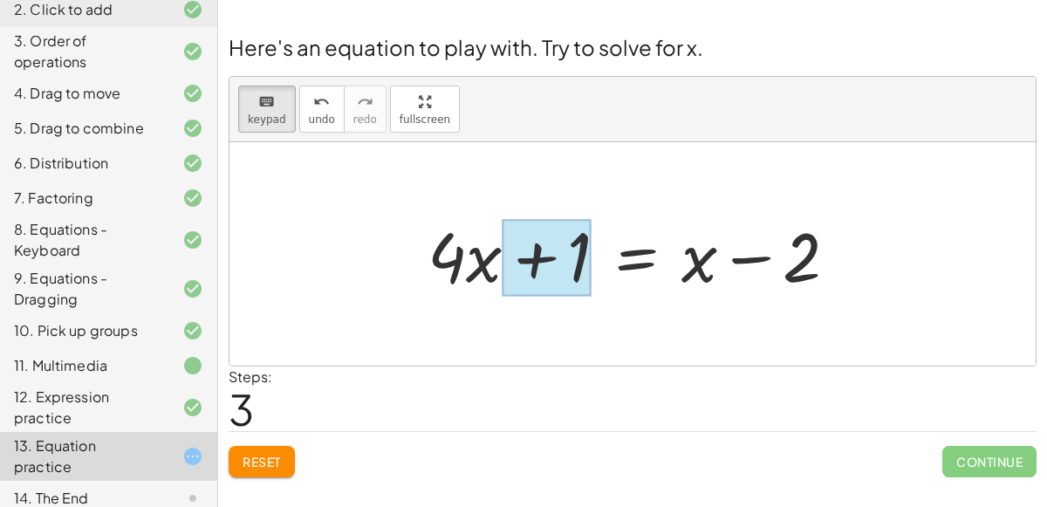
click at [536, 251] on div at bounding box center [546, 258] width 89 height 78
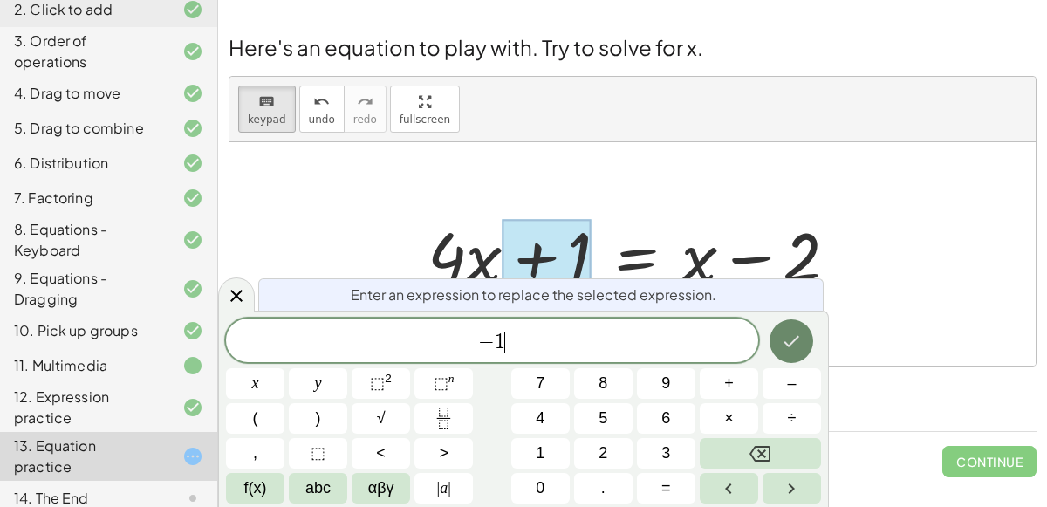
click at [780, 340] on button "Done" at bounding box center [792, 341] width 44 height 44
click at [855, 190] on div at bounding box center [633, 253] width 807 height 223
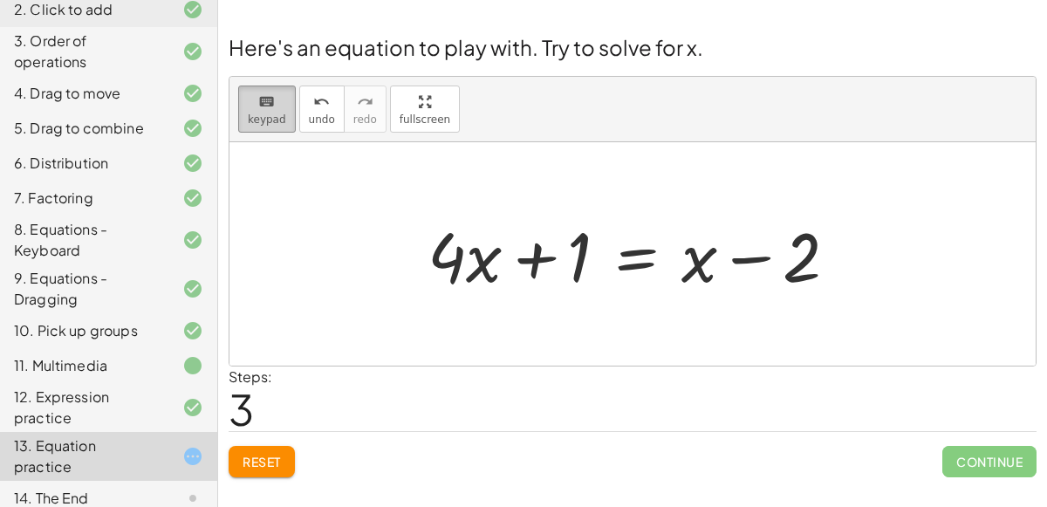
click at [282, 105] on button "keyboard keypad" at bounding box center [267, 109] width 58 height 47
click at [267, 108] on icon "keyboard" at bounding box center [266, 102] width 17 height 21
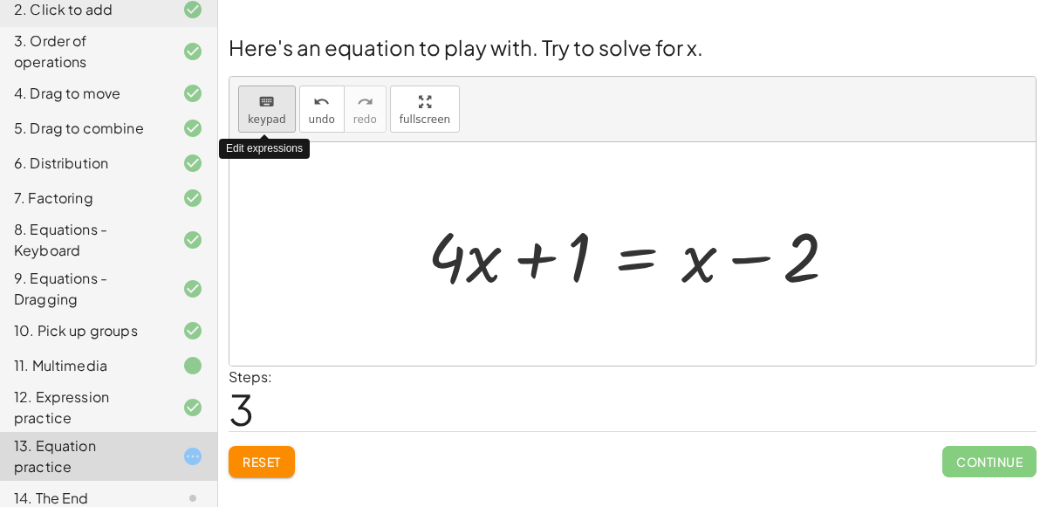
scroll to position [205, 0]
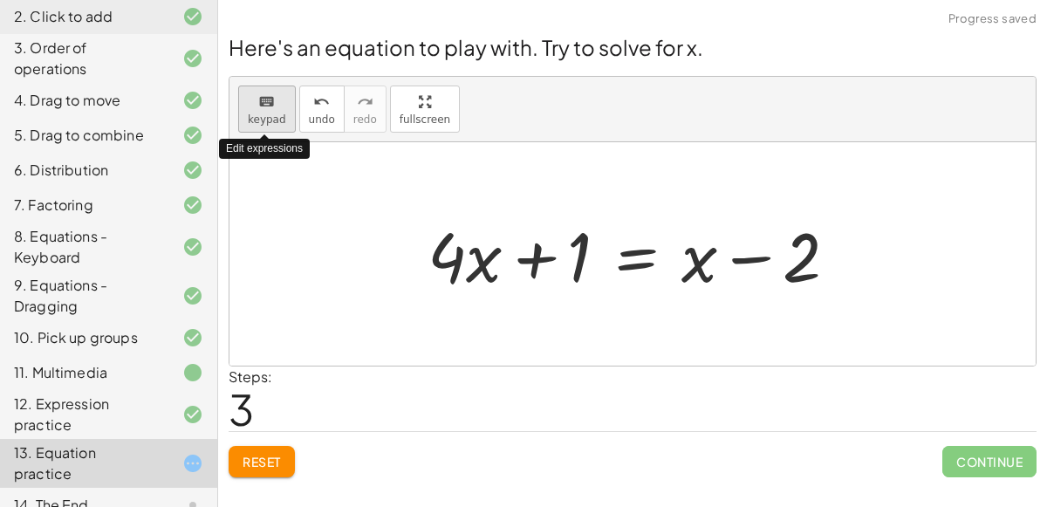
click at [267, 108] on icon "keyboard" at bounding box center [266, 102] width 17 height 21
click at [279, 104] on div "keyboard" at bounding box center [267, 101] width 38 height 21
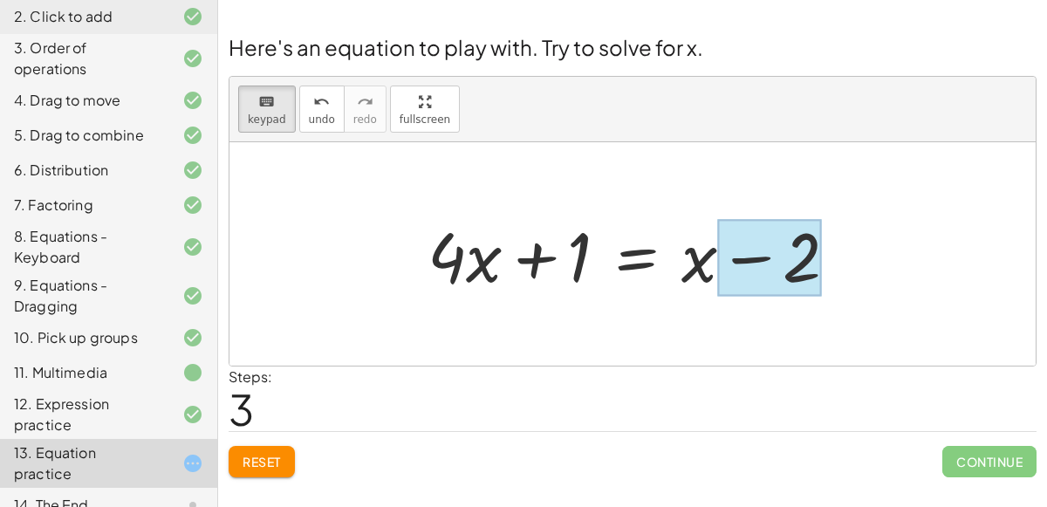
click at [790, 263] on div at bounding box center [770, 258] width 104 height 78
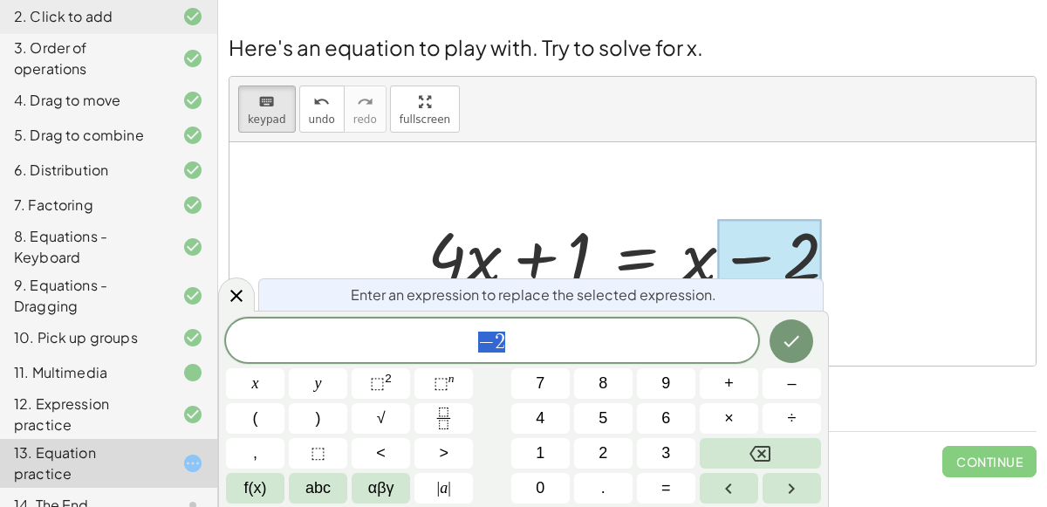
click at [842, 299] on div "+ · 4 · x + 1 = + · 2 · ( + x − 1 ) − x + · 4 · x + 1 = + · 2 · x − · 2 · 1 − x…" at bounding box center [633, 254] width 463 height 99
click at [240, 301] on icon at bounding box center [236, 296] width 12 height 12
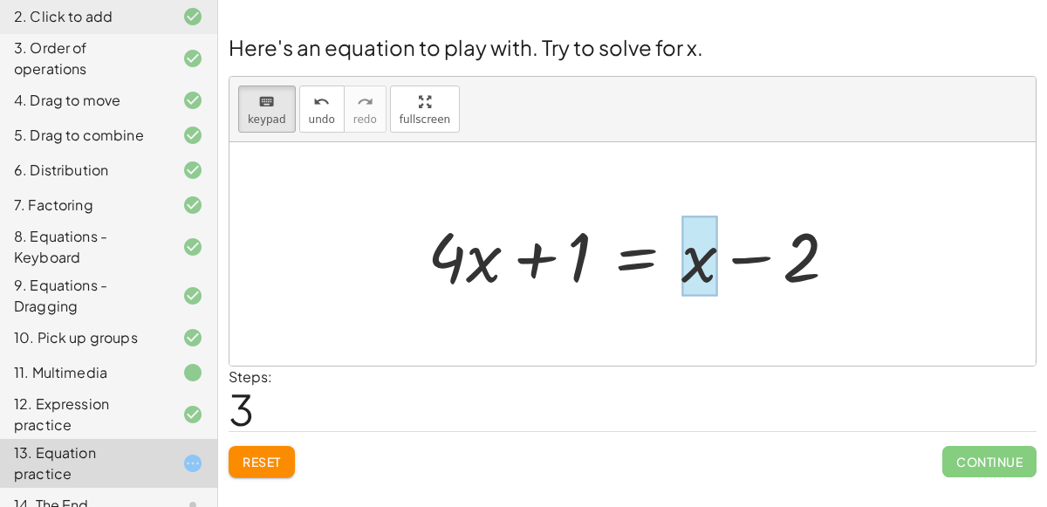
drag, startPoint x: 491, startPoint y: 269, endPoint x: 704, endPoint y: 264, distance: 213.0
click at [704, 264] on div at bounding box center [700, 256] width 36 height 81
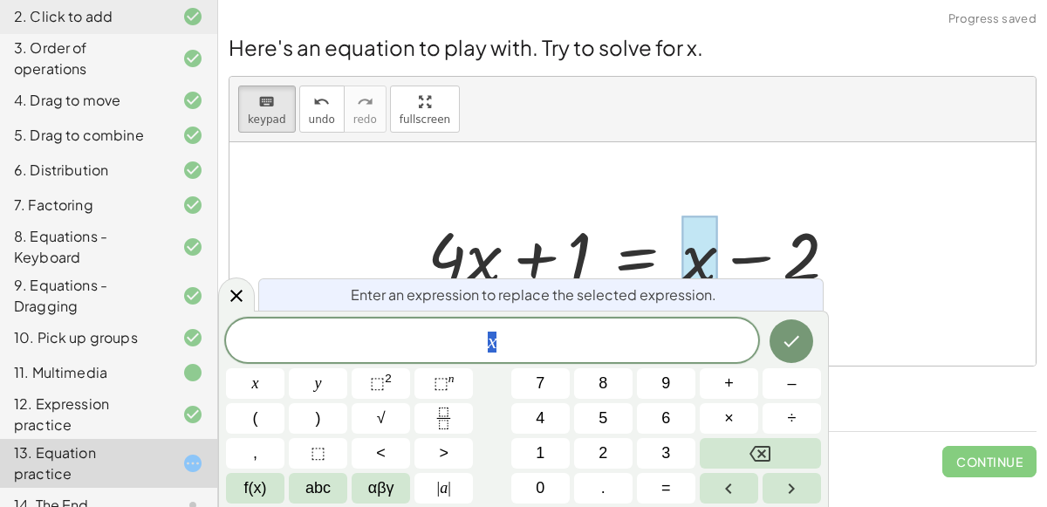
click at [597, 328] on div "x" at bounding box center [492, 341] width 532 height 44
click at [807, 340] on button "Done" at bounding box center [792, 341] width 44 height 44
click at [766, 107] on div "keyboard keypad undo [PERSON_NAME] redo fullscreen" at bounding box center [633, 109] width 807 height 65
click at [785, 320] on button "Done" at bounding box center [792, 341] width 44 height 44
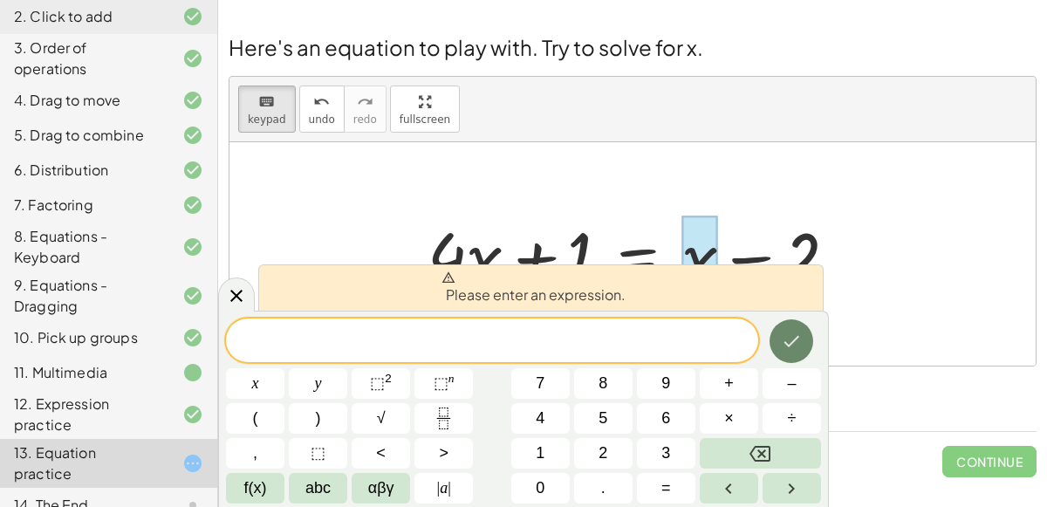
click at [794, 331] on icon "Done" at bounding box center [791, 341] width 21 height 21
click at [247, 284] on div at bounding box center [236, 295] width 37 height 34
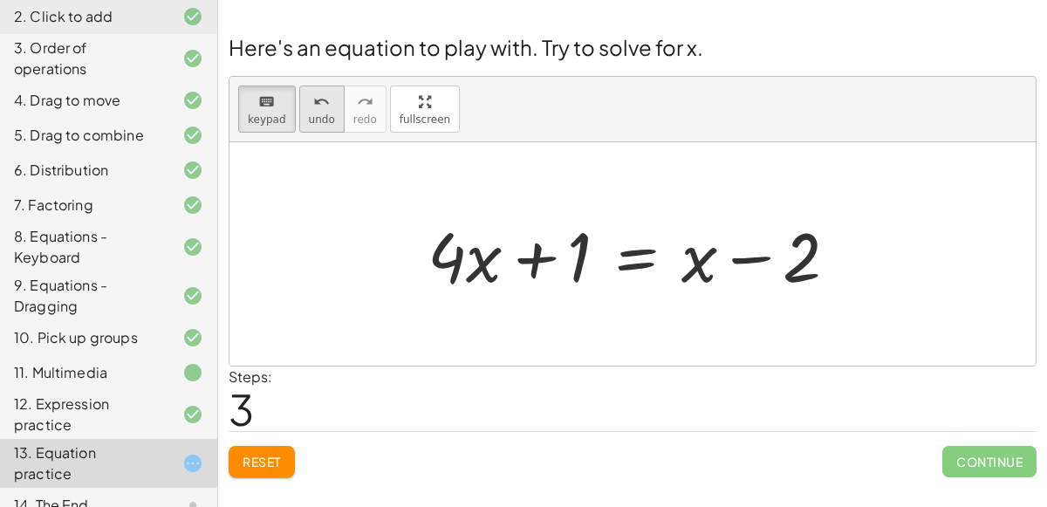
click at [313, 94] on icon "undo" at bounding box center [321, 102] width 17 height 21
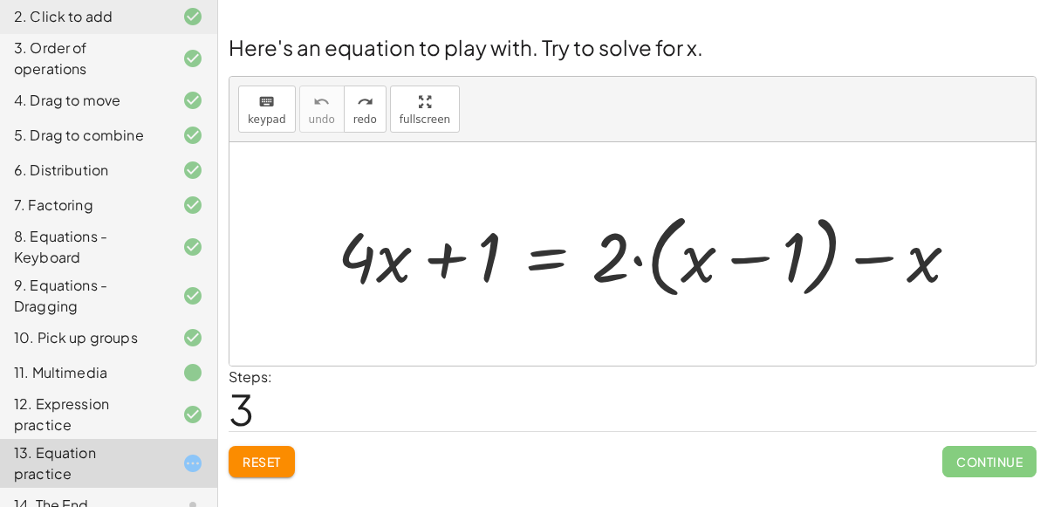
click at [485, 262] on div at bounding box center [655, 254] width 653 height 100
drag, startPoint x: 616, startPoint y: 268, endPoint x: 486, endPoint y: 278, distance: 130.5
click at [486, 278] on div at bounding box center [655, 254] width 653 height 100
drag, startPoint x: 614, startPoint y: 258, endPoint x: 690, endPoint y: 257, distance: 75.9
click at [690, 257] on div at bounding box center [655, 254] width 653 height 100
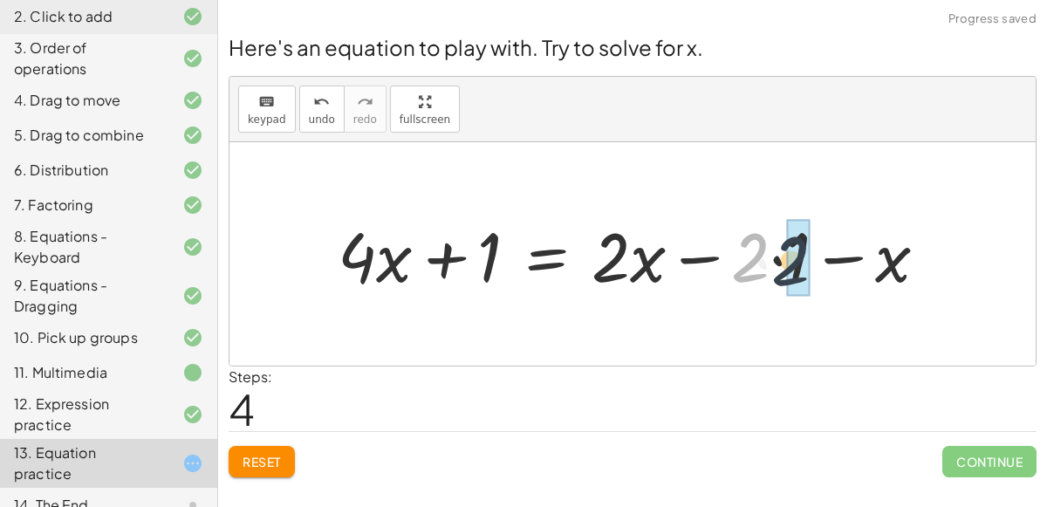
drag, startPoint x: 744, startPoint y: 259, endPoint x: 785, endPoint y: 262, distance: 41.1
click at [785, 262] on div at bounding box center [639, 254] width 621 height 90
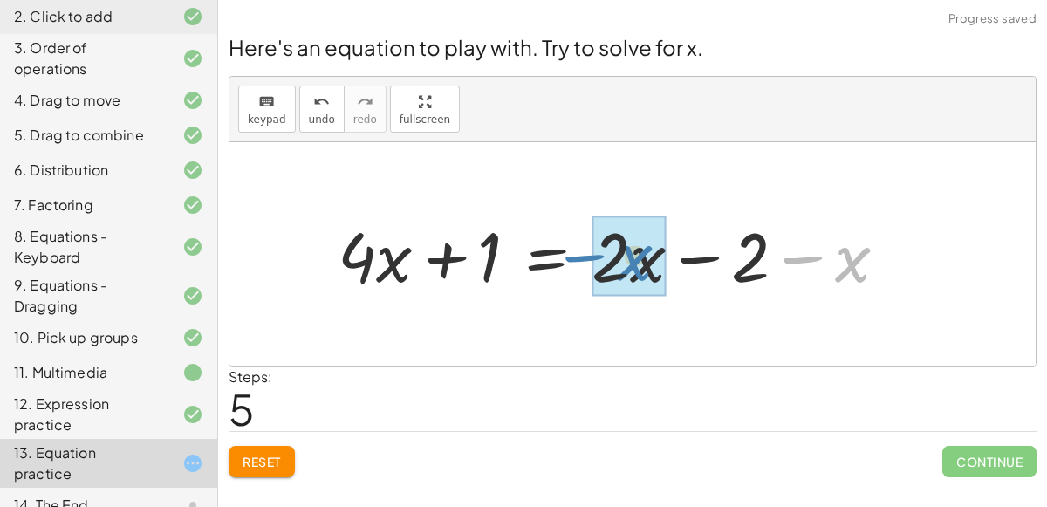
drag, startPoint x: 833, startPoint y: 267, endPoint x: 614, endPoint y: 263, distance: 219.1
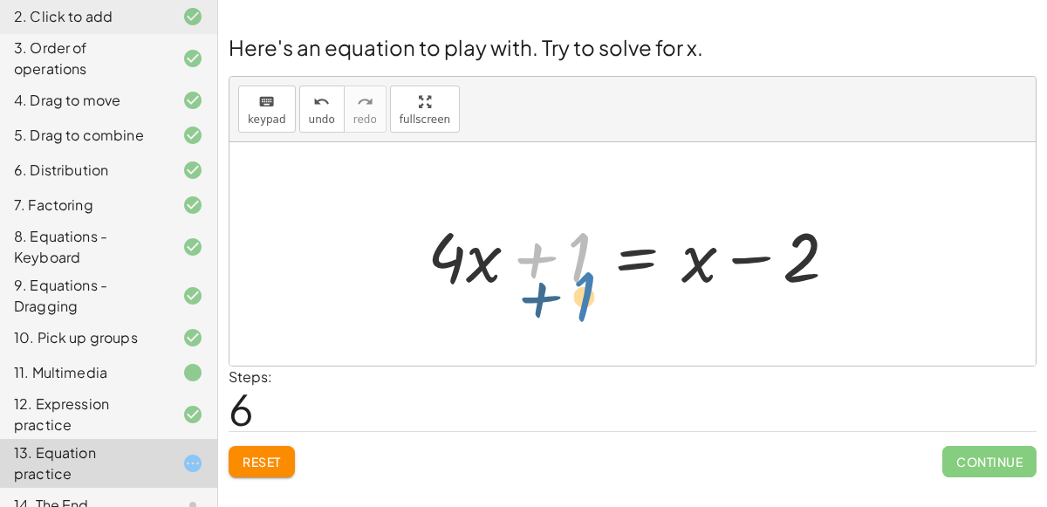
drag, startPoint x: 580, startPoint y: 263, endPoint x: 584, endPoint y: 299, distance: 36.9
click at [584, 299] on div "+ · 4 · x + 1 = + · 2 · ( + x − 1 ) − x + · 4 · x + 1 = + · 2 · x − · 2 · 1 − x…" at bounding box center [633, 254] width 463 height 99
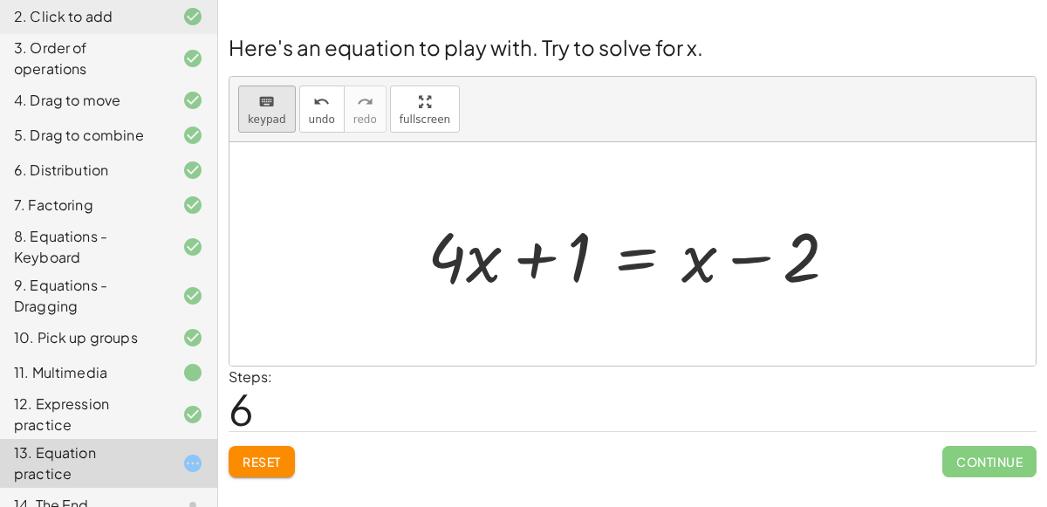
click at [274, 106] on div "keyboard" at bounding box center [267, 101] width 38 height 21
click at [470, 248] on div at bounding box center [465, 256] width 74 height 81
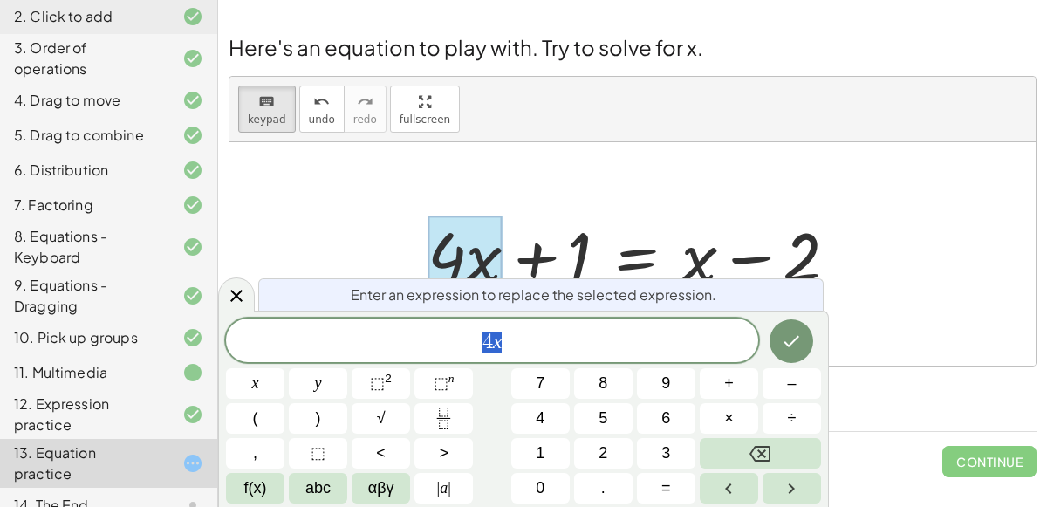
click at [544, 332] on span "4 x" at bounding box center [492, 342] width 532 height 24
click at [544, 332] on span "4 x ​" at bounding box center [492, 342] width 532 height 24
click at [731, 381] on span "+" at bounding box center [729, 384] width 10 height 24
click at [546, 417] on button "4" at bounding box center [540, 418] width 58 height 31
click at [800, 350] on icon "Done" at bounding box center [791, 341] width 21 height 21
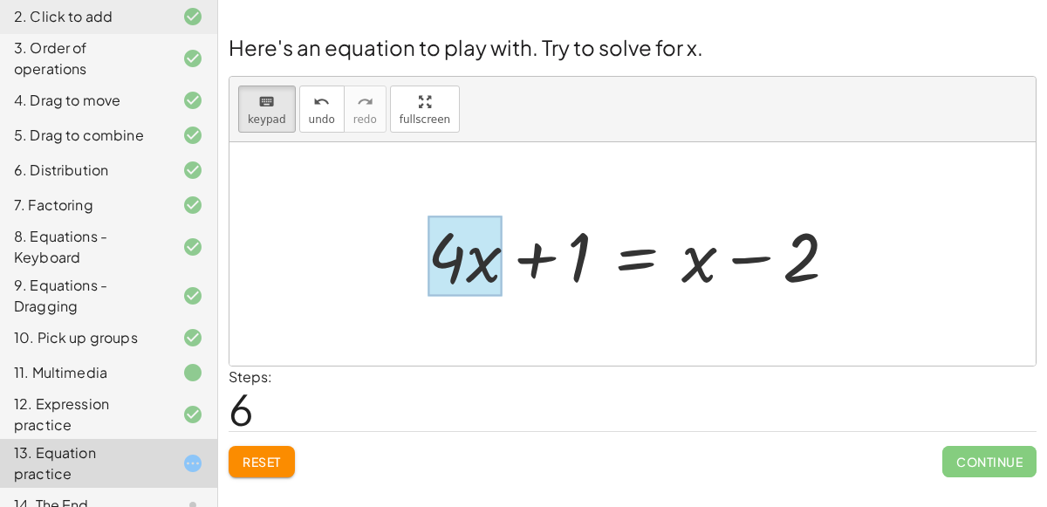
click at [470, 243] on div at bounding box center [465, 256] width 74 height 81
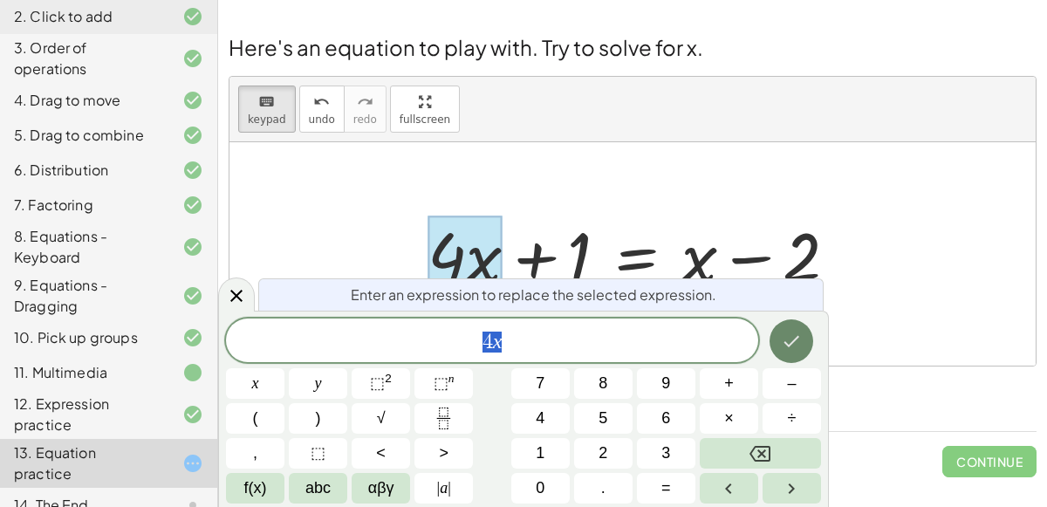
click at [790, 336] on icon "Done" at bounding box center [791, 341] width 21 height 21
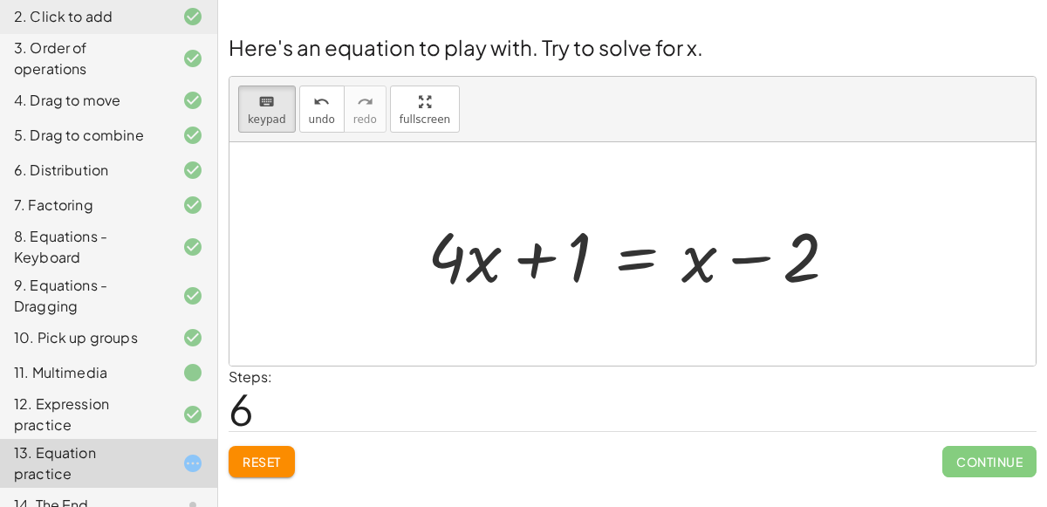
scroll to position [212, 0]
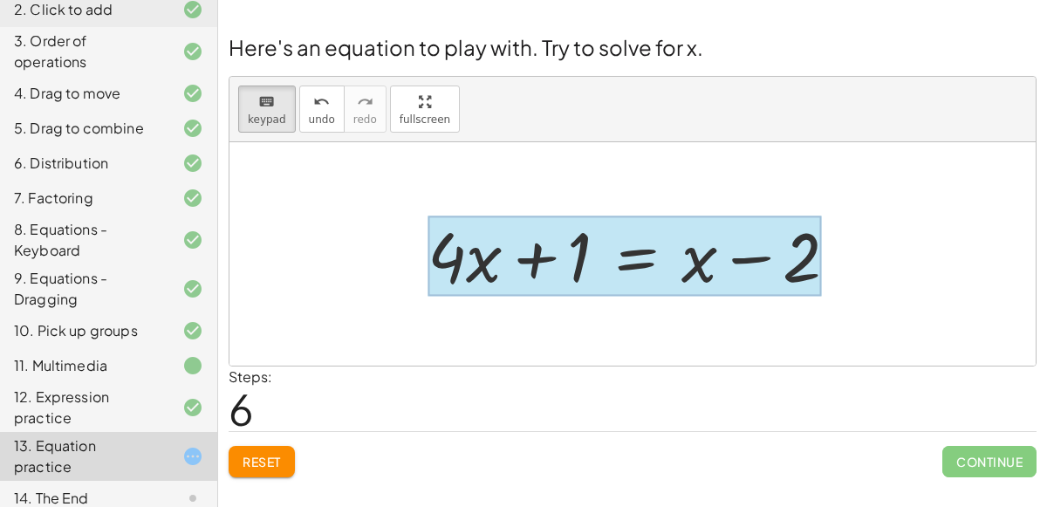
click at [642, 266] on div at bounding box center [625, 256] width 394 height 81
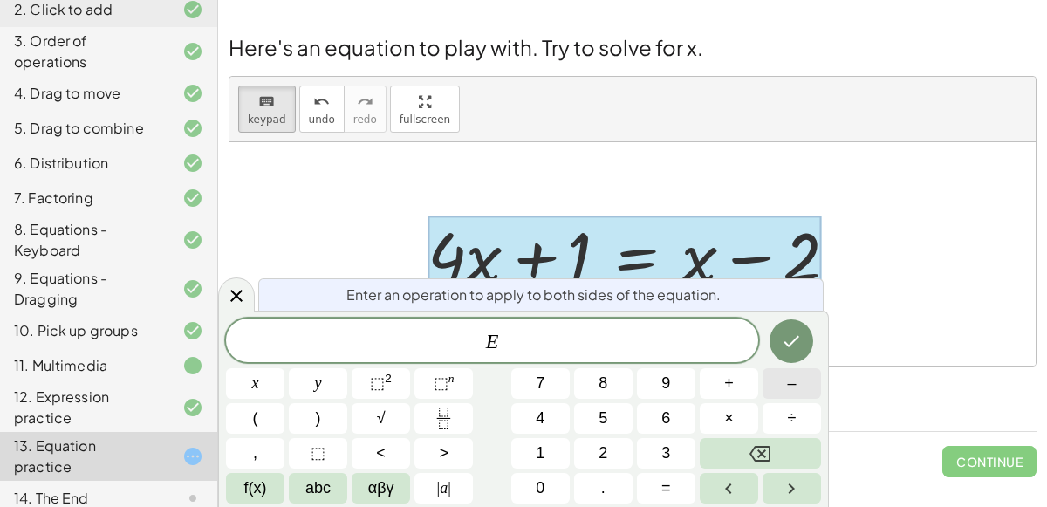
click at [805, 373] on button "–" at bounding box center [792, 383] width 58 height 31
click at [546, 453] on button "1" at bounding box center [540, 453] width 58 height 31
click at [793, 344] on icon "Done" at bounding box center [793, 341] width 16 height 11
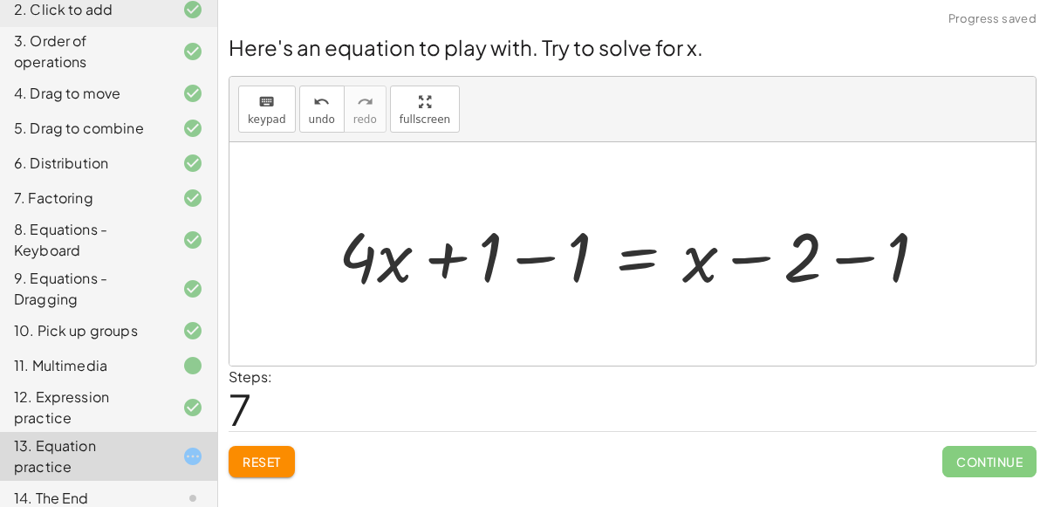
click at [527, 257] on div at bounding box center [640, 254] width 621 height 90
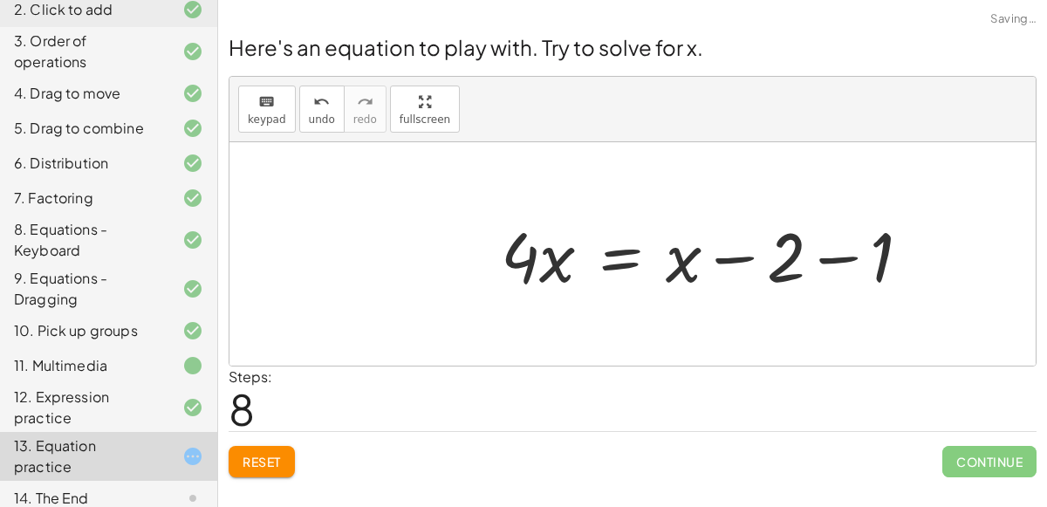
click at [866, 260] on div at bounding box center [713, 254] width 442 height 90
